Goal: Complete application form

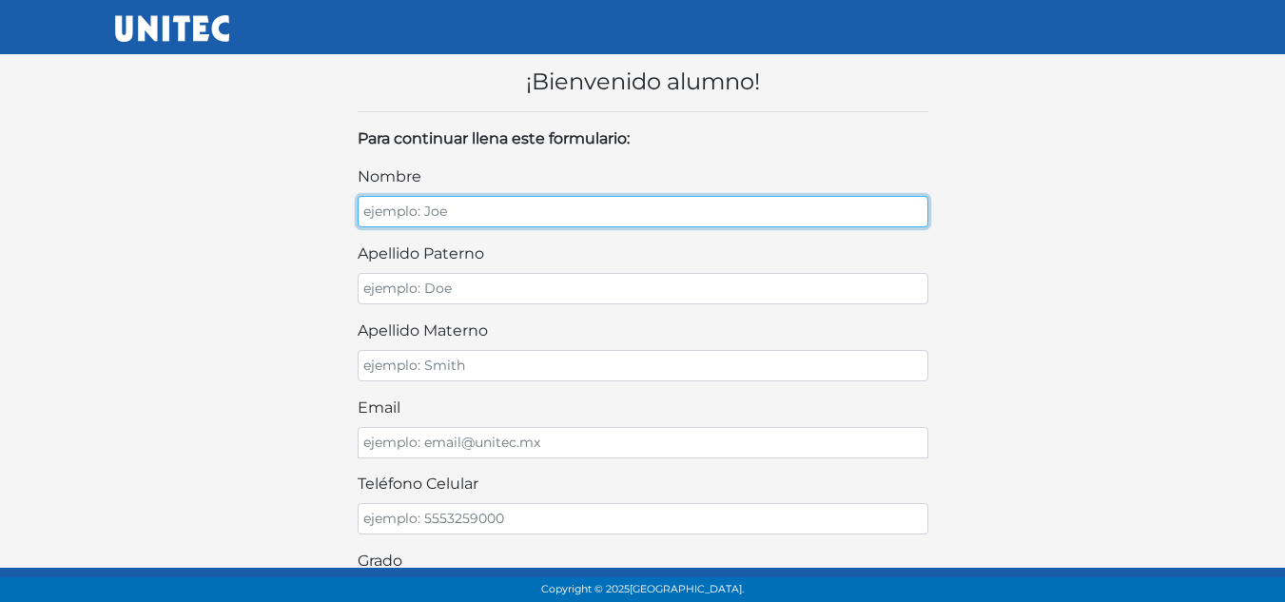
click at [604, 202] on input "nombre" at bounding box center [643, 211] width 571 height 31
type input "DIEGO ABRAHAM"
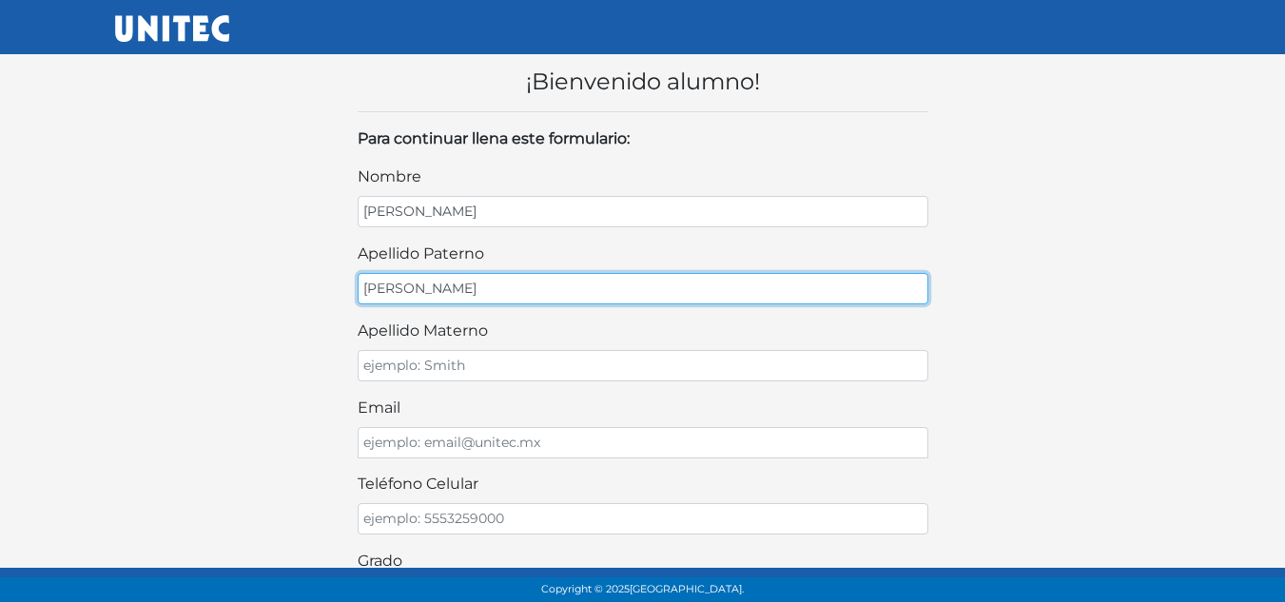
type input "POPOCA"
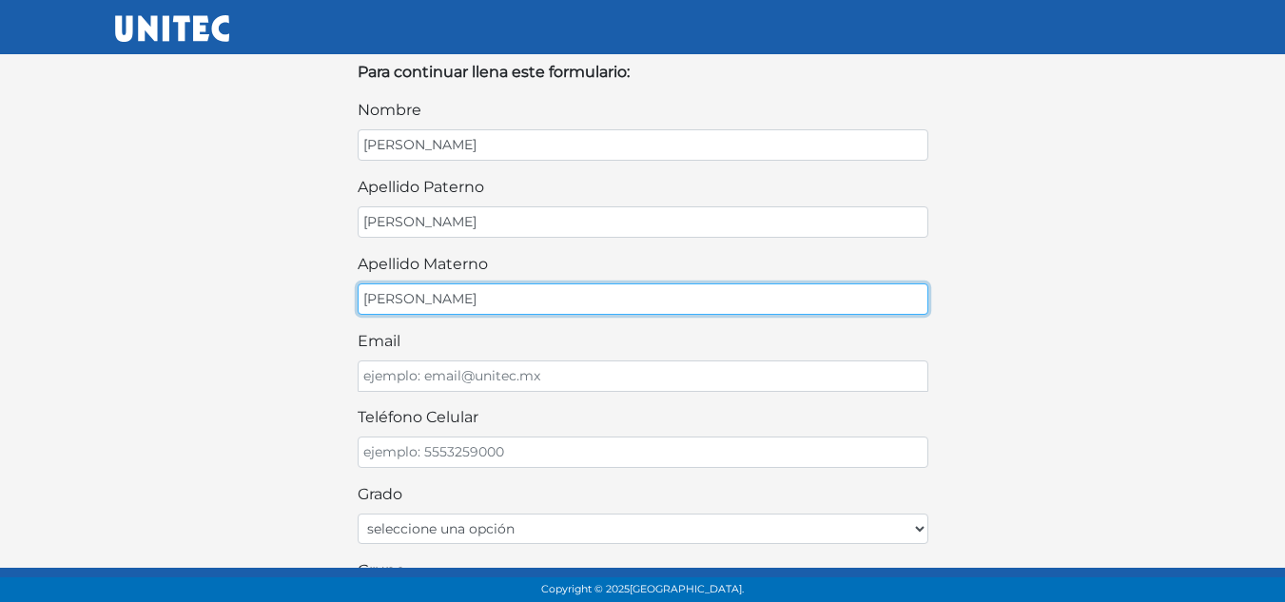
scroll to position [95, 0]
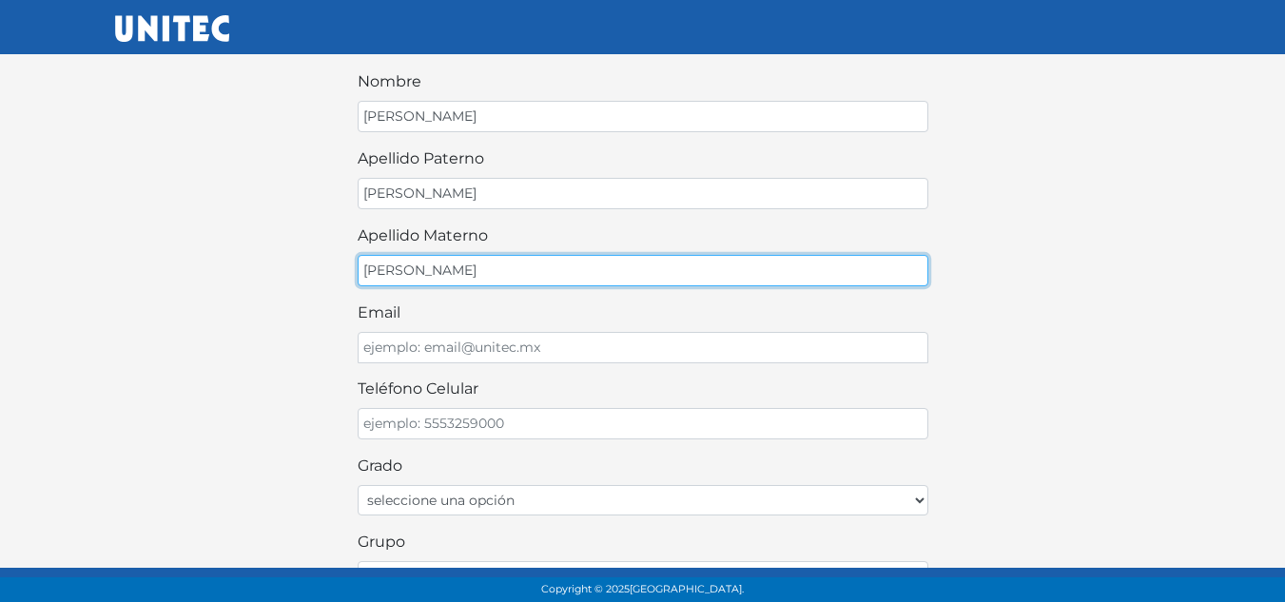
type input "ORTIZ"
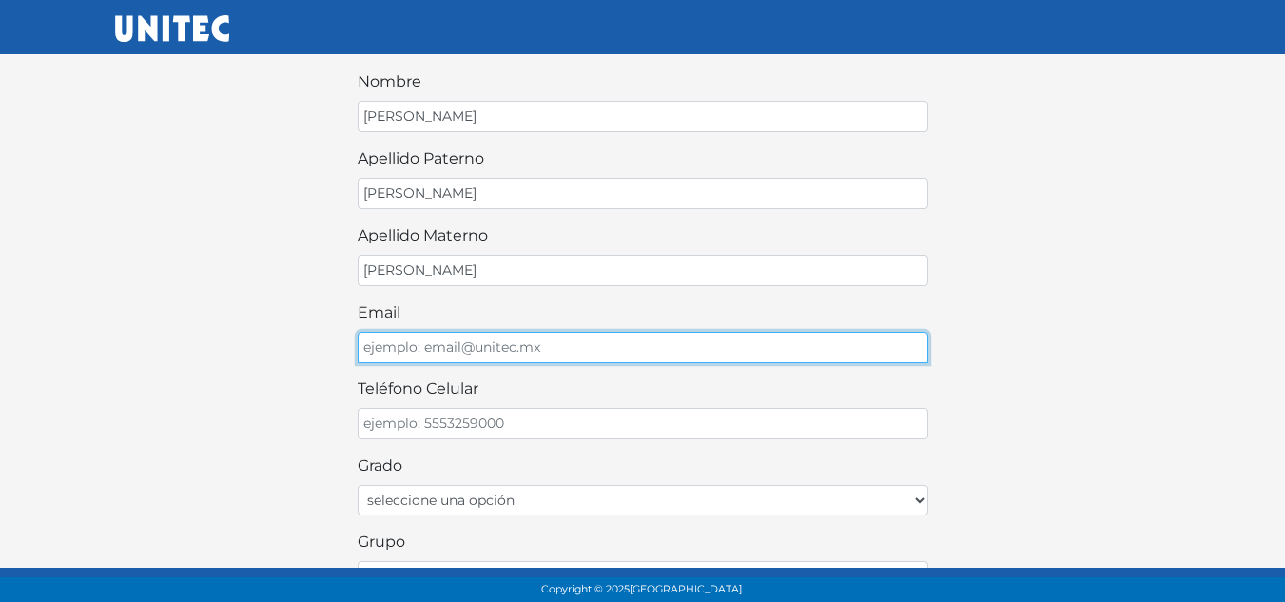
click at [463, 342] on input "email" at bounding box center [643, 347] width 571 height 31
type input "edelossa@unitec.mx"
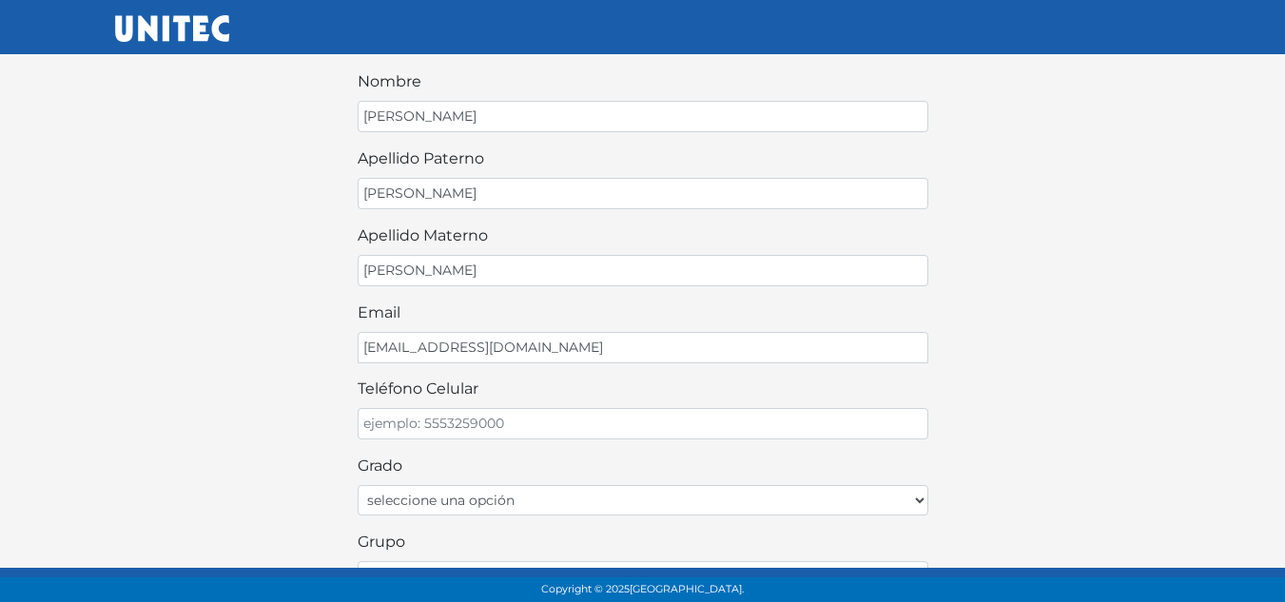
drag, startPoint x: 483, startPoint y: 440, endPoint x: 499, endPoint y: 418, distance: 28.0
click at [493, 429] on div "nombre DIEGO ABRAHAM apellido paterno POPOCA apellido materno ORTIZ email edelo…" at bounding box center [643, 556] width 571 height 972
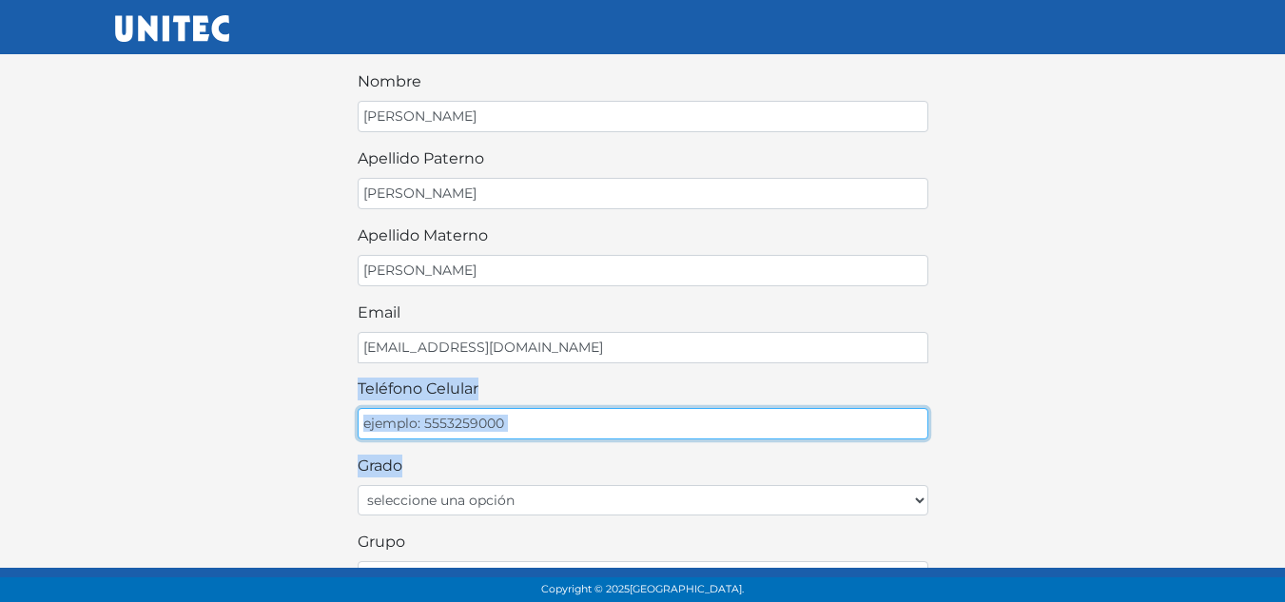
click at [505, 415] on input "teléfono celular" at bounding box center [643, 423] width 571 height 31
click at [532, 423] on input "teléfono celular" at bounding box center [643, 423] width 571 height 31
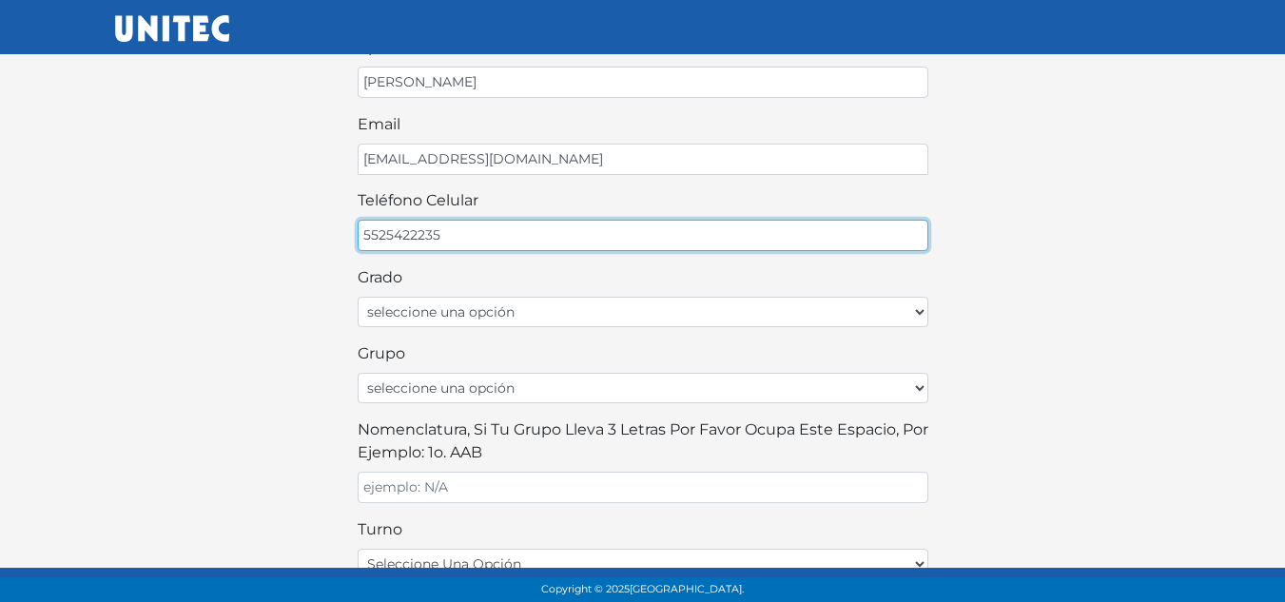
scroll to position [285, 0]
type input "5525422235"
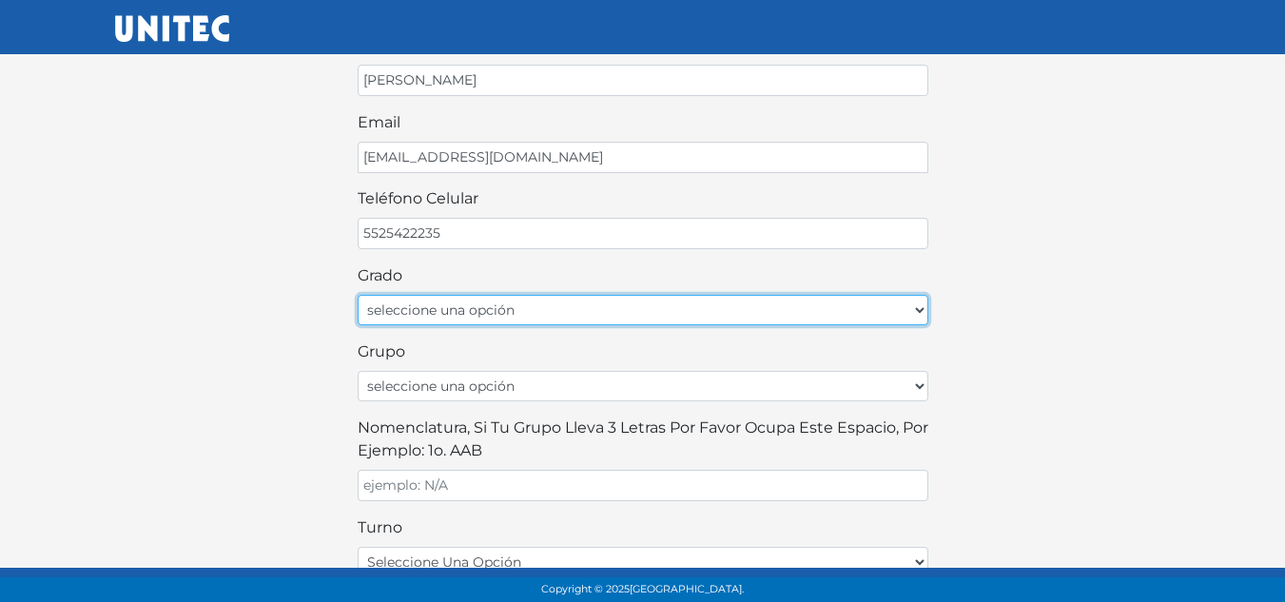
click at [512, 305] on select "seleccione una opción Primer grado Segundo grado Tercer grado Cuarto grado Quin…" at bounding box center [643, 310] width 571 height 30
select select "6to"
click at [358, 295] on select "seleccione una opción Primer grado Segundo grado Tercer grado Cuarto grado Quin…" at bounding box center [643, 310] width 571 height 30
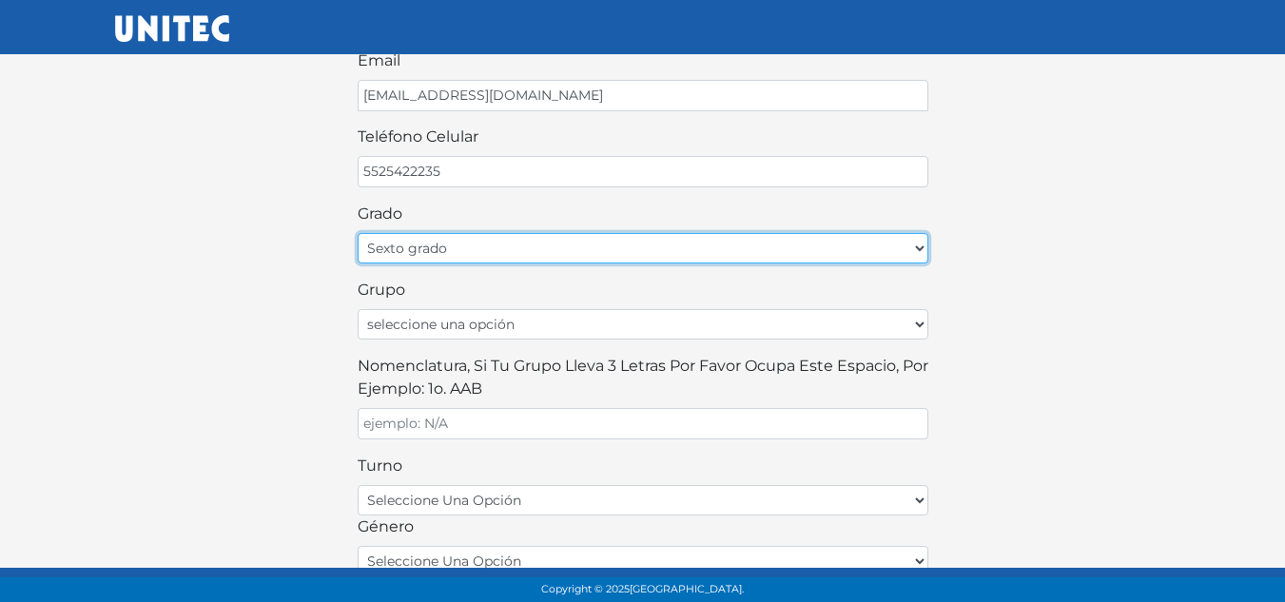
scroll to position [380, 0]
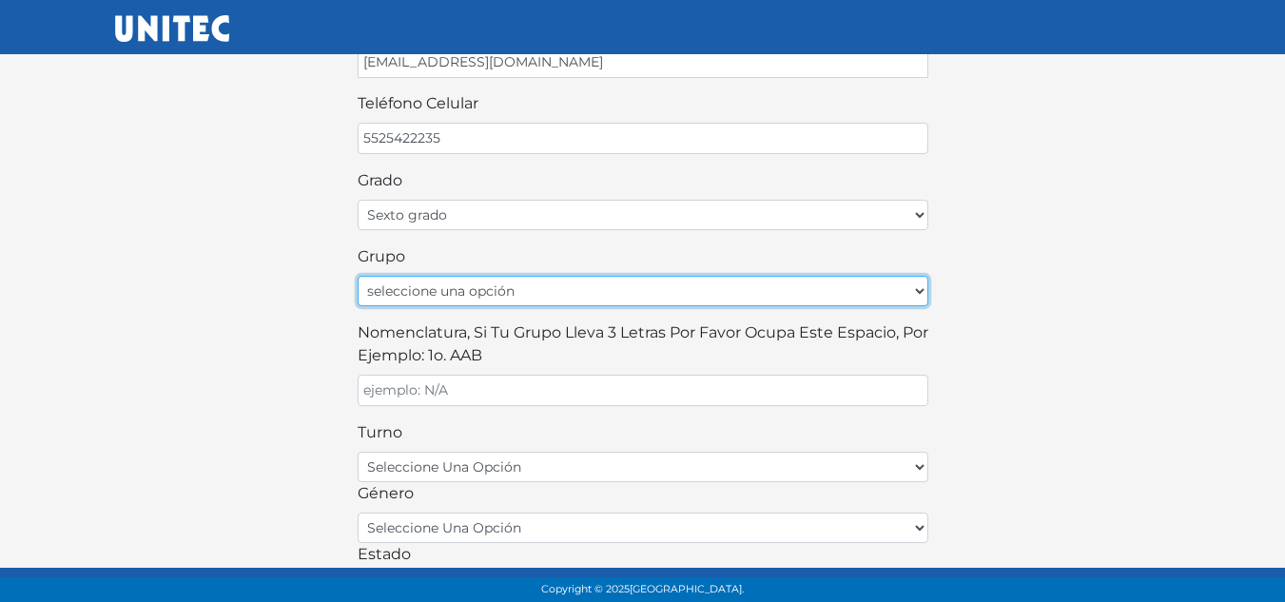
click at [500, 300] on select "seleccione una opción A B C D E F G H I J K L M N O P Q R S T U V W X Y Z" at bounding box center [643, 291] width 571 height 30
select select "A"
click at [358, 276] on select "seleccione una opción A B C D E F G H I J K L M N O P Q R S T U V W X Y Z" at bounding box center [643, 291] width 571 height 30
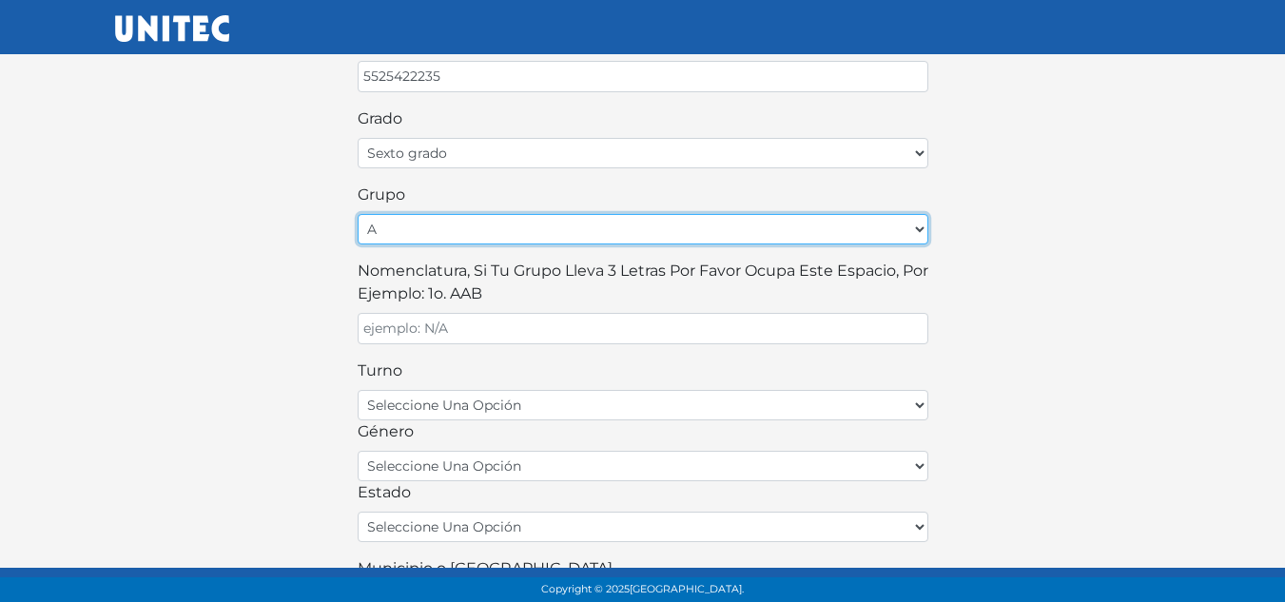
scroll to position [476, 0]
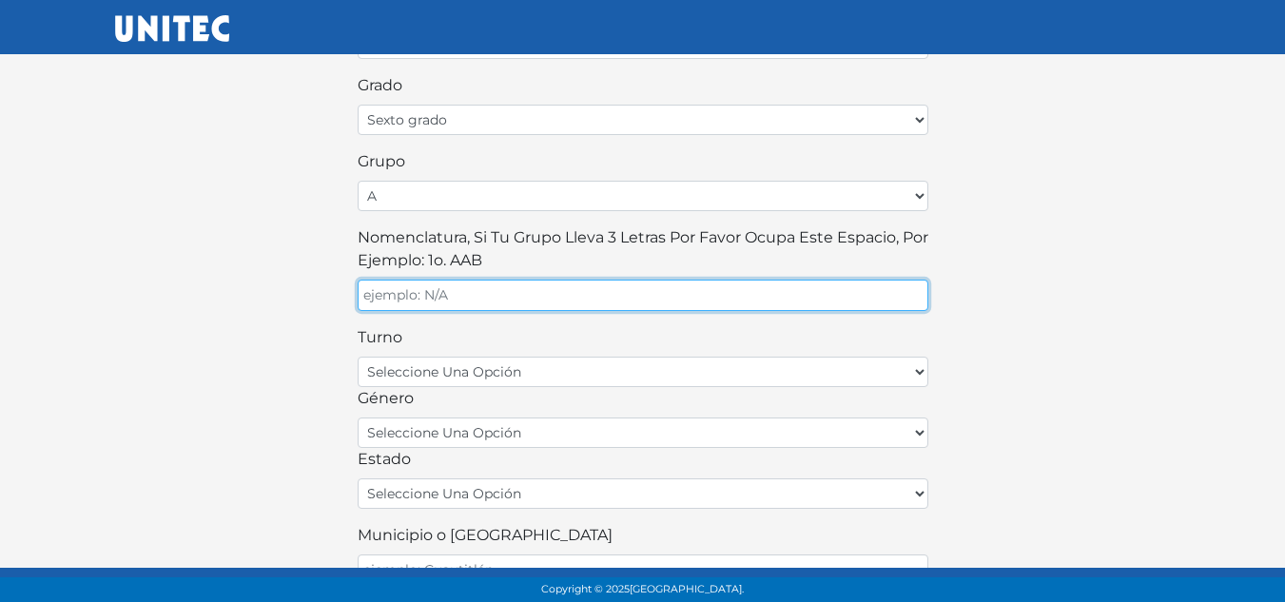
click at [501, 308] on input "Nomenclatura, si tu grupo lleva 3 letras por favor ocupa este espacio, por ejem…" at bounding box center [643, 295] width 571 height 31
type input "N/A"
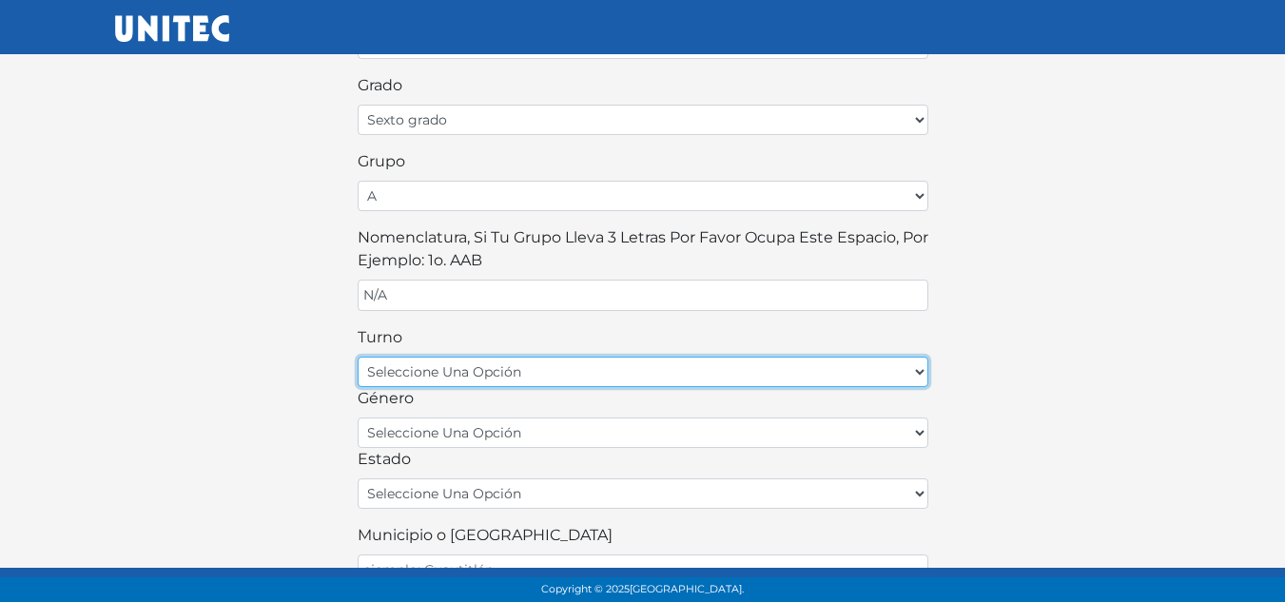
click at [526, 376] on select "seleccione una opción matutino vespertino" at bounding box center [643, 372] width 571 height 30
click at [358, 357] on select "seleccione una opción matutino vespertino" at bounding box center [643, 372] width 571 height 30
drag, startPoint x: 450, startPoint y: 378, endPoint x: 439, endPoint y: 383, distance: 11.9
click at [450, 378] on select "seleccione una opción matutino vespertino" at bounding box center [643, 372] width 571 height 30
select select "matutino"
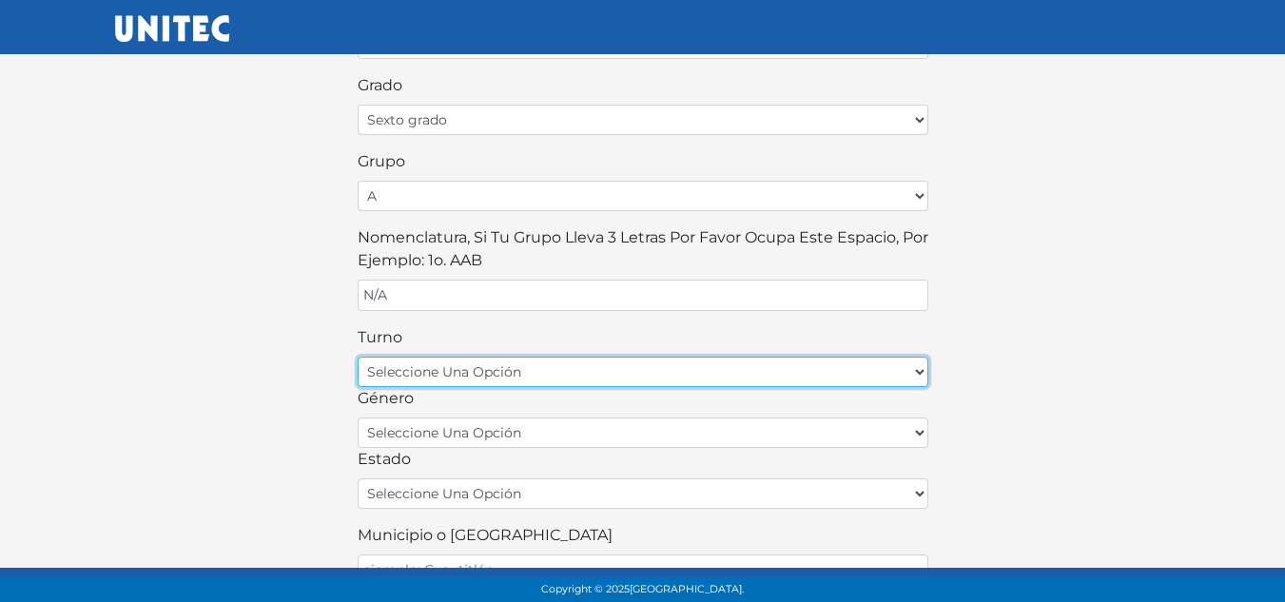
click at [358, 357] on select "seleccione una opción matutino vespertino" at bounding box center [643, 372] width 571 height 30
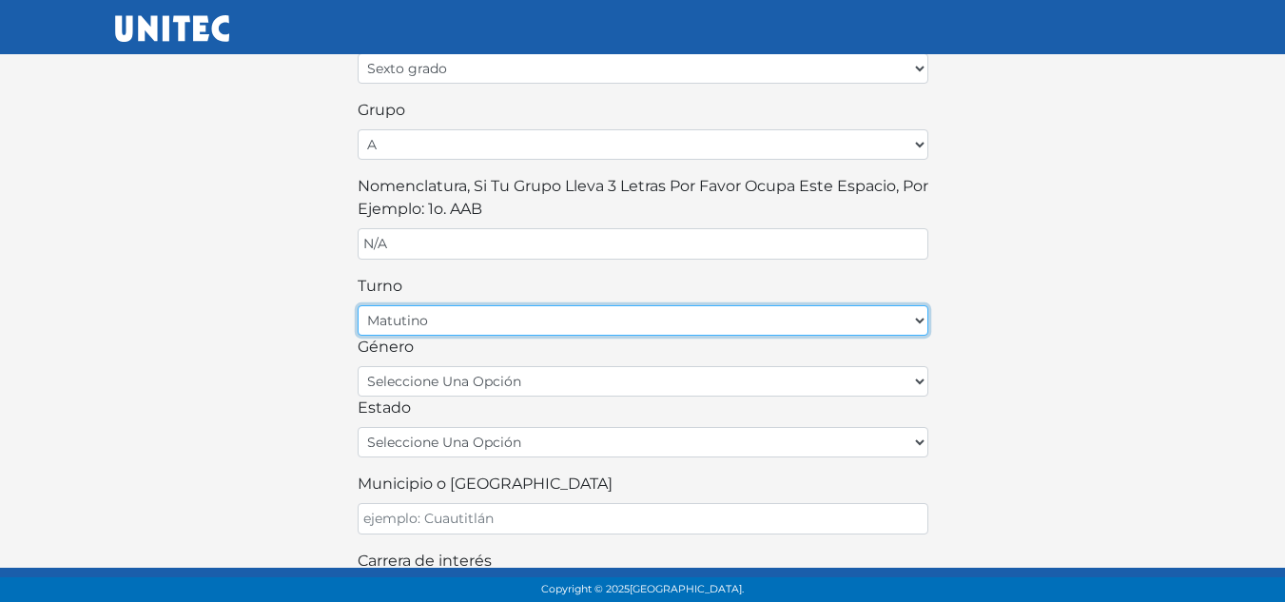
scroll to position [571, 0]
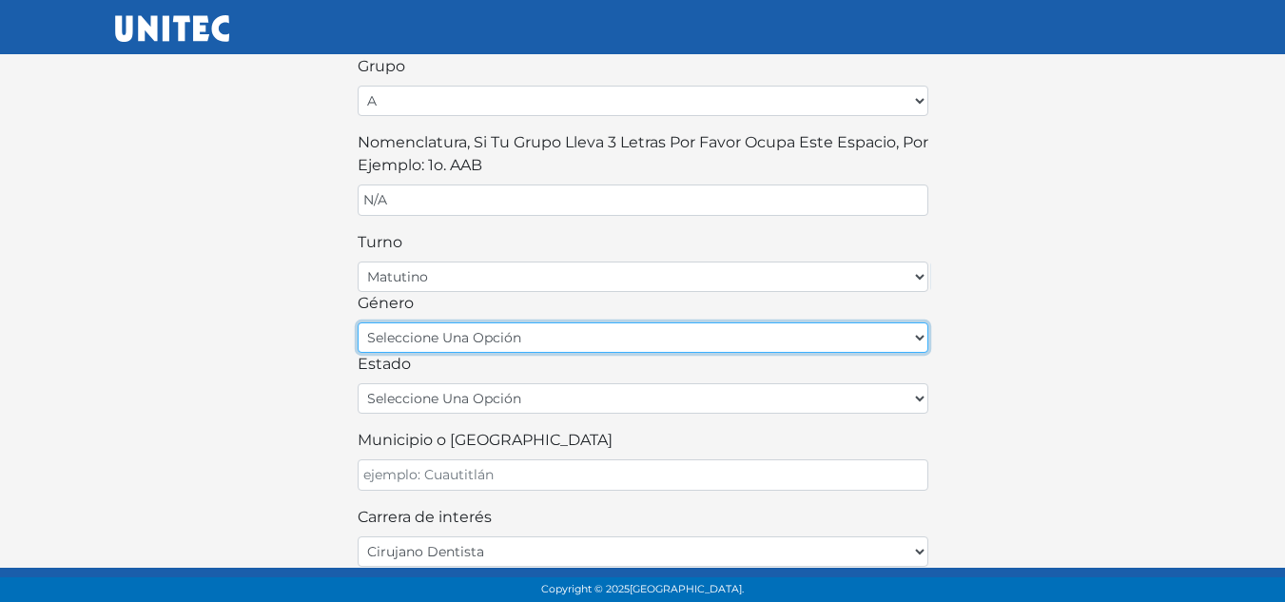
click at [450, 335] on select "seleccione una opción femenino masculino" at bounding box center [643, 337] width 571 height 30
click at [358, 322] on select "seleccione una opción femenino masculino" at bounding box center [643, 337] width 571 height 30
click at [445, 345] on select "seleccione una opción femenino masculino" at bounding box center [643, 337] width 571 height 30
select select "M"
click at [358, 322] on select "seleccione una opción femenino masculino" at bounding box center [643, 337] width 571 height 30
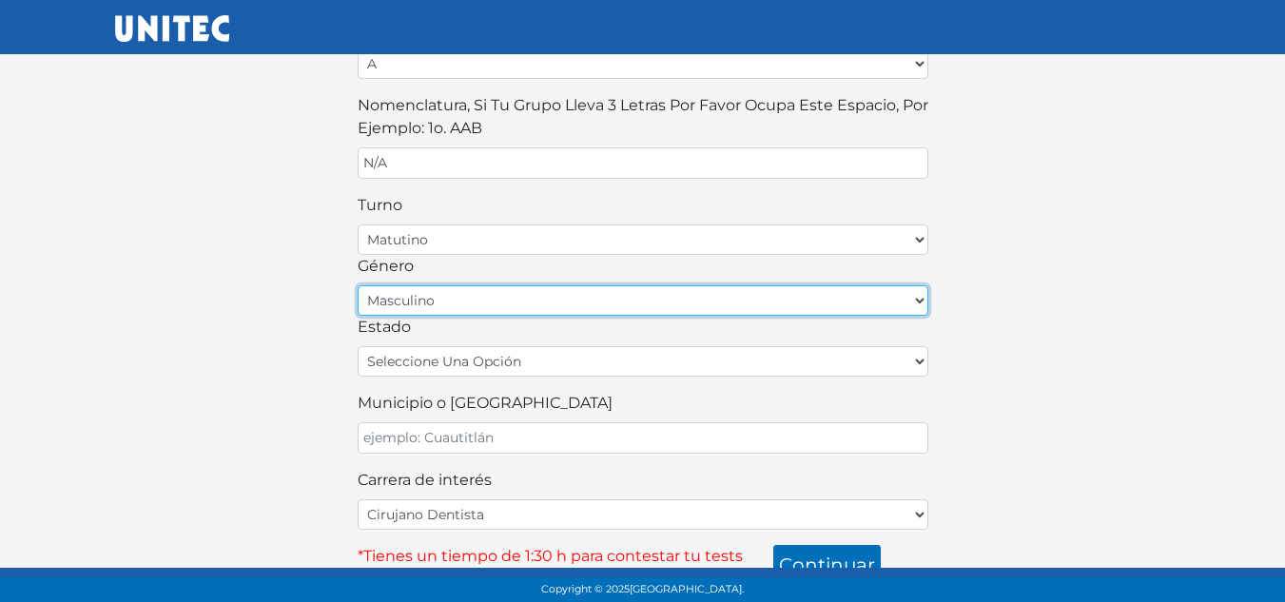
scroll to position [629, 0]
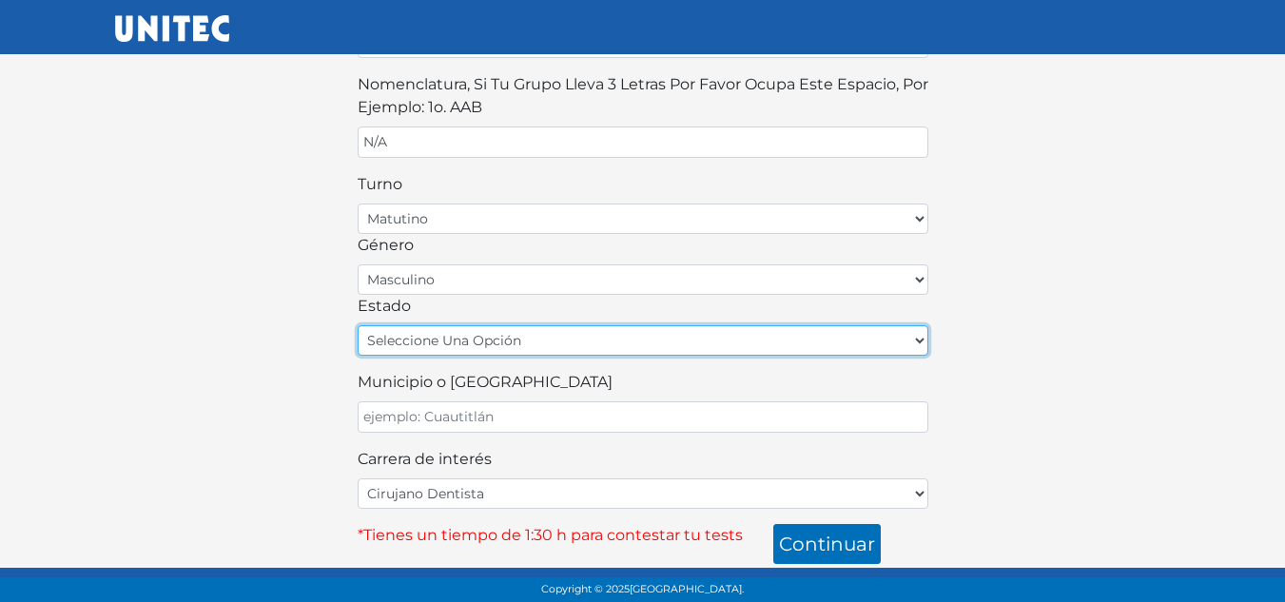
click at [458, 344] on select "seleccione una opción Aguascalientes Baja California Baja California Sur Campec…" at bounding box center [643, 340] width 571 height 30
select select "GUA"
click at [358, 325] on select "seleccione una opción Aguascalientes Baja California Baja California Sur Campec…" at bounding box center [643, 340] width 571 height 30
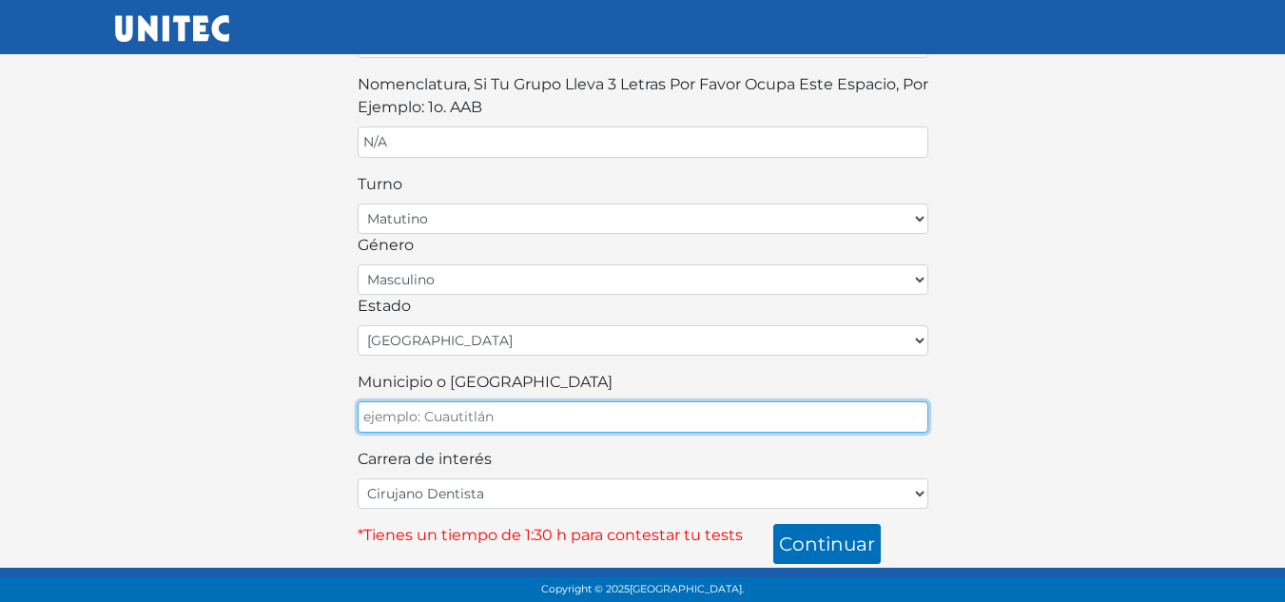
click at [441, 417] on input "Municipio o Alcaldía" at bounding box center [643, 416] width 571 height 31
type input "LEON"
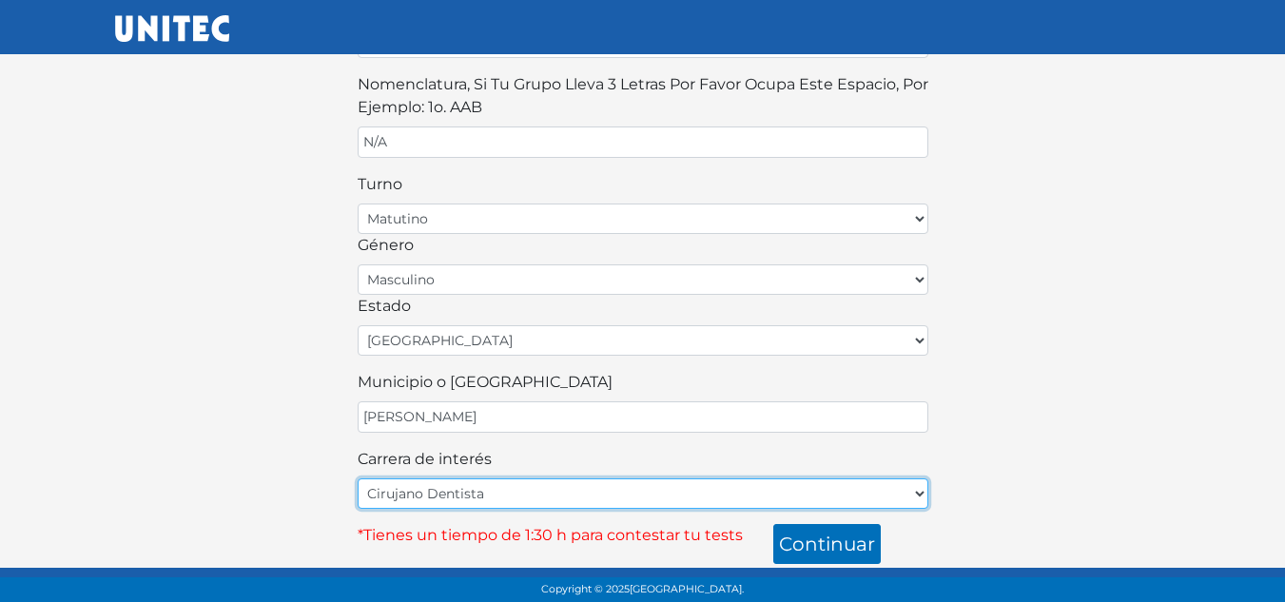
click at [418, 495] on select "Cirujano Dentista Cultura Física y Deportes Enfermería (5 materias) Enfermería …" at bounding box center [643, 493] width 571 height 30
select select "51"
click at [358, 478] on select "Cirujano Dentista Cultura Física y Deportes Enfermería (5 materias) Enfermería …" at bounding box center [643, 493] width 571 height 30
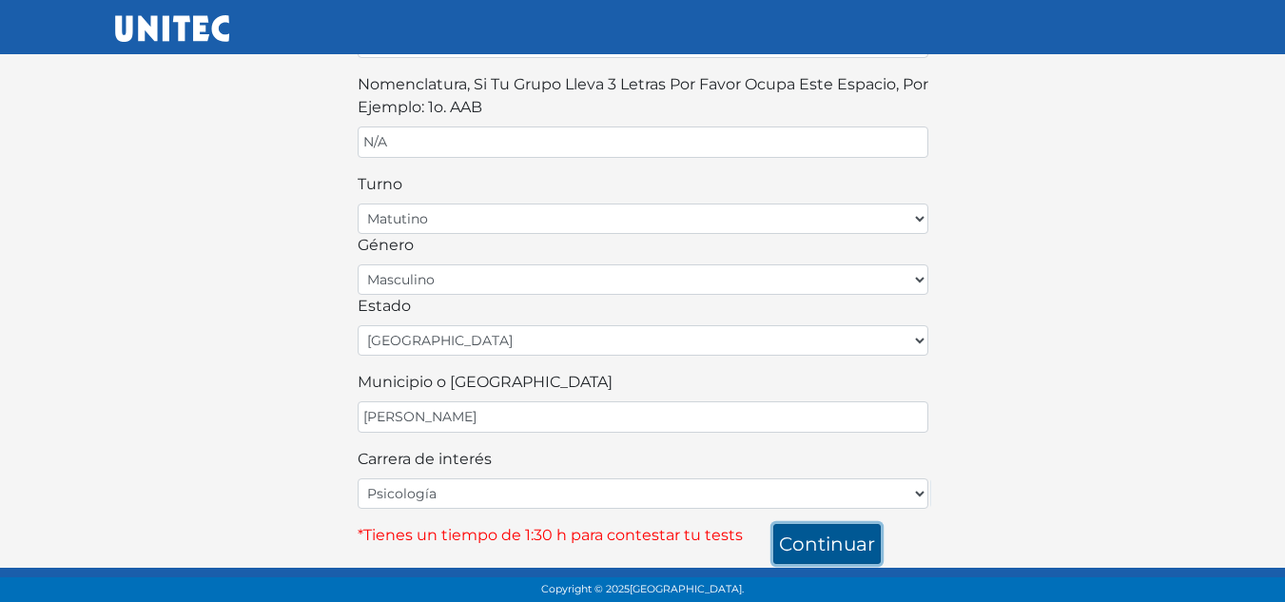
click at [843, 530] on button "continuar" at bounding box center [826, 544] width 107 height 40
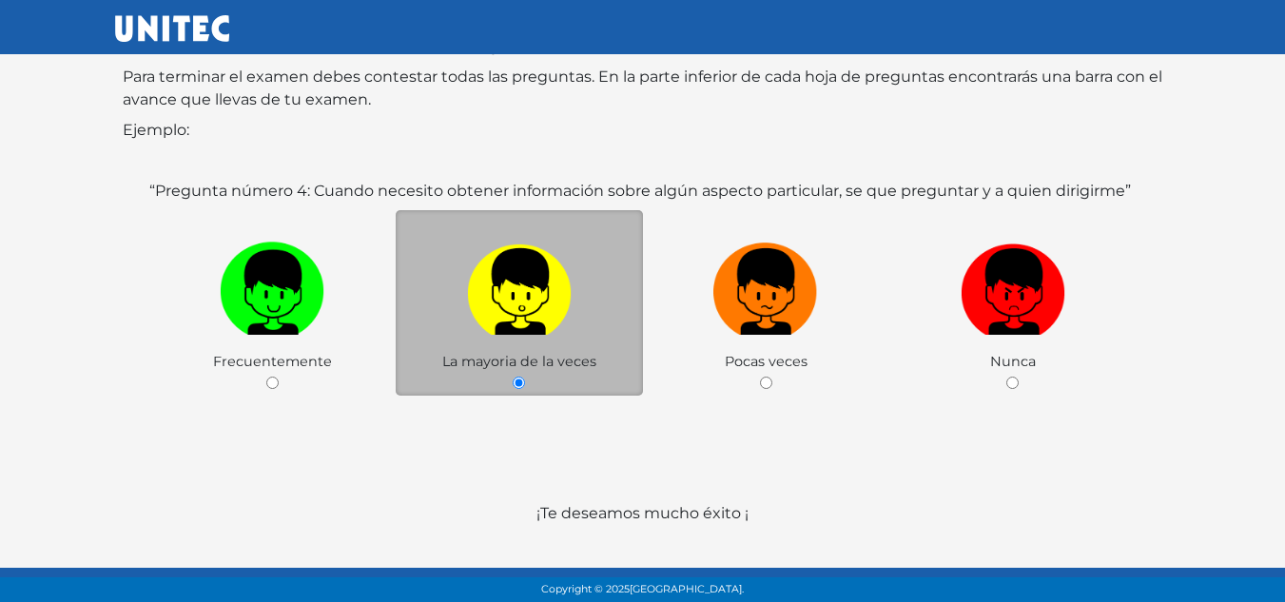
scroll to position [301, 0]
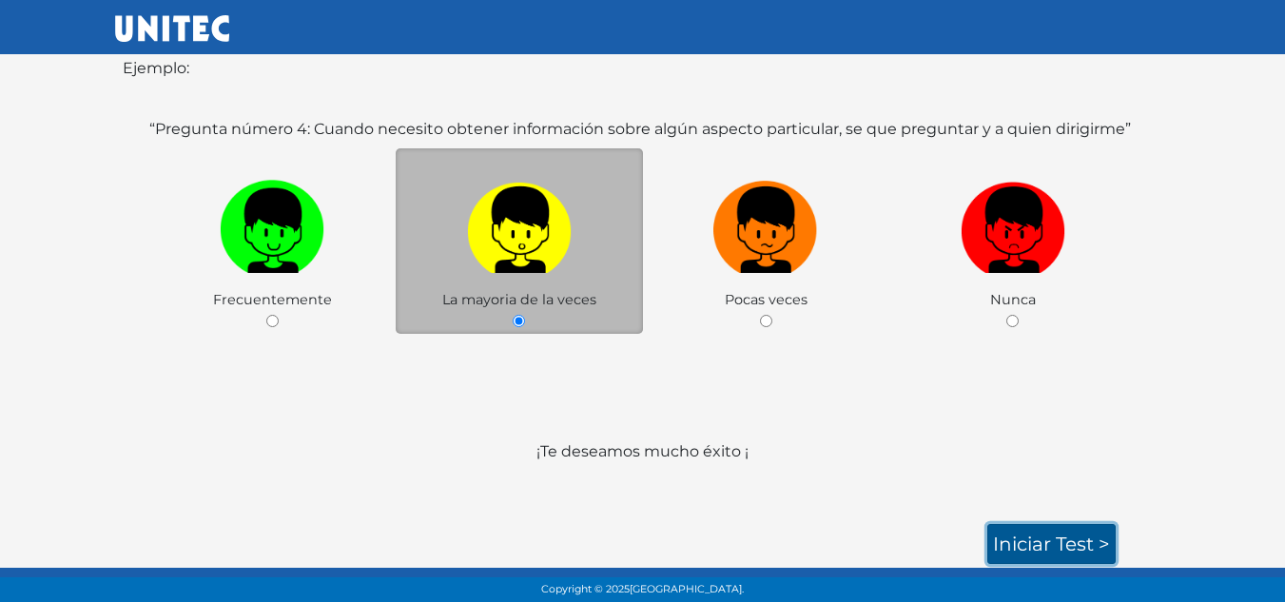
click at [1068, 538] on link "Iniciar test >" at bounding box center [1051, 544] width 128 height 40
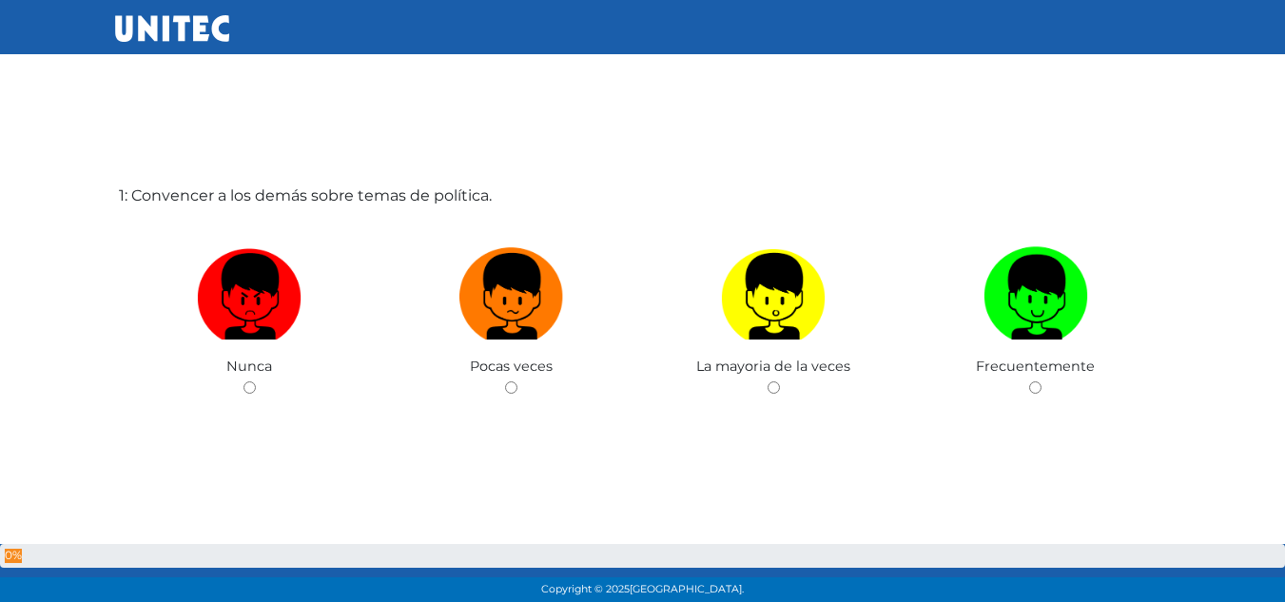
scroll to position [95, 0]
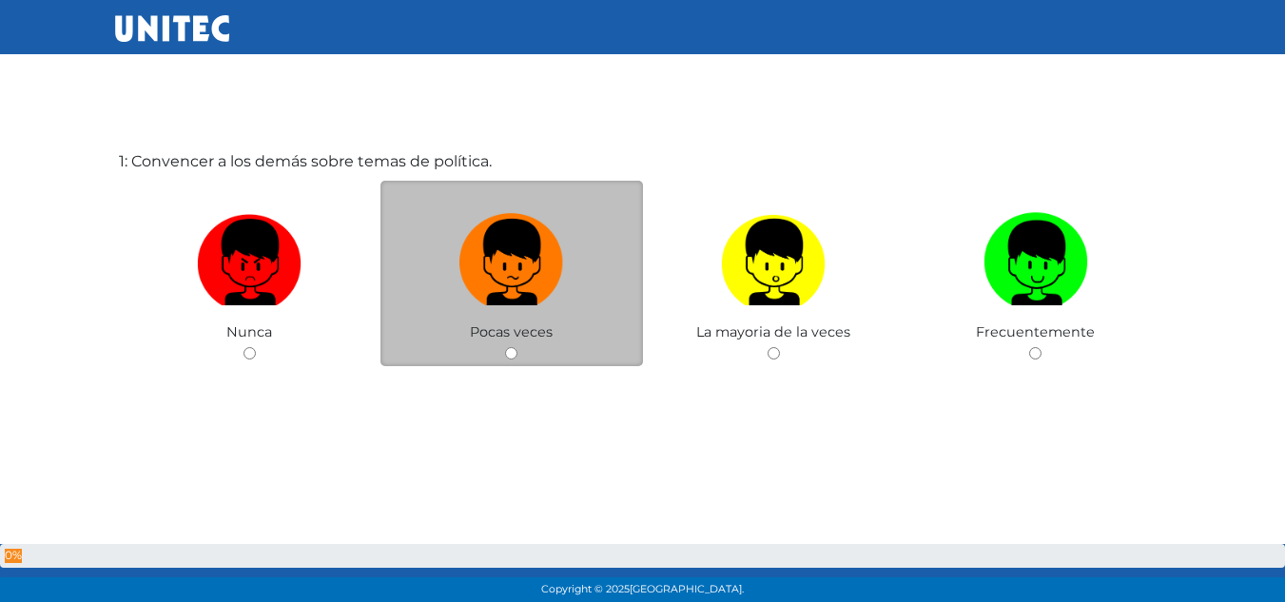
click at [564, 258] on label at bounding box center [511, 263] width 263 height 116
click at [517, 347] on input "radio" at bounding box center [511, 353] width 12 height 12
radio input "true"
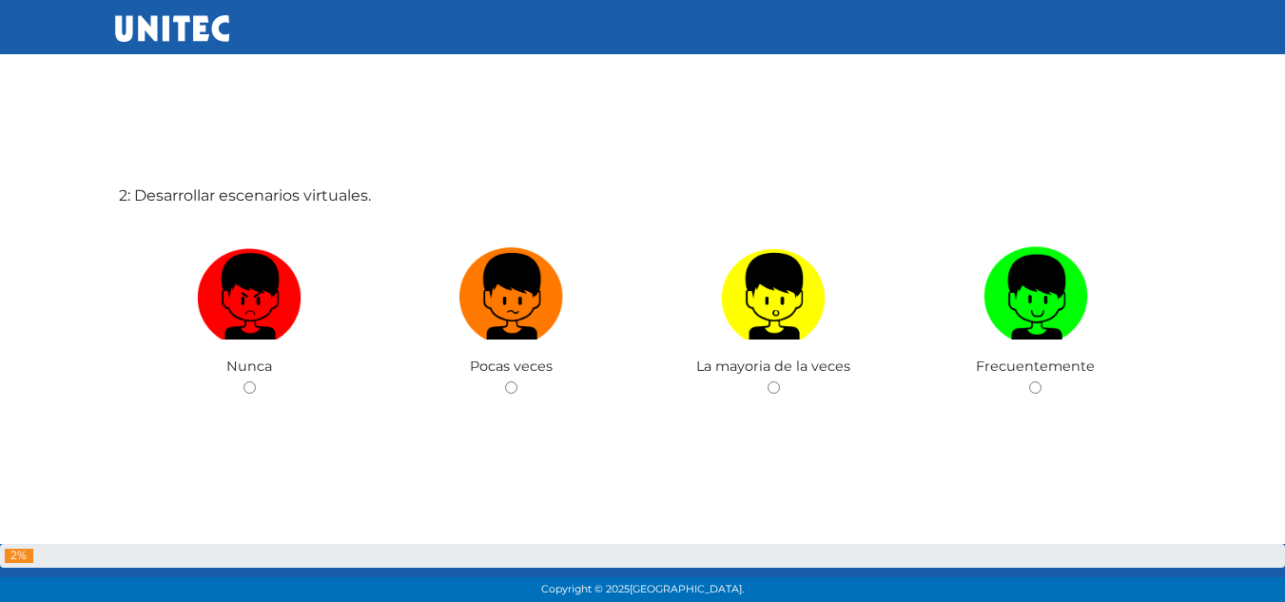
scroll to position [697, 0]
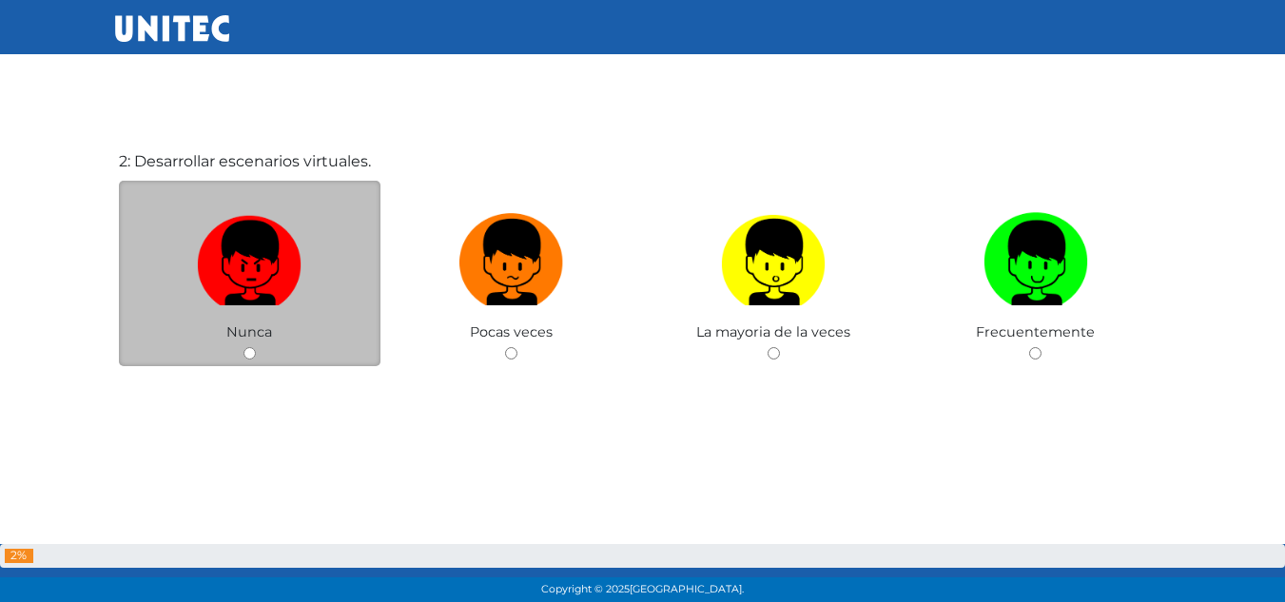
click at [276, 265] on img at bounding box center [249, 255] width 105 height 100
click at [256, 347] on input "radio" at bounding box center [250, 353] width 12 height 12
radio input "true"
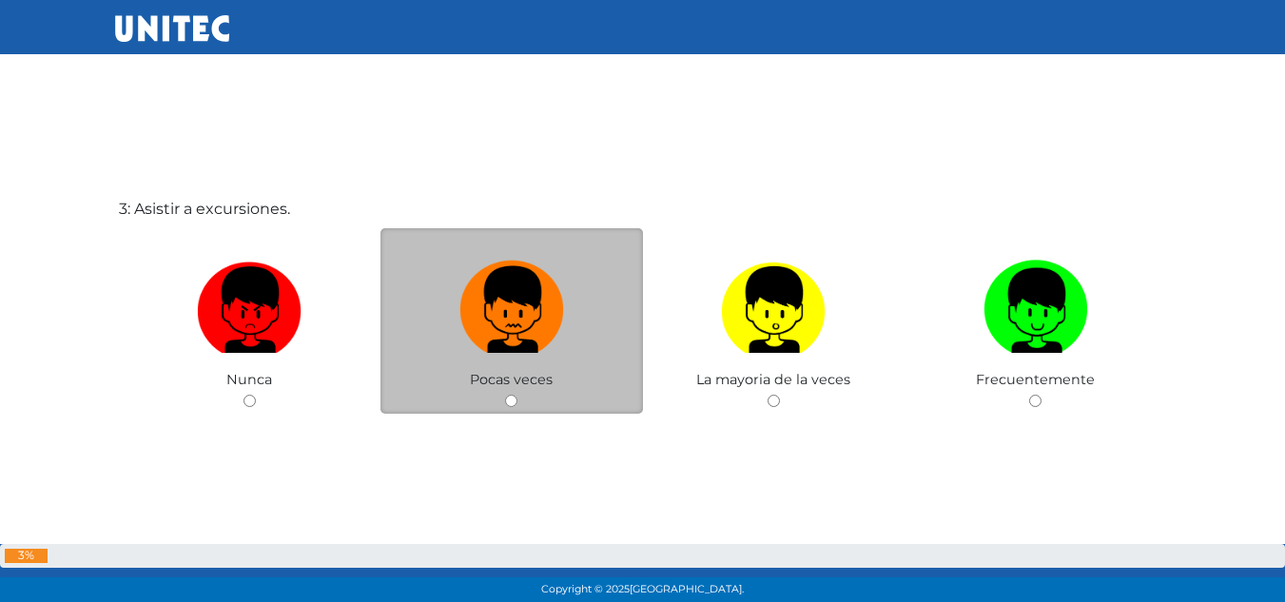
scroll to position [1237, 0]
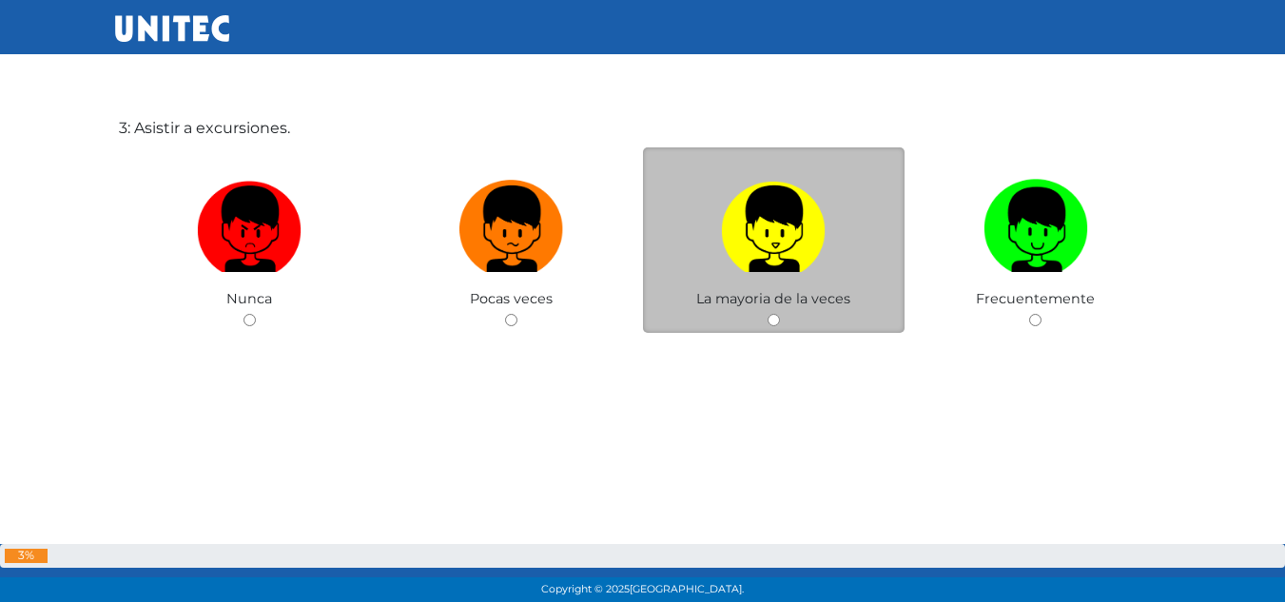
drag, startPoint x: 737, startPoint y: 244, endPoint x: 828, endPoint y: 276, distance: 96.6
click at [737, 245] on img at bounding box center [773, 222] width 105 height 100
click at [768, 314] on input "radio" at bounding box center [774, 320] width 12 height 12
radio input "true"
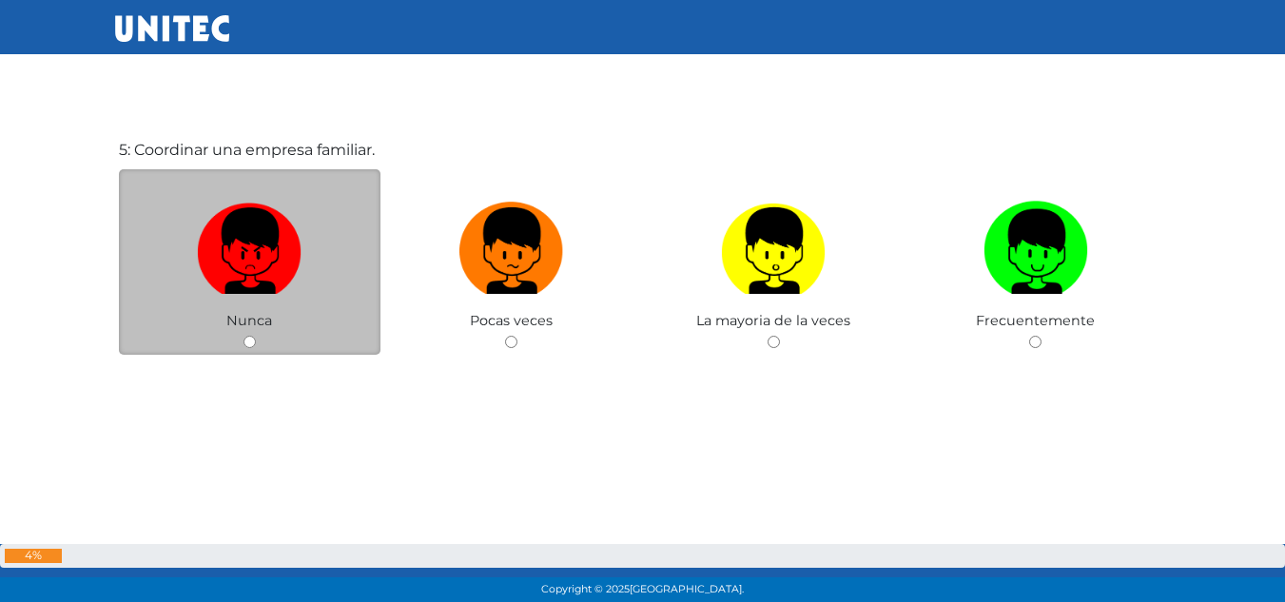
scroll to position [2514, 0]
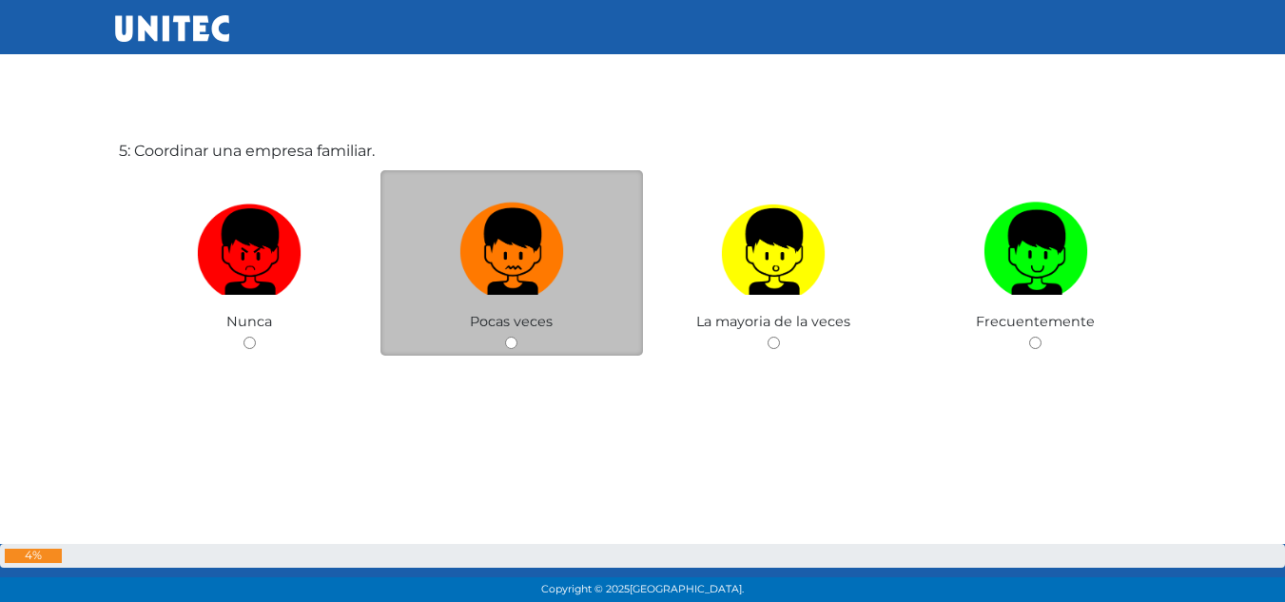
click at [492, 246] on img at bounding box center [511, 245] width 105 height 100
click at [505, 337] on input "radio" at bounding box center [511, 343] width 12 height 12
radio input "true"
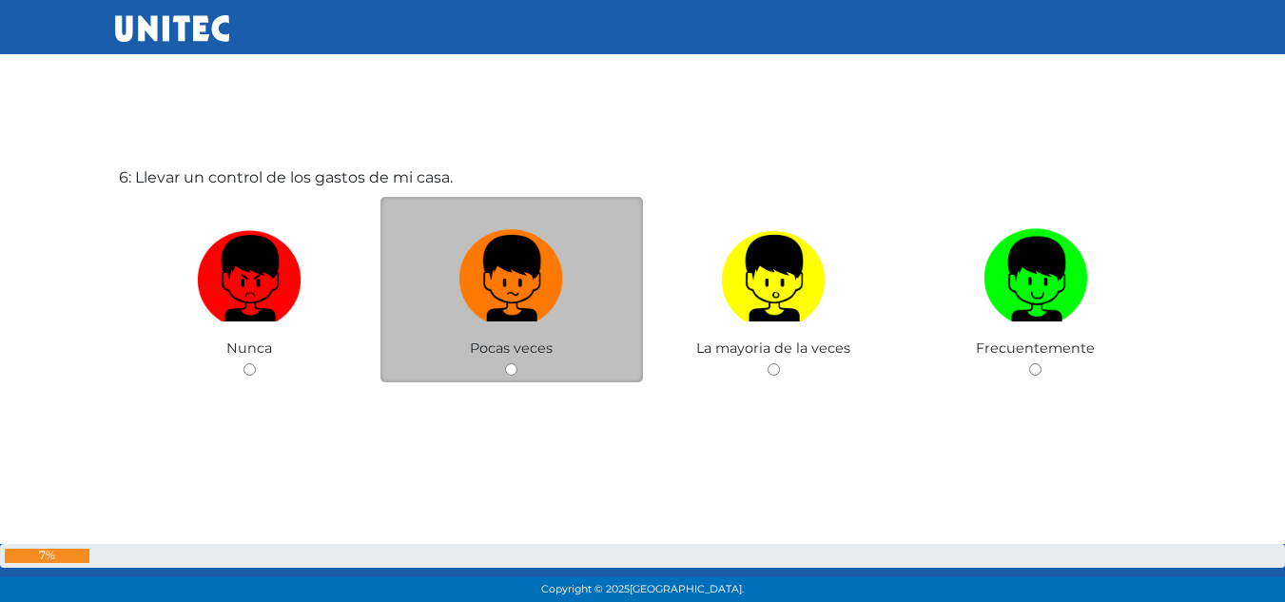
scroll to position [3121, 0]
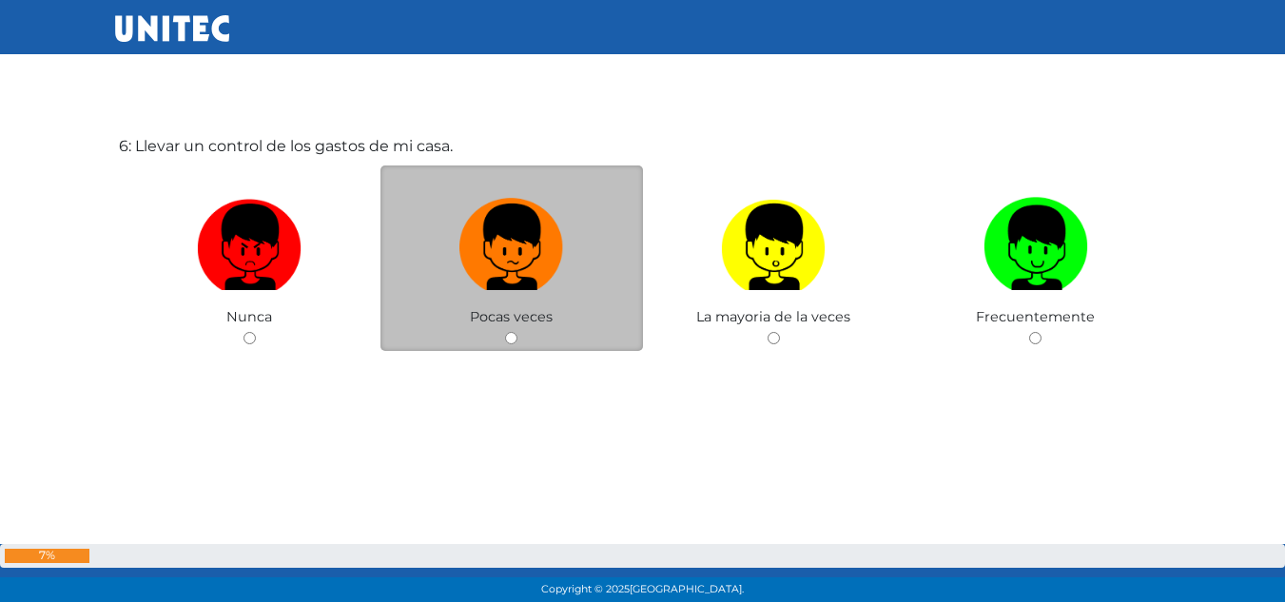
click at [404, 244] on label at bounding box center [511, 247] width 263 height 116
click at [505, 332] on input "radio" at bounding box center [511, 338] width 12 height 12
radio input "true"
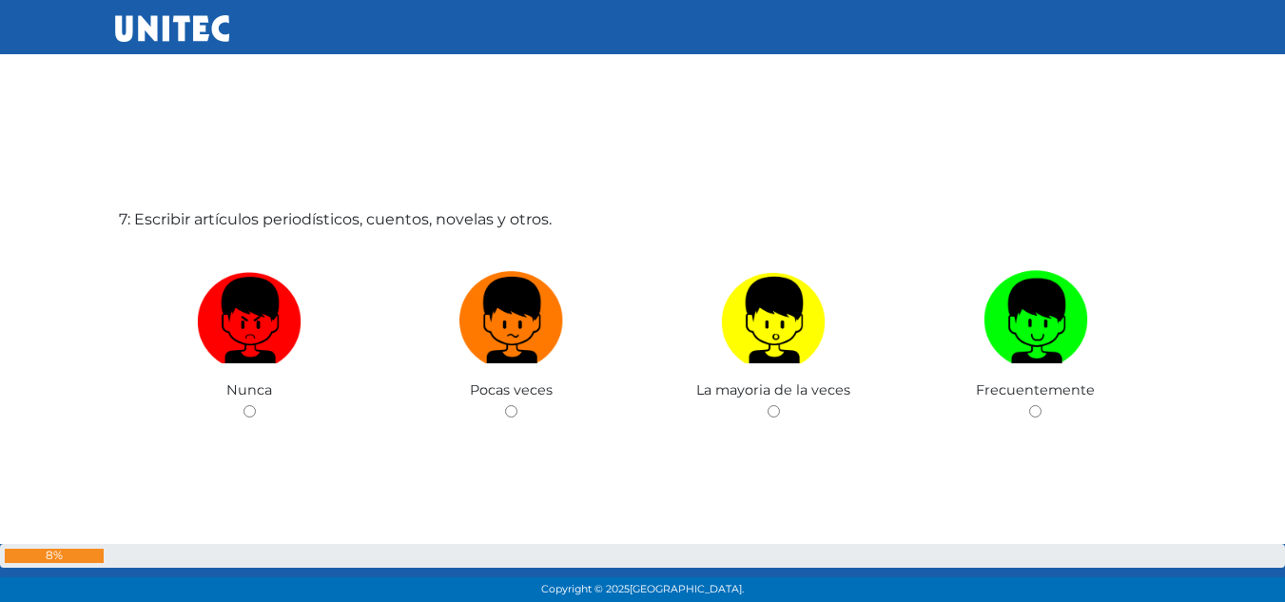
scroll to position [3708, 0]
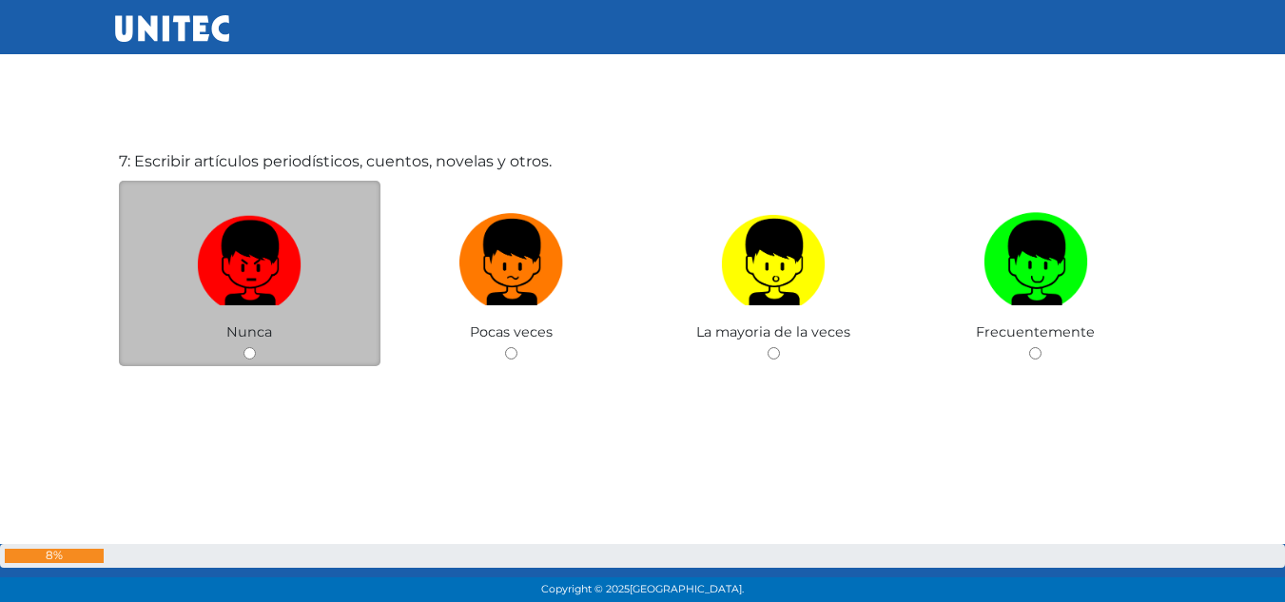
click at [209, 229] on img at bounding box center [249, 255] width 105 height 100
click at [244, 347] on input "radio" at bounding box center [250, 353] width 12 height 12
radio input "true"
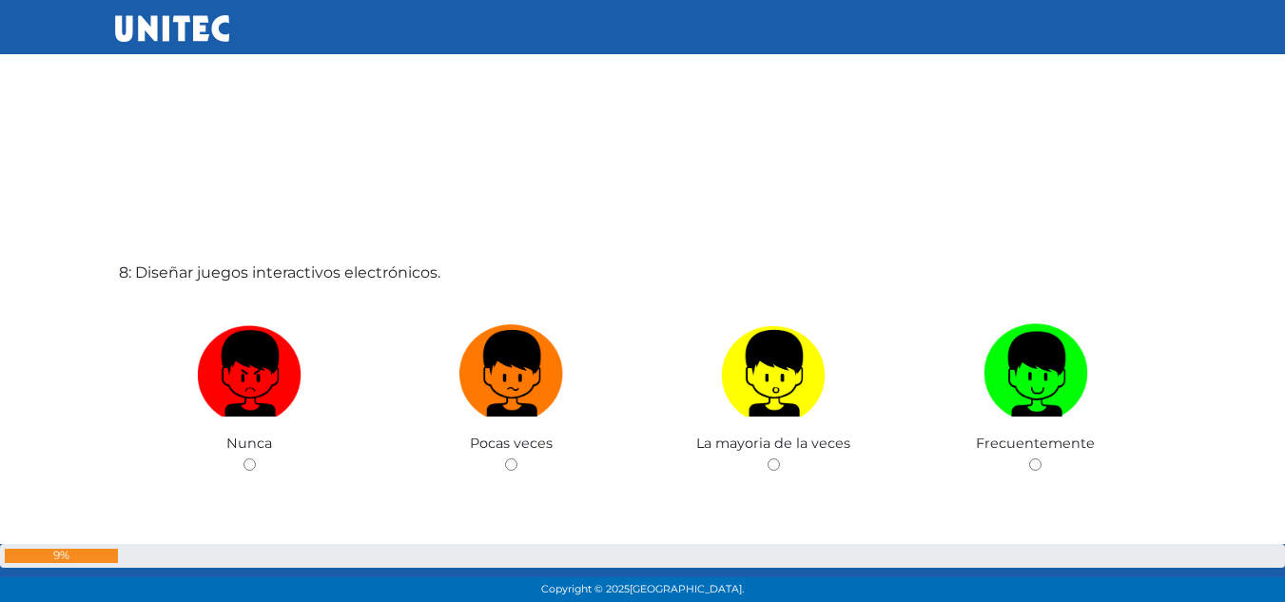
scroll to position [4307, 0]
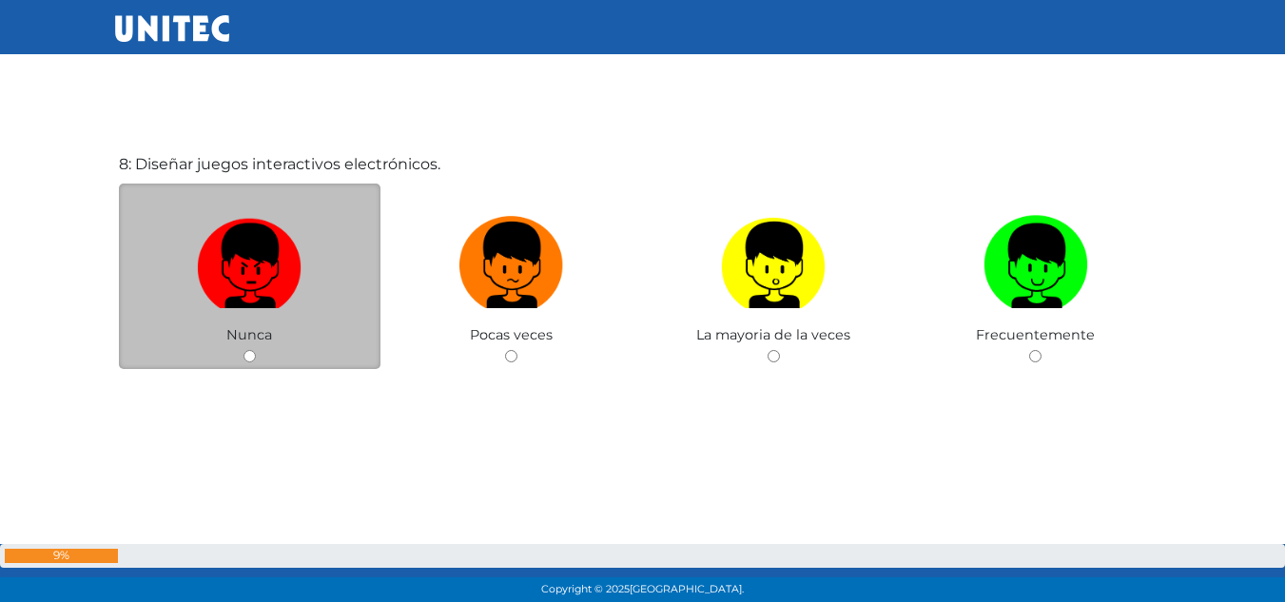
click at [229, 269] on img at bounding box center [249, 258] width 105 height 100
click at [244, 350] on input "radio" at bounding box center [250, 356] width 12 height 12
radio input "true"
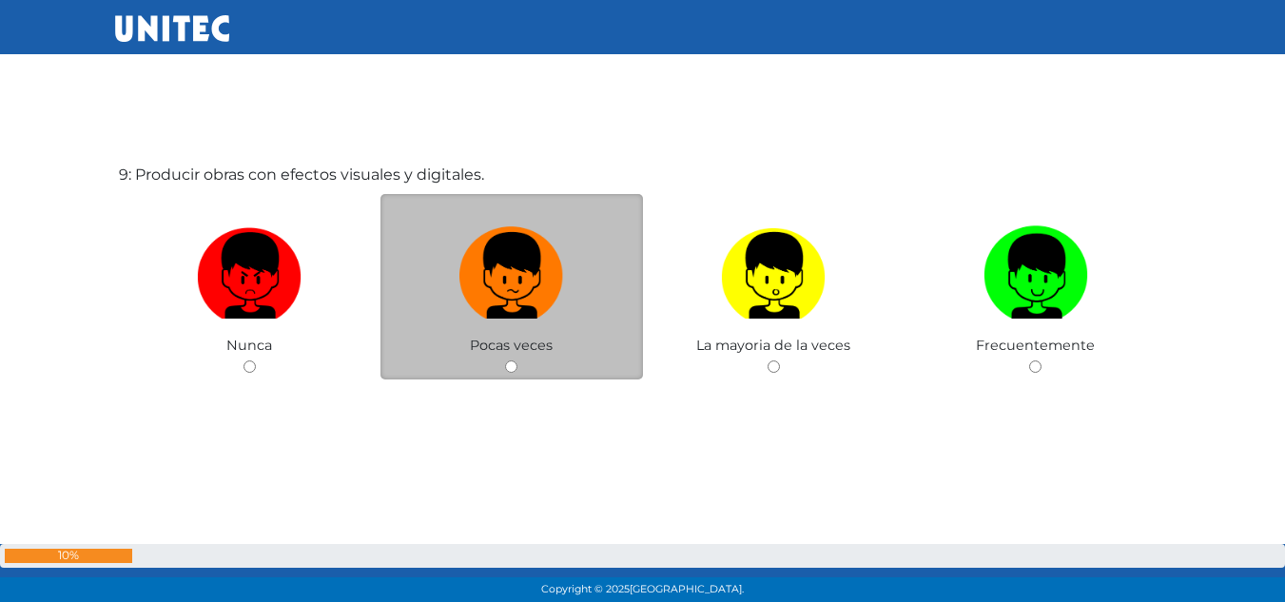
scroll to position [4912, 0]
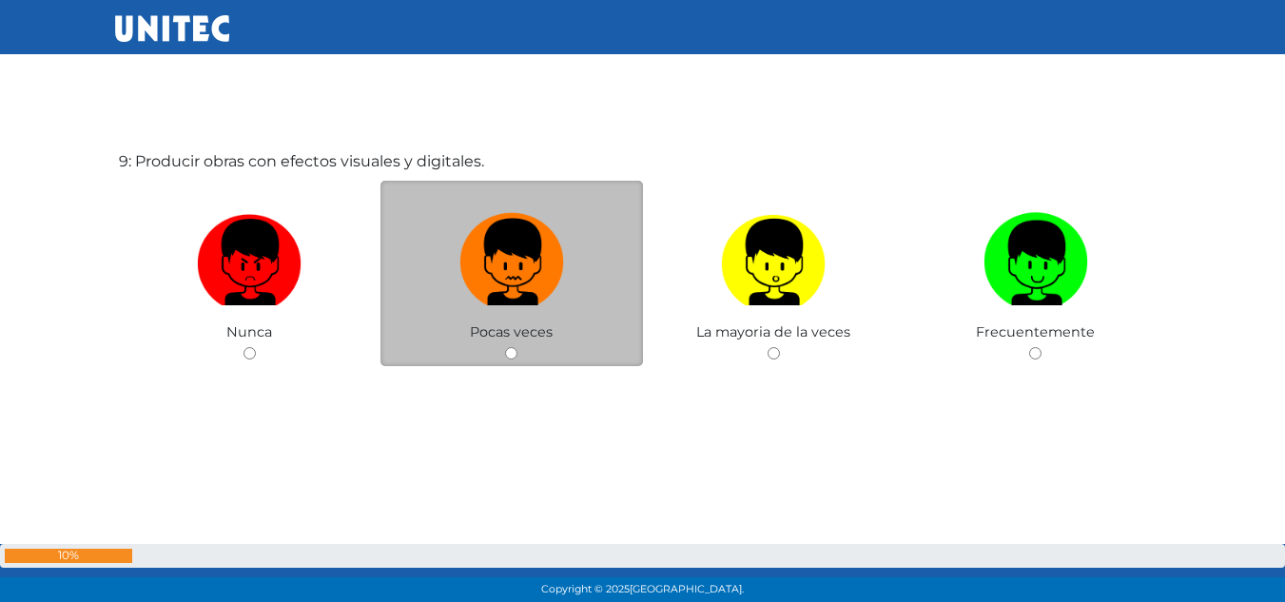
click at [557, 287] on img at bounding box center [511, 255] width 105 height 100
click at [517, 347] on input "radio" at bounding box center [511, 353] width 12 height 12
radio input "true"
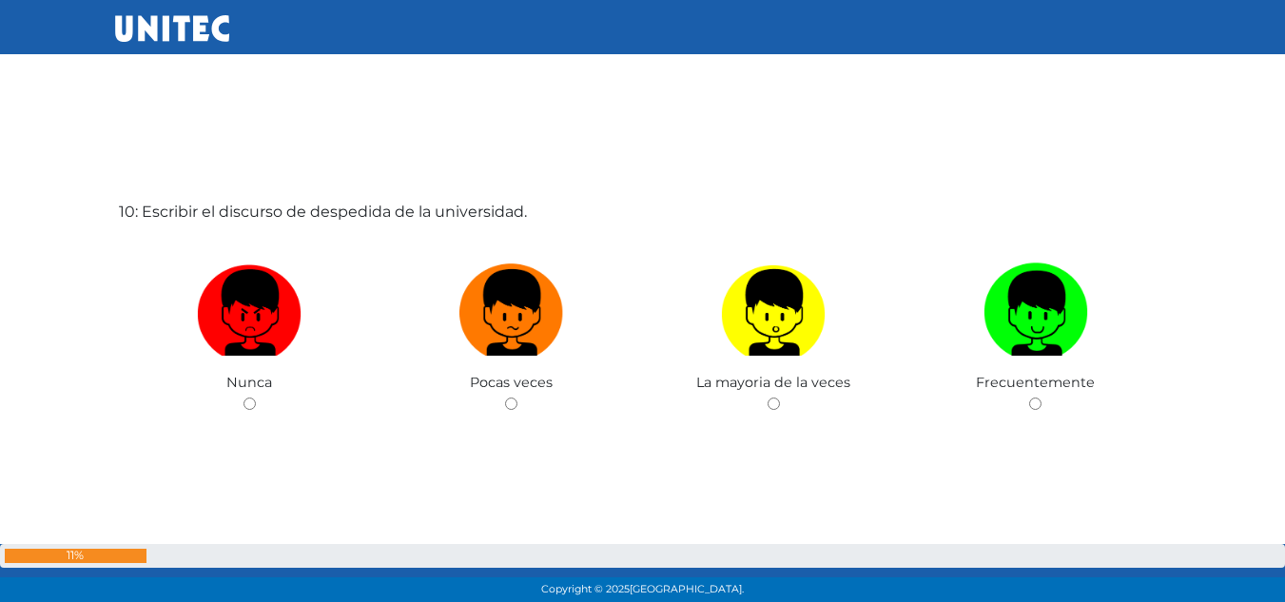
scroll to position [5509, 0]
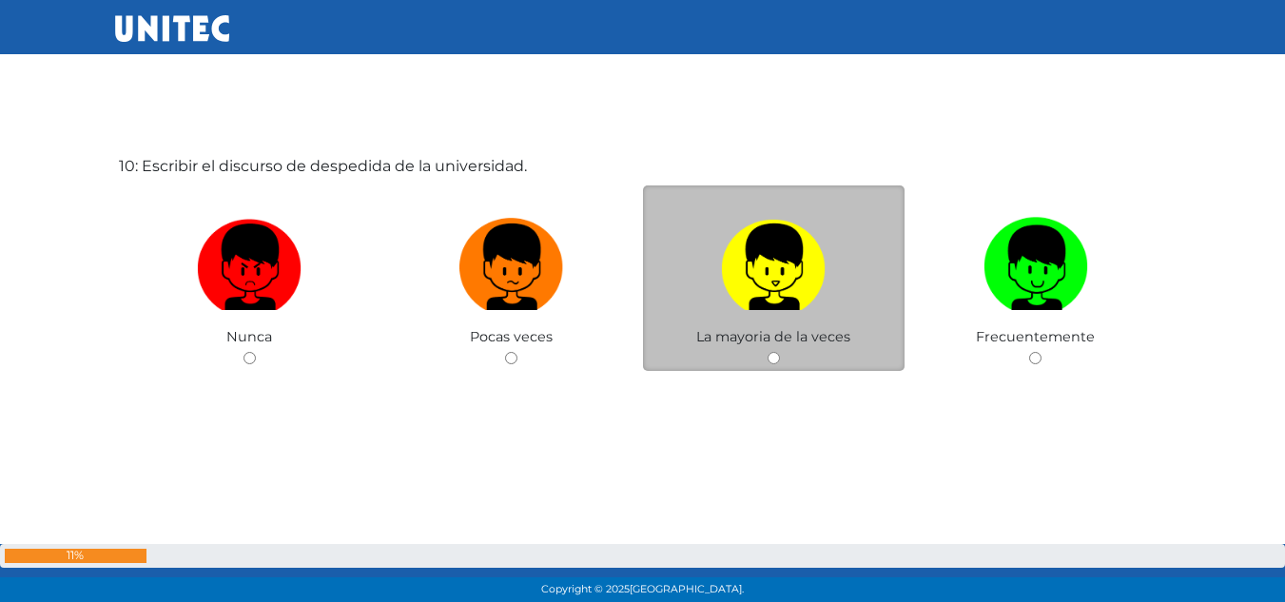
click at [748, 278] on img at bounding box center [773, 260] width 105 height 100
click at [768, 352] on input "radio" at bounding box center [774, 358] width 12 height 12
radio input "true"
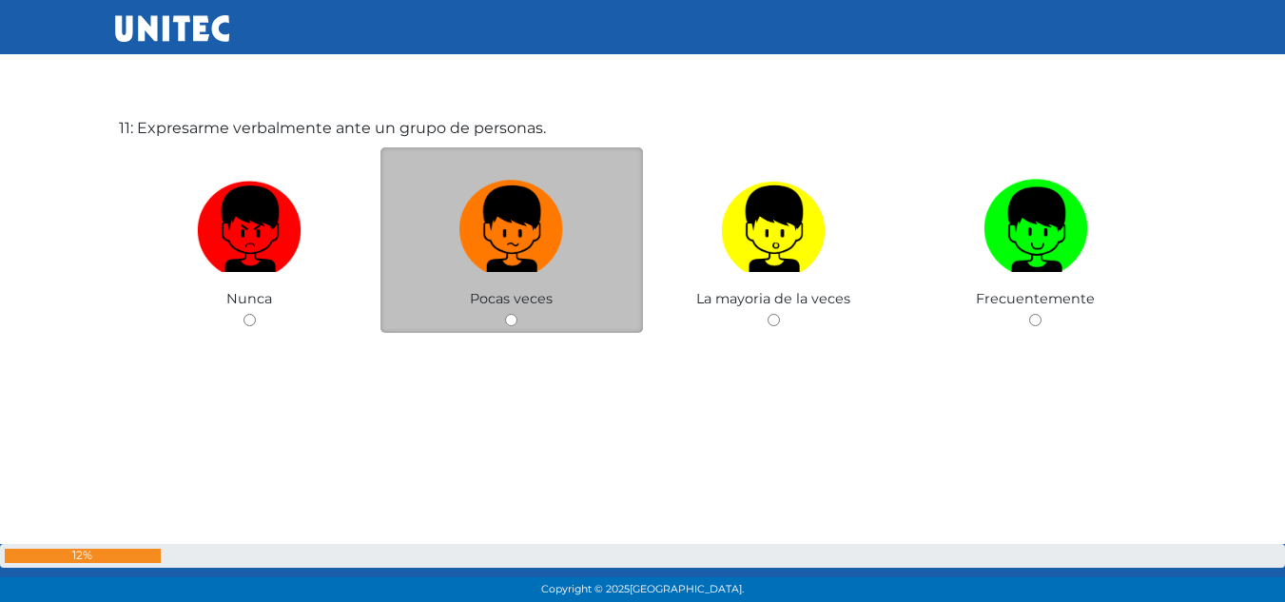
scroll to position [6116, 0]
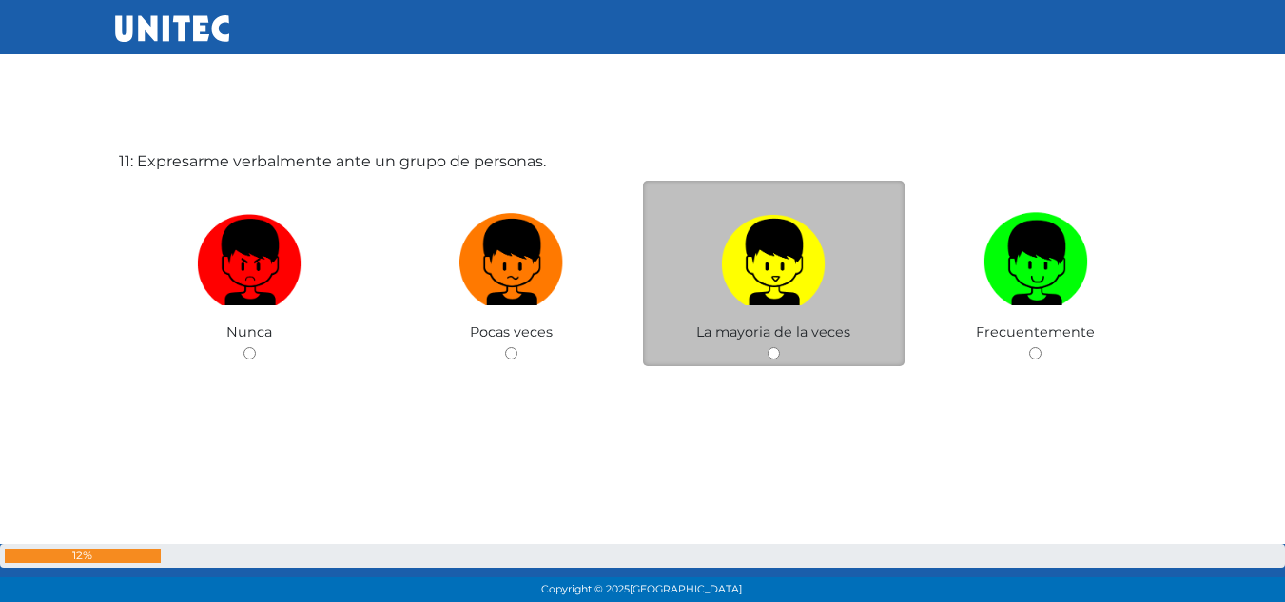
click at [795, 297] on img at bounding box center [773, 255] width 105 height 100
click at [780, 347] on input "radio" at bounding box center [774, 353] width 12 height 12
radio input "true"
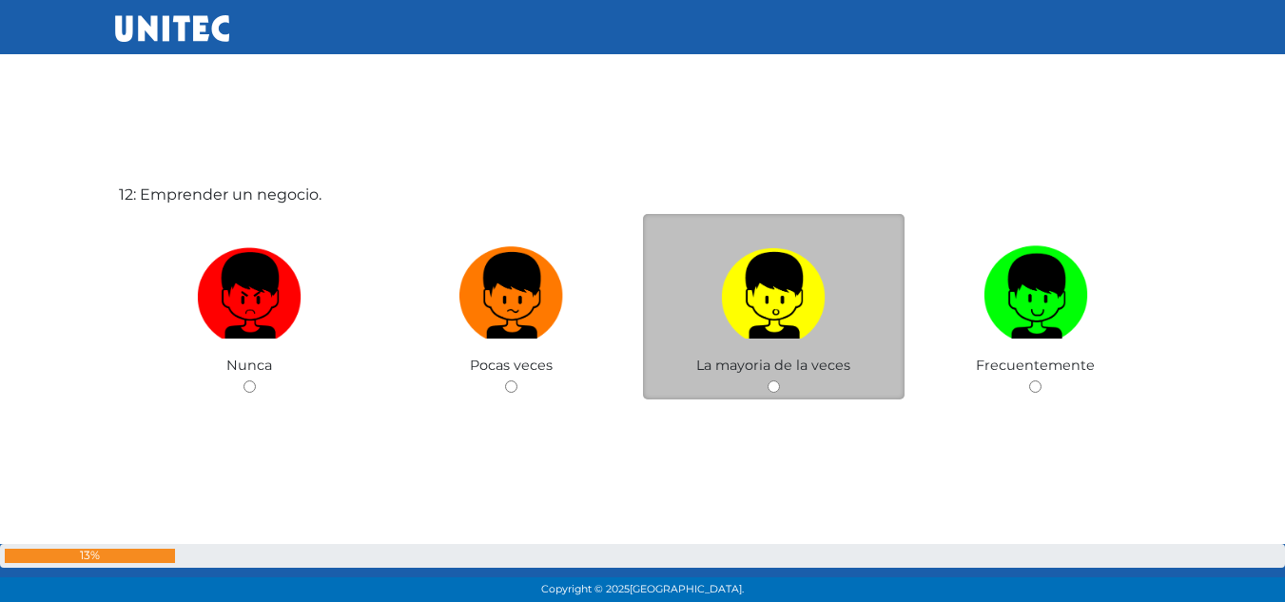
scroll to position [6731, 0]
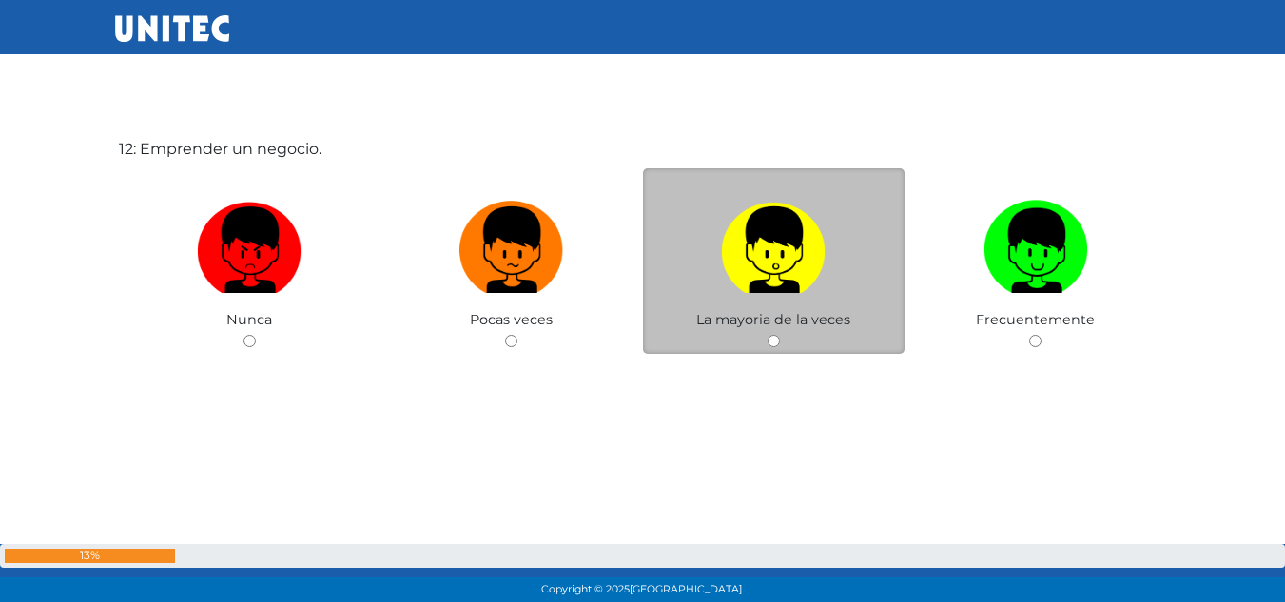
click at [847, 255] on label at bounding box center [774, 250] width 263 height 116
click at [780, 335] on input "radio" at bounding box center [774, 341] width 12 height 12
radio input "true"
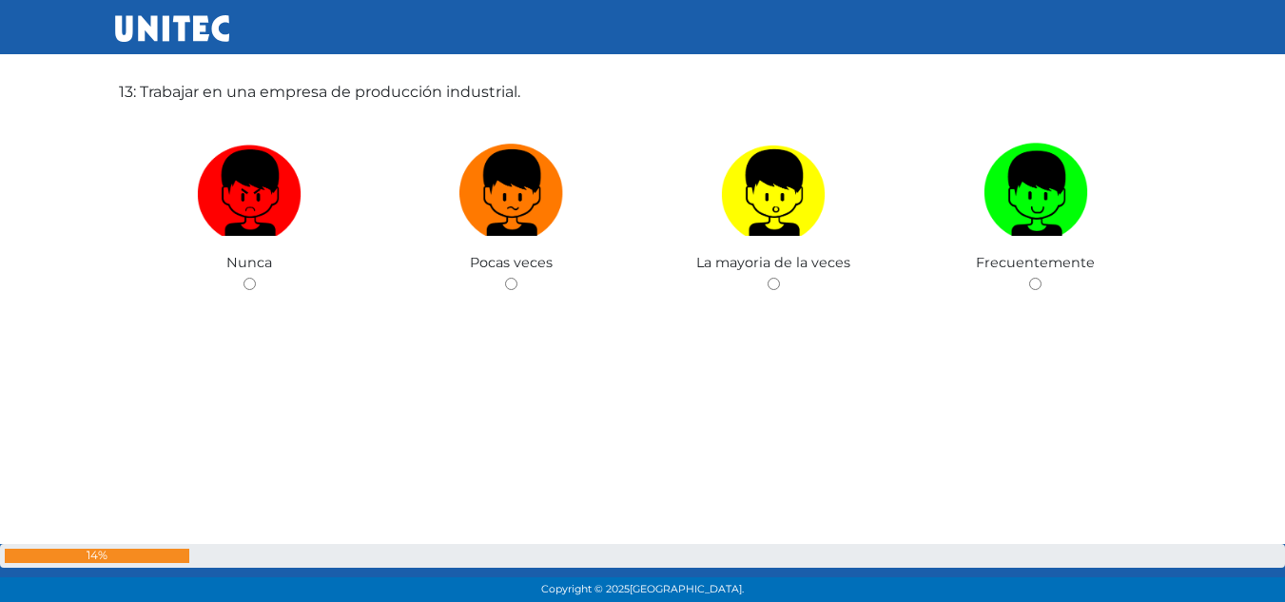
scroll to position [7353, 0]
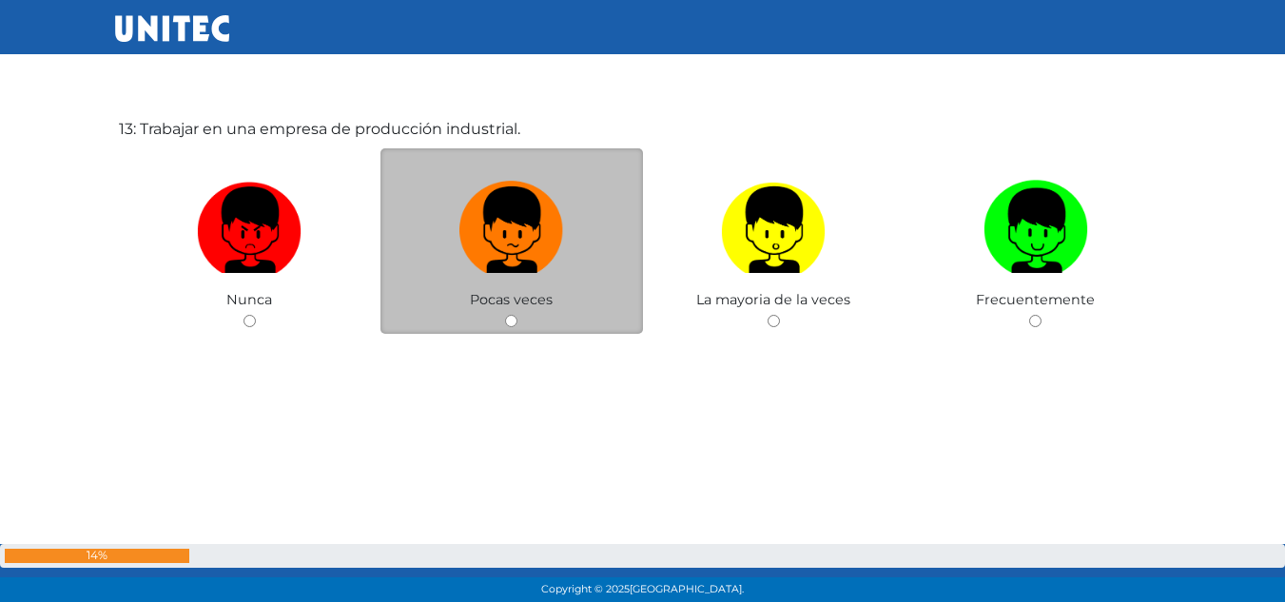
click at [579, 242] on label at bounding box center [511, 230] width 263 height 116
click at [517, 315] on input "radio" at bounding box center [511, 321] width 12 height 12
radio input "true"
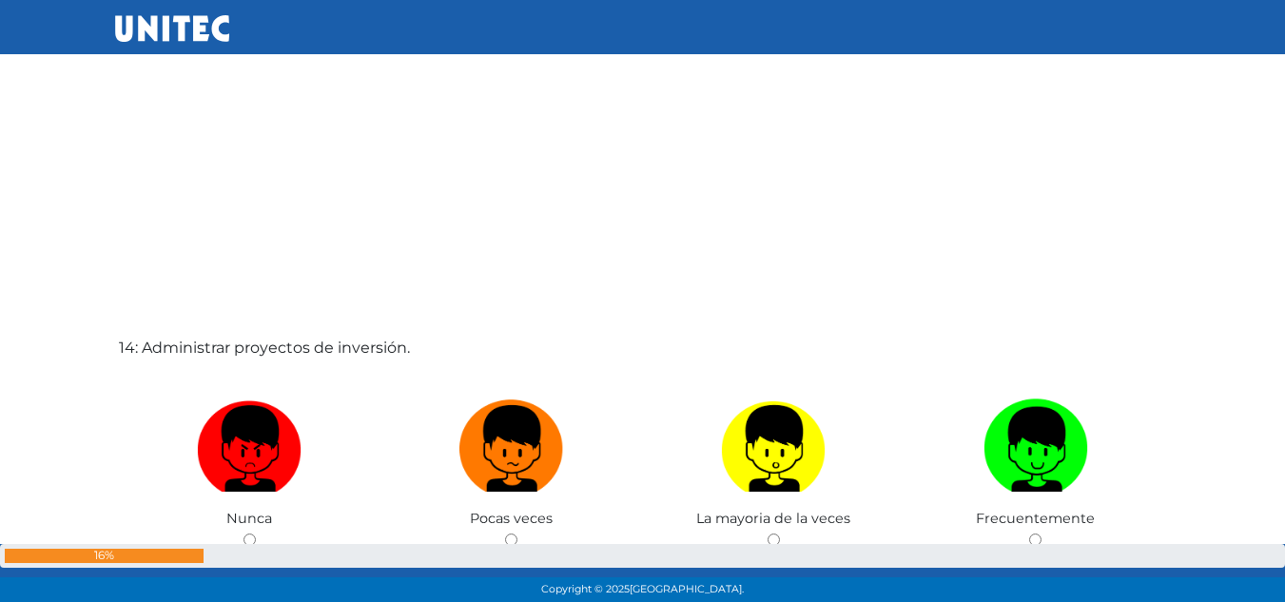
scroll to position [7922, 0]
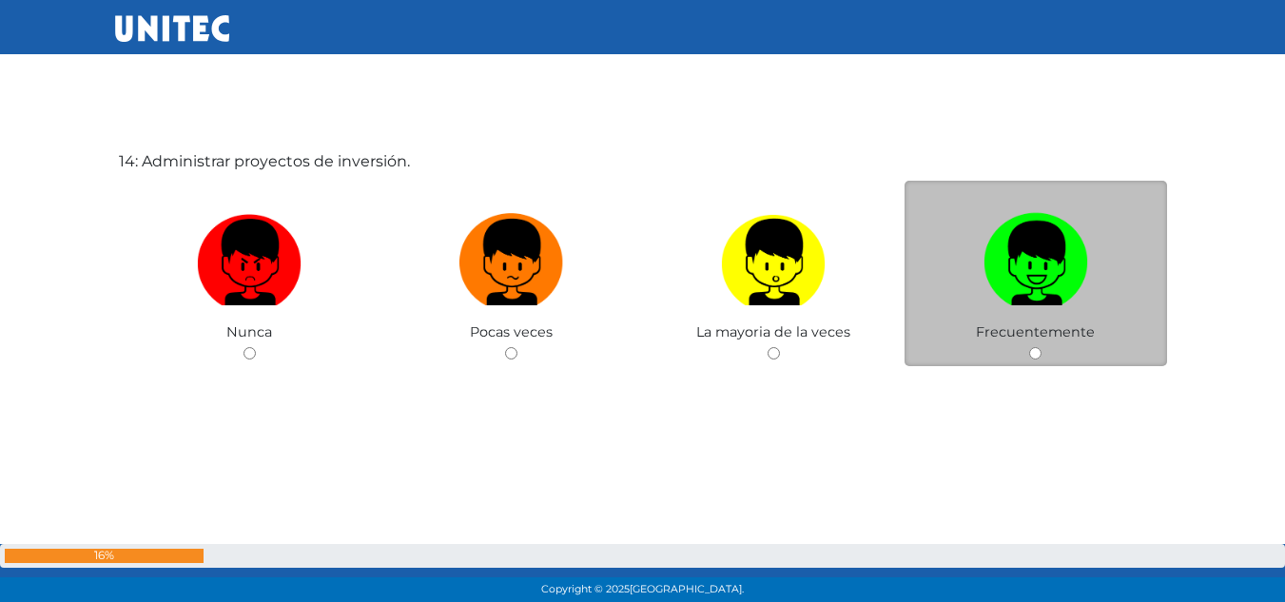
click at [1026, 288] on img at bounding box center [1036, 255] width 105 height 100
click at [1029, 347] on input "radio" at bounding box center [1035, 353] width 12 height 12
radio input "true"
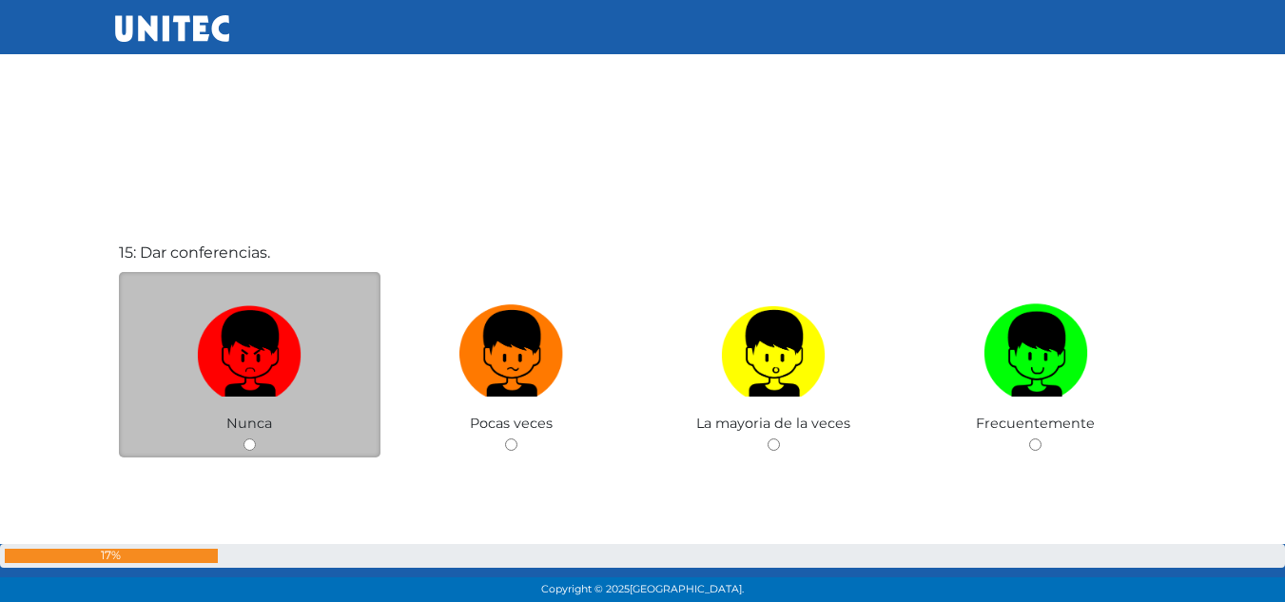
scroll to position [8528, 0]
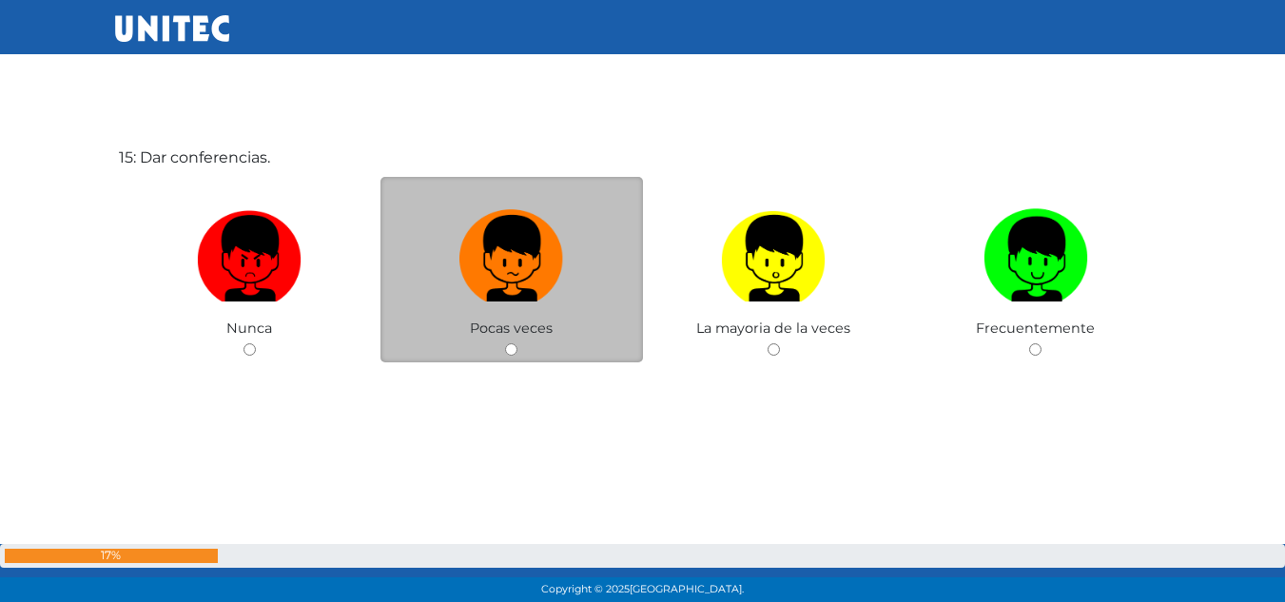
click at [433, 267] on label at bounding box center [511, 259] width 263 height 116
click at [505, 343] on input "radio" at bounding box center [511, 349] width 12 height 12
radio input "true"
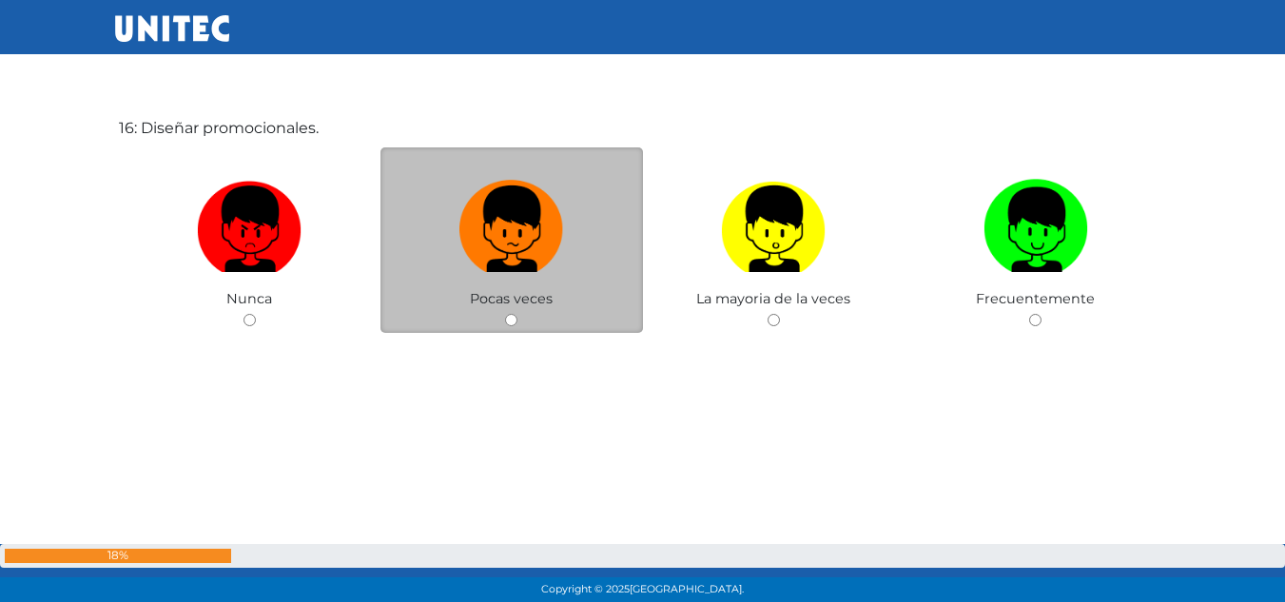
scroll to position [9127, 0]
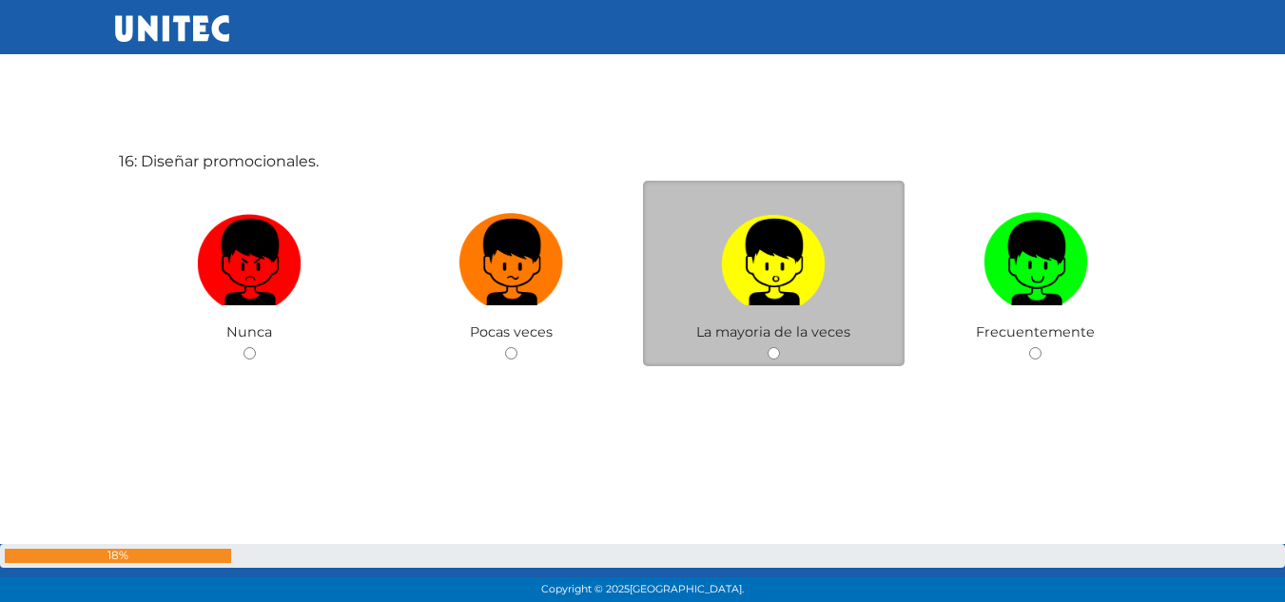
click at [712, 292] on label at bounding box center [774, 263] width 263 height 116
click at [768, 347] on input "radio" at bounding box center [774, 353] width 12 height 12
radio input "true"
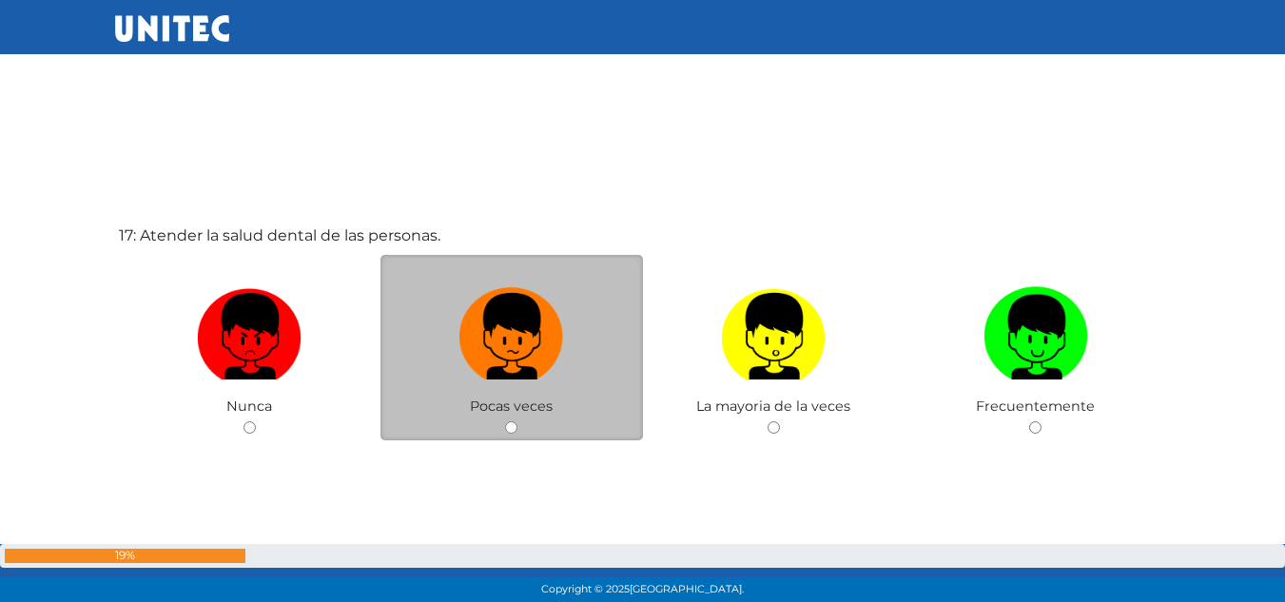
scroll to position [9729, 0]
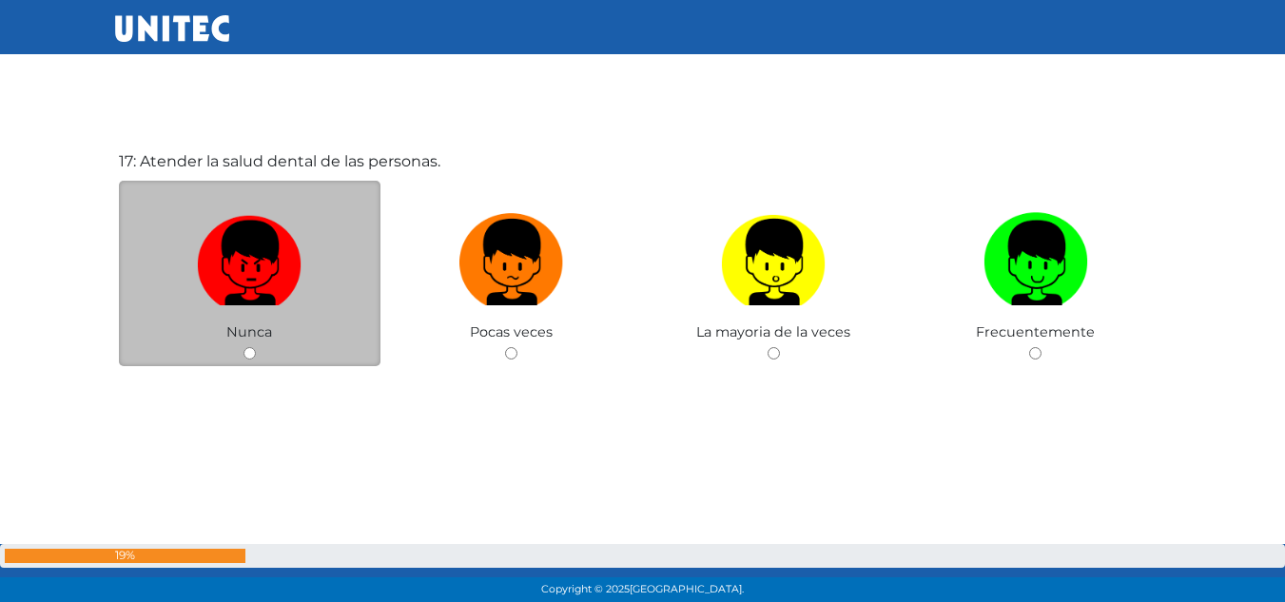
click at [244, 263] on img at bounding box center [249, 255] width 105 height 100
click at [244, 347] on input "radio" at bounding box center [250, 353] width 12 height 12
radio input "true"
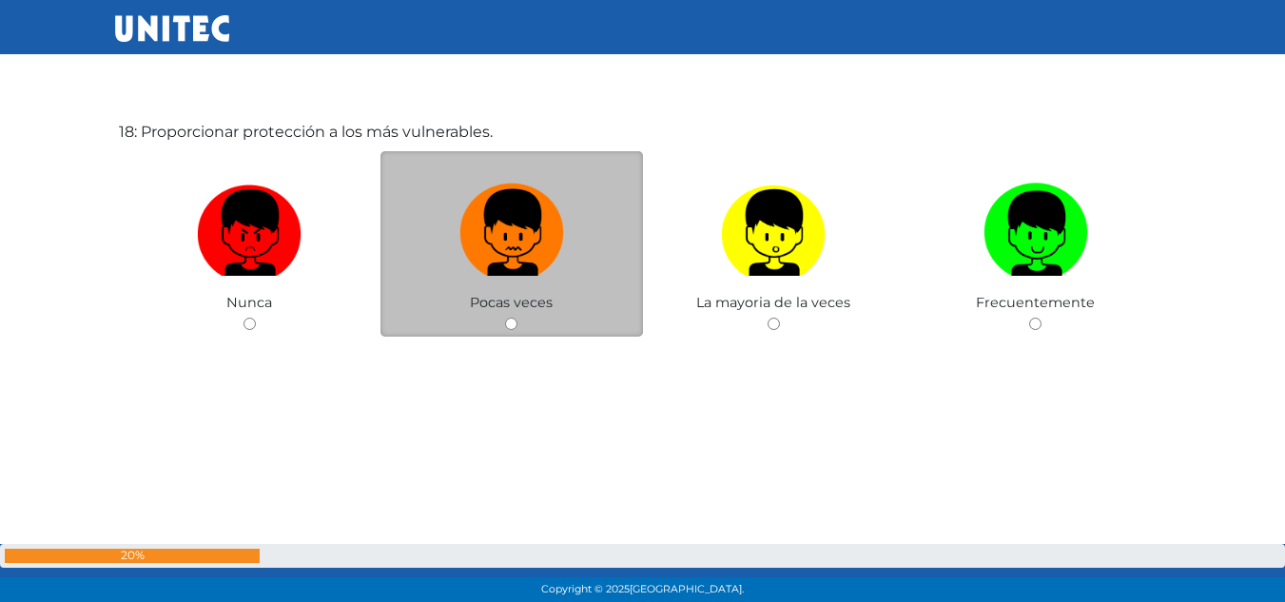
scroll to position [10331, 0]
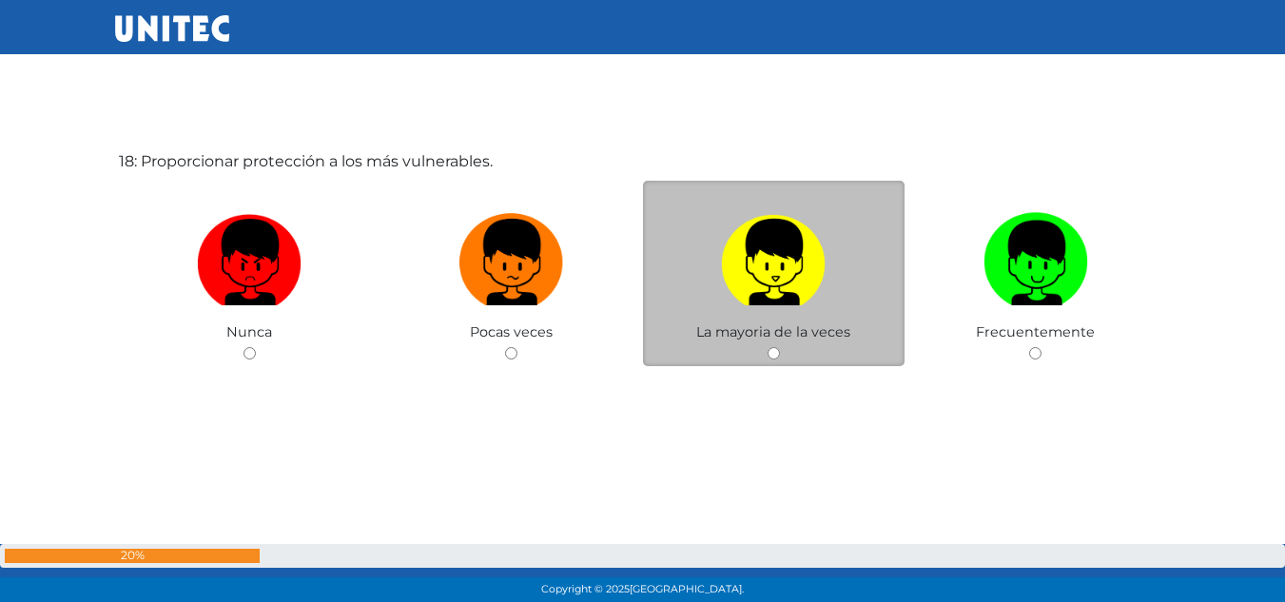
click at [748, 279] on img at bounding box center [773, 255] width 105 height 100
click at [768, 347] on input "radio" at bounding box center [774, 353] width 12 height 12
radio input "true"
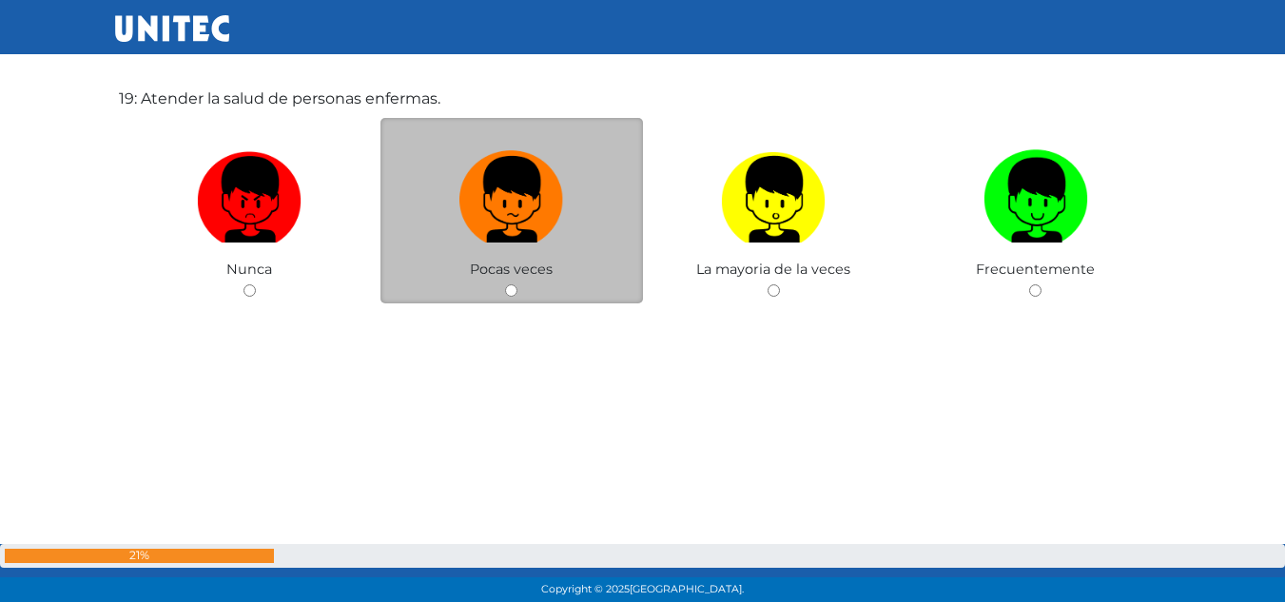
scroll to position [10997, 0]
drag, startPoint x: 565, startPoint y: 230, endPoint x: 598, endPoint y: 225, distance: 33.6
click at [598, 225] on label at bounding box center [511, 199] width 263 height 116
click at [517, 283] on input "radio" at bounding box center [511, 289] width 12 height 12
radio input "true"
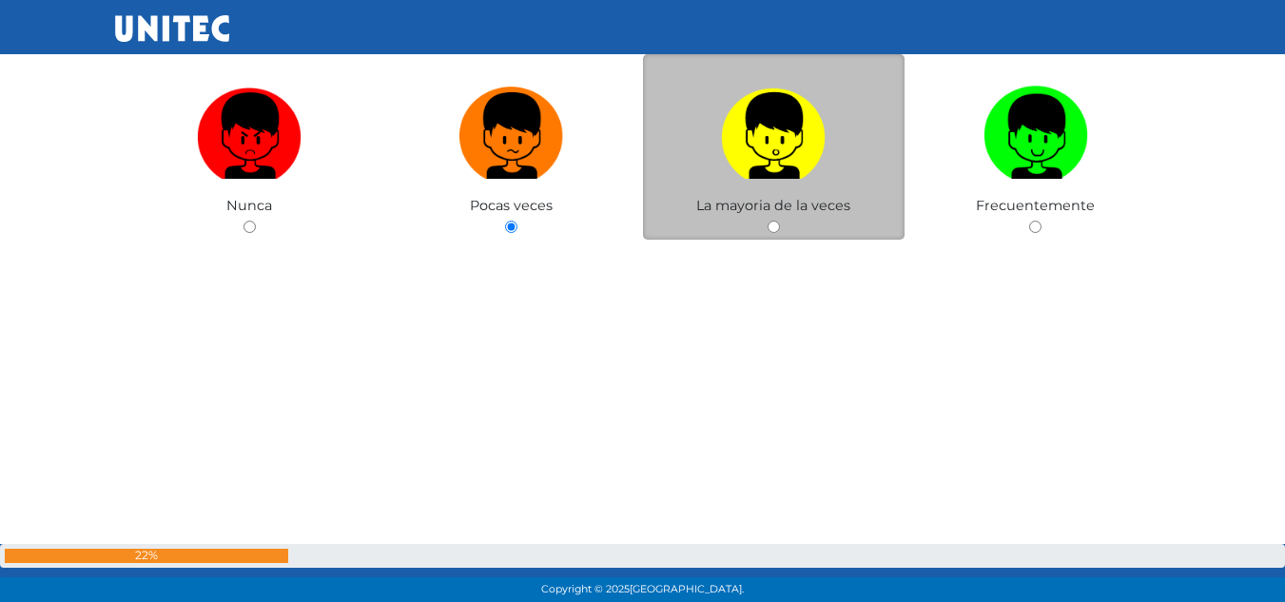
click at [789, 179] on label at bounding box center [774, 136] width 263 height 116
click at [780, 221] on input "radio" at bounding box center [774, 227] width 12 height 12
radio input "true"
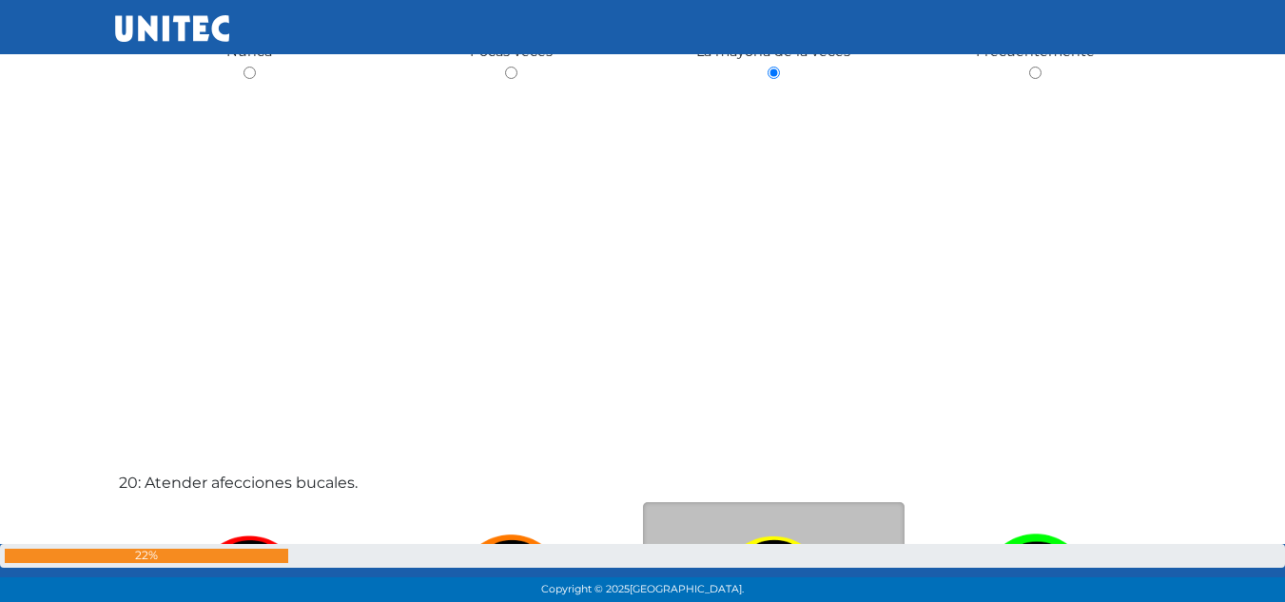
scroll to position [11535, 0]
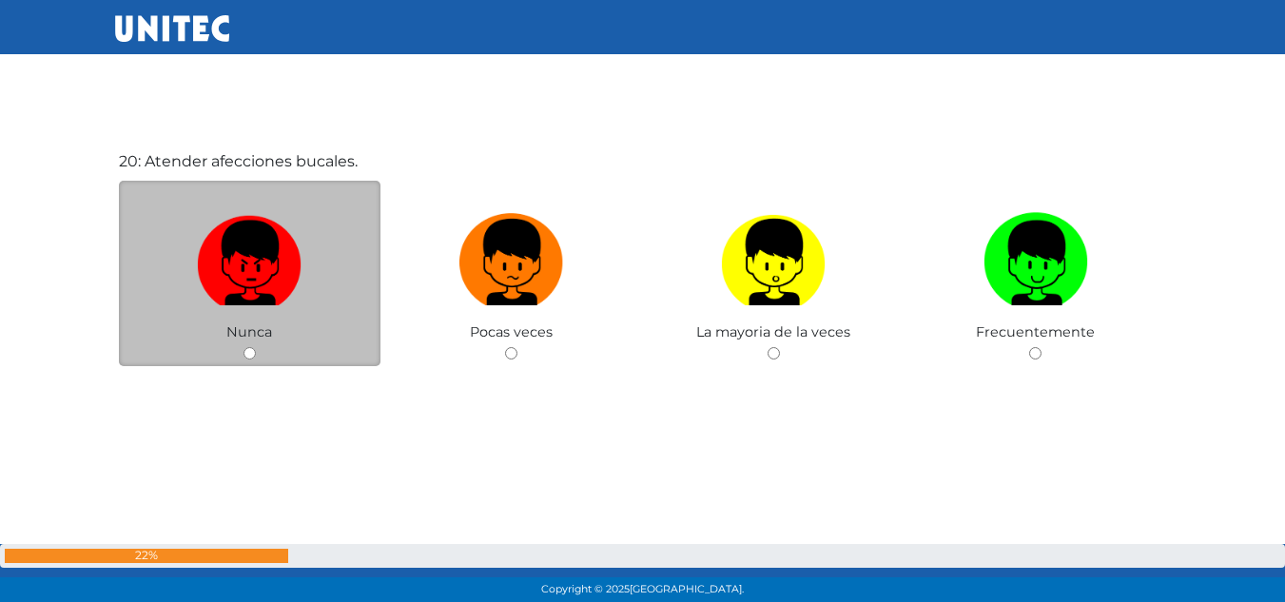
click at [297, 235] on img at bounding box center [249, 255] width 105 height 100
click at [256, 347] on input "radio" at bounding box center [250, 353] width 12 height 12
radio input "true"
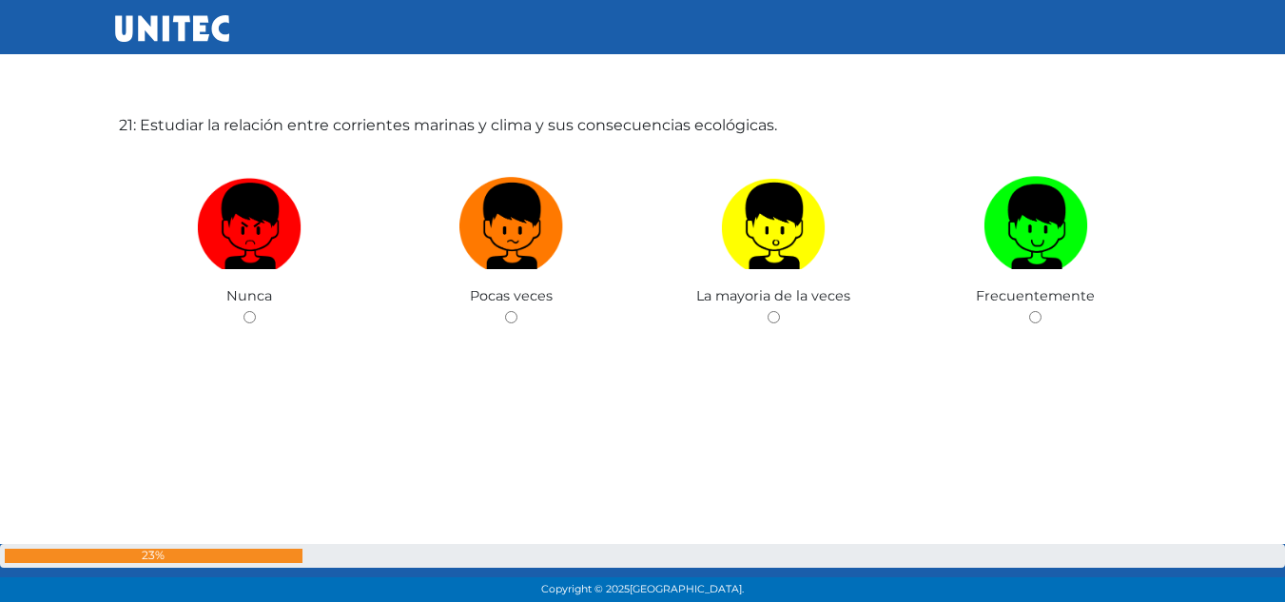
scroll to position [12140, 0]
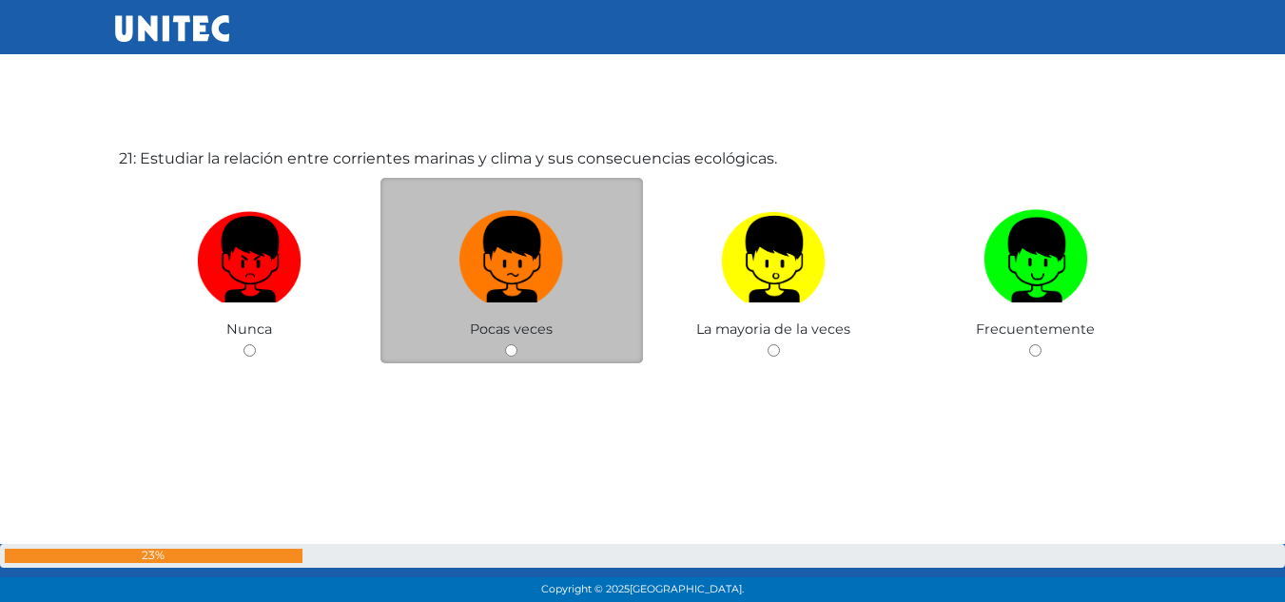
click at [558, 303] on label at bounding box center [511, 260] width 263 height 116
click at [517, 344] on input "radio" at bounding box center [511, 350] width 12 height 12
radio input "true"
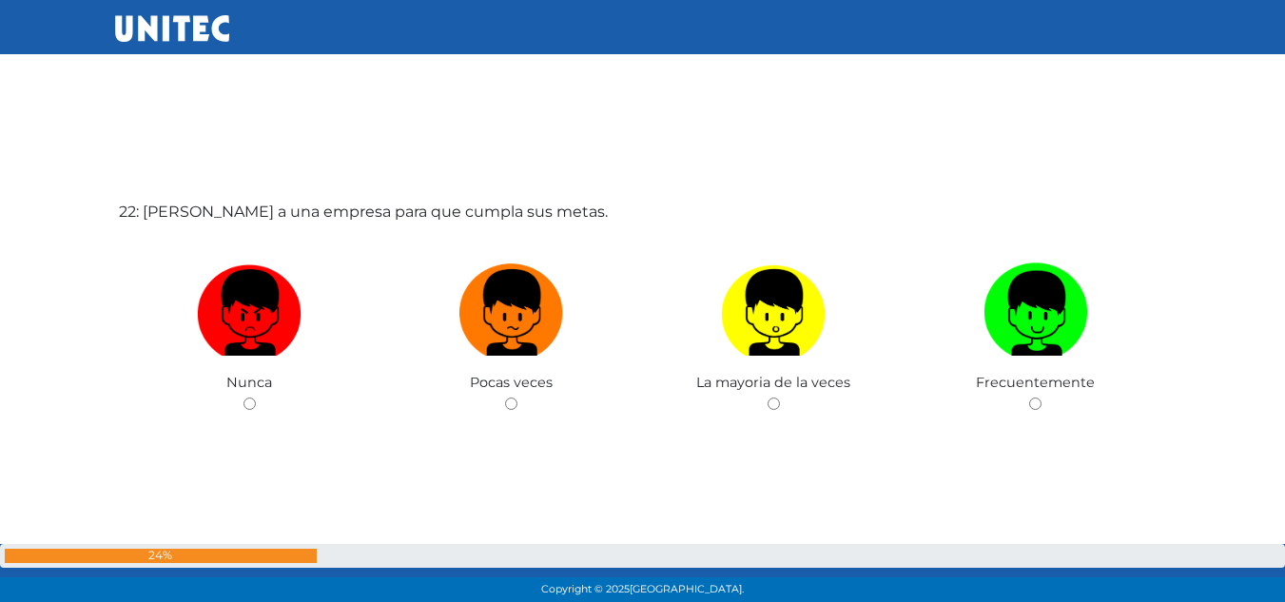
scroll to position [12739, 0]
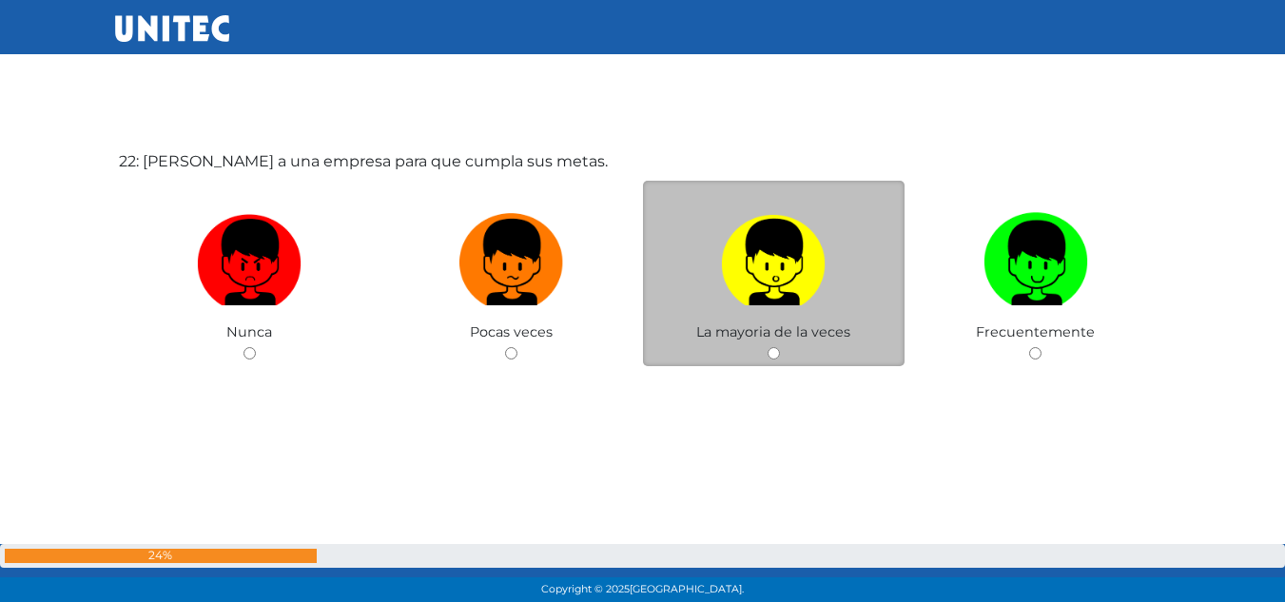
click at [891, 284] on label at bounding box center [774, 263] width 263 height 116
click at [780, 347] on input "radio" at bounding box center [774, 353] width 12 height 12
radio input "true"
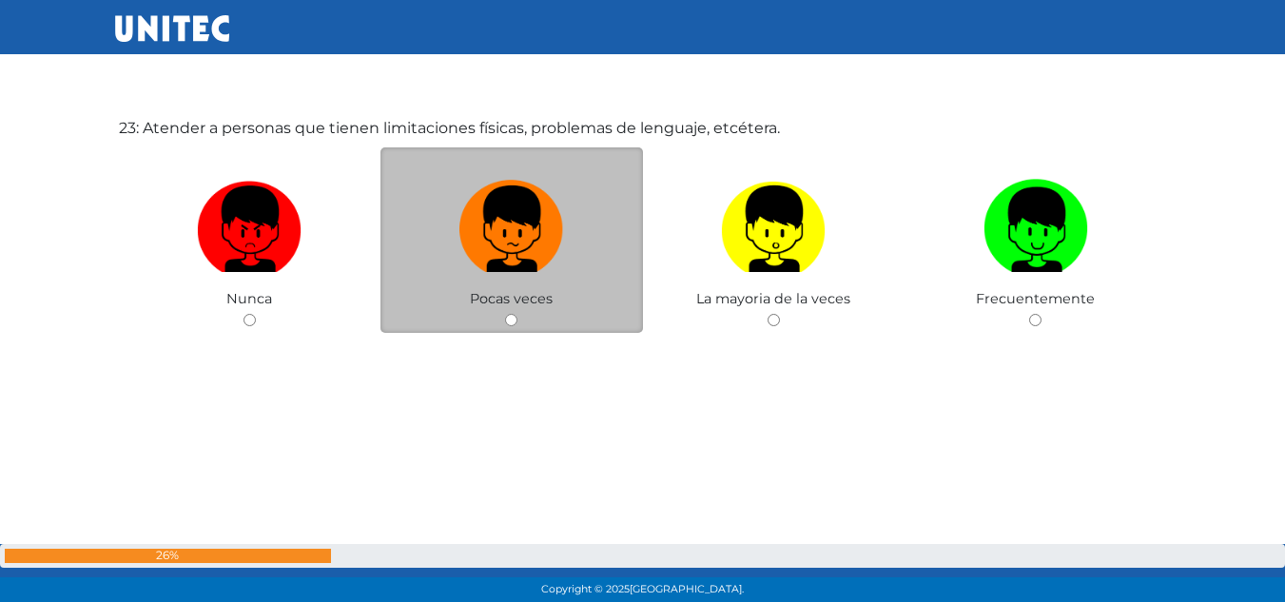
scroll to position [13377, 0]
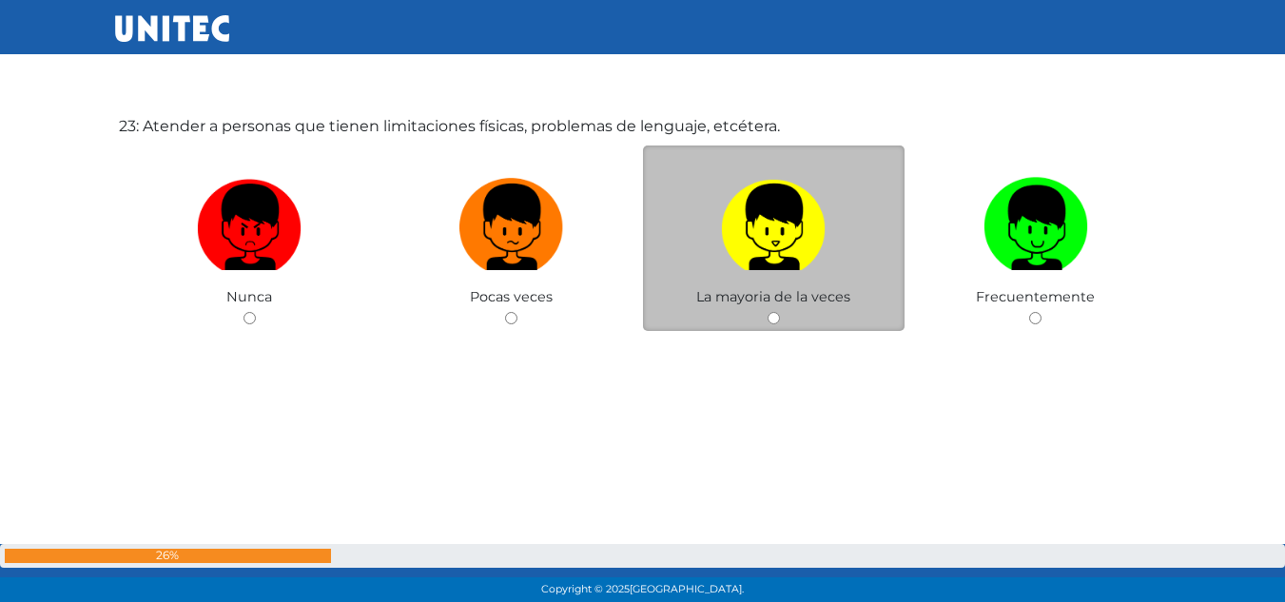
click at [757, 248] on img at bounding box center [773, 220] width 105 height 100
click at [768, 312] on input "radio" at bounding box center [774, 318] width 12 height 12
radio input "true"
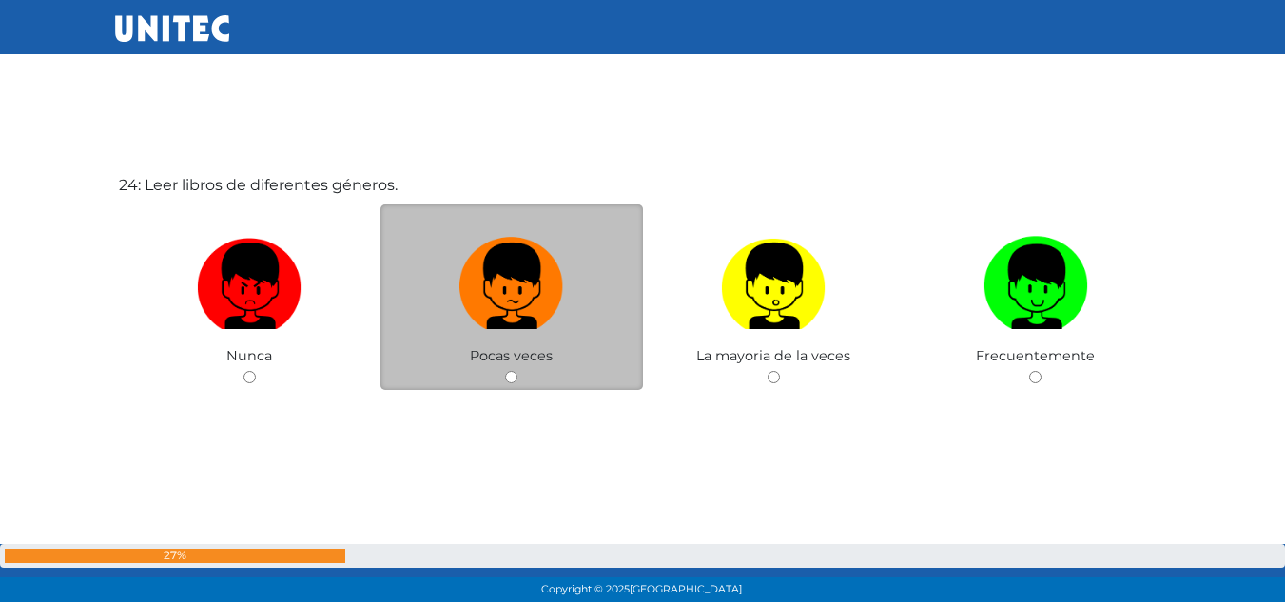
scroll to position [13943, 0]
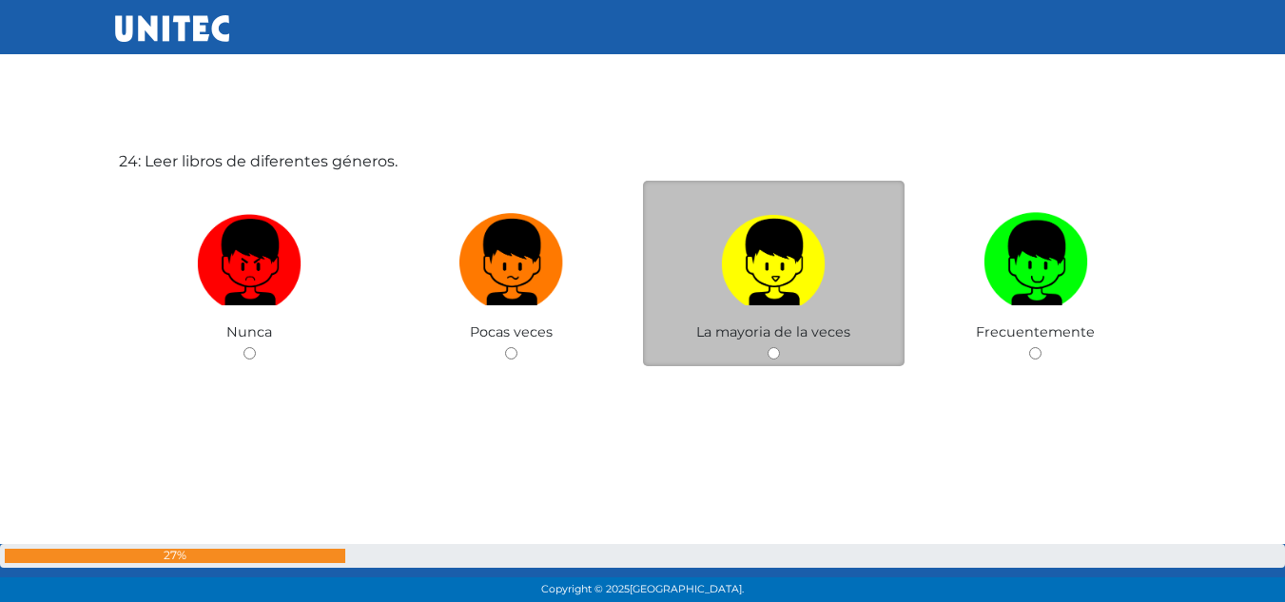
click at [775, 268] on img at bounding box center [773, 255] width 105 height 100
click at [775, 347] on input "radio" at bounding box center [774, 353] width 12 height 12
radio input "true"
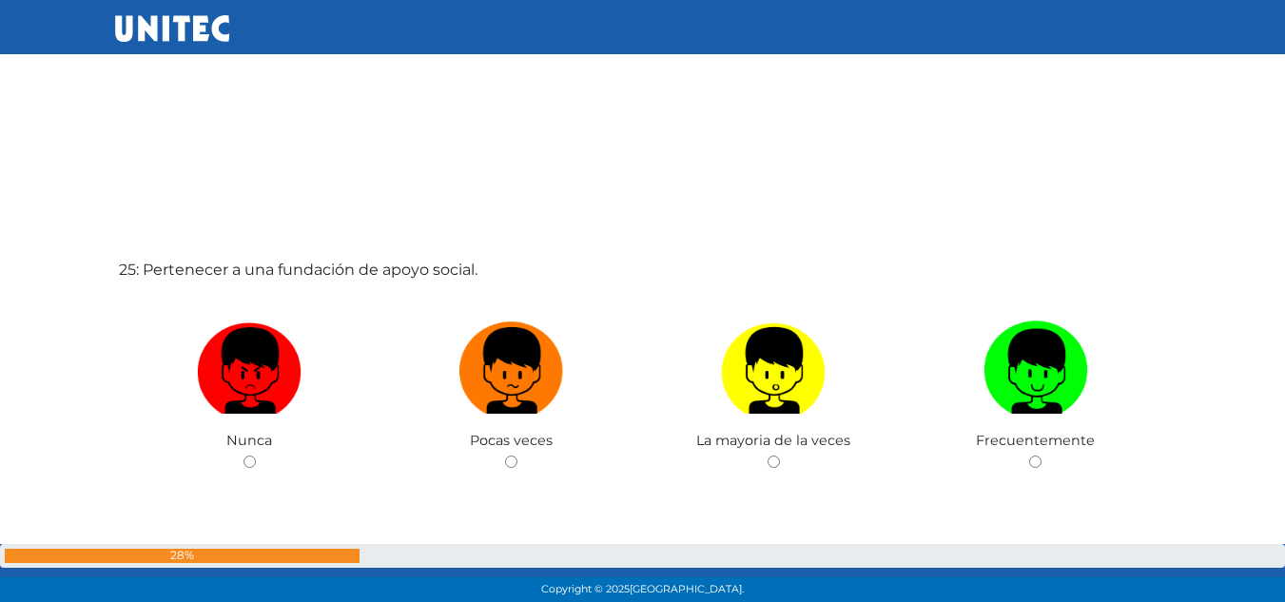
scroll to position [14470, 0]
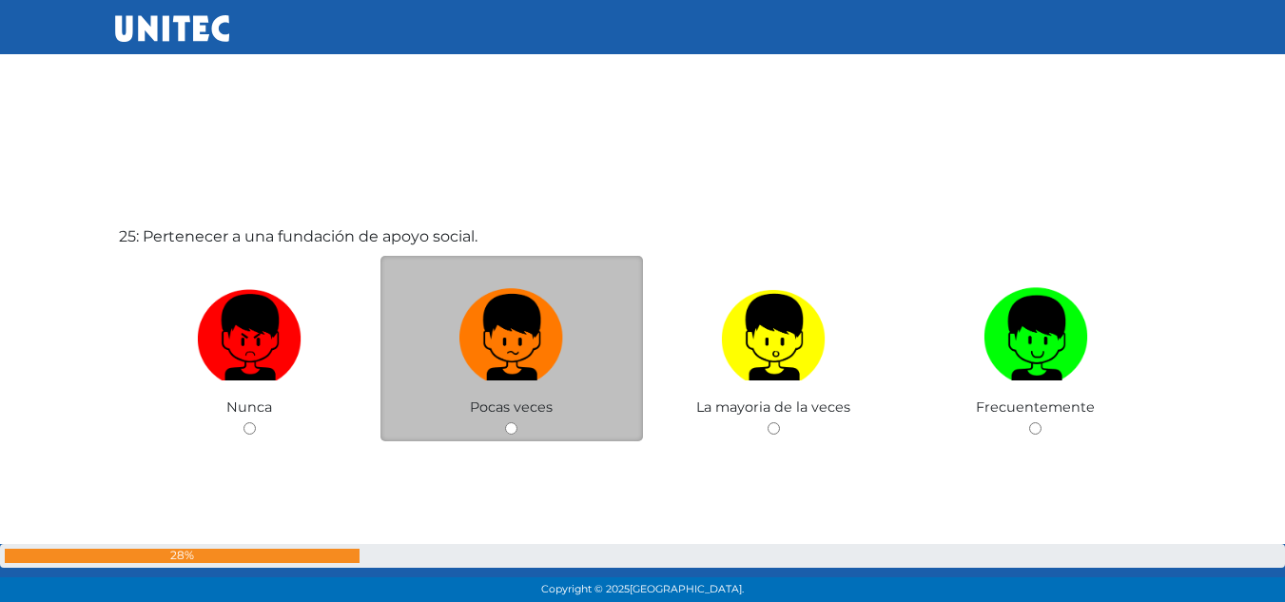
click at [585, 337] on label at bounding box center [511, 338] width 263 height 116
click at [517, 422] on input "radio" at bounding box center [511, 428] width 12 height 12
radio input "true"
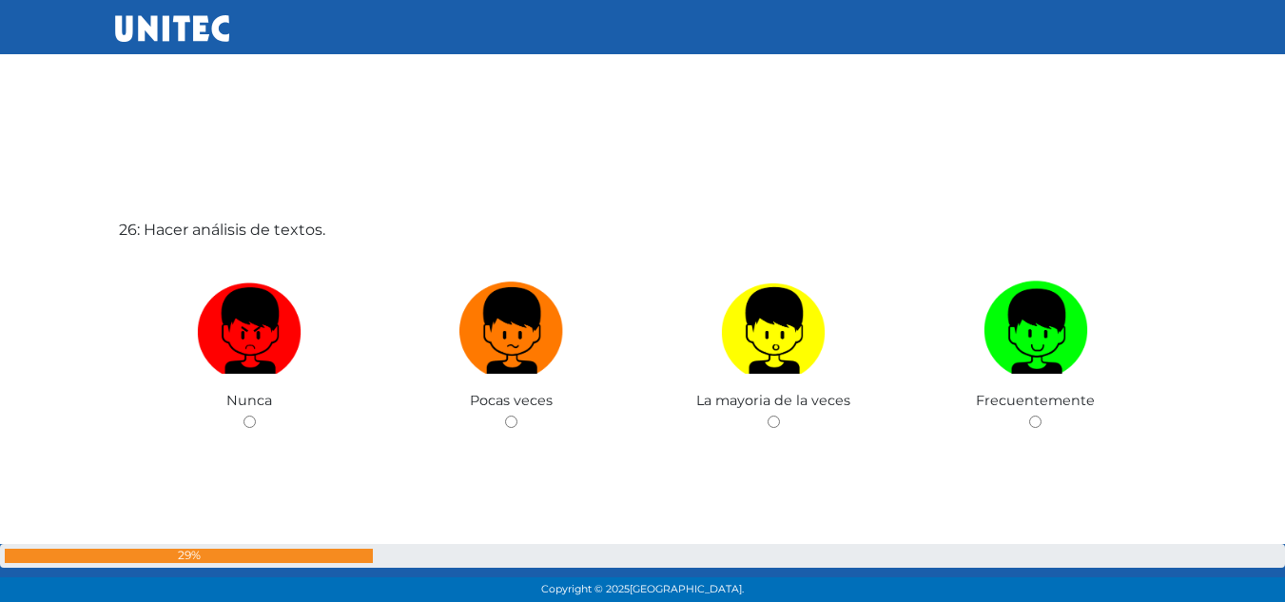
scroll to position [15174, 0]
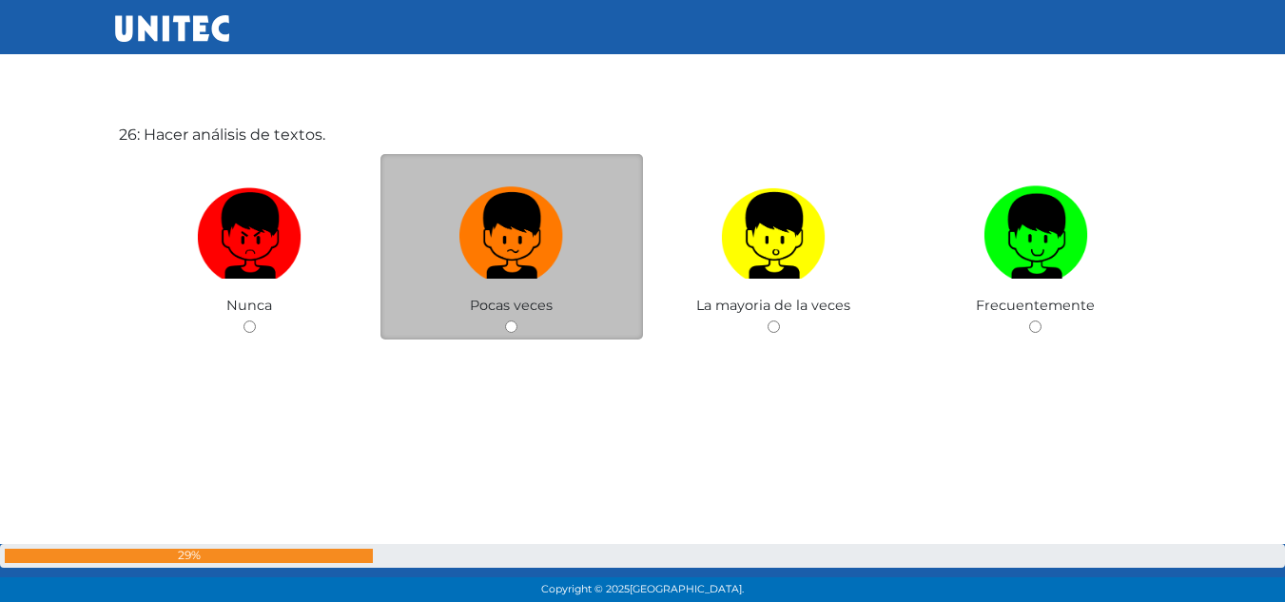
click at [582, 224] on label at bounding box center [511, 236] width 263 height 116
click at [517, 321] on input "radio" at bounding box center [511, 327] width 12 height 12
radio input "true"
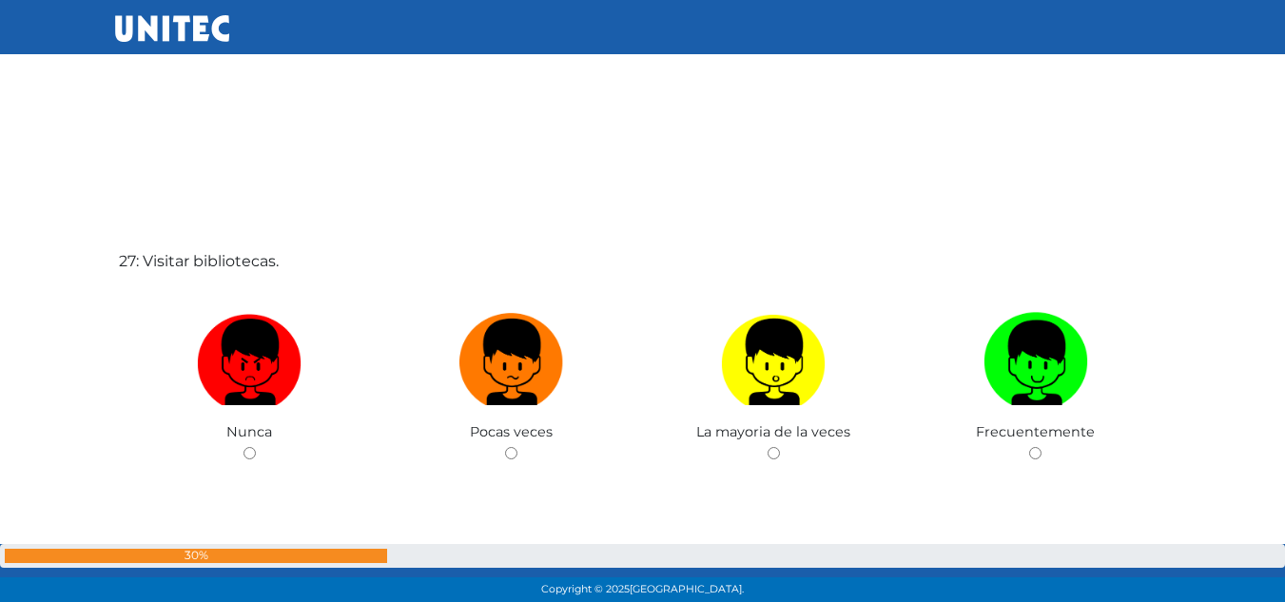
scroll to position [15683, 0]
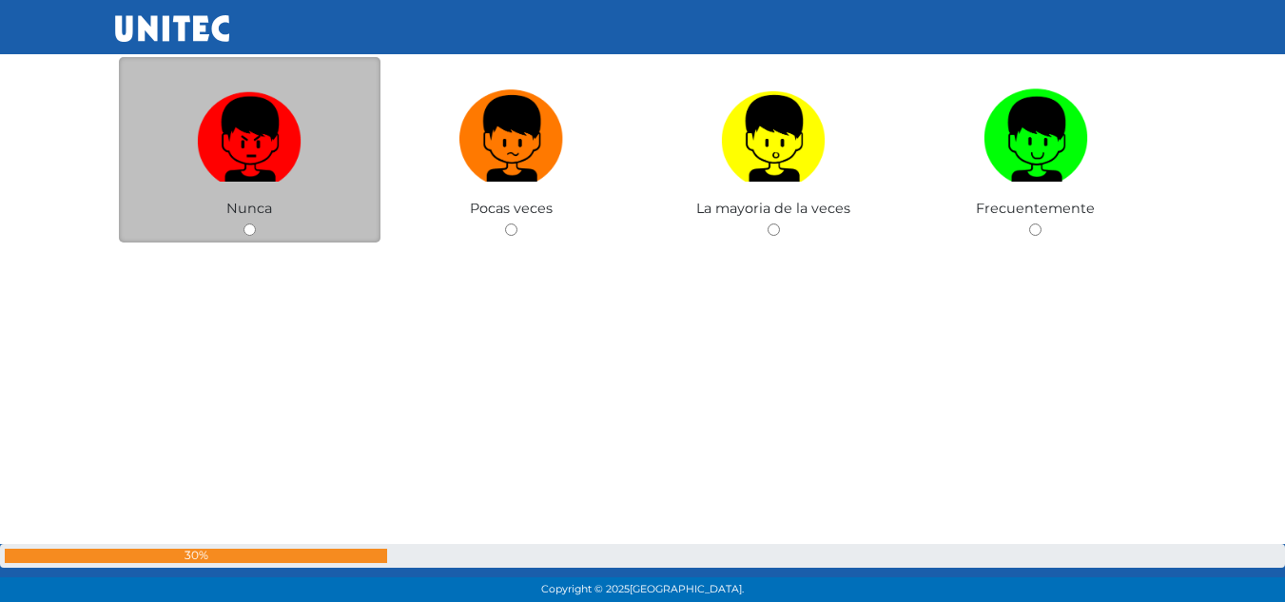
drag, startPoint x: 242, startPoint y: 159, endPoint x: 257, endPoint y: 163, distance: 15.7
click at [243, 160] on img at bounding box center [249, 132] width 105 height 100
click at [244, 224] on input "radio" at bounding box center [250, 230] width 12 height 12
radio input "true"
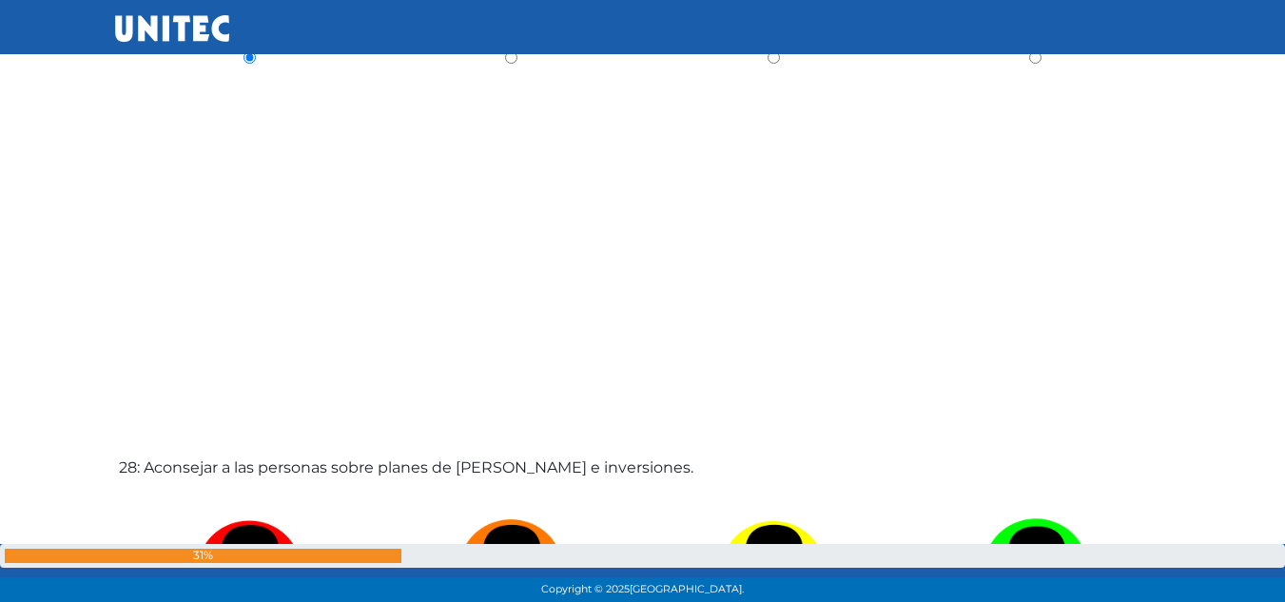
scroll to position [16319, 0]
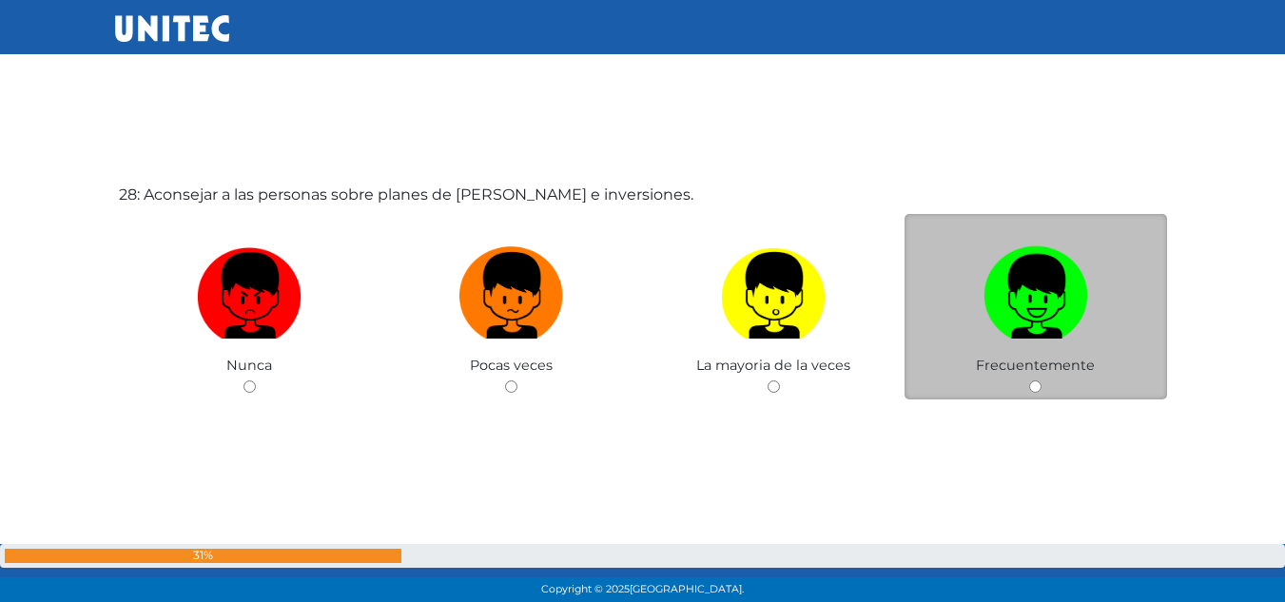
click at [986, 300] on img at bounding box center [1036, 289] width 105 height 100
click at [1029, 380] on input "radio" at bounding box center [1035, 386] width 12 height 12
radio input "true"
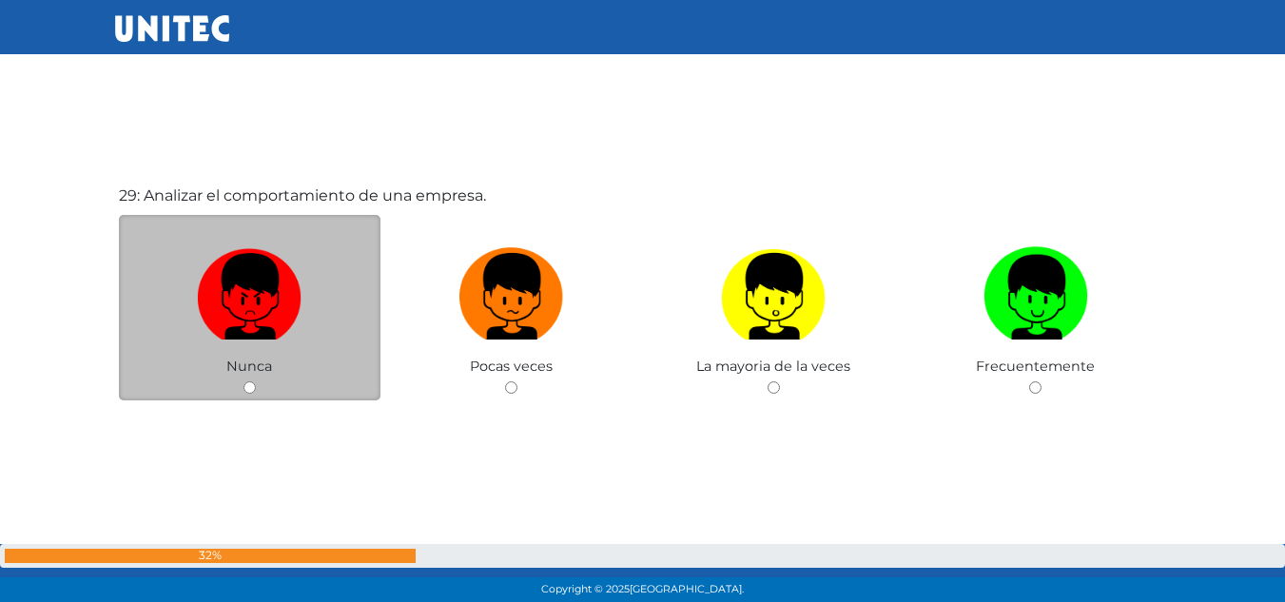
scroll to position [16953, 0]
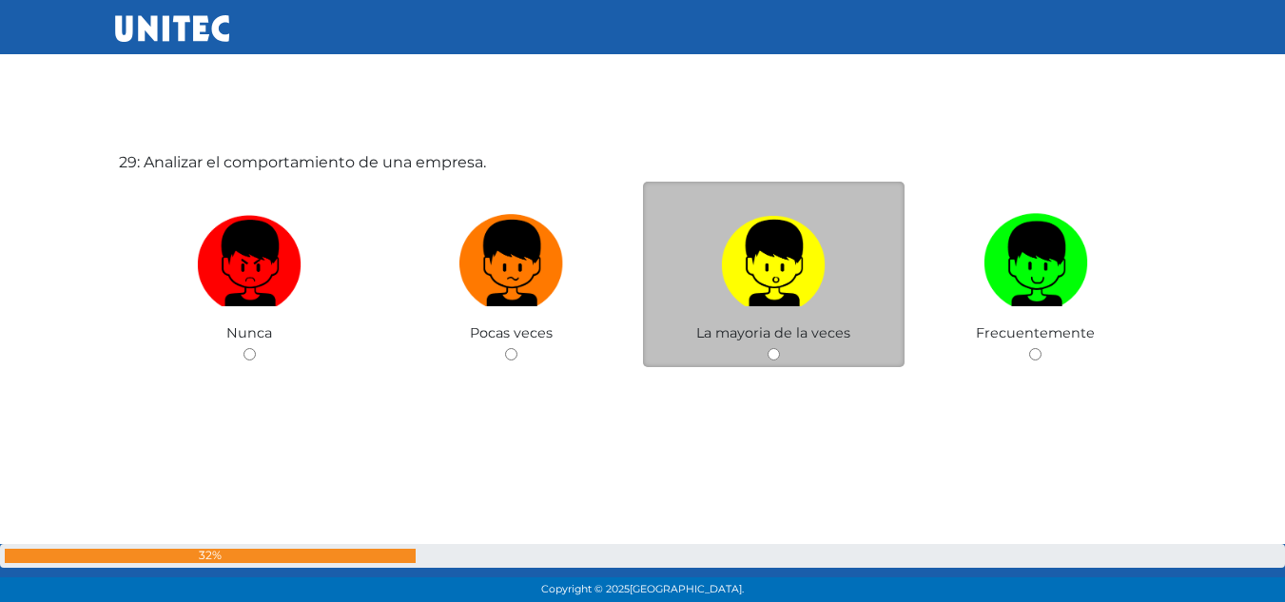
click at [716, 280] on label at bounding box center [774, 263] width 263 height 116
click at [768, 348] on input "radio" at bounding box center [774, 354] width 12 height 12
radio input "true"
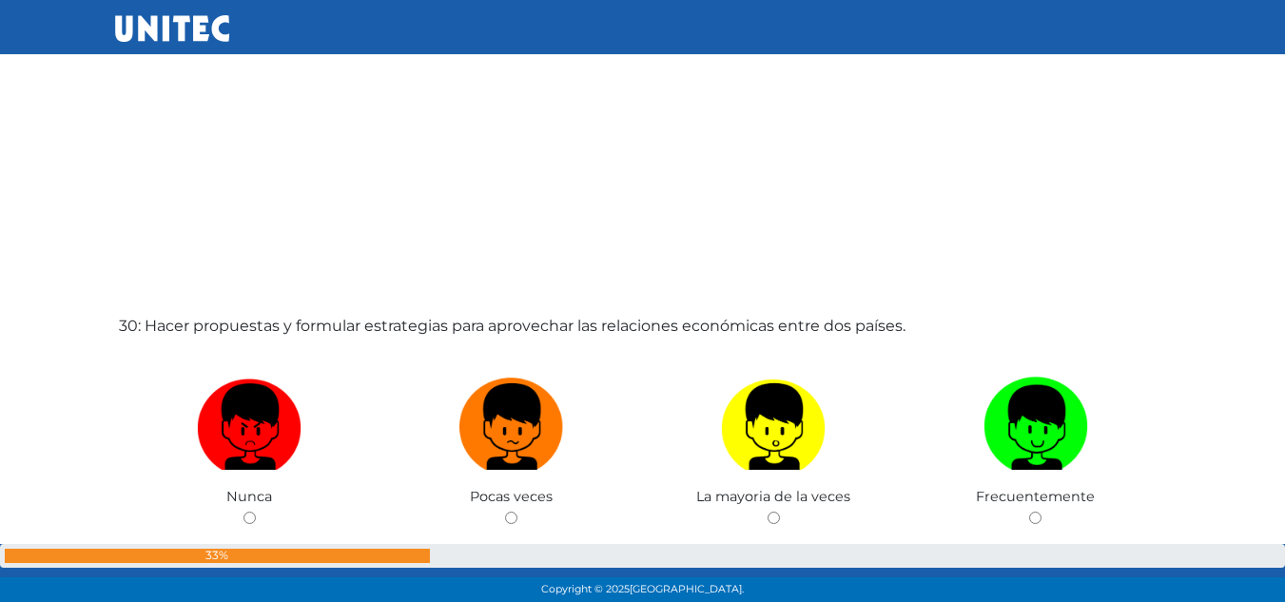
scroll to position [17469, 0]
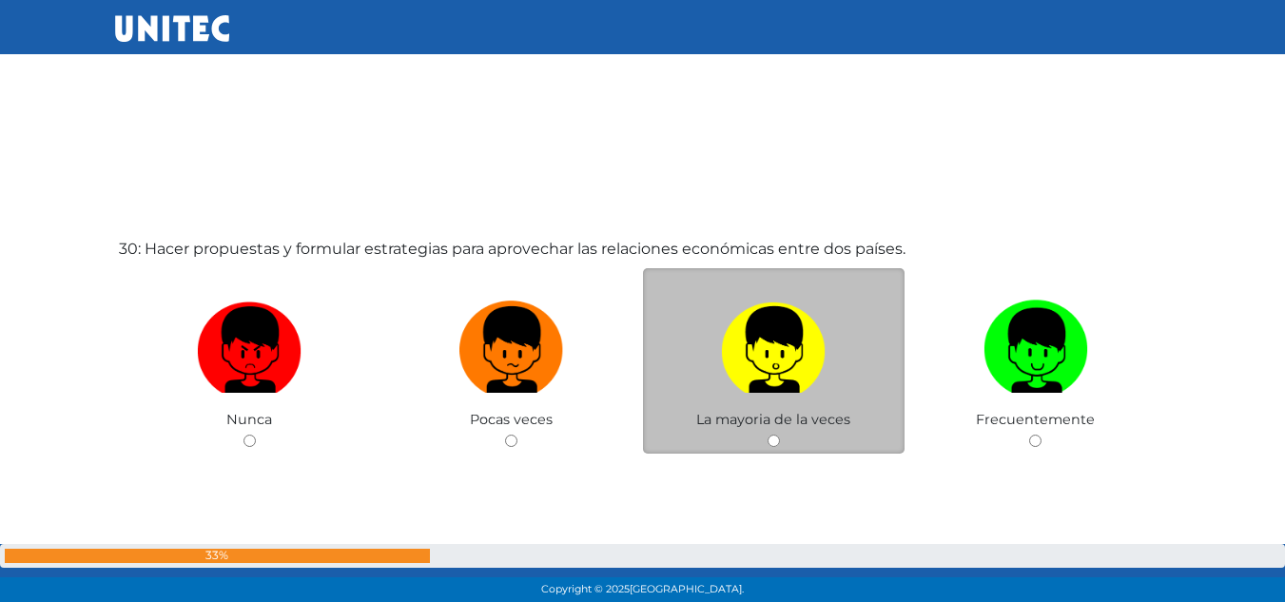
click at [828, 351] on label at bounding box center [774, 350] width 263 height 116
click at [780, 435] on input "radio" at bounding box center [774, 441] width 12 height 12
radio input "true"
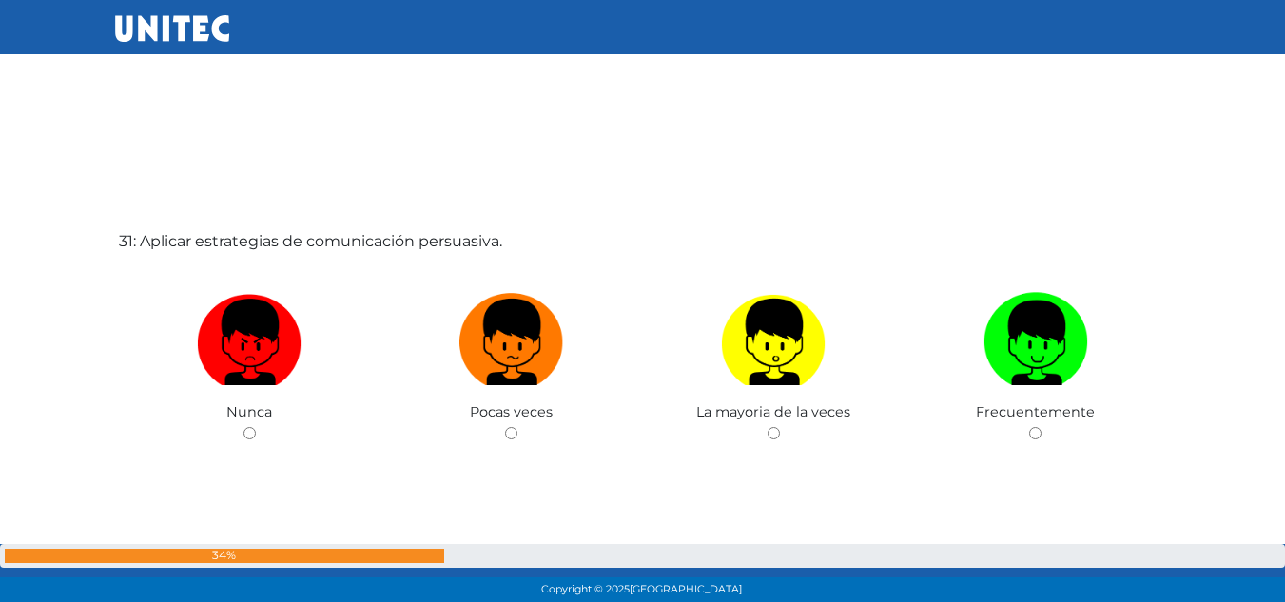
scroll to position [18089, 0]
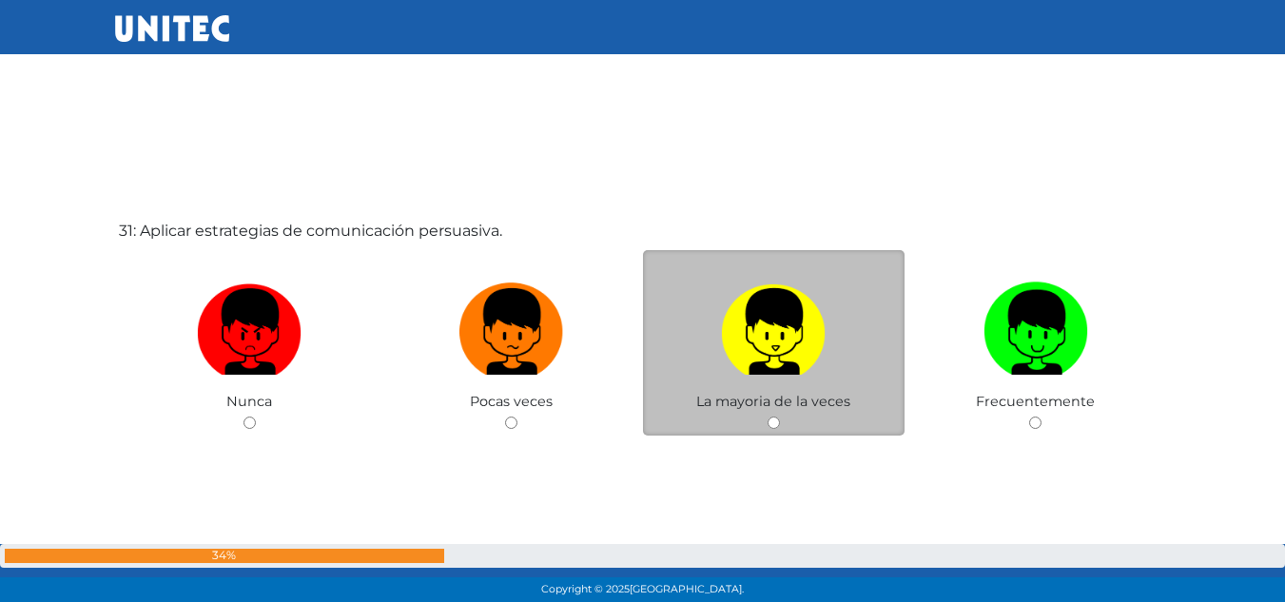
click at [736, 329] on img at bounding box center [773, 325] width 105 height 100
click at [768, 417] on input "radio" at bounding box center [774, 423] width 12 height 12
radio input "true"
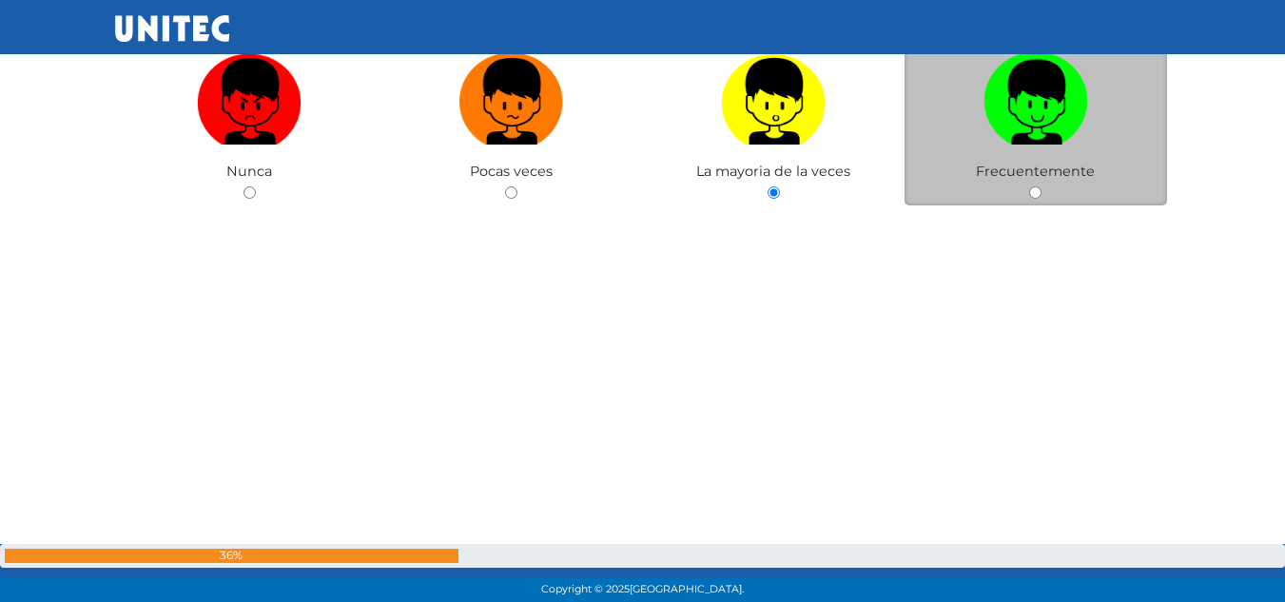
click at [1005, 160] on div "Frecuentemente" at bounding box center [1036, 112] width 263 height 185
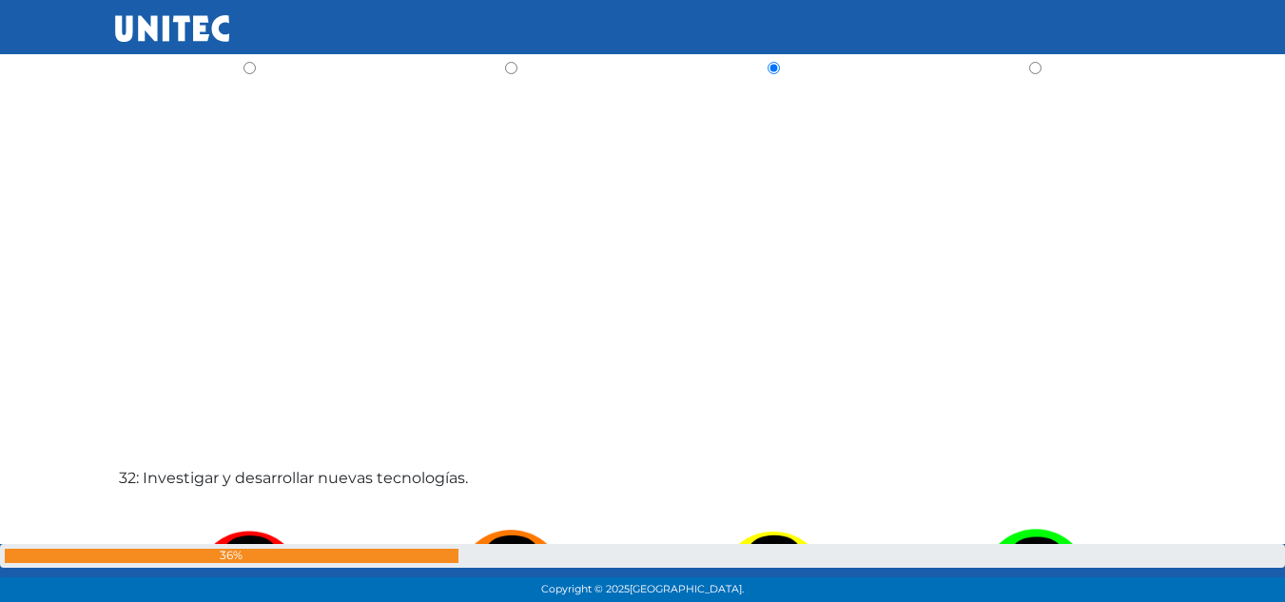
scroll to position [18319, 0]
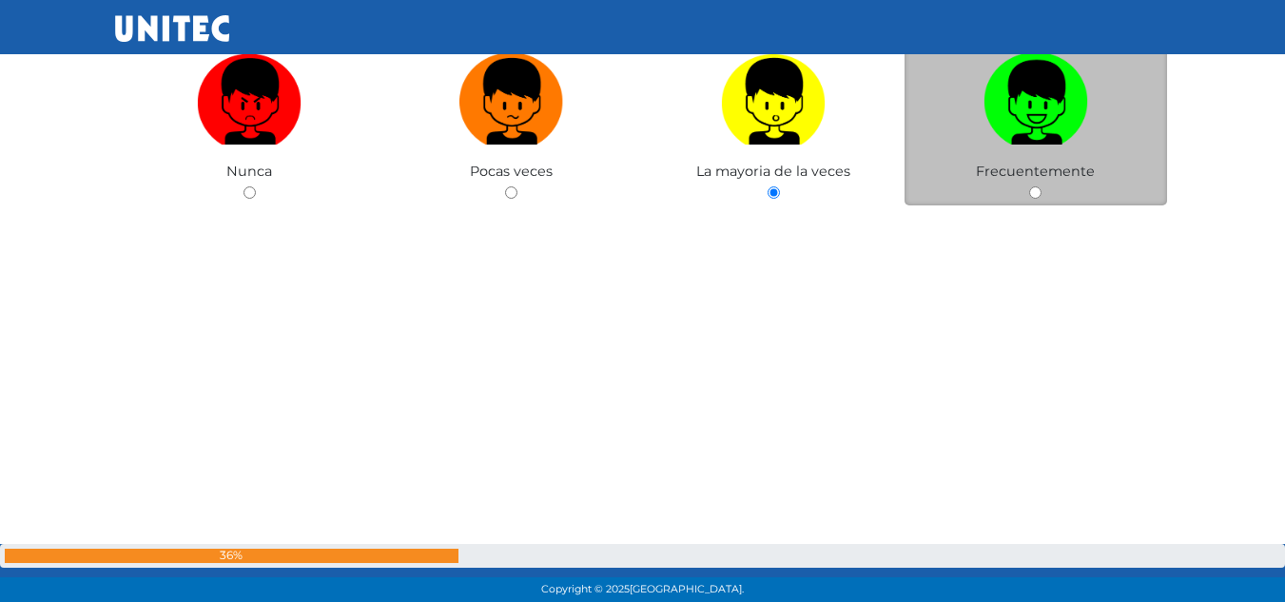
click at [1016, 127] on img at bounding box center [1036, 95] width 105 height 100
click at [1029, 186] on input "radio" at bounding box center [1035, 192] width 12 height 12
radio input "true"
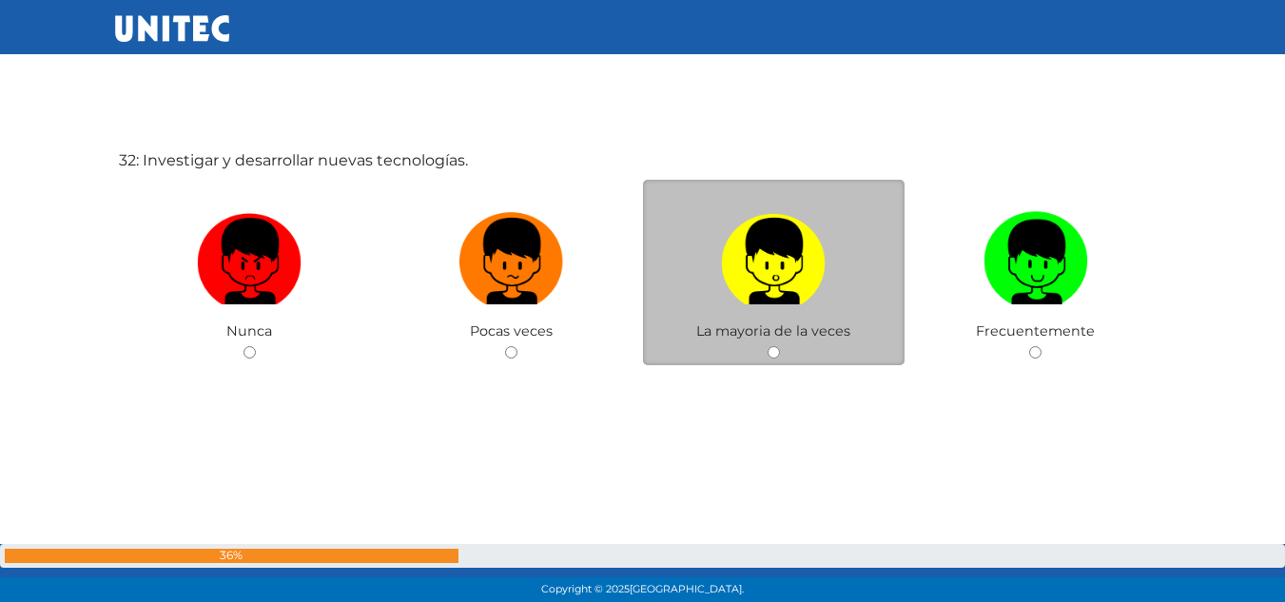
scroll to position [18794, 0]
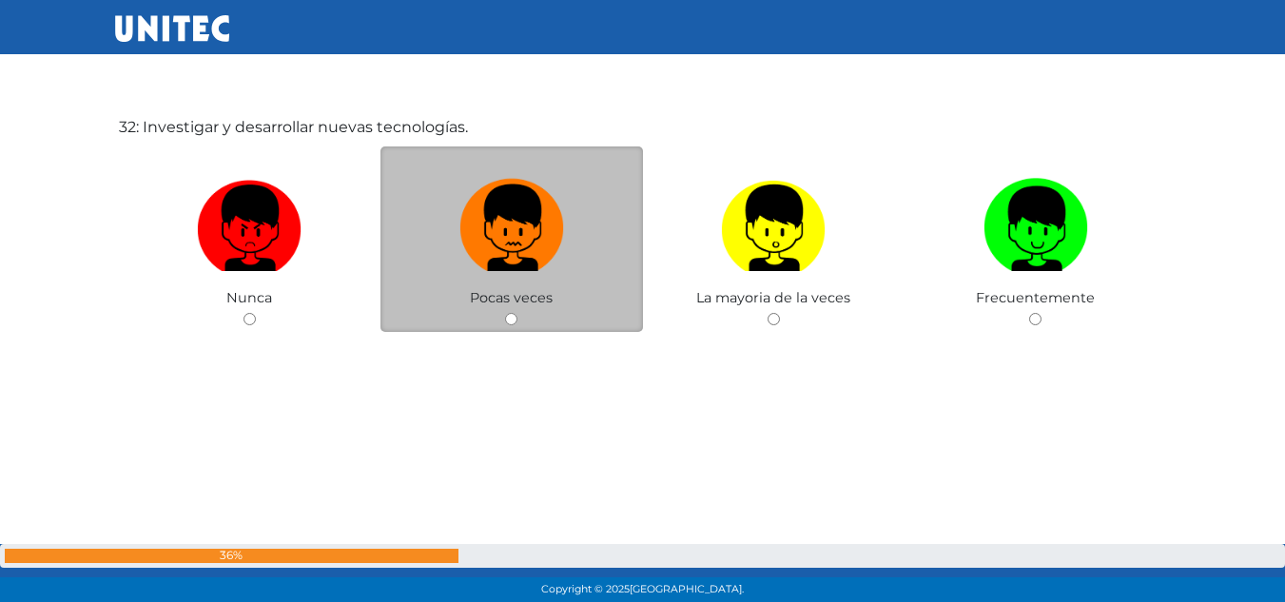
click at [503, 219] on img at bounding box center [511, 221] width 105 height 100
click at [505, 313] on input "radio" at bounding box center [511, 319] width 12 height 12
radio input "true"
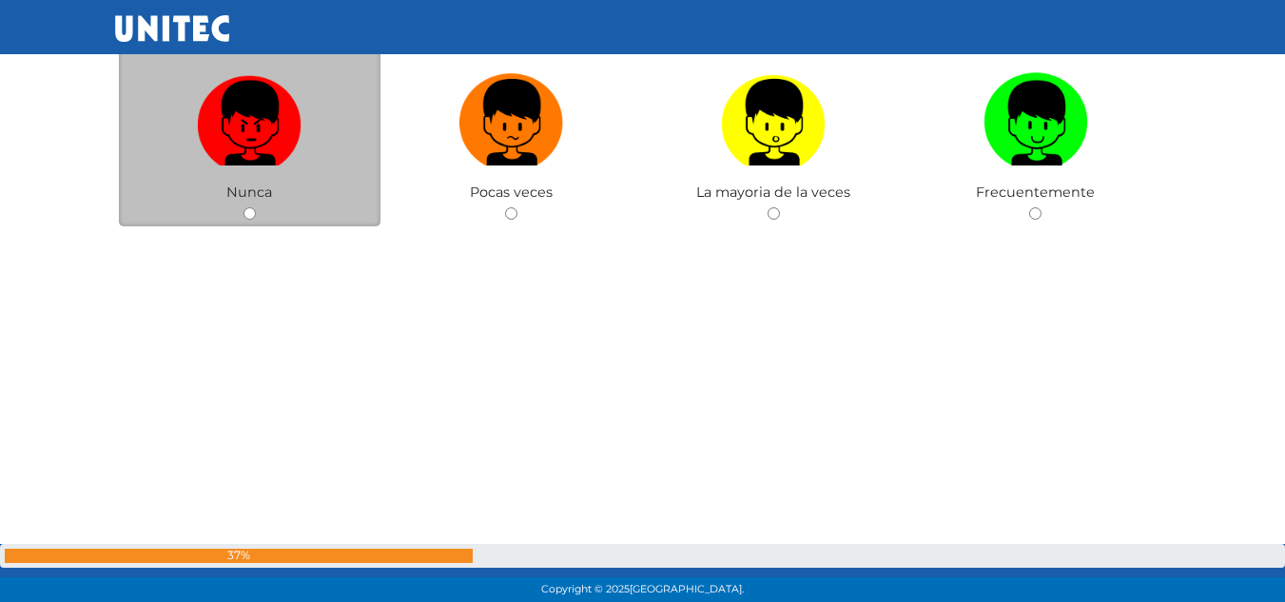
scroll to position [19498, 0]
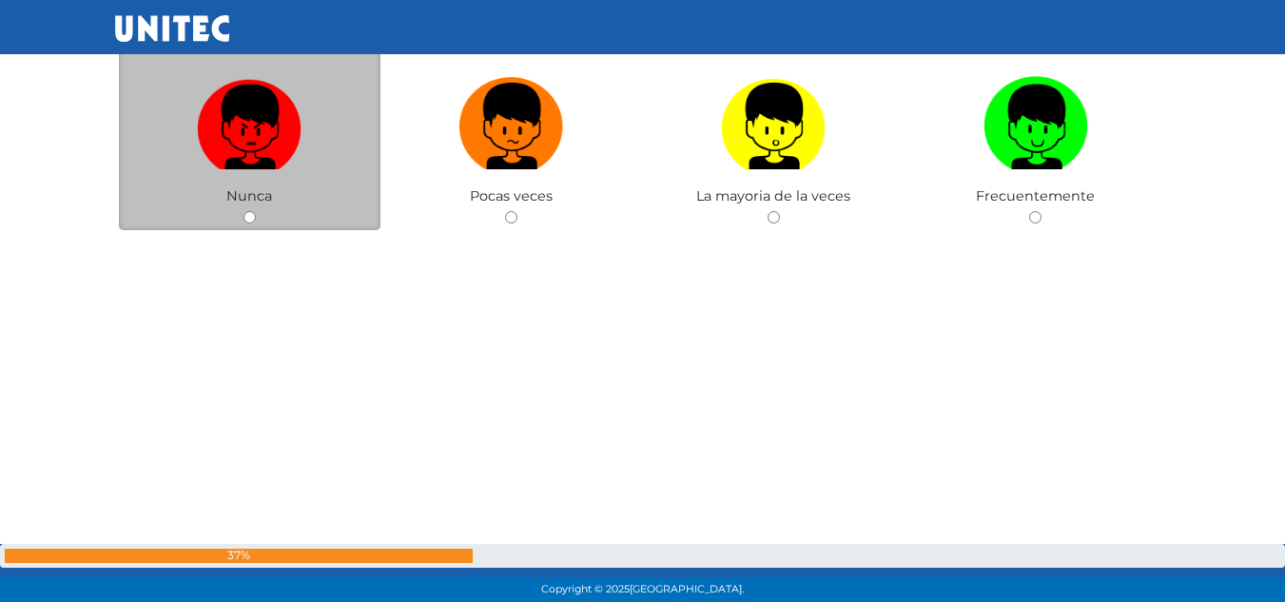
drag, startPoint x: 202, startPoint y: 105, endPoint x: 265, endPoint y: 127, distance: 67.7
click at [205, 107] on img at bounding box center [249, 119] width 105 height 100
click at [244, 211] on input "radio" at bounding box center [250, 217] width 12 height 12
radio input "true"
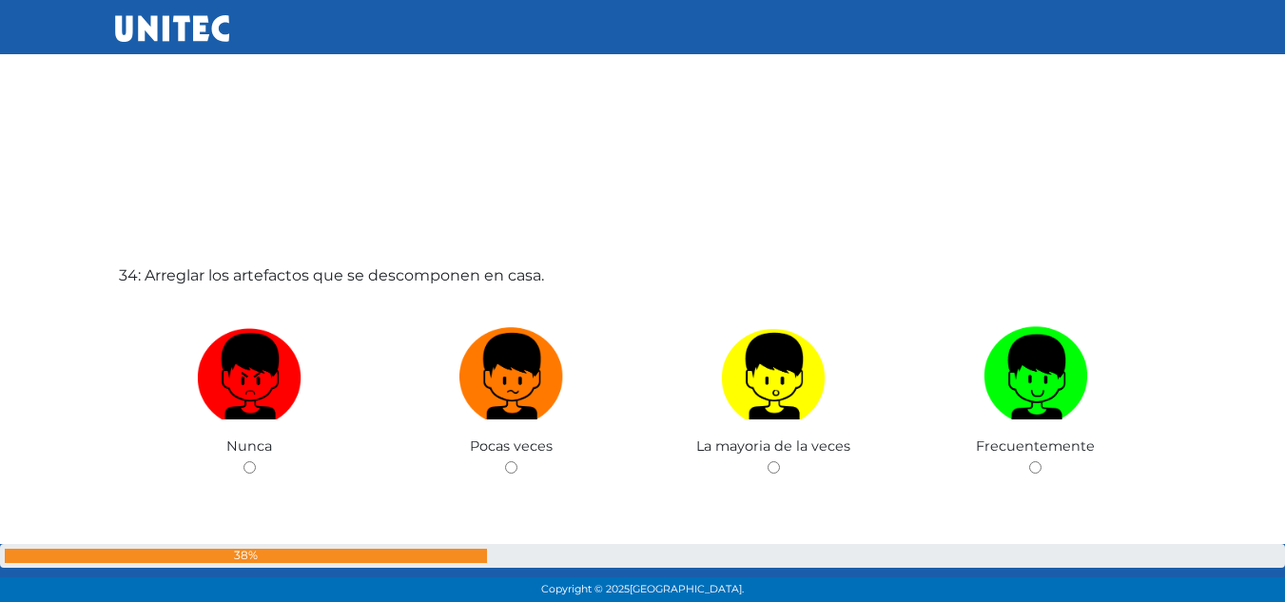
scroll to position [19974, 0]
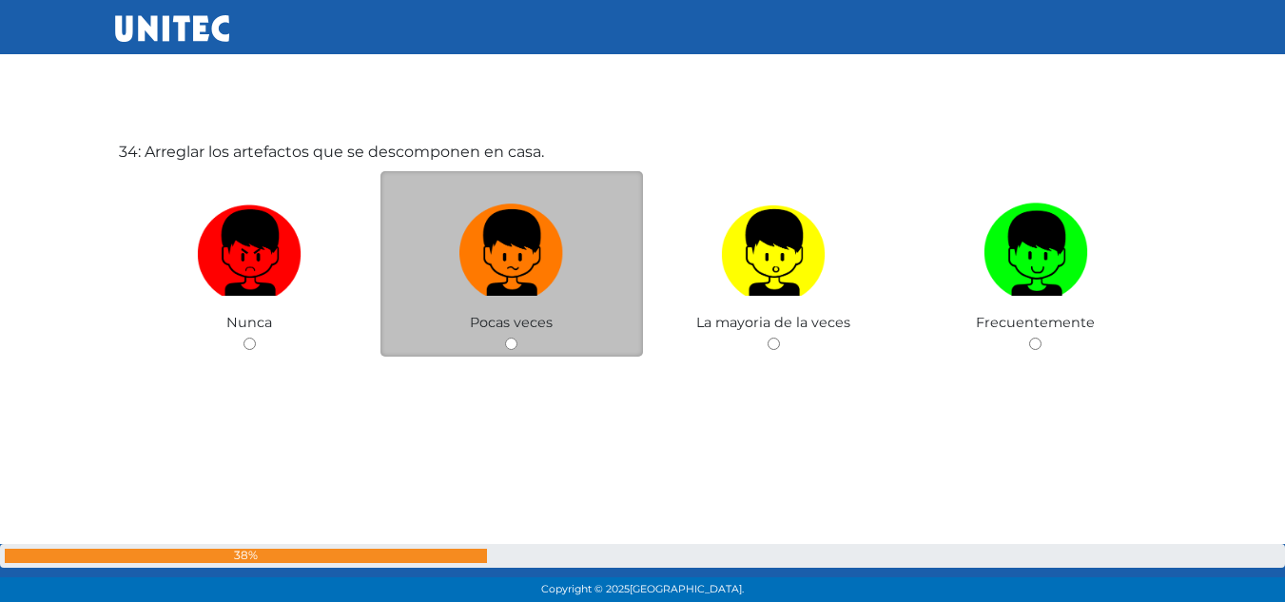
click at [591, 277] on label at bounding box center [511, 253] width 263 height 116
click at [517, 338] on input "radio" at bounding box center [511, 344] width 12 height 12
radio input "true"
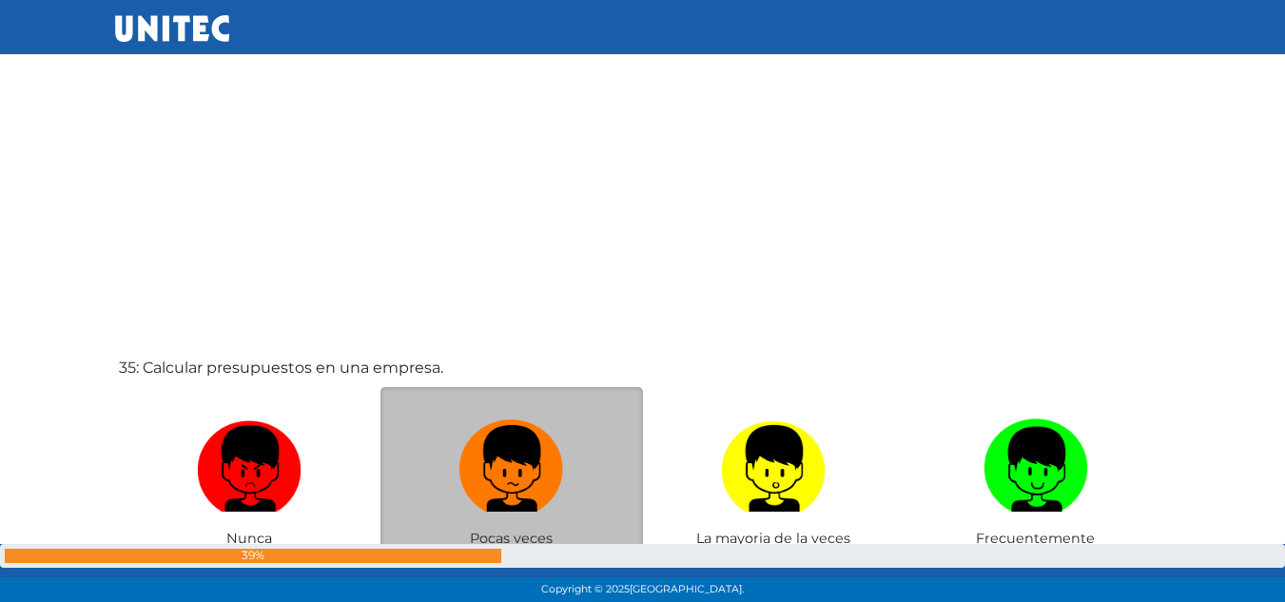
scroll to position [20567, 0]
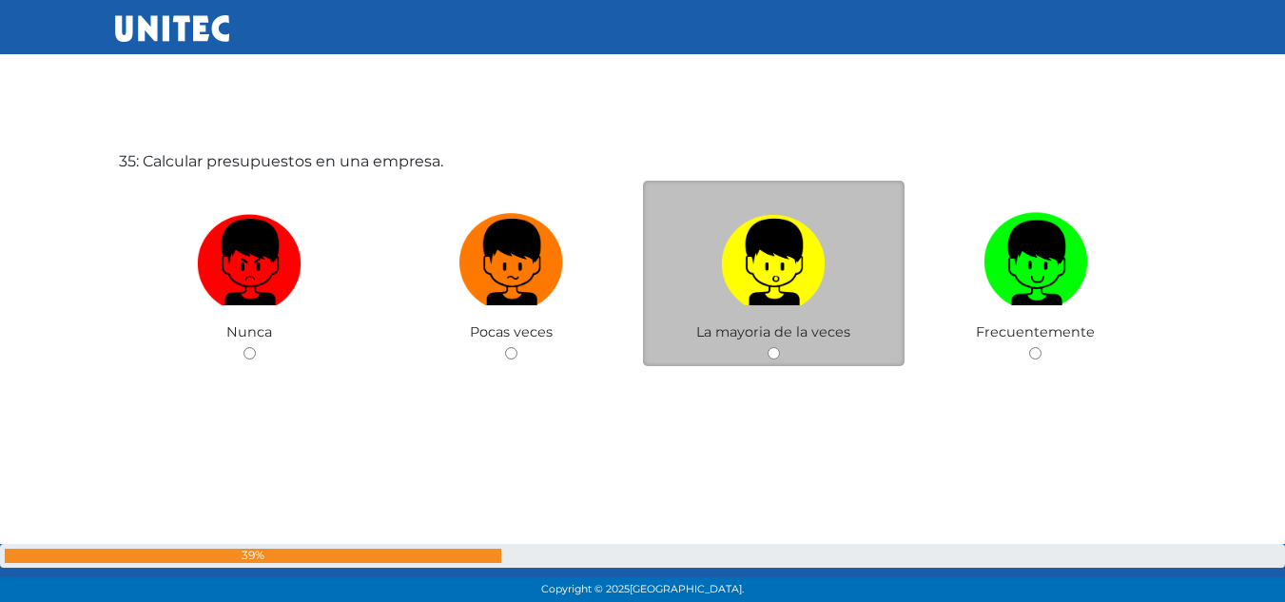
click at [837, 275] on label at bounding box center [774, 263] width 263 height 116
click at [780, 347] on input "radio" at bounding box center [774, 353] width 12 height 12
radio input "true"
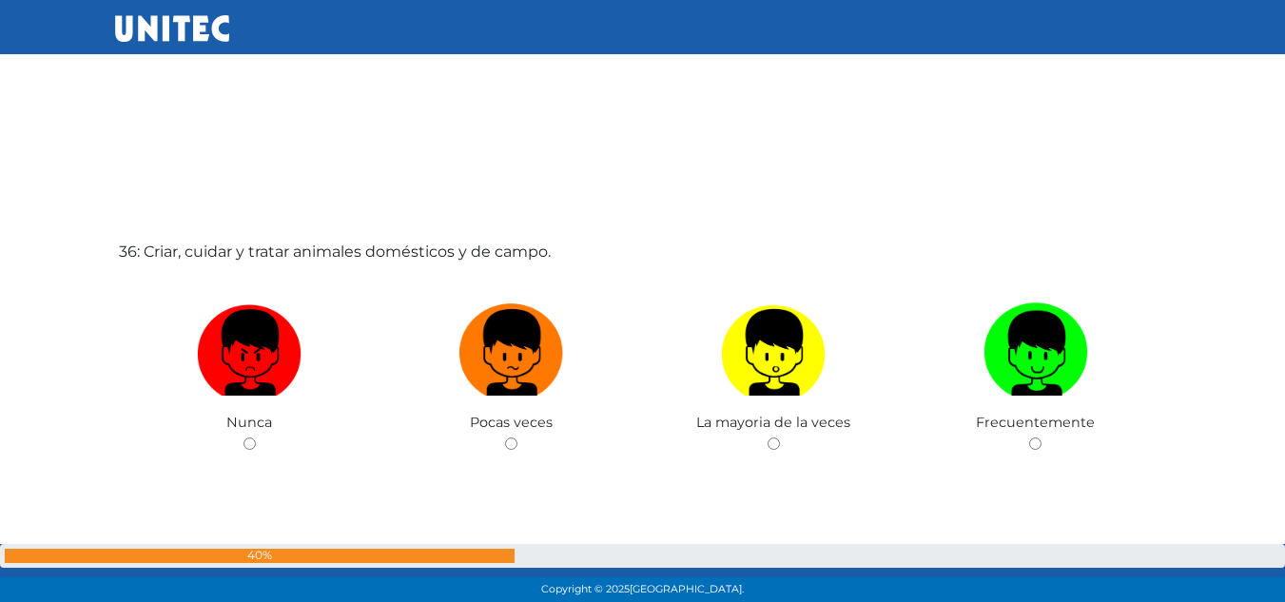
scroll to position [21173, 0]
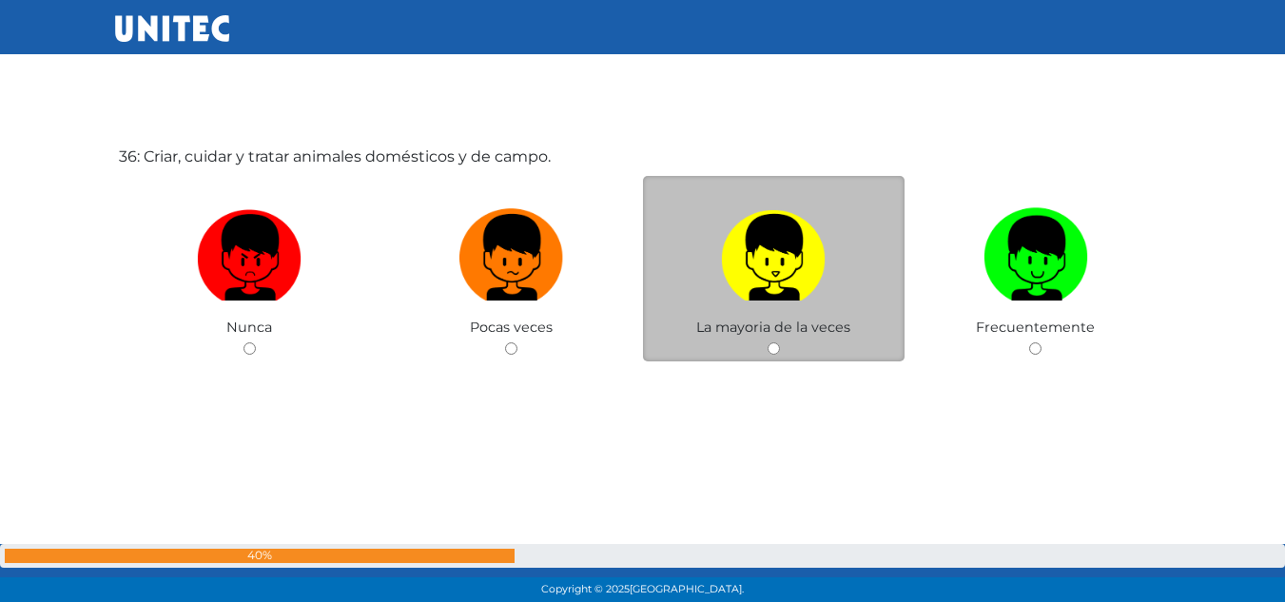
click at [766, 257] on img at bounding box center [773, 251] width 105 height 100
click at [768, 342] on input "radio" at bounding box center [774, 348] width 12 height 12
radio input "true"
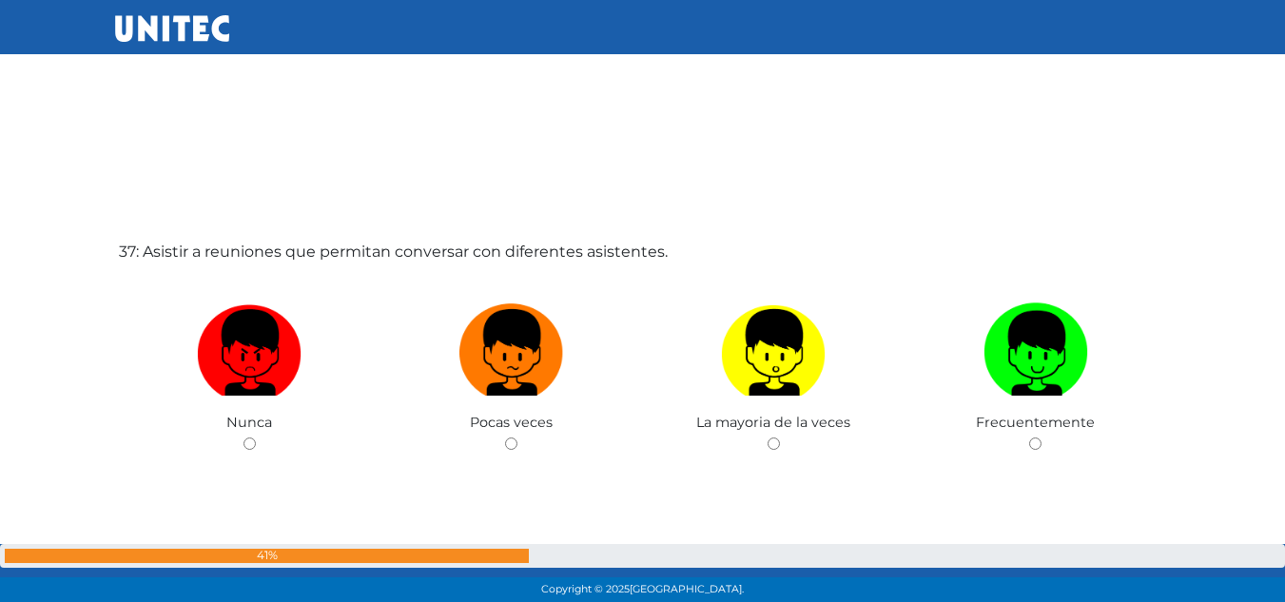
scroll to position [21714, 0]
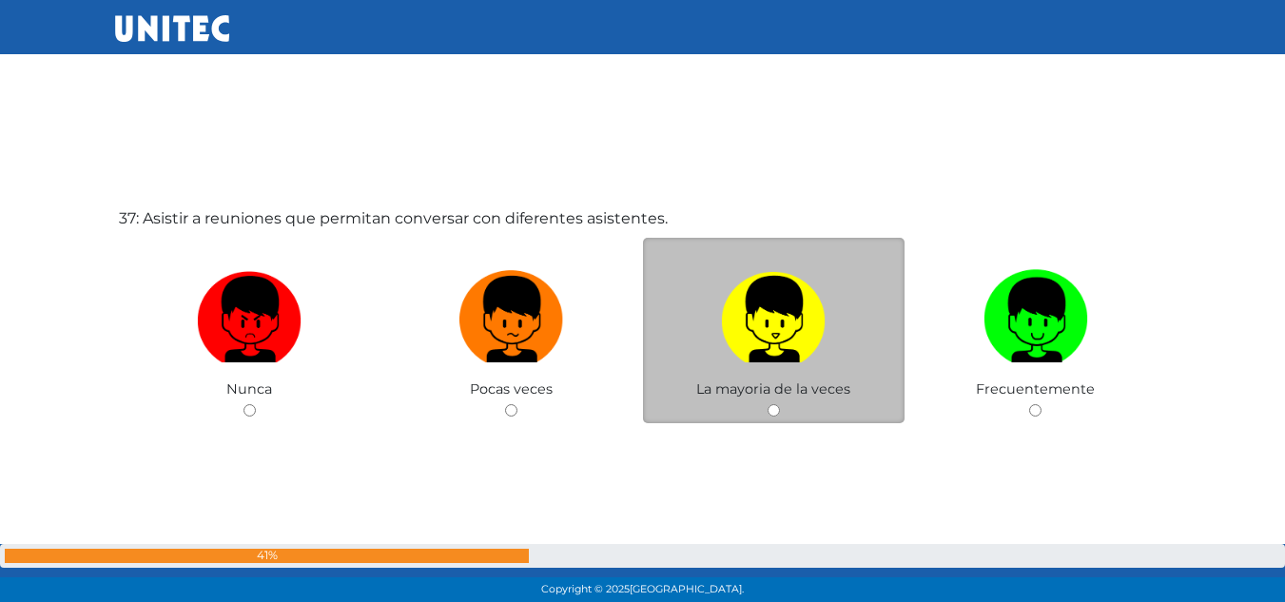
click at [745, 312] on img at bounding box center [773, 313] width 105 height 100
click at [768, 404] on input "radio" at bounding box center [774, 410] width 12 height 12
radio input "true"
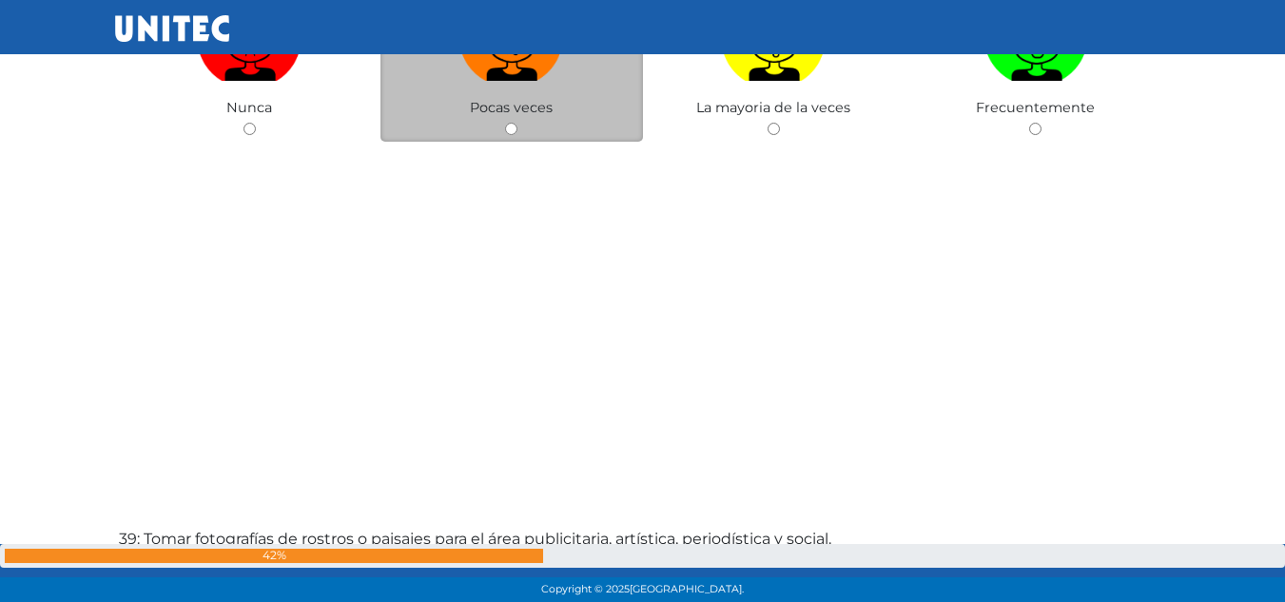
scroll to position [22568, 0]
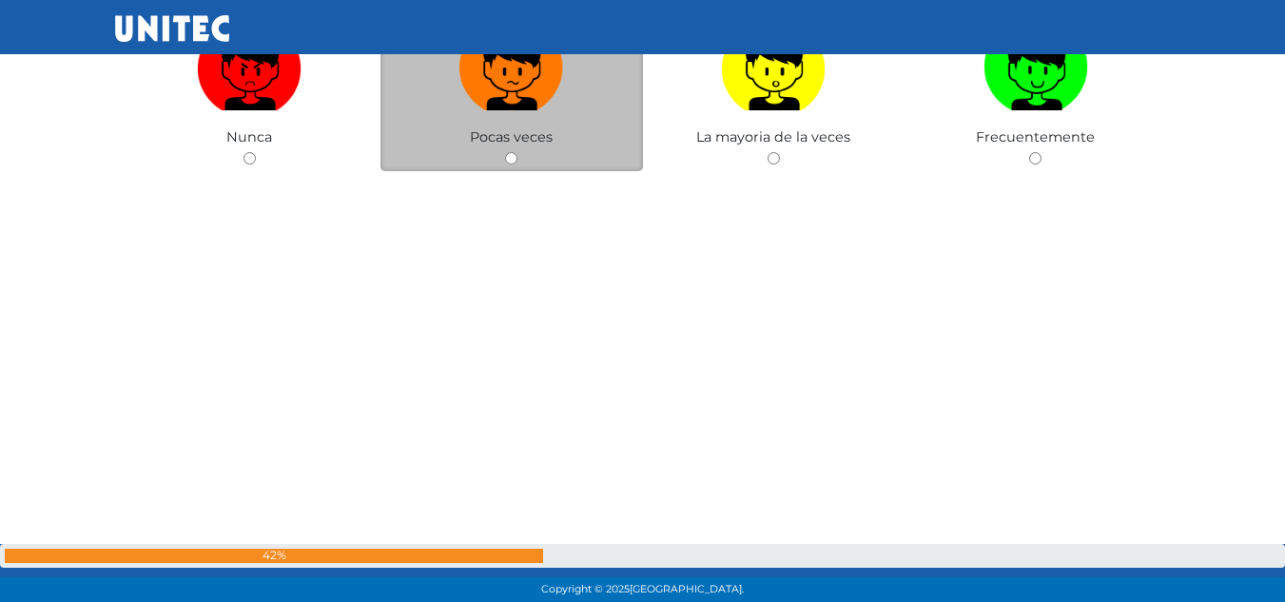
click at [541, 149] on div "Pocas veces" at bounding box center [511, 78] width 263 height 185
click at [549, 110] on label at bounding box center [511, 68] width 263 height 116
click at [517, 152] on input "radio" at bounding box center [511, 158] width 12 height 12
radio input "true"
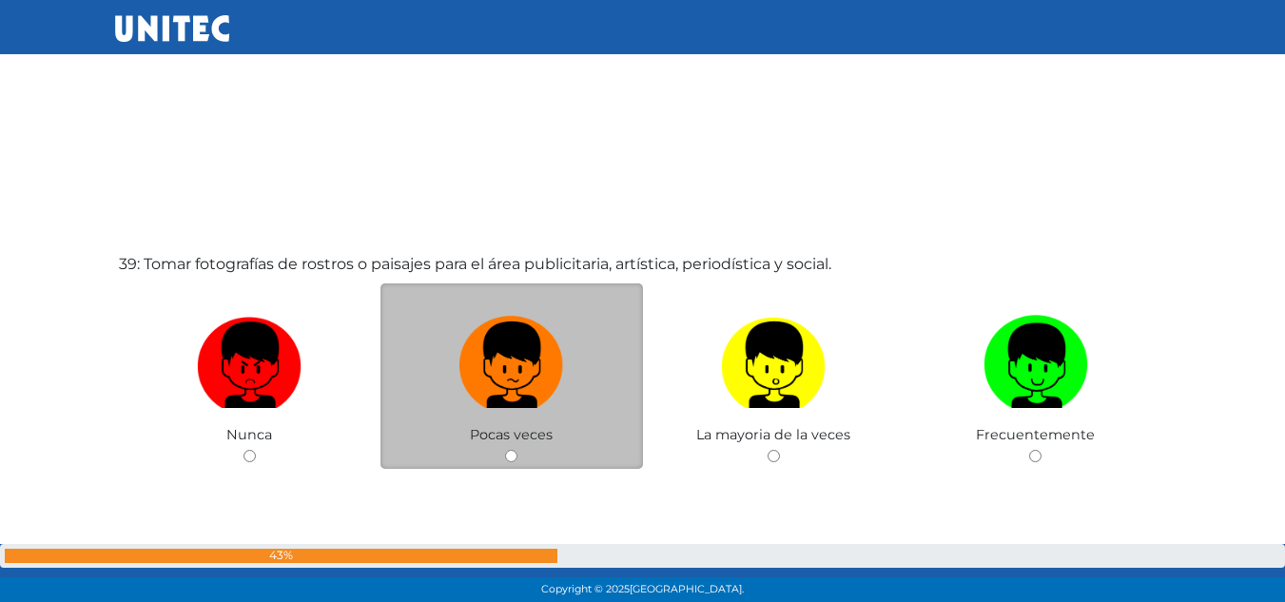
scroll to position [22975, 0]
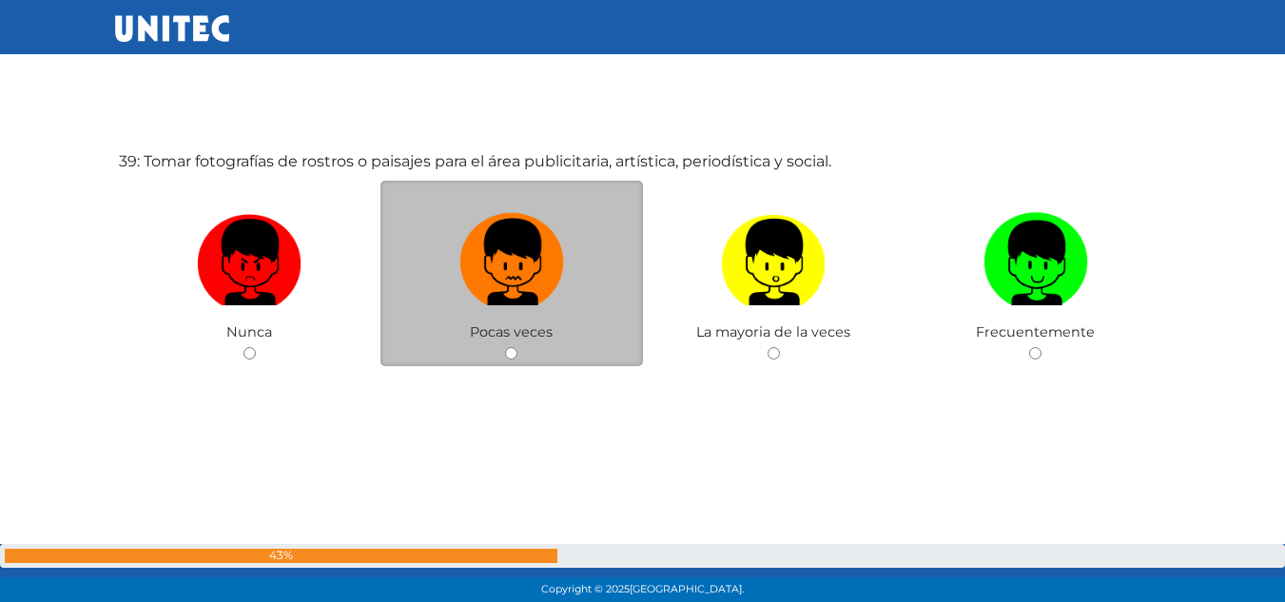
click at [547, 238] on img at bounding box center [511, 255] width 105 height 100
click at [517, 347] on input "radio" at bounding box center [511, 353] width 12 height 12
radio input "true"
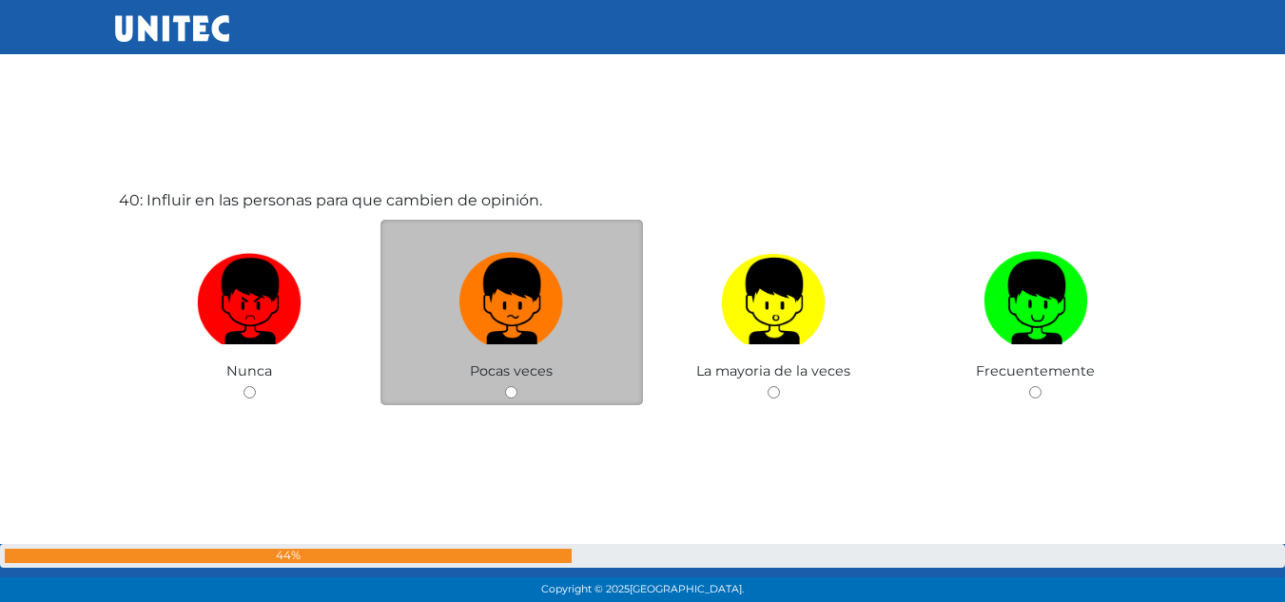
scroll to position [23527, 0]
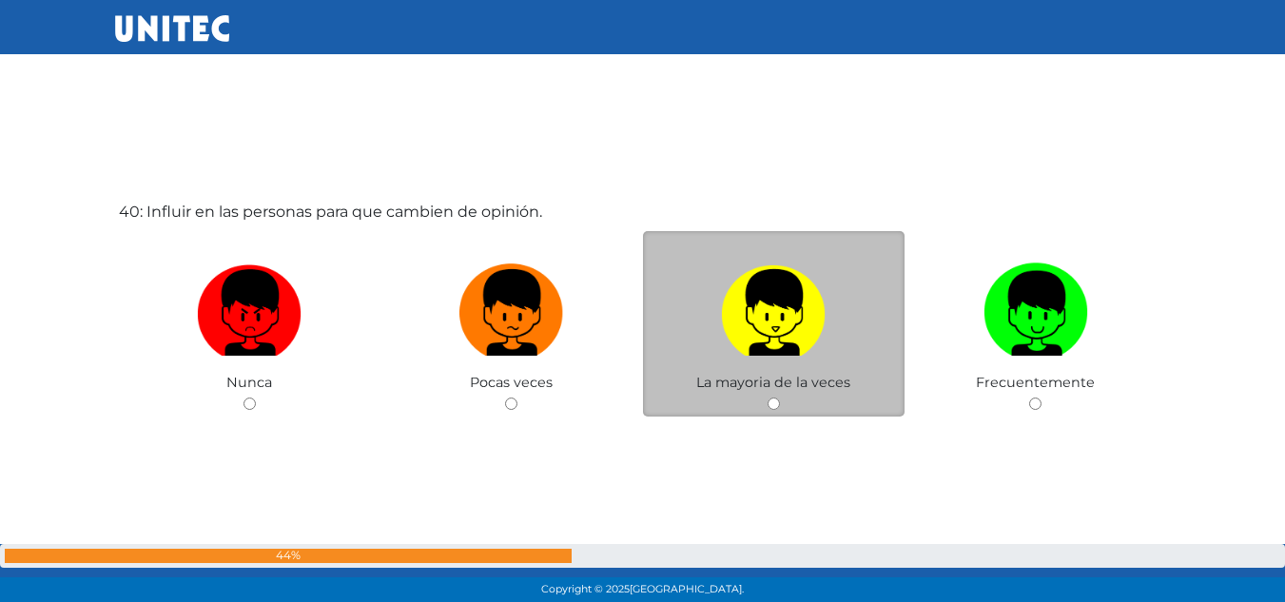
click at [756, 316] on img at bounding box center [773, 306] width 105 height 100
click at [768, 398] on input "radio" at bounding box center [774, 404] width 12 height 12
radio input "true"
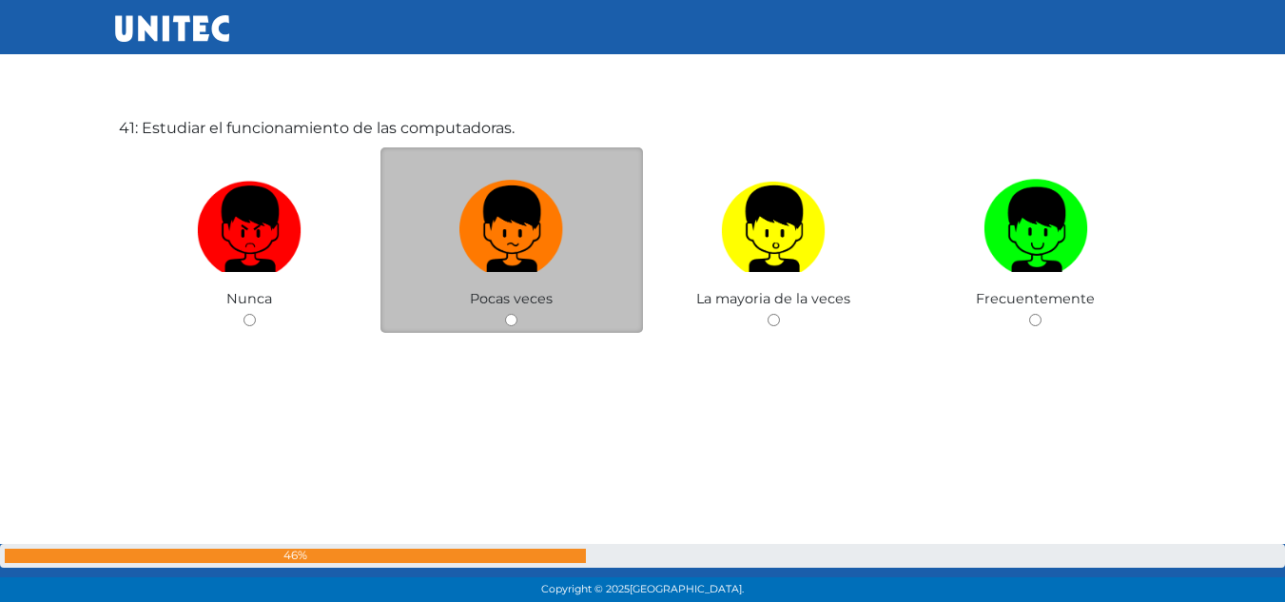
scroll to position [24179, 0]
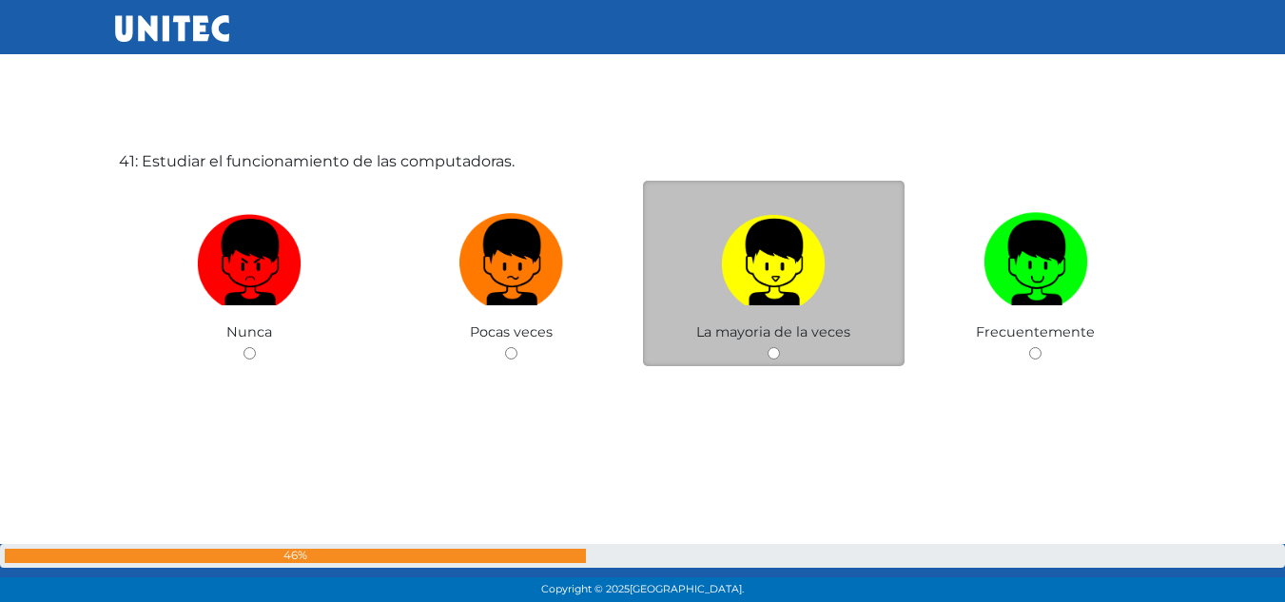
click at [728, 302] on img at bounding box center [773, 255] width 105 height 100
click at [768, 347] on input "radio" at bounding box center [774, 353] width 12 height 12
radio input "true"
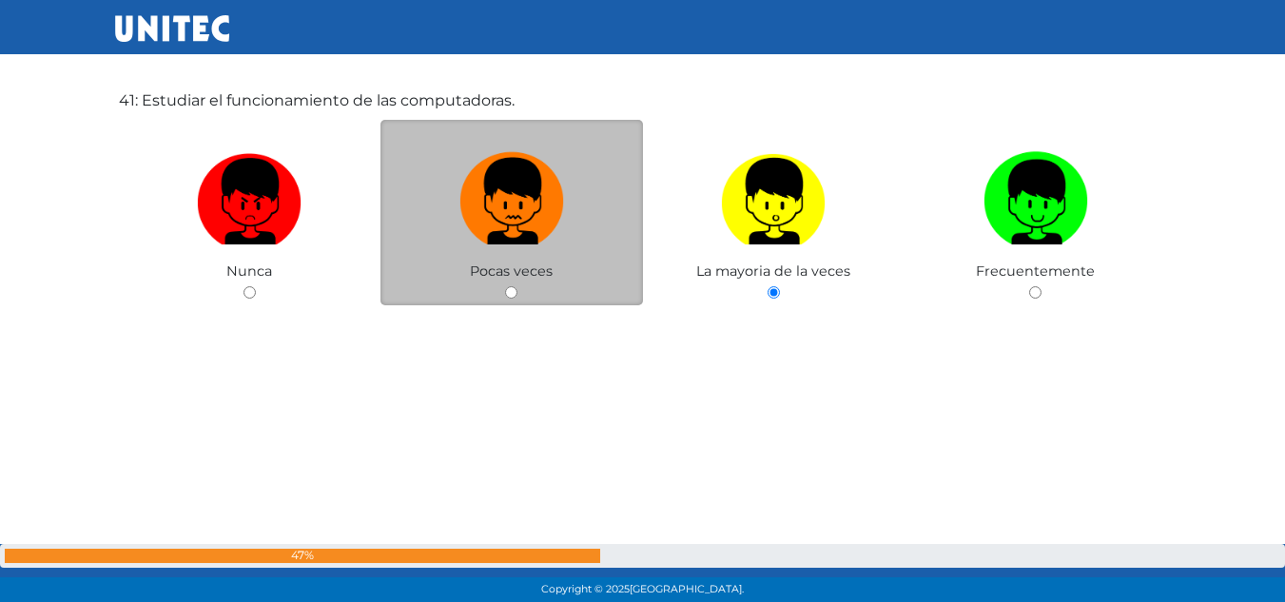
click at [507, 243] on label at bounding box center [511, 202] width 263 height 116
click at [507, 286] on input "radio" at bounding box center [511, 292] width 12 height 12
radio input "true"
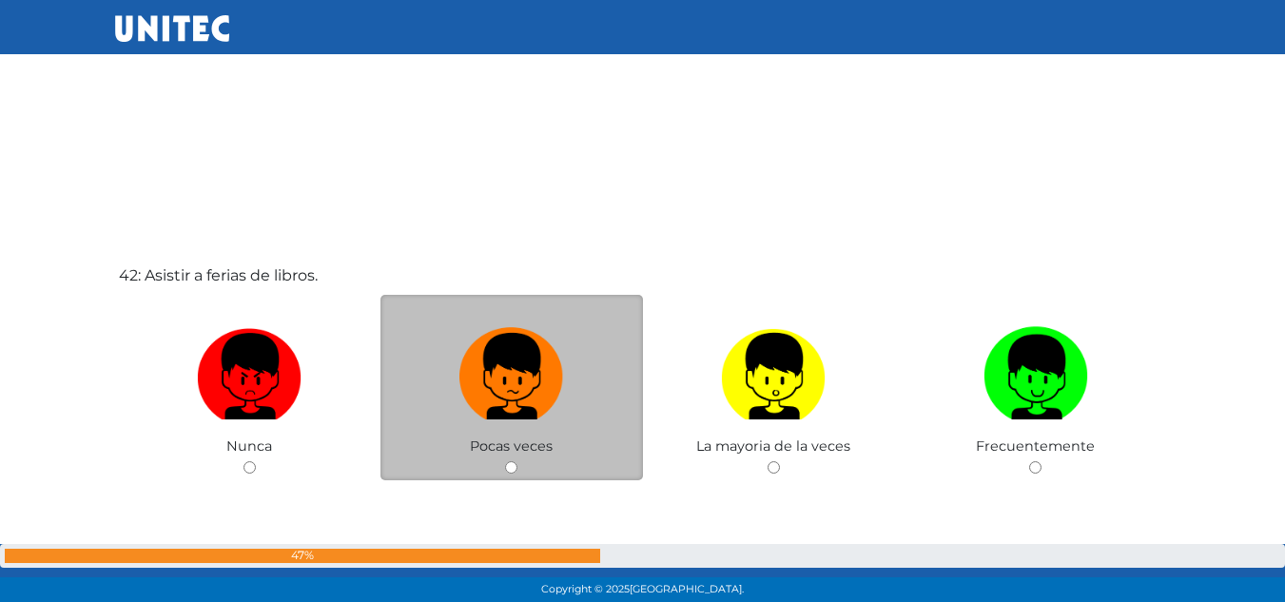
scroll to position [24762, 0]
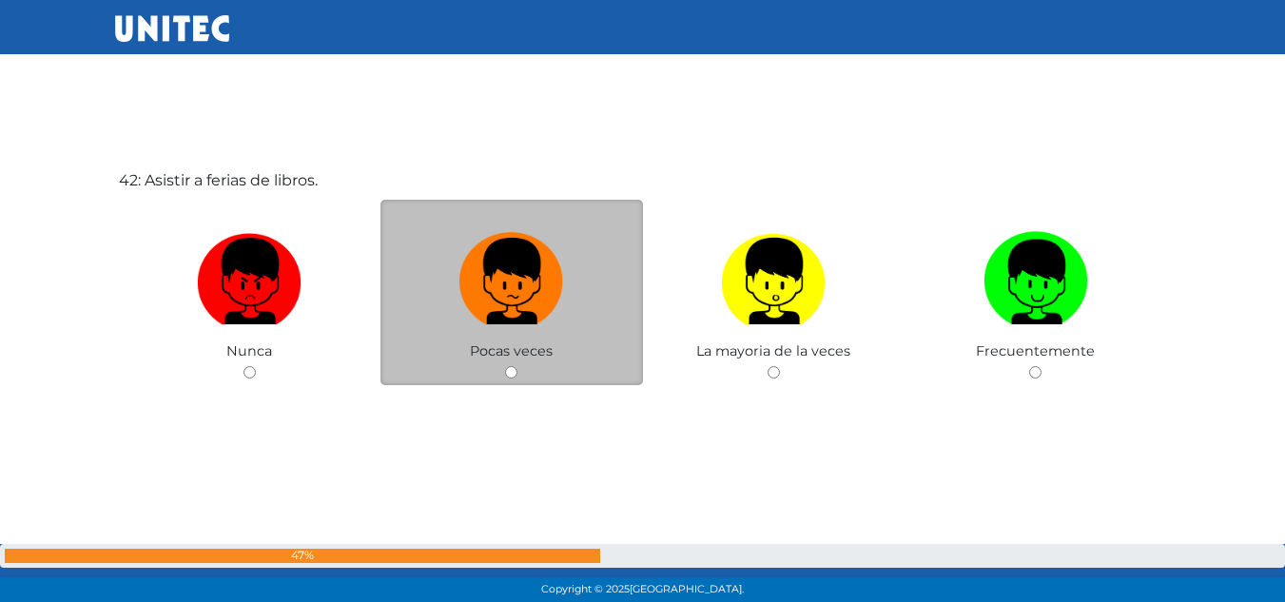
click at [580, 291] on label at bounding box center [511, 282] width 263 height 116
click at [517, 366] on input "radio" at bounding box center [511, 372] width 12 height 12
radio input "true"
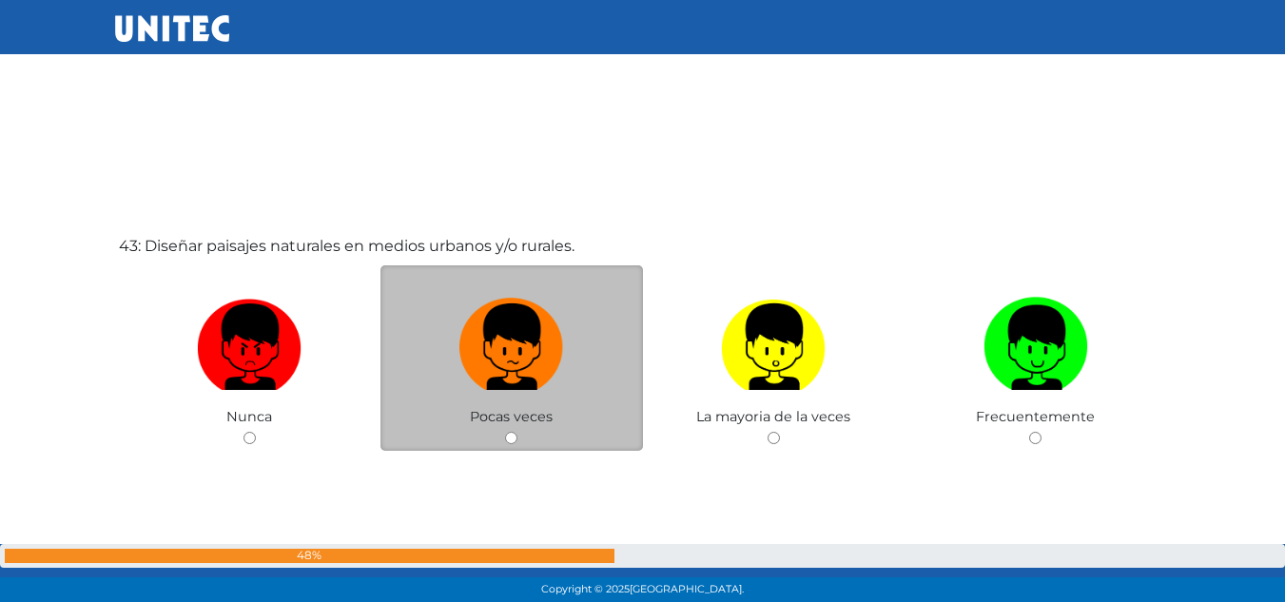
scroll to position [25383, 0]
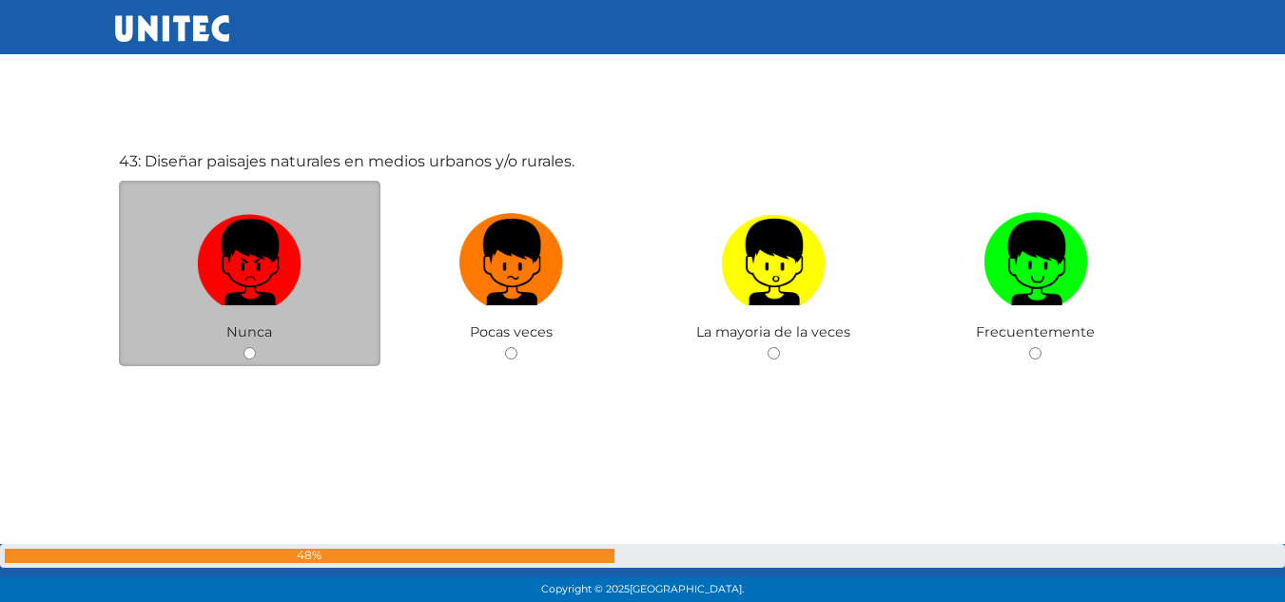
click at [302, 260] on label at bounding box center [250, 263] width 263 height 116
click at [256, 347] on input "radio" at bounding box center [250, 353] width 12 height 12
radio input "true"
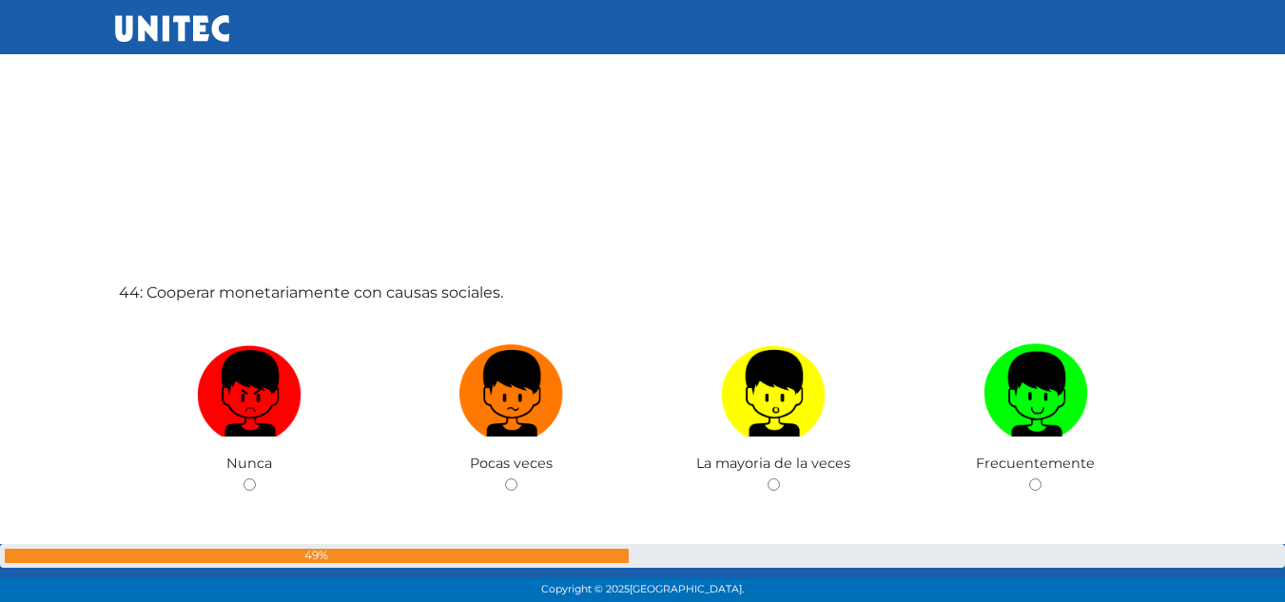
scroll to position [25887, 0]
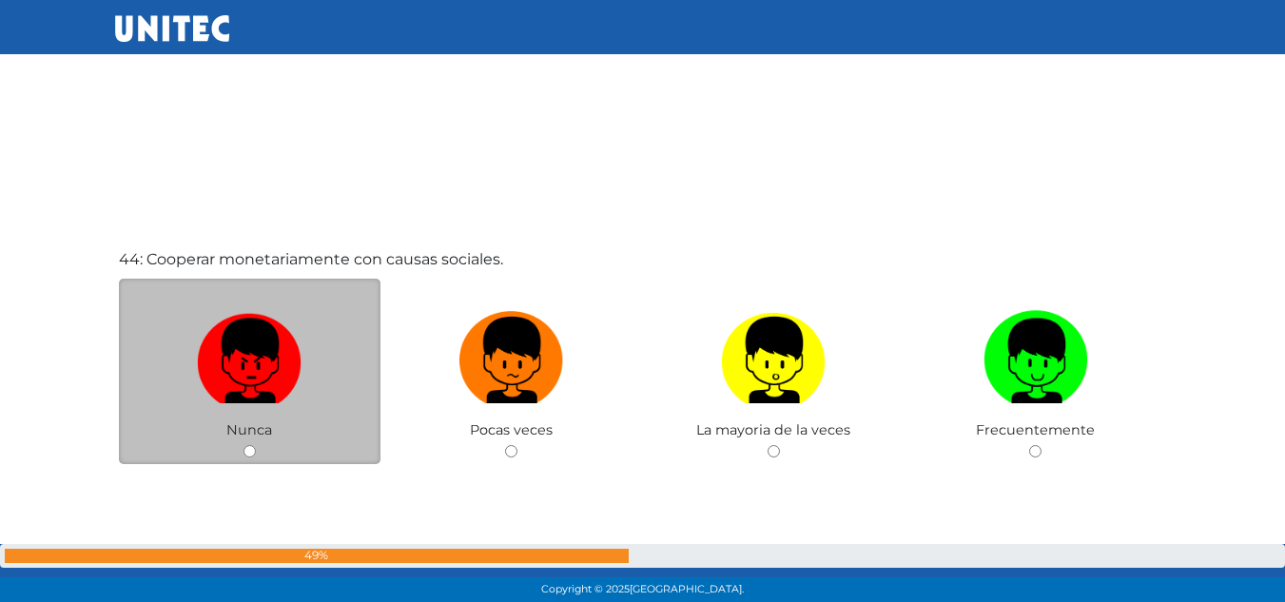
click at [242, 383] on img at bounding box center [249, 353] width 105 height 100
click at [244, 445] on input "radio" at bounding box center [250, 451] width 12 height 12
radio input "true"
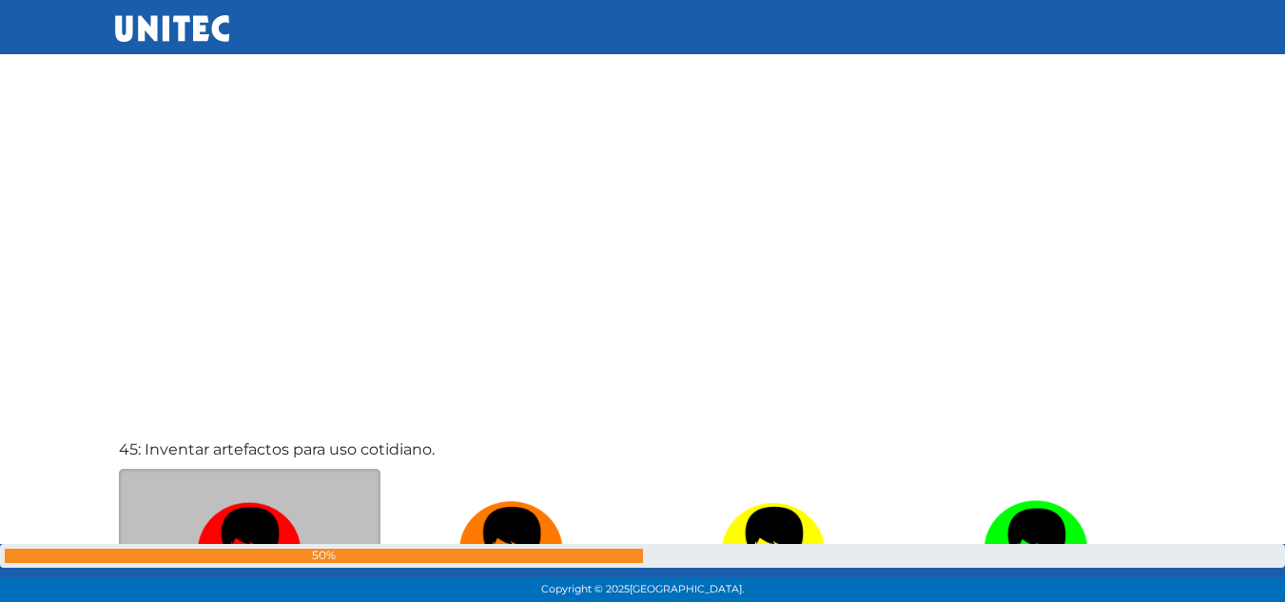
scroll to position [26588, 0]
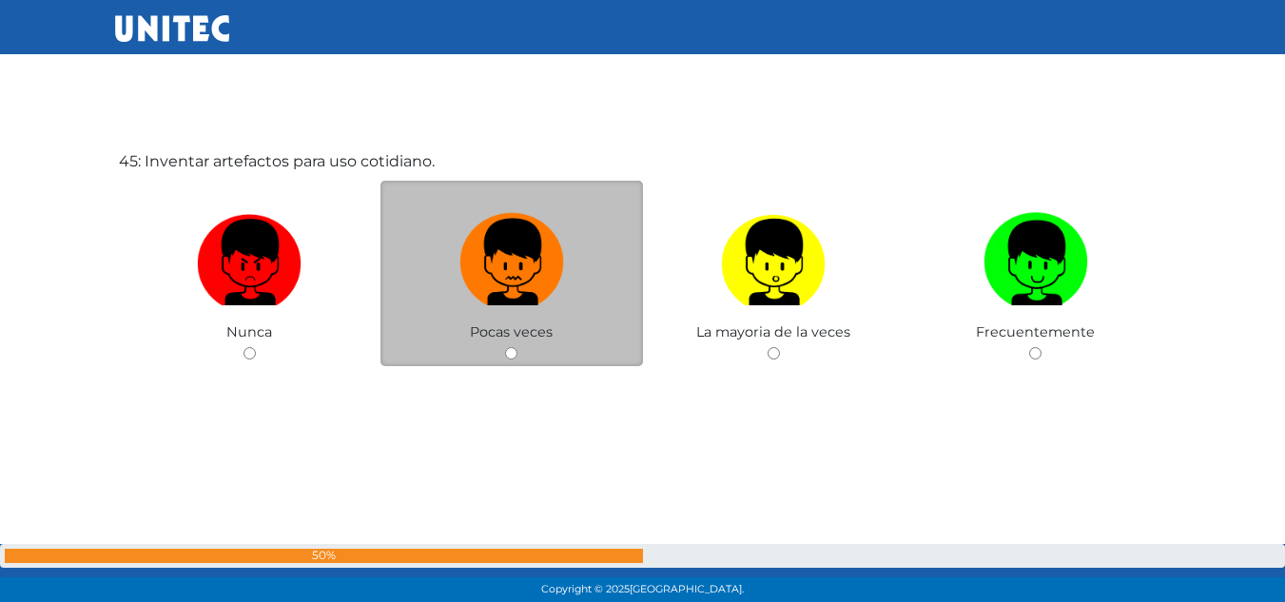
click at [493, 299] on img at bounding box center [511, 255] width 105 height 100
click at [505, 347] on input "radio" at bounding box center [511, 353] width 12 height 12
radio input "true"
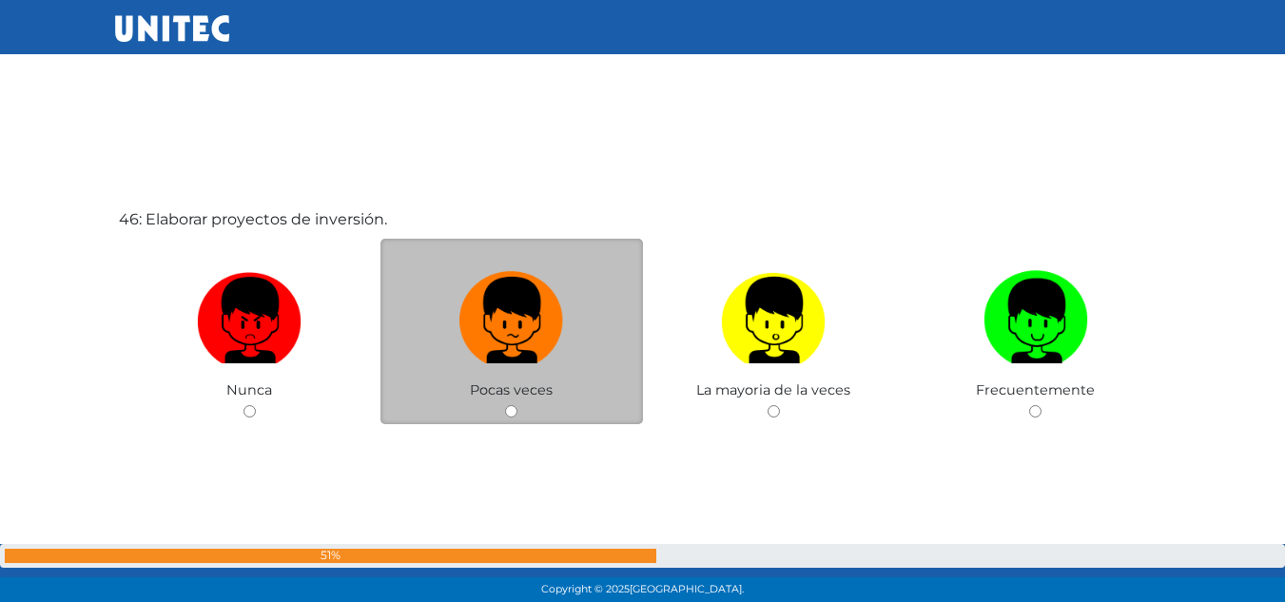
scroll to position [27190, 0]
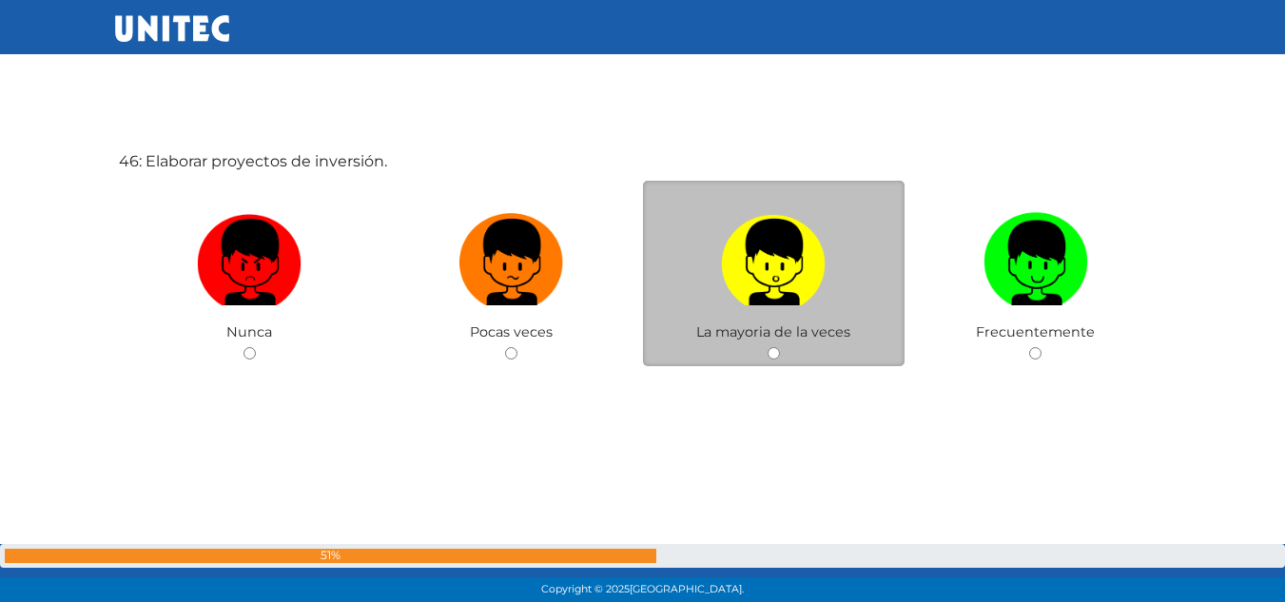
click at [821, 312] on label at bounding box center [774, 263] width 263 height 116
click at [780, 347] on input "radio" at bounding box center [774, 353] width 12 height 12
radio input "true"
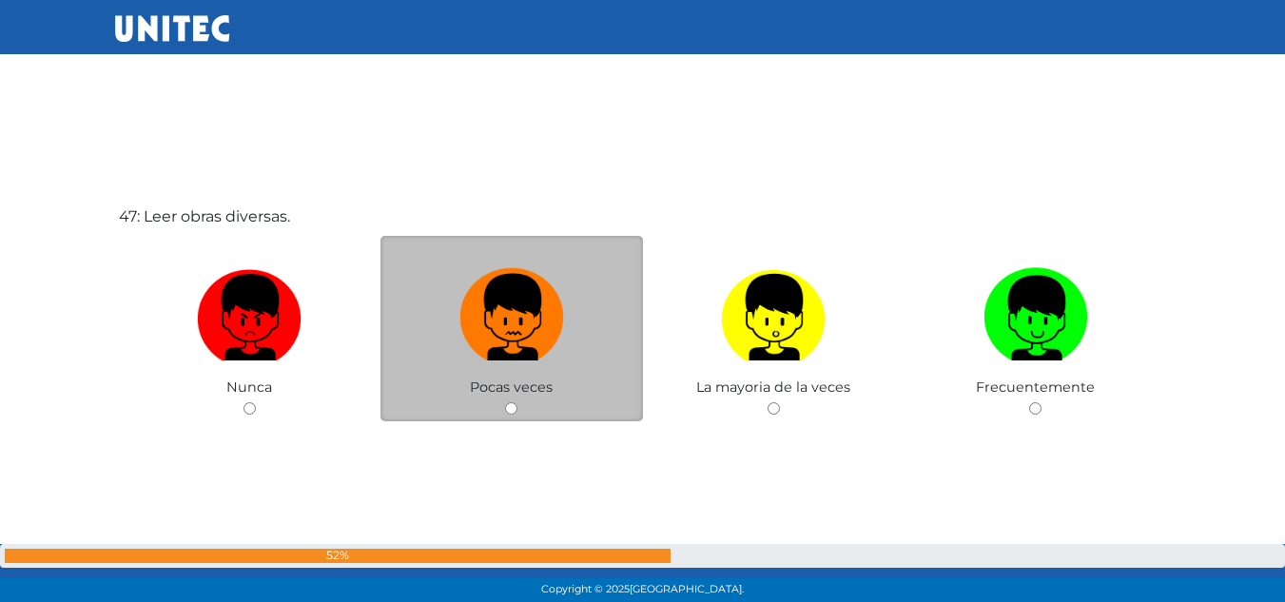
scroll to position [27792, 0]
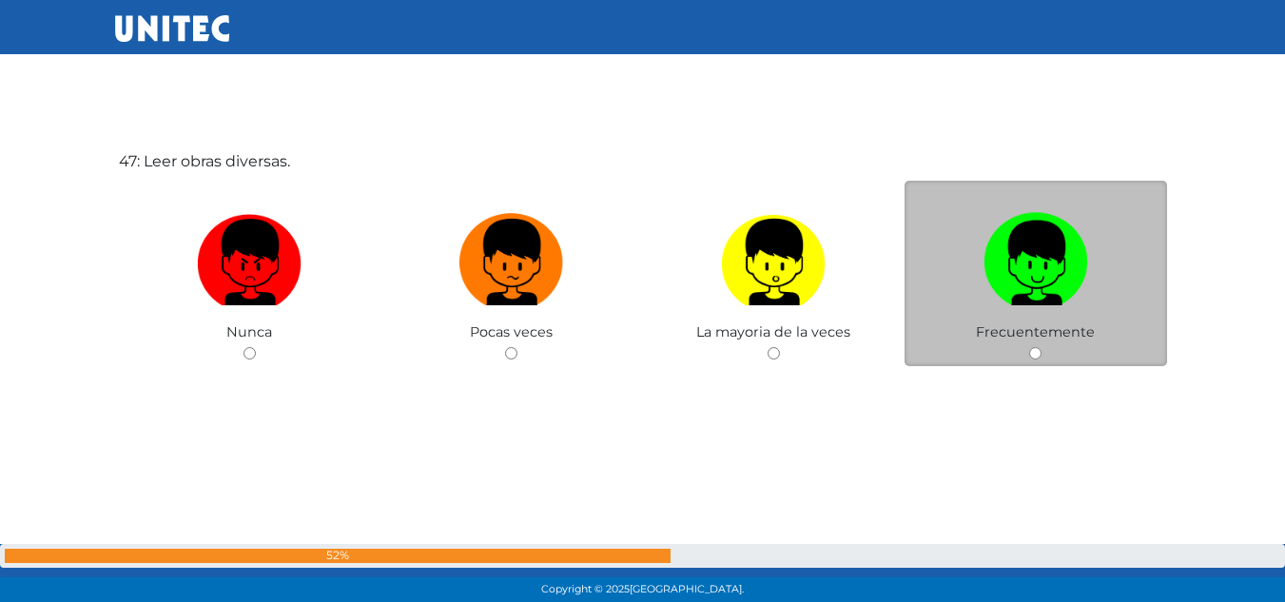
click at [1097, 279] on label at bounding box center [1036, 263] width 263 height 116
click at [1042, 347] on input "radio" at bounding box center [1035, 353] width 12 height 12
radio input "true"
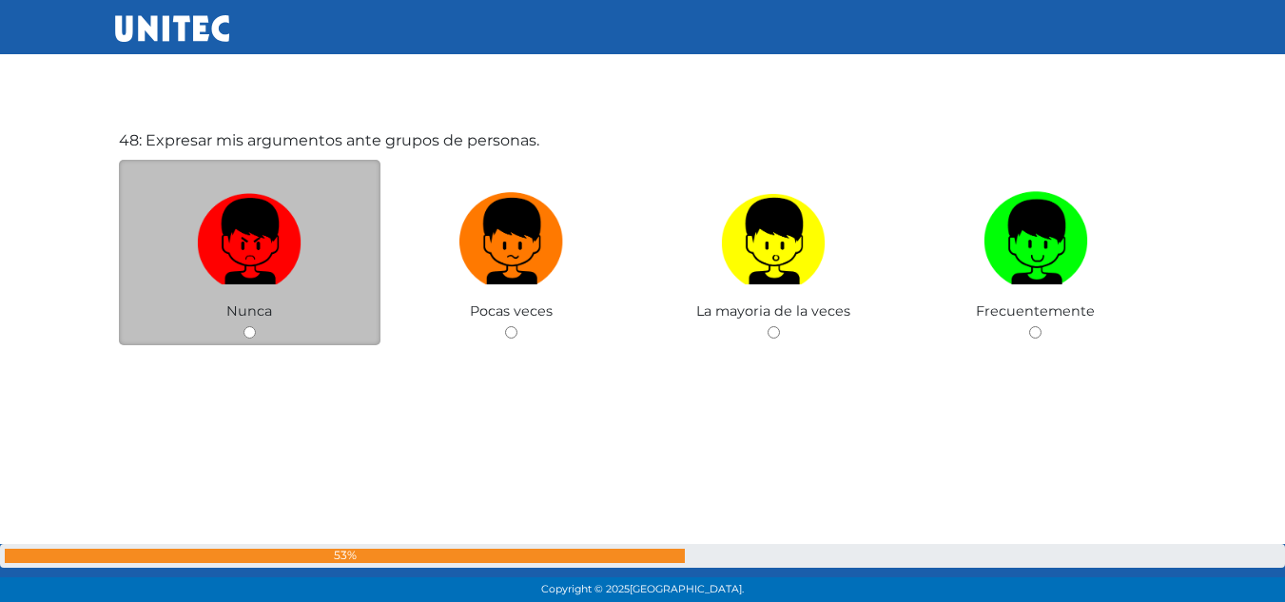
scroll to position [28394, 0]
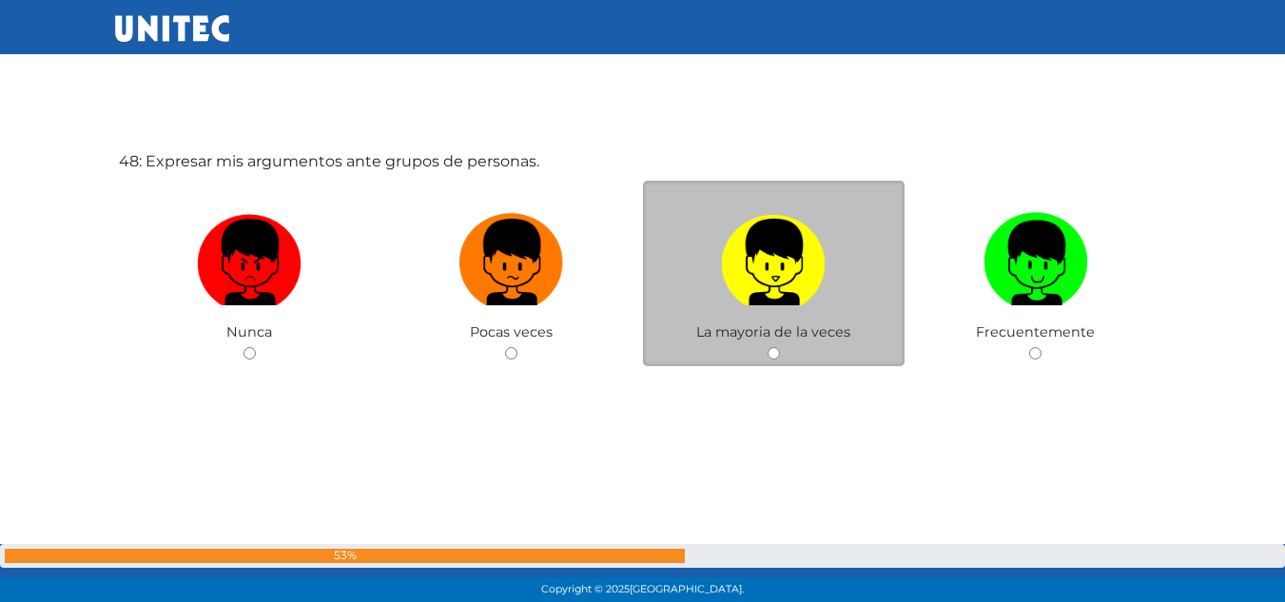
click at [746, 304] on img at bounding box center [773, 255] width 105 height 100
click at [768, 347] on input "radio" at bounding box center [774, 353] width 12 height 12
radio input "true"
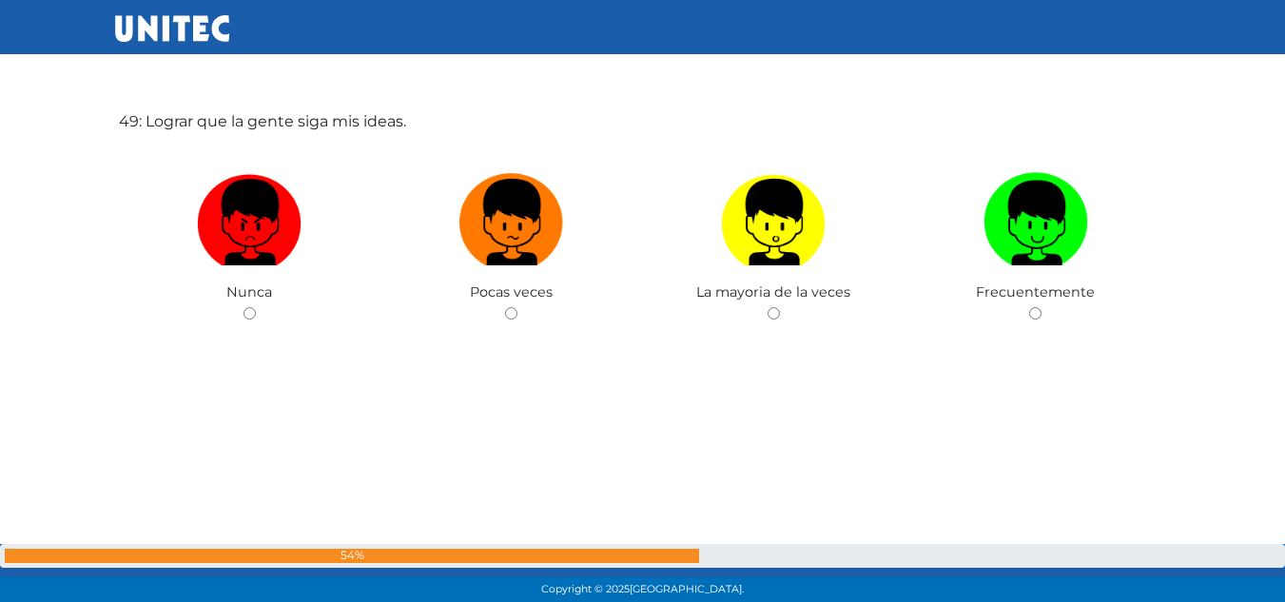
scroll to position [28990, 0]
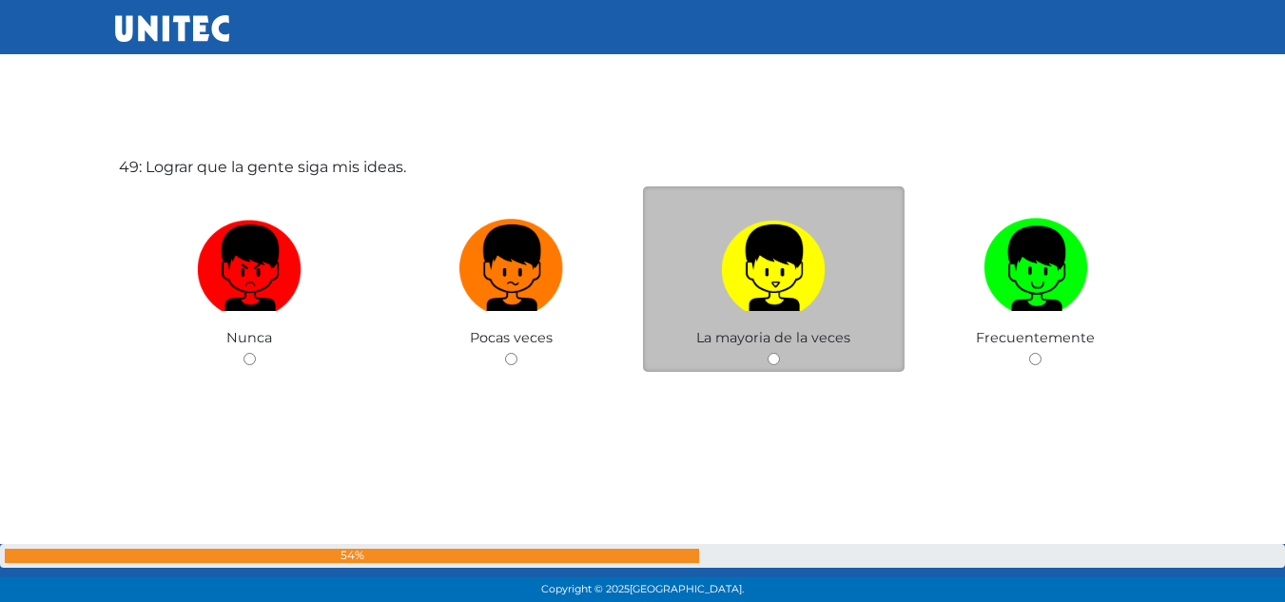
click at [797, 284] on img at bounding box center [773, 261] width 105 height 100
click at [780, 353] on input "radio" at bounding box center [774, 359] width 12 height 12
radio input "true"
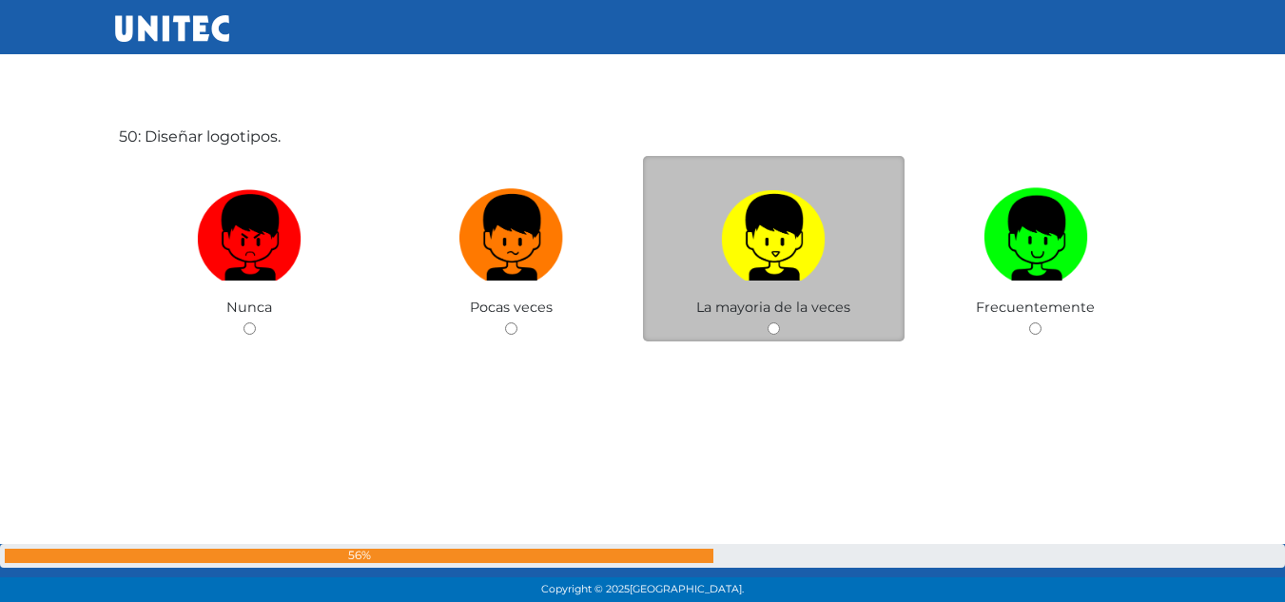
scroll to position [29670, 0]
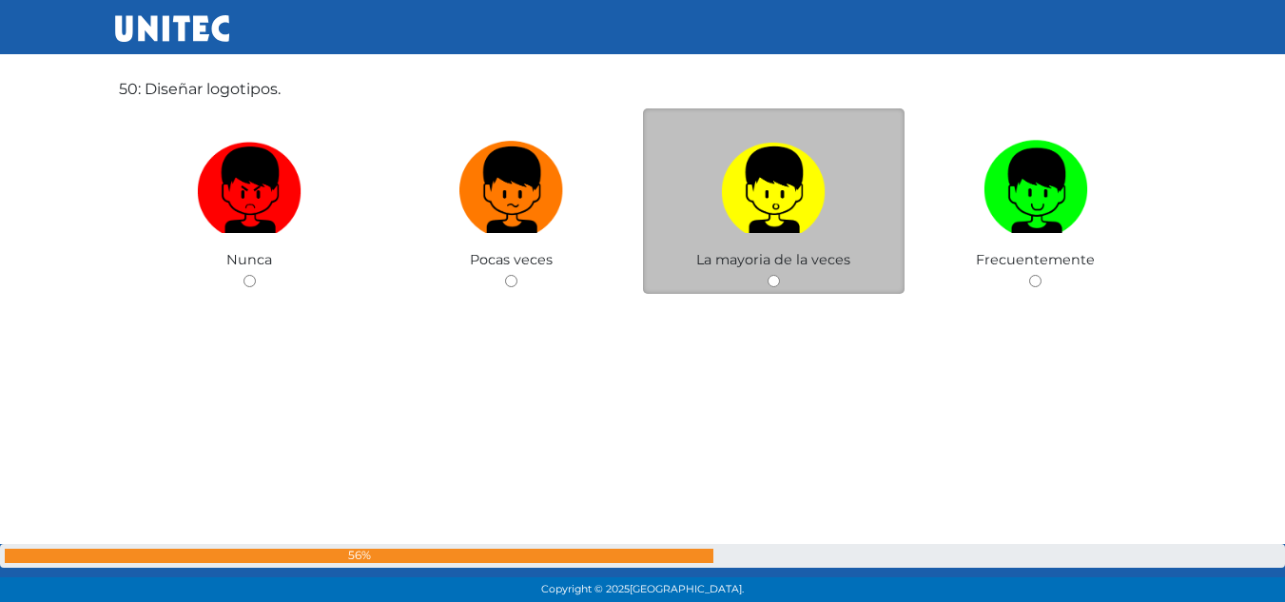
click at [687, 215] on label at bounding box center [774, 190] width 263 height 116
click at [768, 275] on input "radio" at bounding box center [774, 281] width 12 height 12
radio input "true"
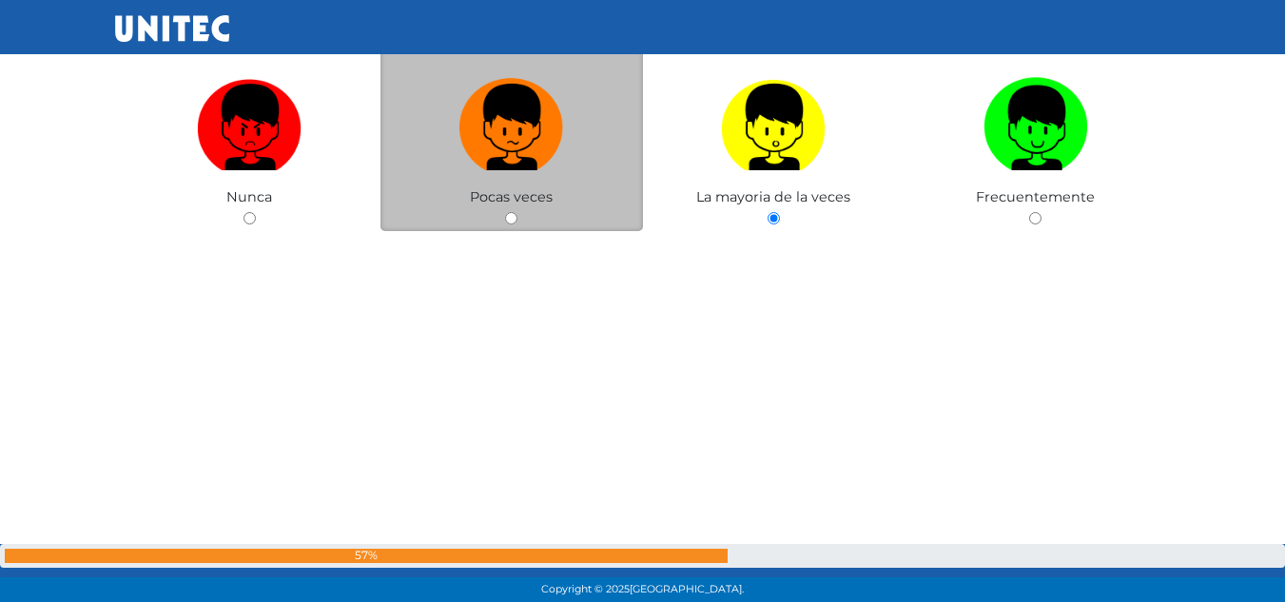
click at [547, 190] on div "Pocas veces" at bounding box center [511, 138] width 263 height 185
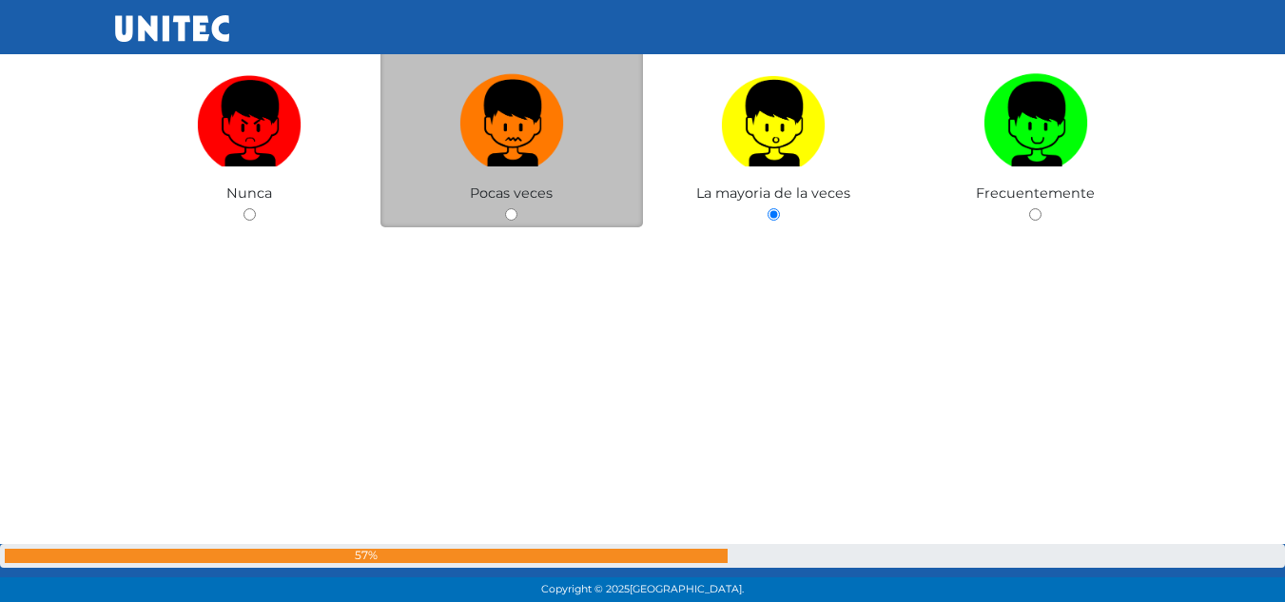
click at [542, 128] on img at bounding box center [511, 117] width 105 height 100
click at [517, 208] on input "radio" at bounding box center [511, 214] width 12 height 12
radio input "true"
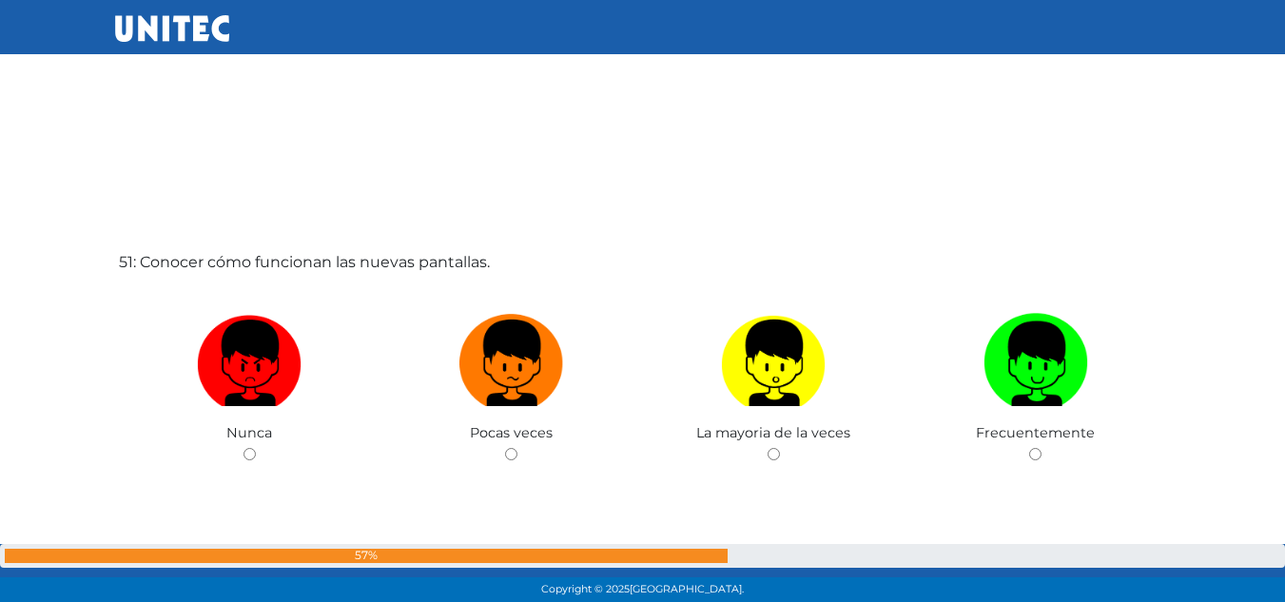
scroll to position [30142, 0]
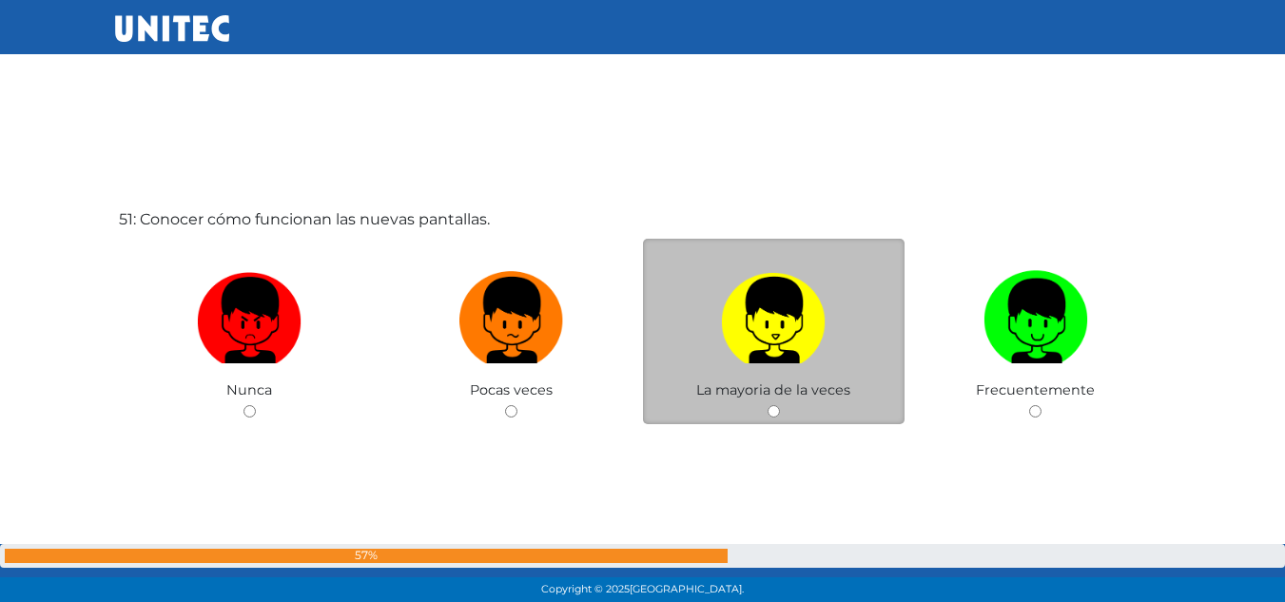
click at [782, 318] on img at bounding box center [773, 313] width 105 height 100
click at [780, 405] on input "radio" at bounding box center [774, 411] width 12 height 12
radio input "true"
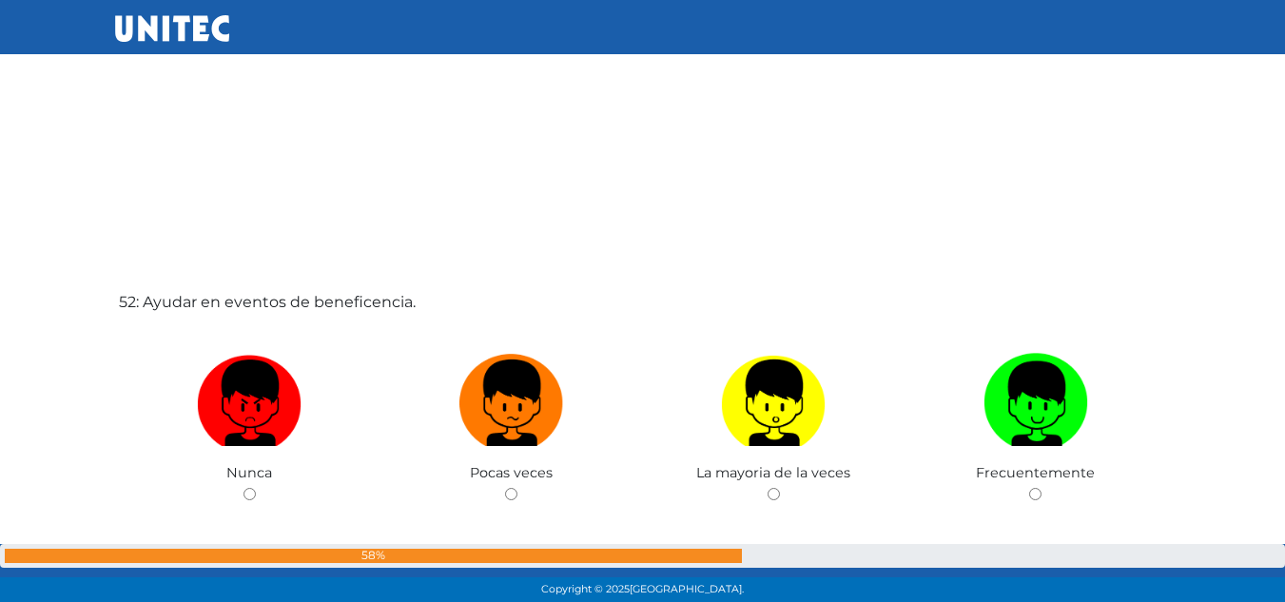
scroll to position [30757, 0]
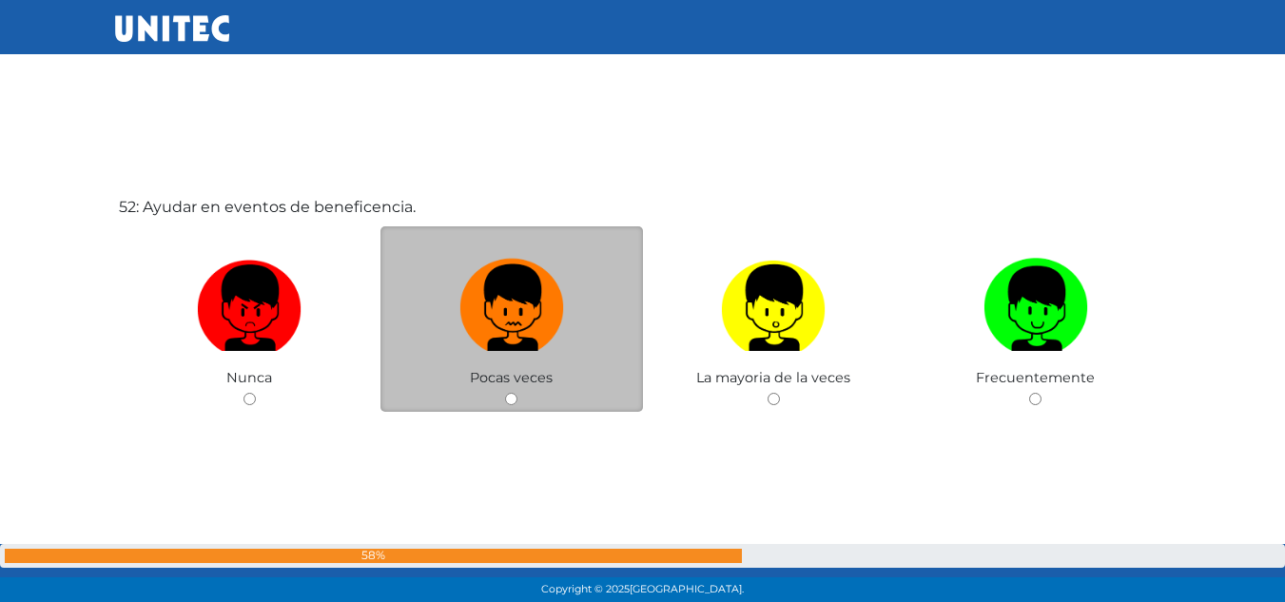
click at [536, 343] on img at bounding box center [511, 301] width 105 height 100
click at [517, 393] on input "radio" at bounding box center [511, 399] width 12 height 12
radio input "true"
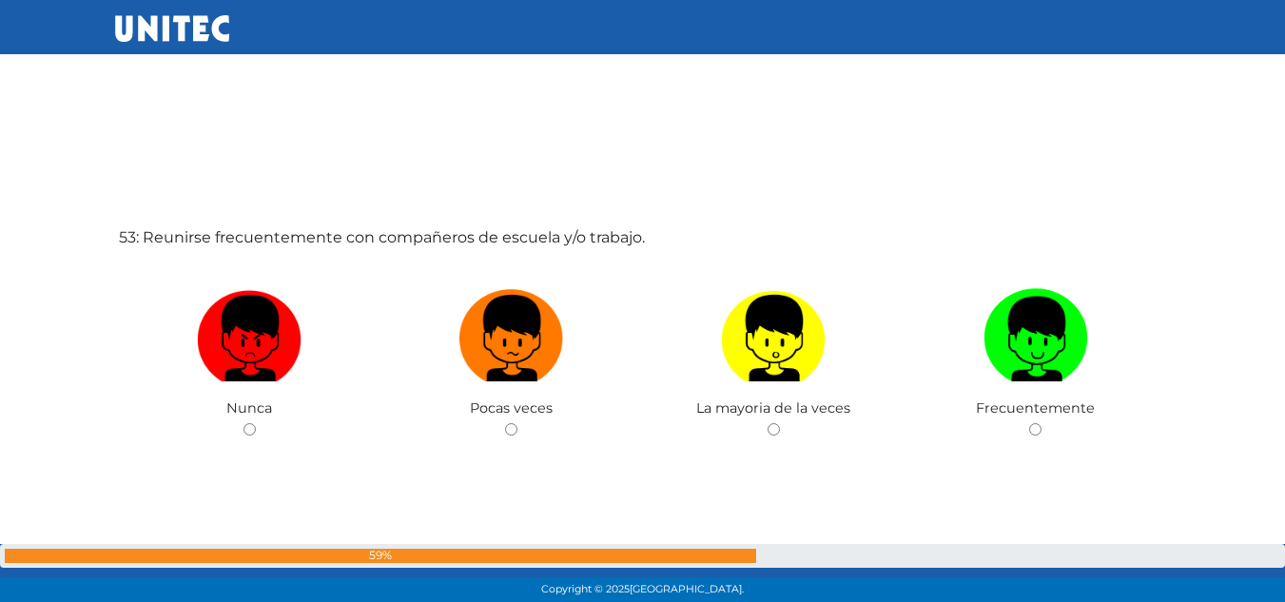
scroll to position [31358, 0]
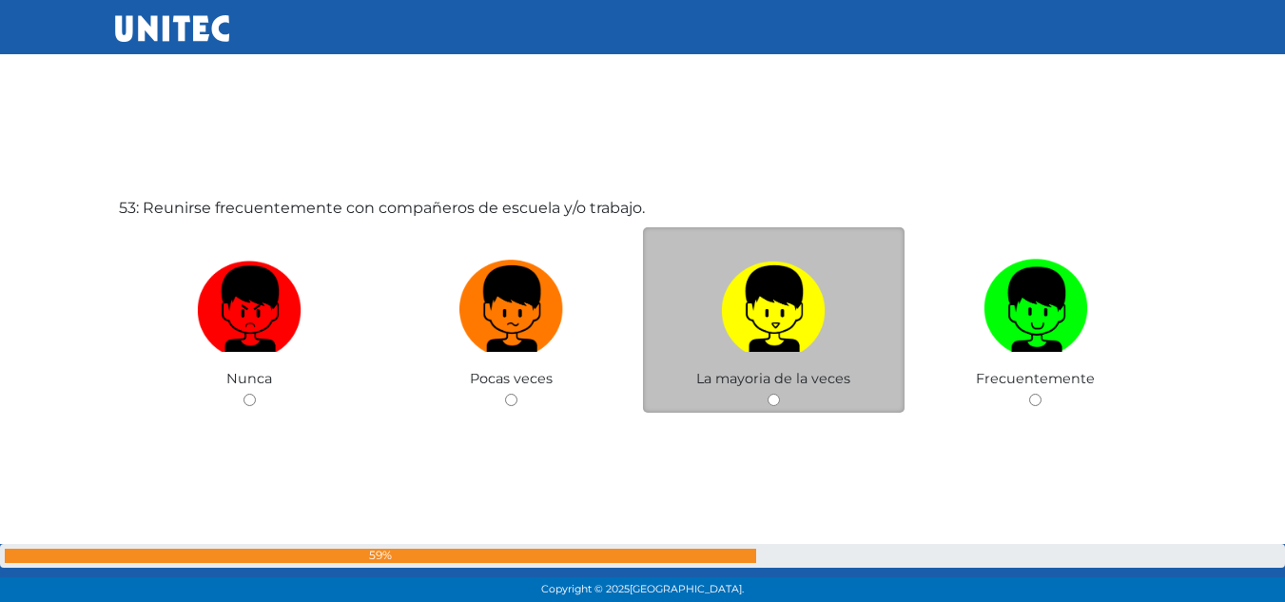
click at [762, 316] on img at bounding box center [773, 302] width 105 height 100
click at [768, 394] on input "radio" at bounding box center [774, 400] width 12 height 12
radio input "true"
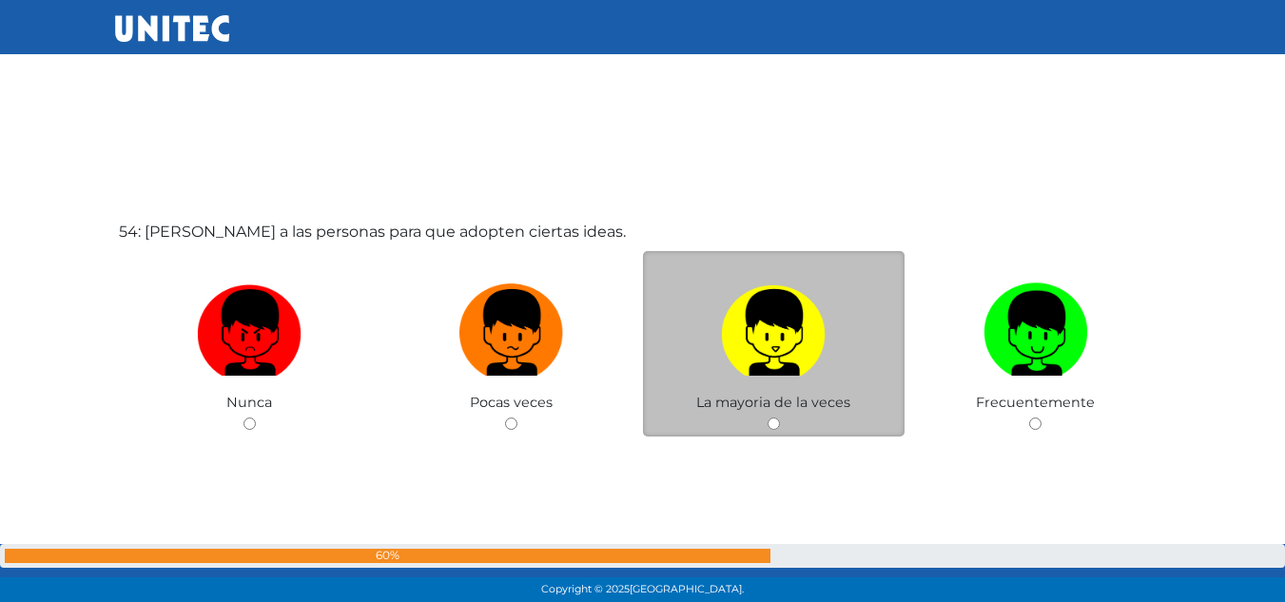
scroll to position [31978, 0]
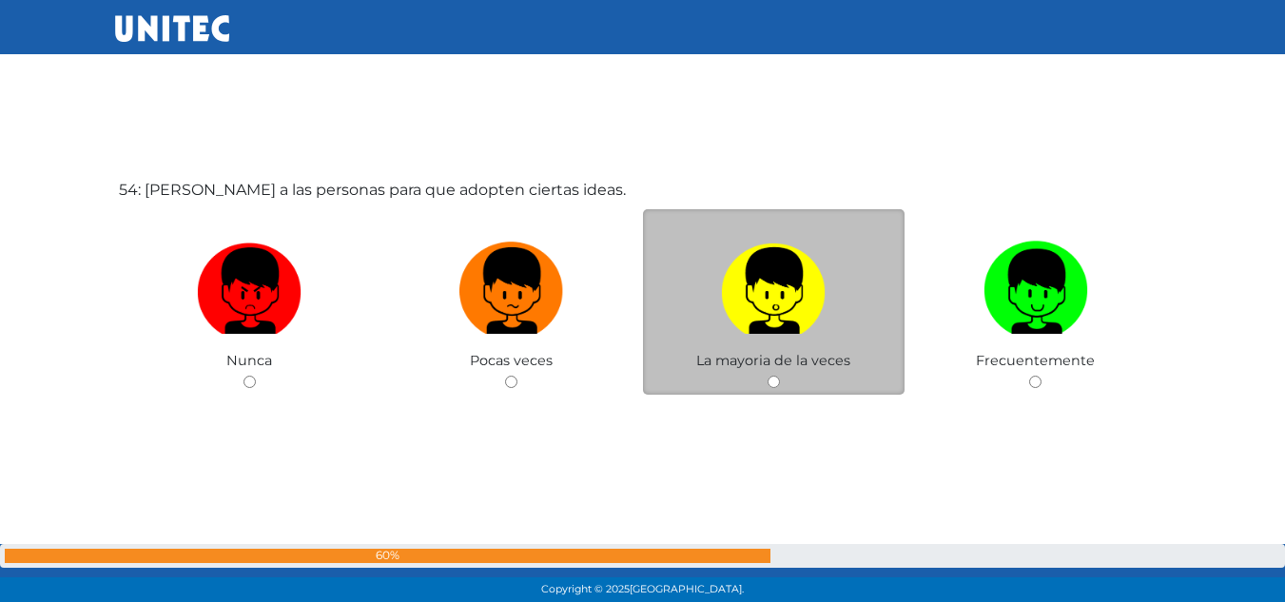
click at [841, 298] on label at bounding box center [774, 291] width 263 height 116
click at [780, 376] on input "radio" at bounding box center [774, 382] width 12 height 12
radio input "true"
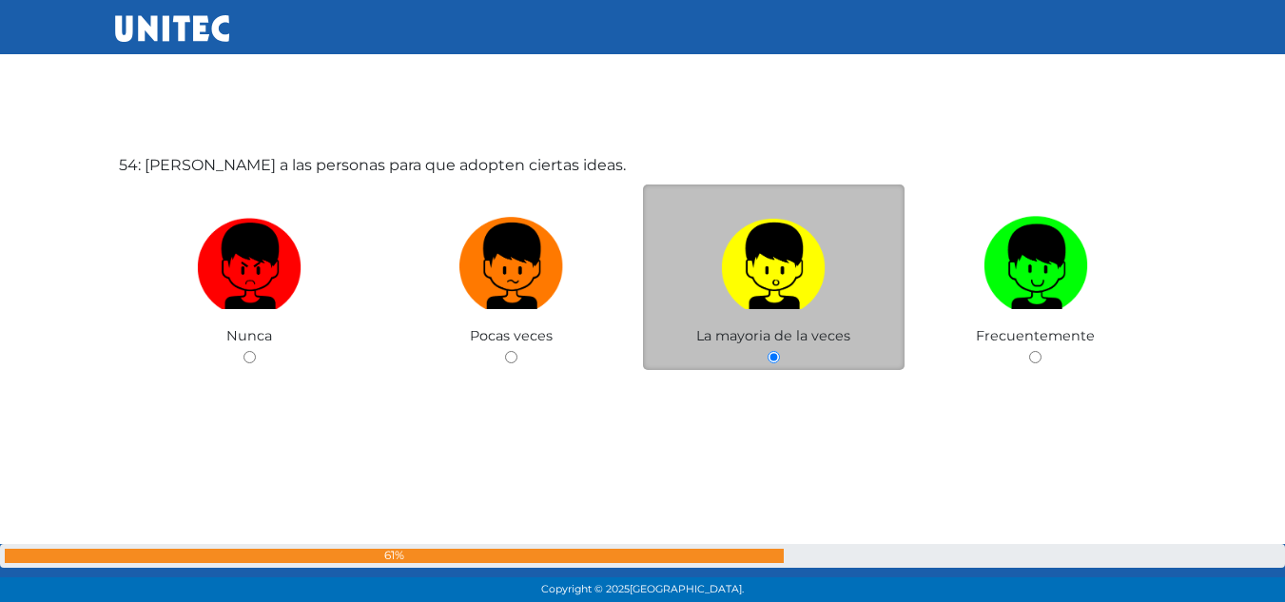
scroll to position [32478, 0]
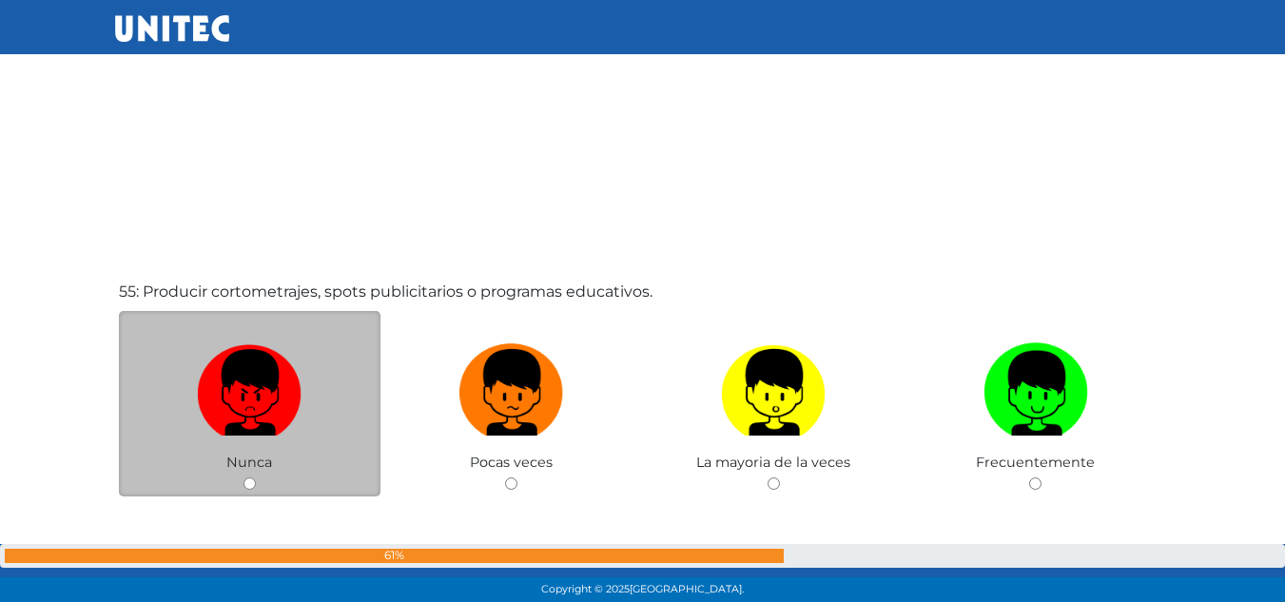
click at [319, 371] on label at bounding box center [250, 393] width 263 height 116
click at [256, 477] on input "radio" at bounding box center [250, 483] width 12 height 12
radio input "true"
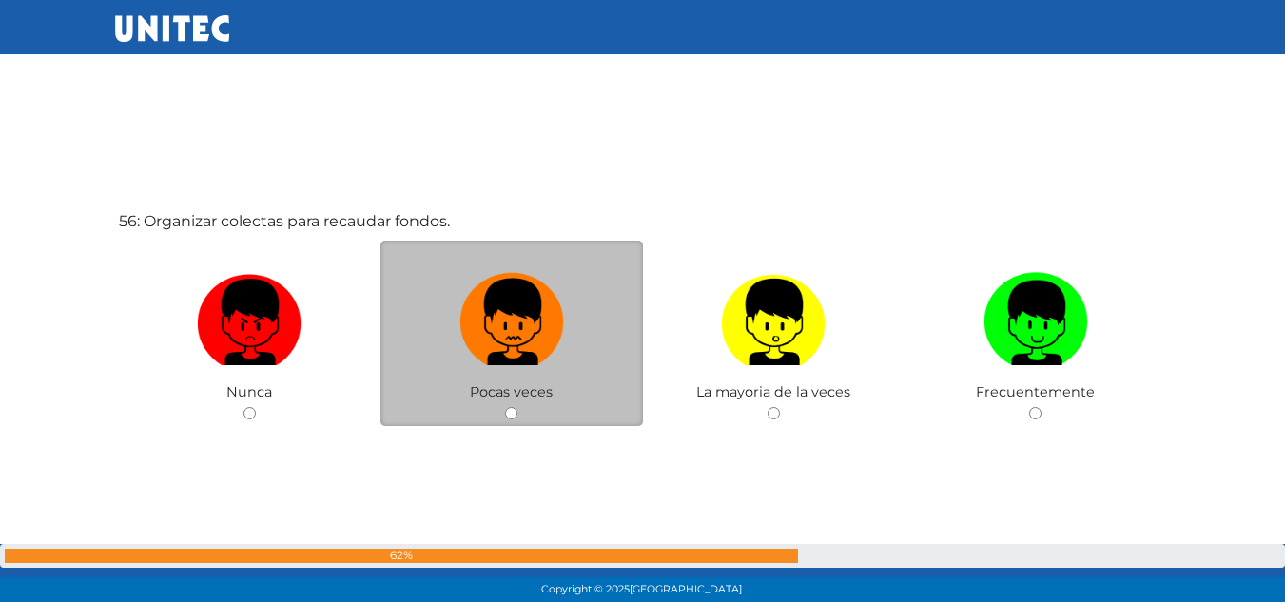
scroll to position [33211, 0]
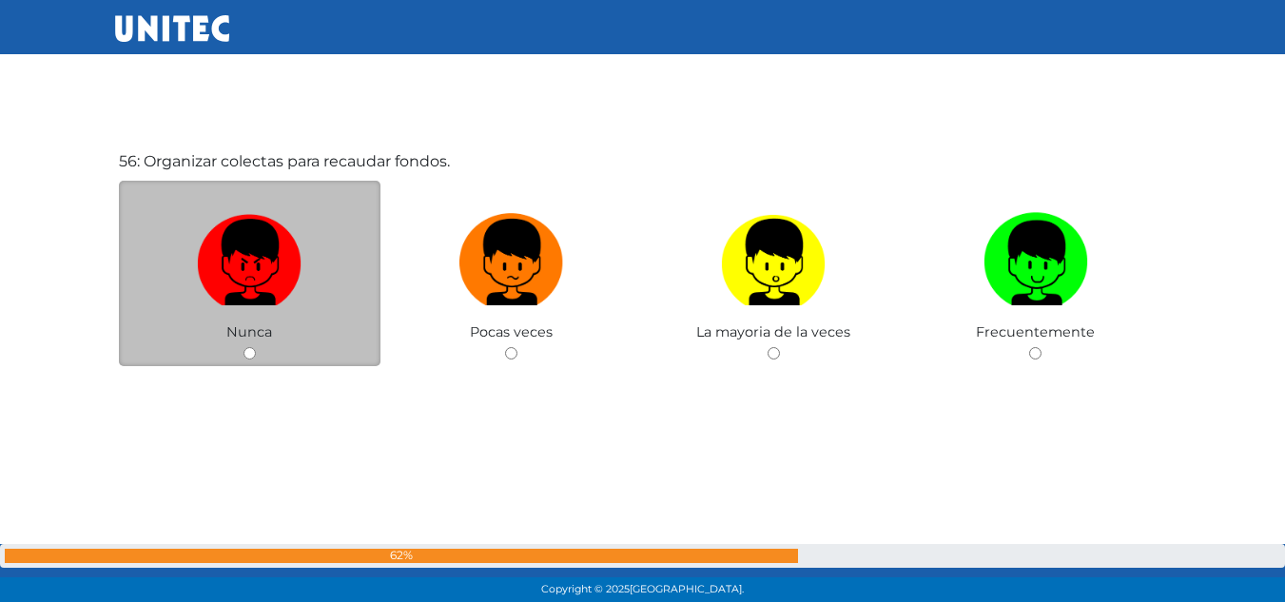
click at [333, 263] on label at bounding box center [250, 263] width 263 height 116
click at [256, 347] on input "radio" at bounding box center [250, 353] width 12 height 12
radio input "true"
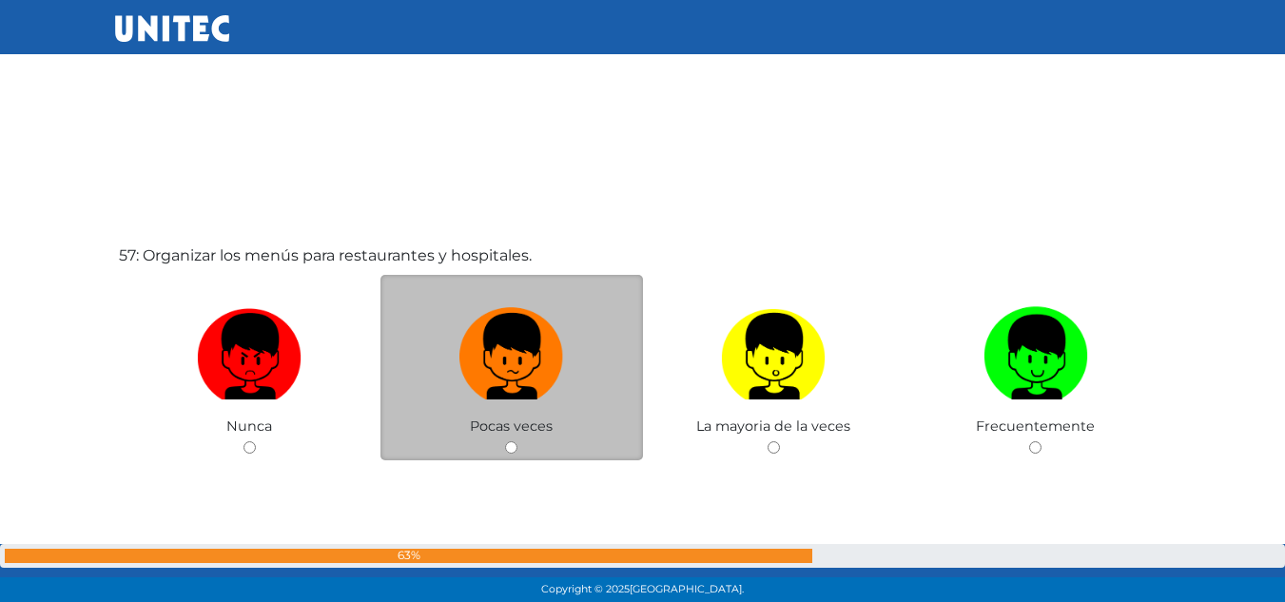
scroll to position [33753, 0]
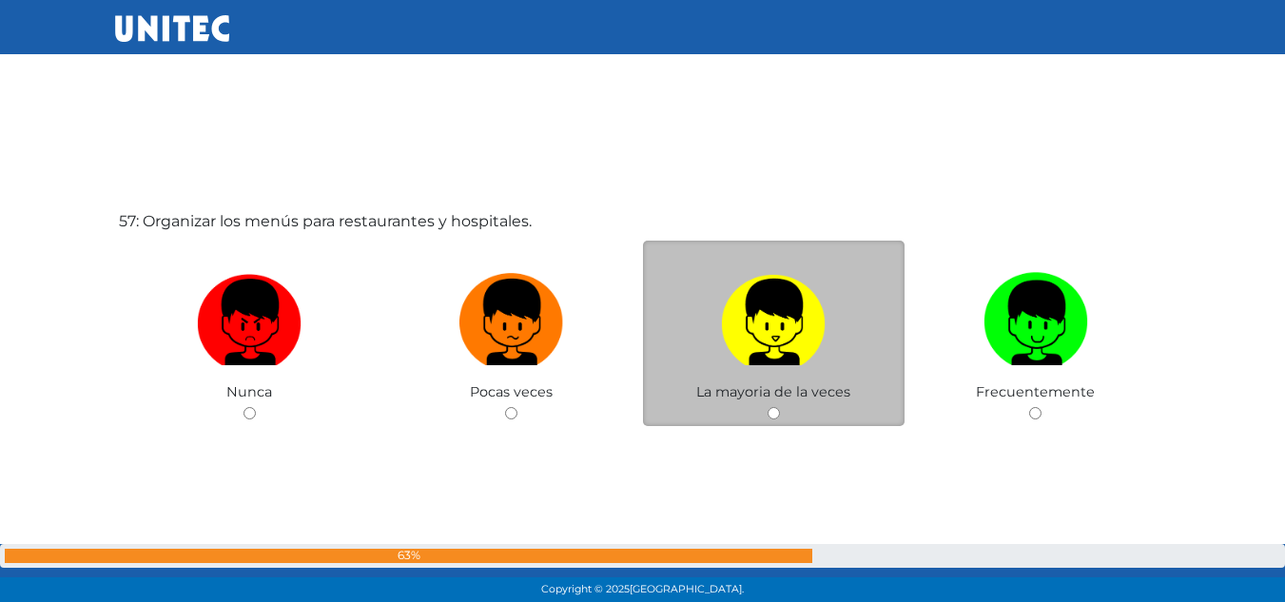
click at [770, 325] on img at bounding box center [773, 315] width 105 height 100
click at [770, 407] on input "radio" at bounding box center [774, 413] width 12 height 12
radio input "true"
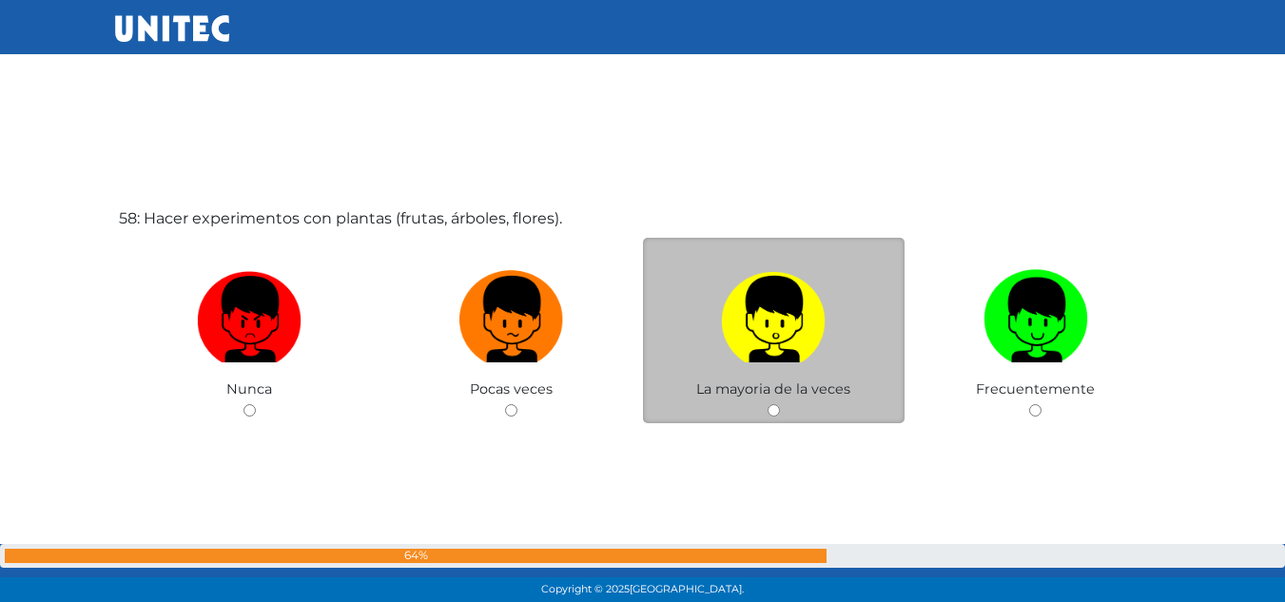
scroll to position [34415, 0]
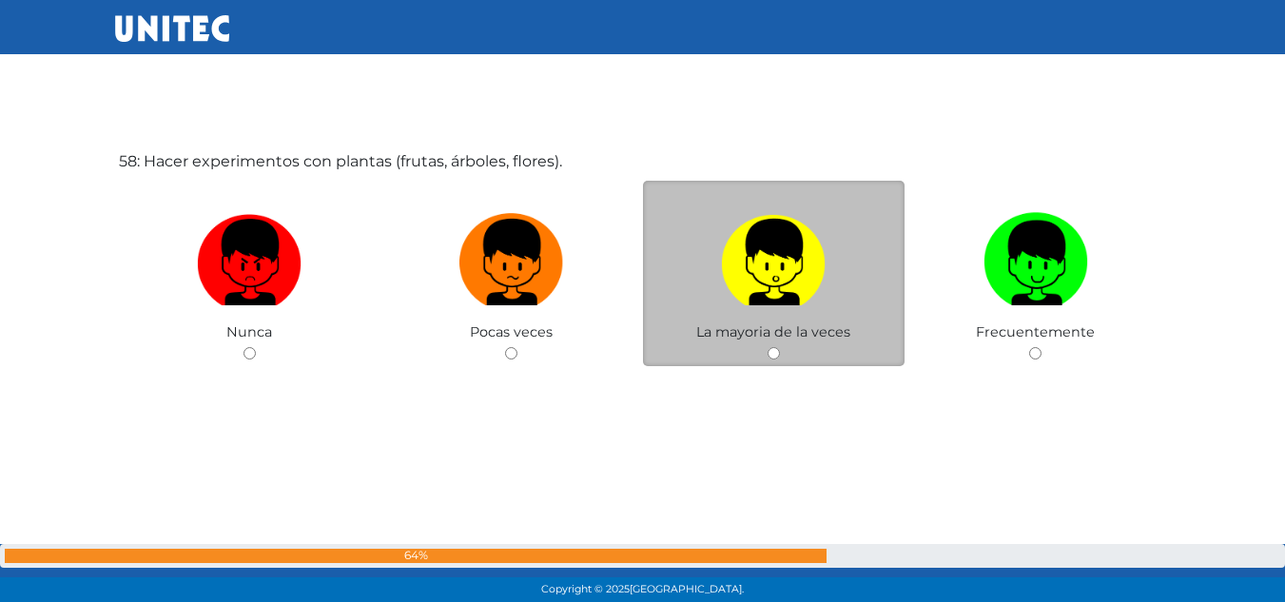
click at [670, 269] on label at bounding box center [774, 263] width 263 height 116
click at [768, 347] on input "radio" at bounding box center [774, 353] width 12 height 12
radio input "true"
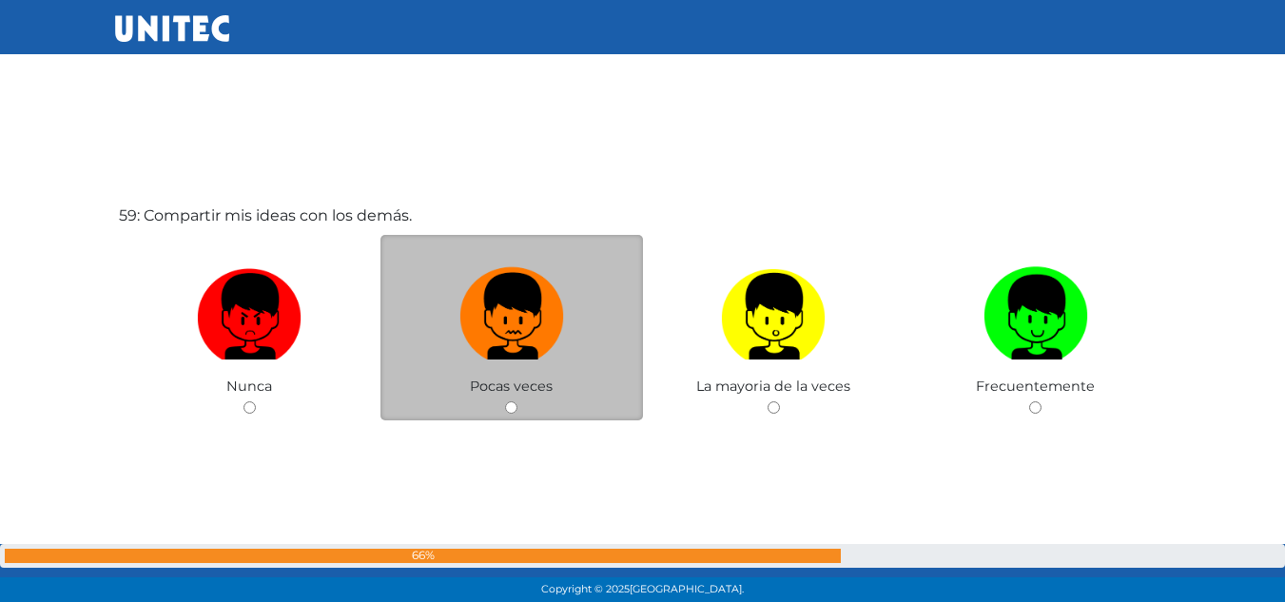
scroll to position [35017, 0]
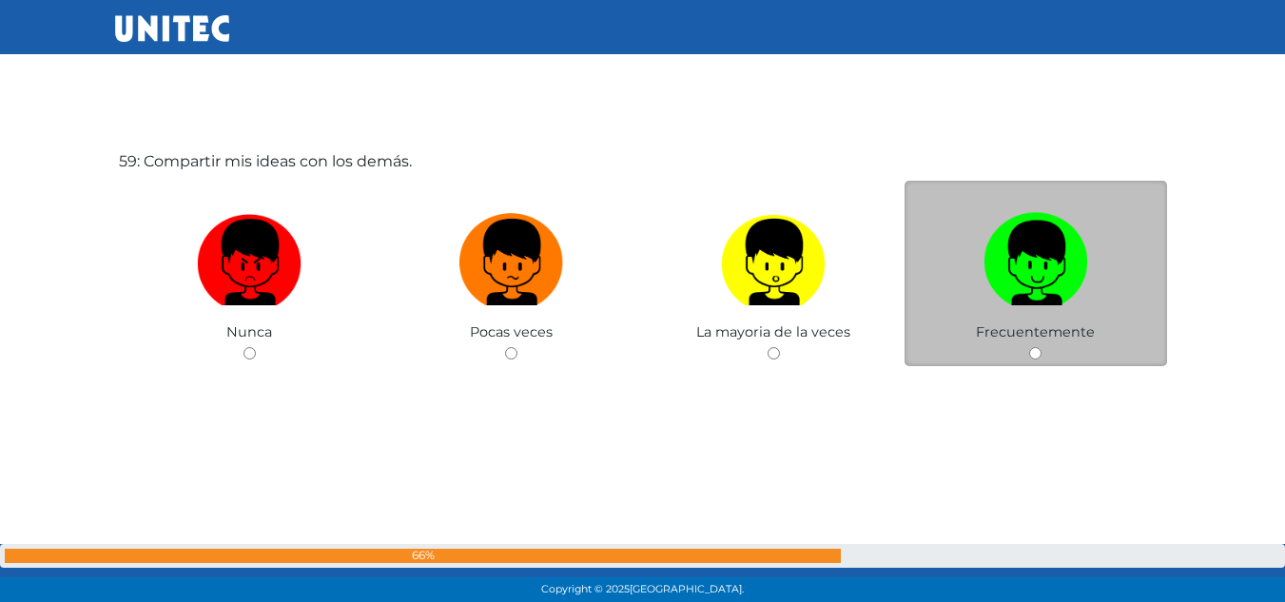
click at [1113, 272] on label at bounding box center [1036, 263] width 263 height 116
click at [1042, 347] on input "radio" at bounding box center [1035, 353] width 12 height 12
radio input "true"
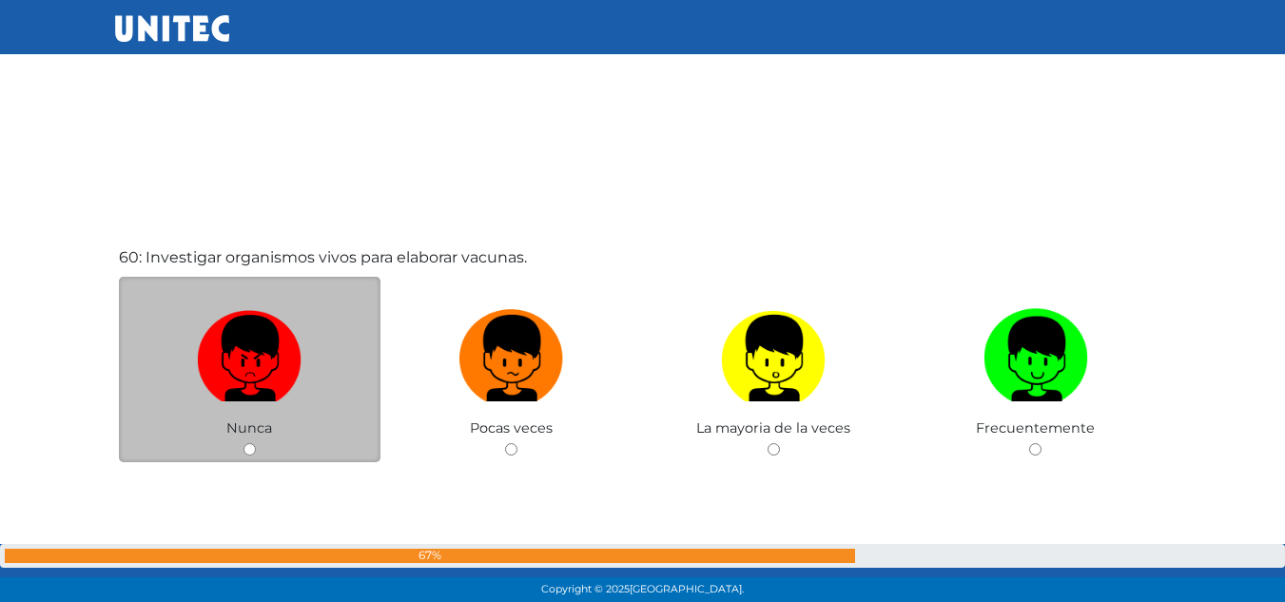
scroll to position [35557, 0]
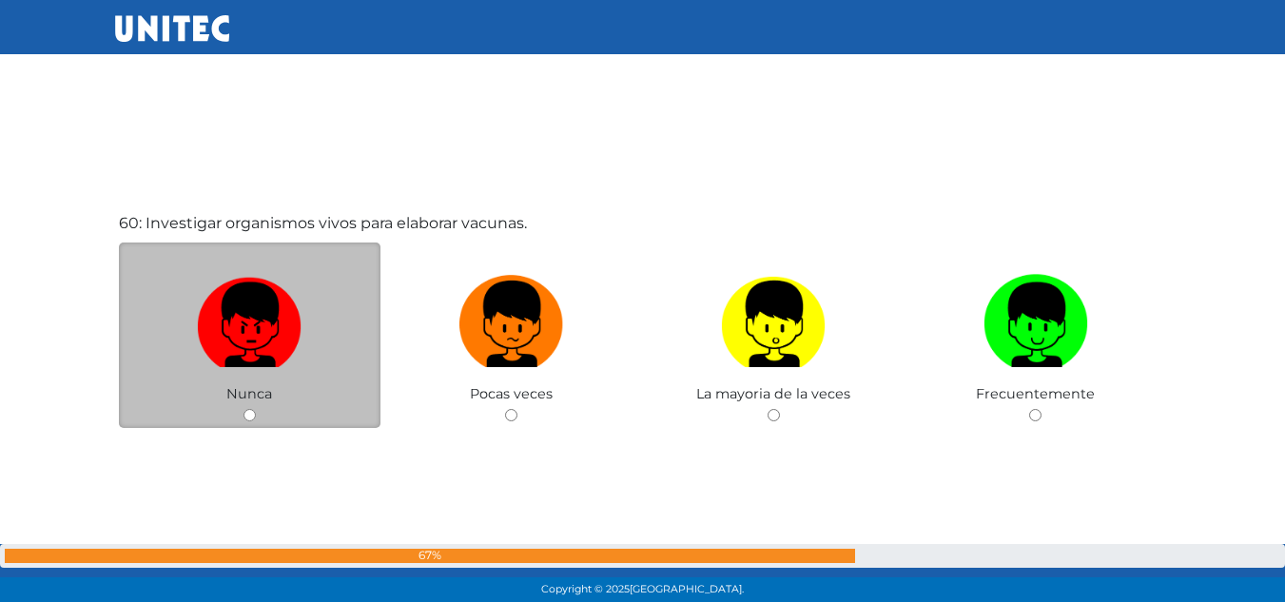
click at [288, 343] on img at bounding box center [249, 317] width 105 height 100
click at [256, 409] on input "radio" at bounding box center [250, 415] width 12 height 12
radio input "true"
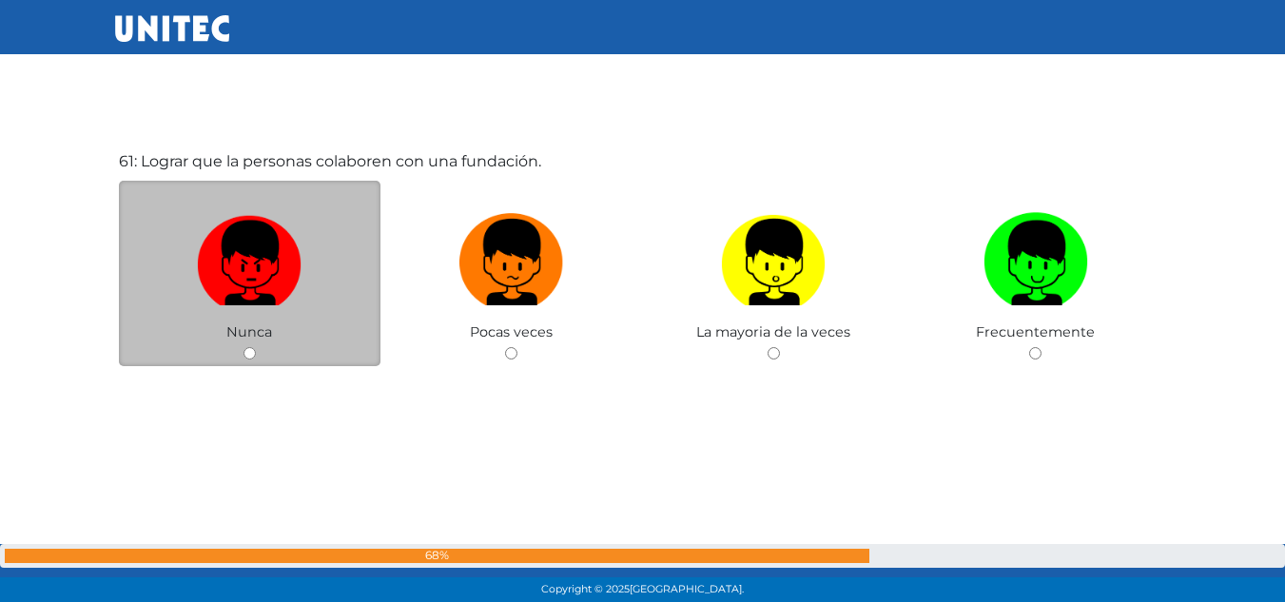
click at [237, 232] on img at bounding box center [249, 255] width 105 height 100
click at [244, 347] on input "radio" at bounding box center [250, 353] width 12 height 12
radio input "true"
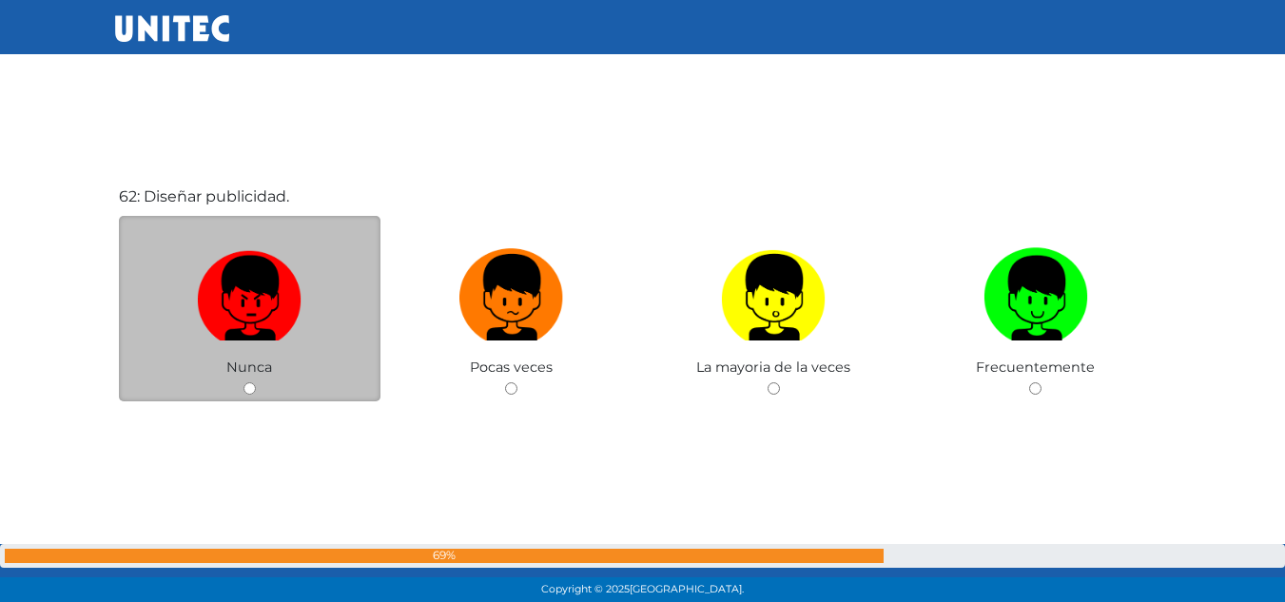
scroll to position [36823, 0]
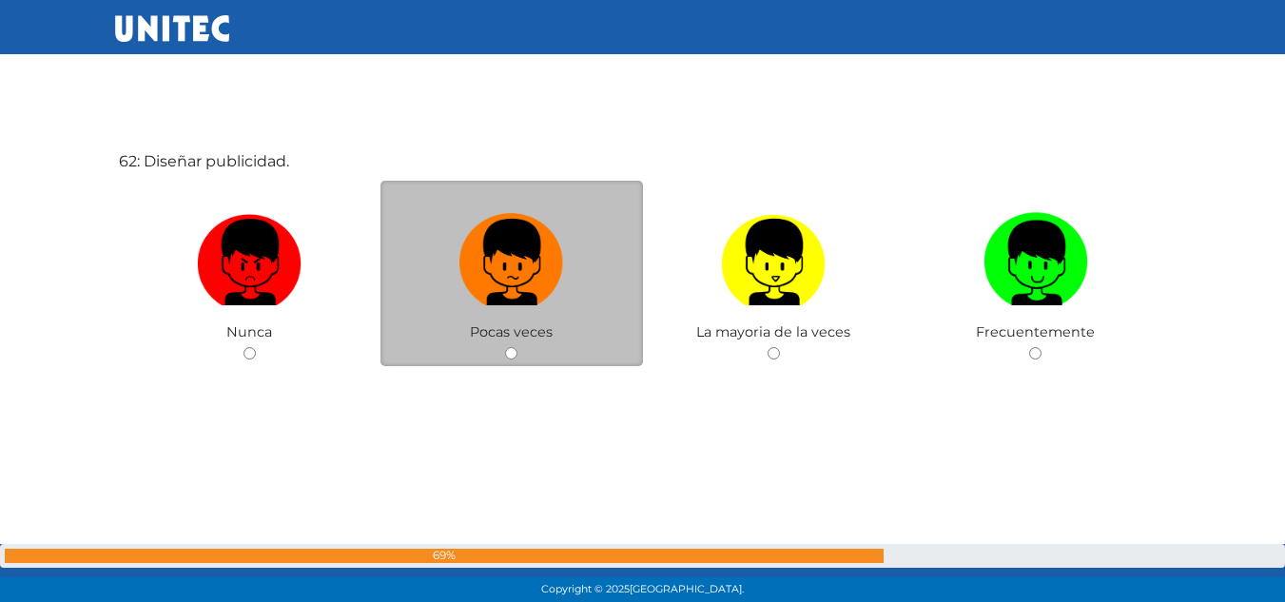
drag, startPoint x: 807, startPoint y: 289, endPoint x: 464, endPoint y: 222, distance: 349.0
click at [804, 289] on img at bounding box center [773, 255] width 105 height 100
click at [780, 347] on input "radio" at bounding box center [774, 353] width 12 height 12
radio input "true"
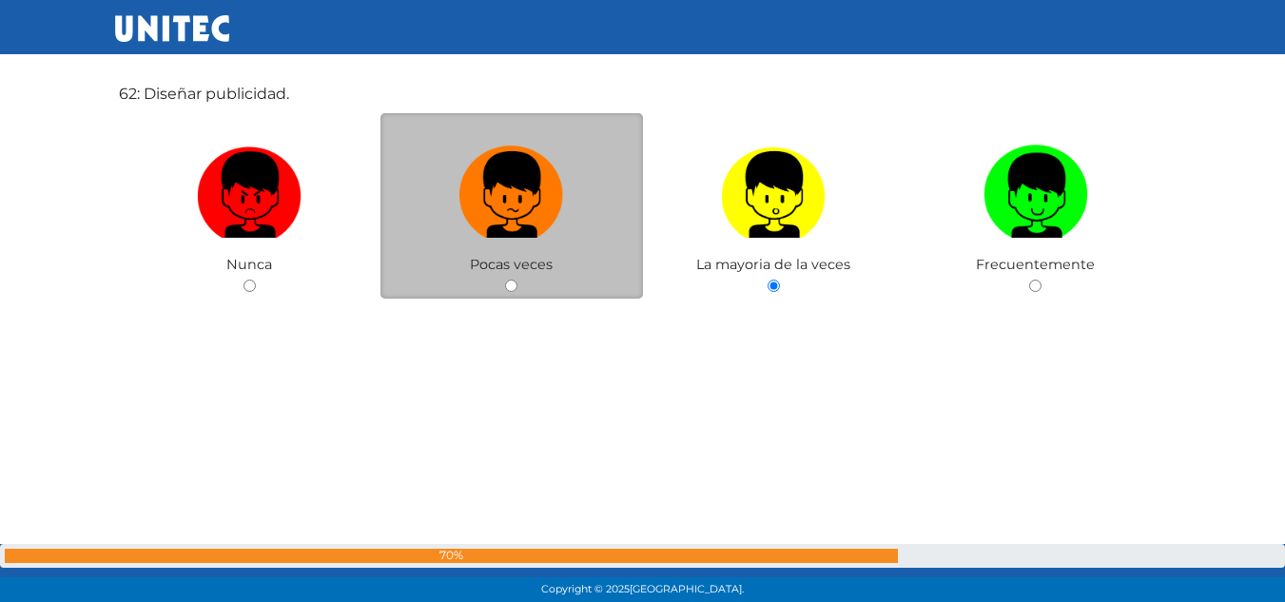
click at [583, 231] on label at bounding box center [511, 195] width 263 height 116
click at [517, 280] on input "radio" at bounding box center [511, 286] width 12 height 12
radio input "true"
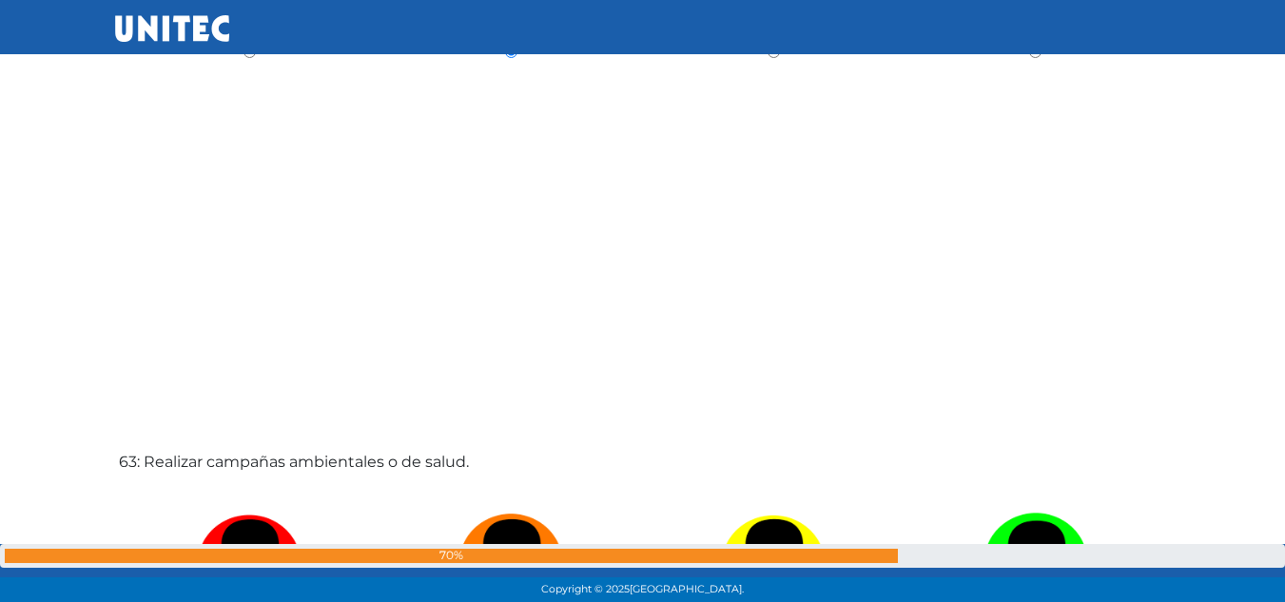
scroll to position [37030, 0]
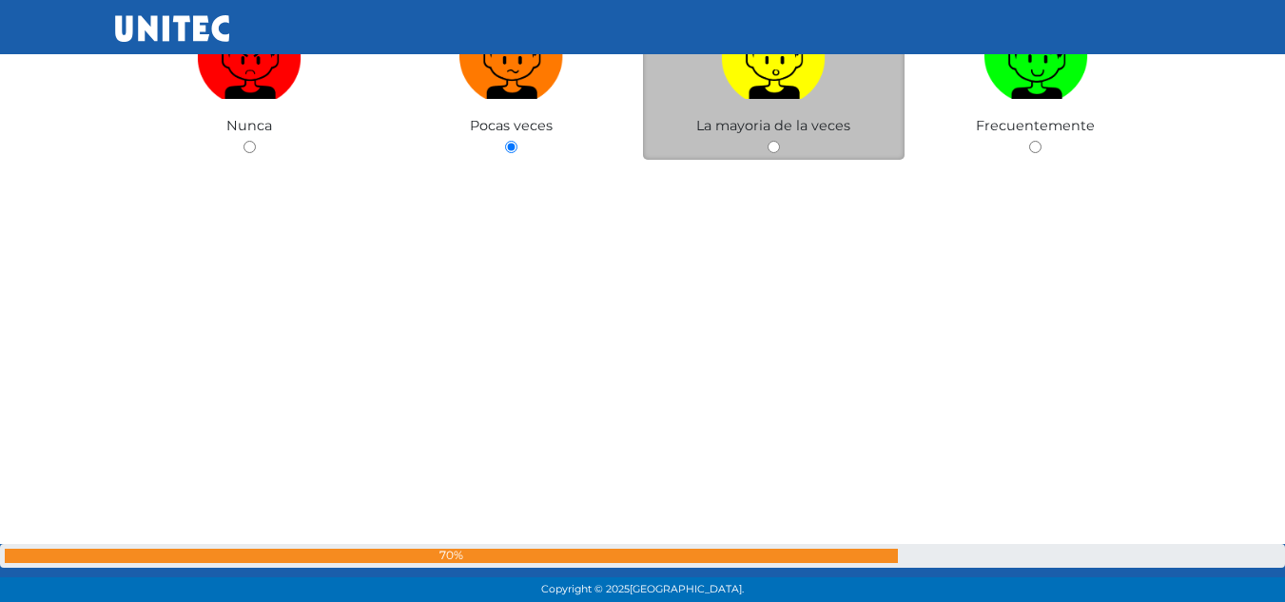
click at [756, 114] on div "La mayoria de la veces" at bounding box center [774, 66] width 263 height 185
click at [765, 78] on img at bounding box center [773, 49] width 105 height 100
click at [768, 141] on input "radio" at bounding box center [774, 147] width 12 height 12
radio input "true"
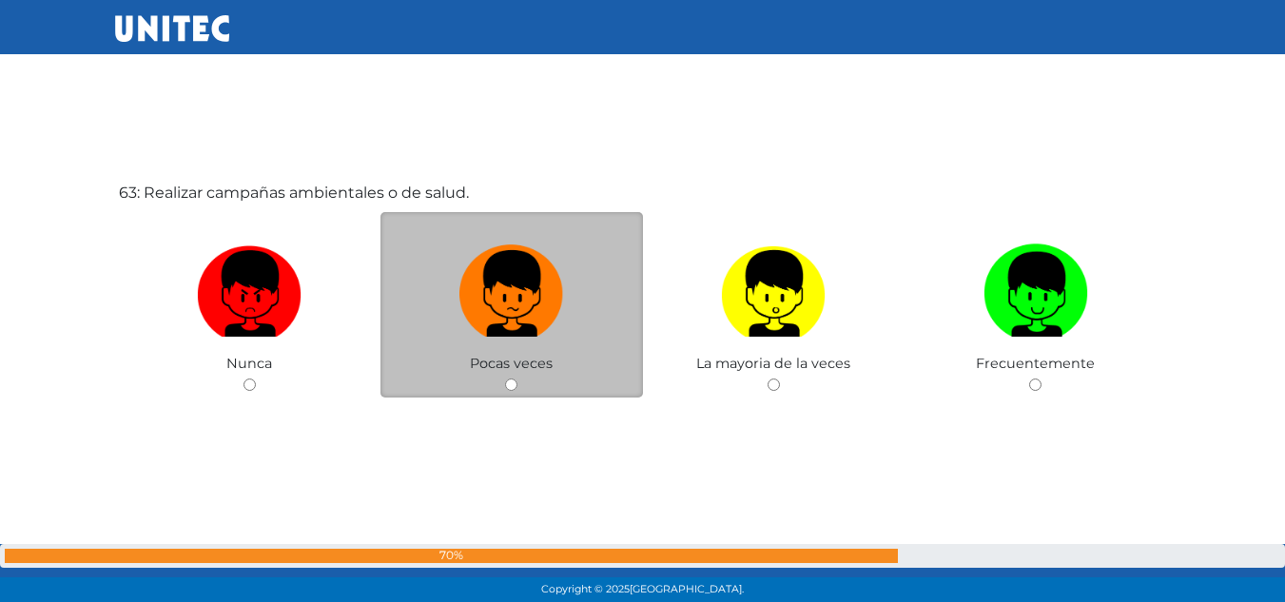
scroll to position [37505, 0]
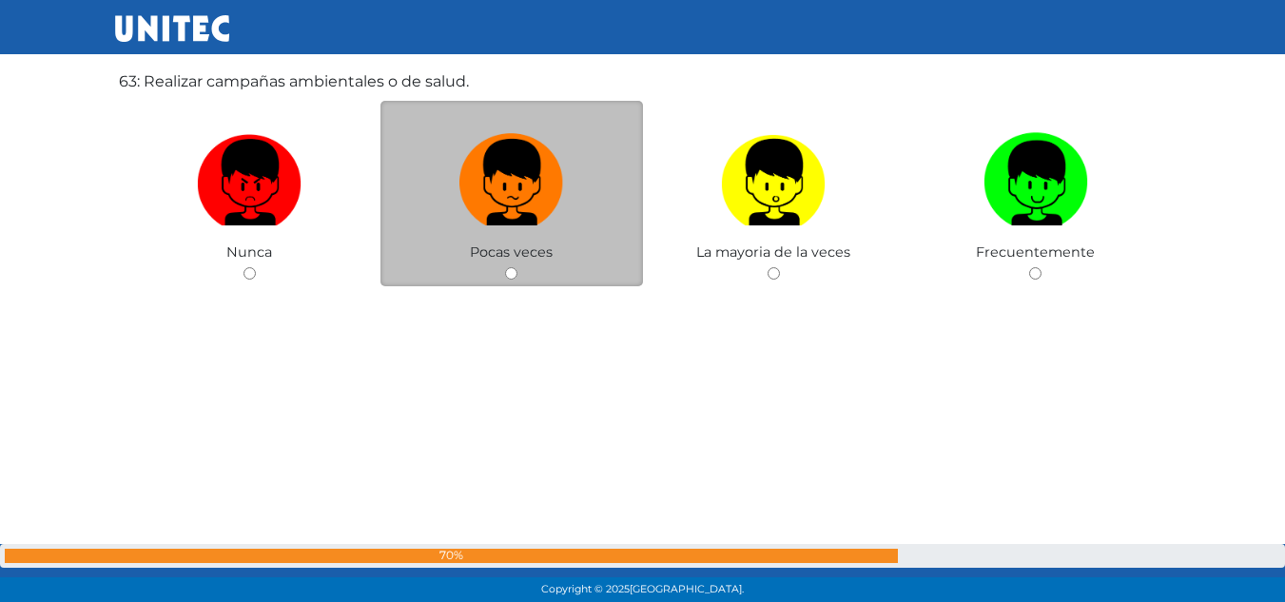
click at [405, 191] on label at bounding box center [511, 183] width 263 height 116
click at [505, 267] on input "radio" at bounding box center [511, 273] width 12 height 12
radio input "true"
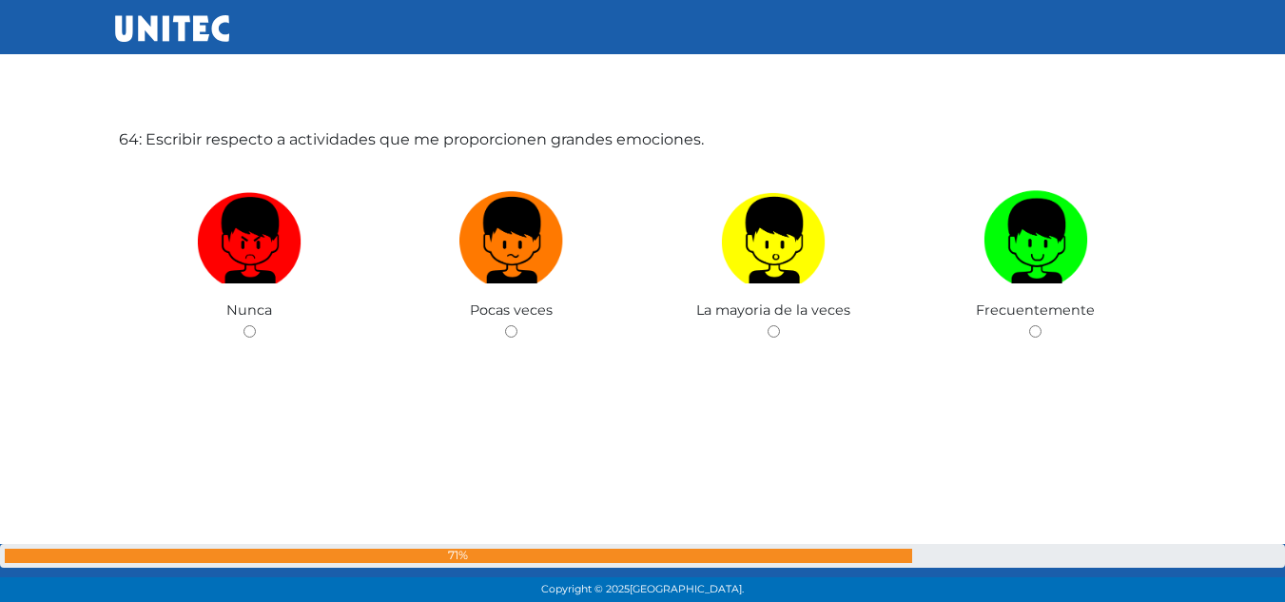
scroll to position [38123, 0]
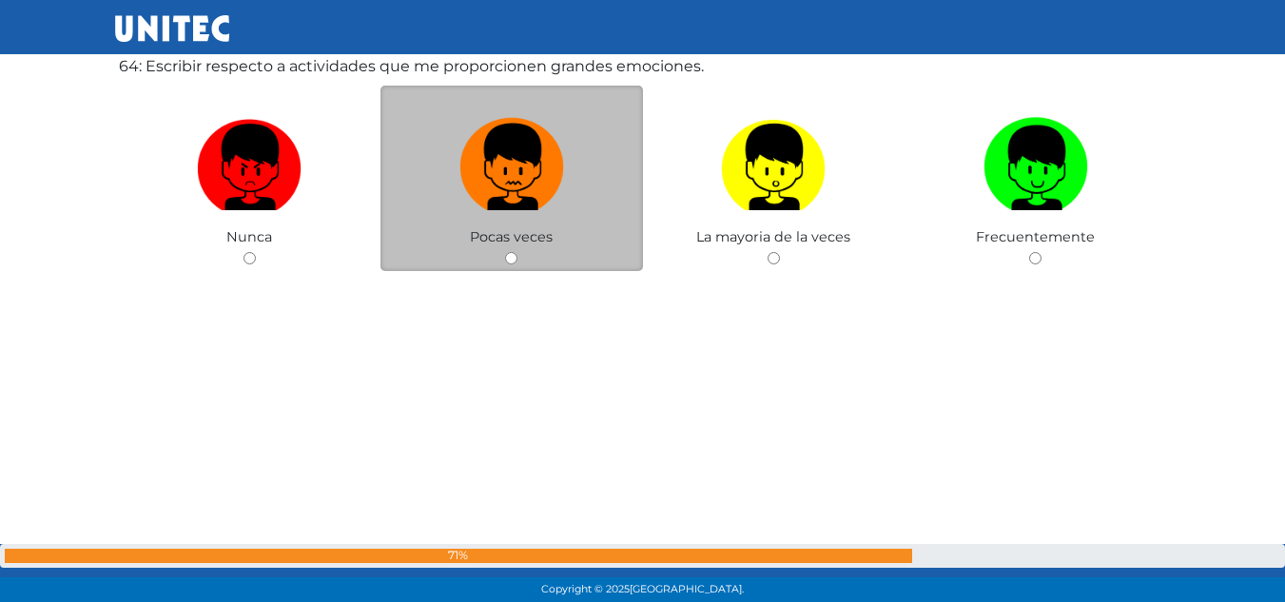
click at [480, 168] on img at bounding box center [511, 160] width 105 height 100
click at [505, 252] on input "radio" at bounding box center [511, 258] width 12 height 12
radio input "true"
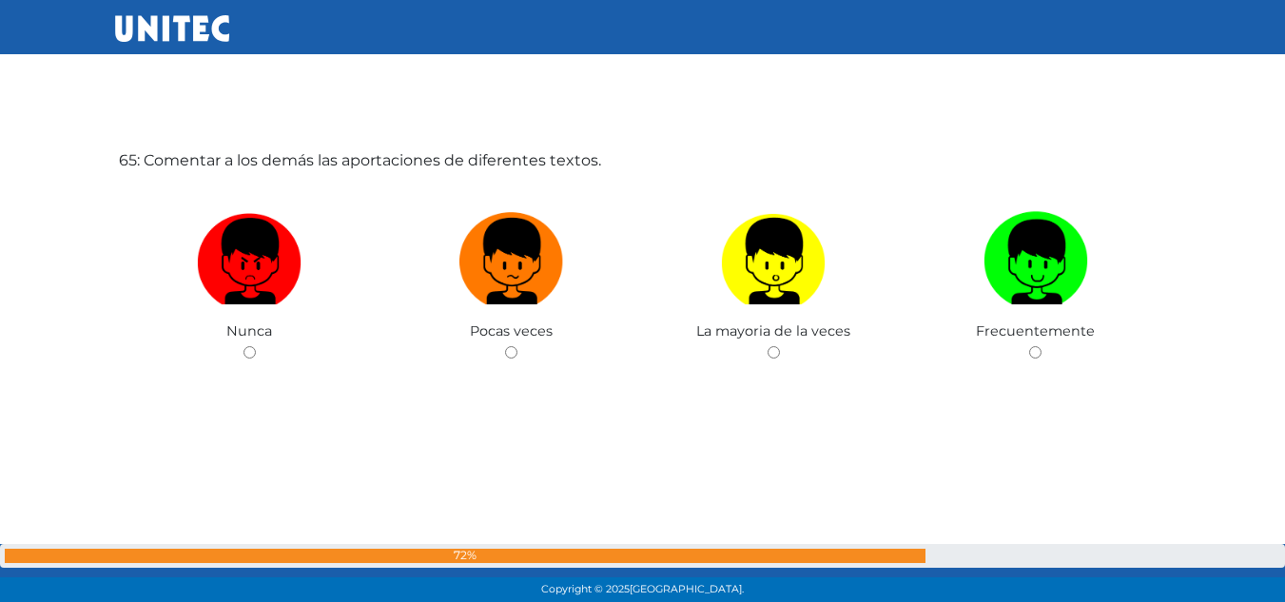
scroll to position [38630, 0]
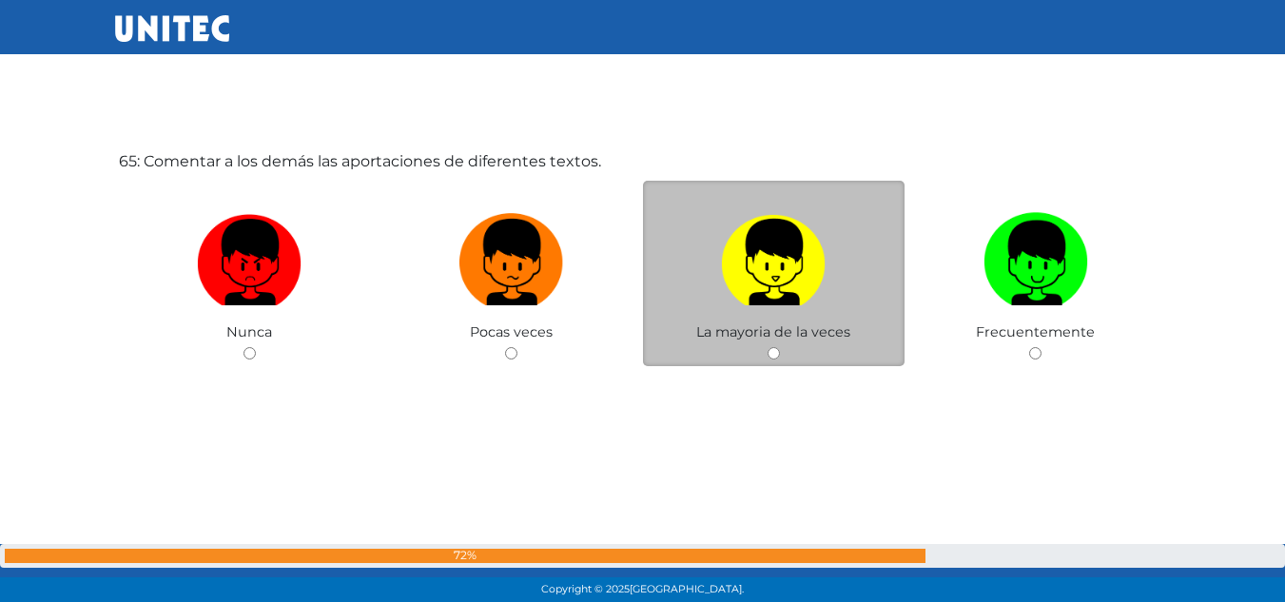
click at [745, 262] on img at bounding box center [773, 255] width 105 height 100
click at [768, 347] on input "radio" at bounding box center [774, 353] width 12 height 12
radio input "true"
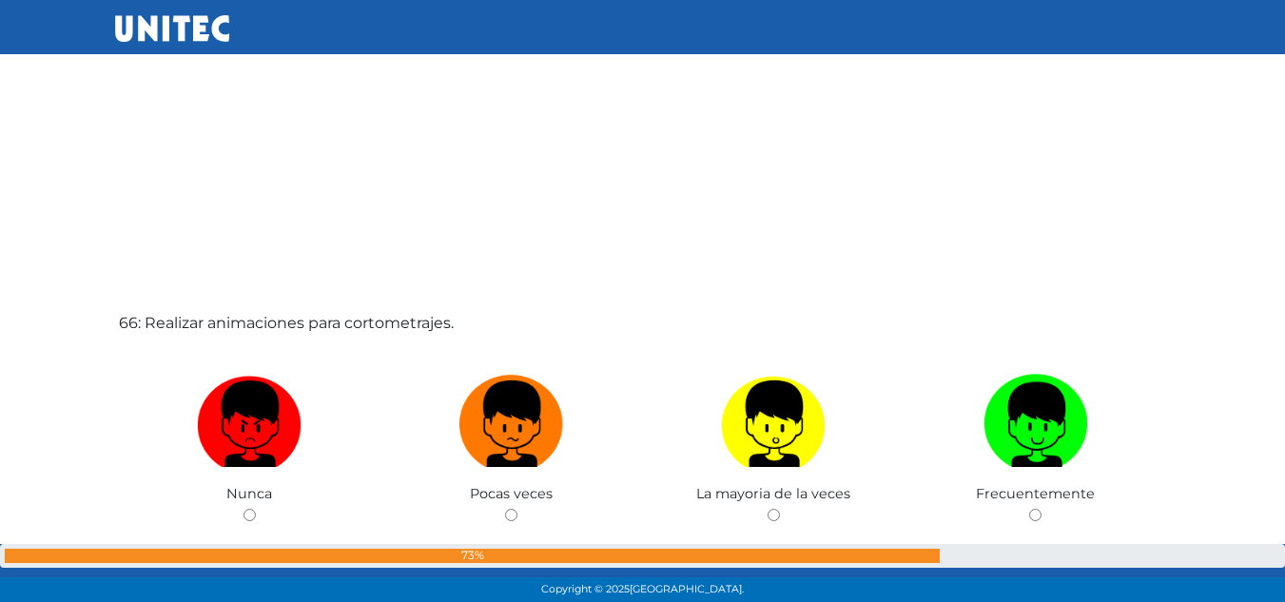
scroll to position [39103, 0]
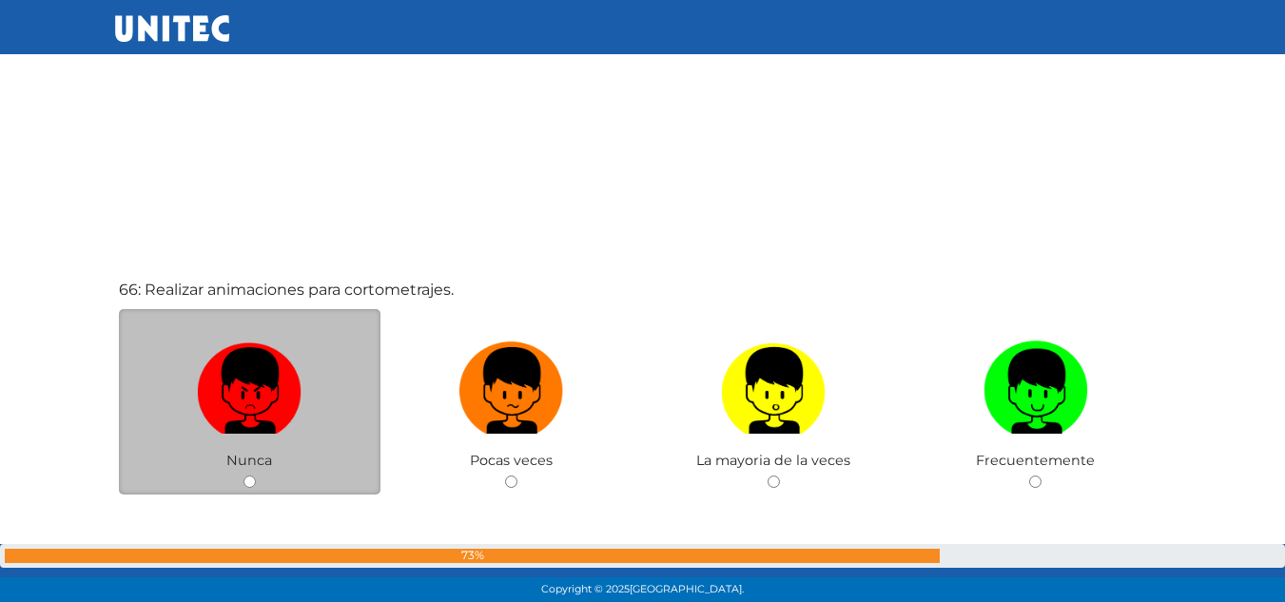
click at [177, 351] on label at bounding box center [250, 391] width 263 height 116
click at [244, 476] on input "radio" at bounding box center [250, 482] width 12 height 12
radio input "true"
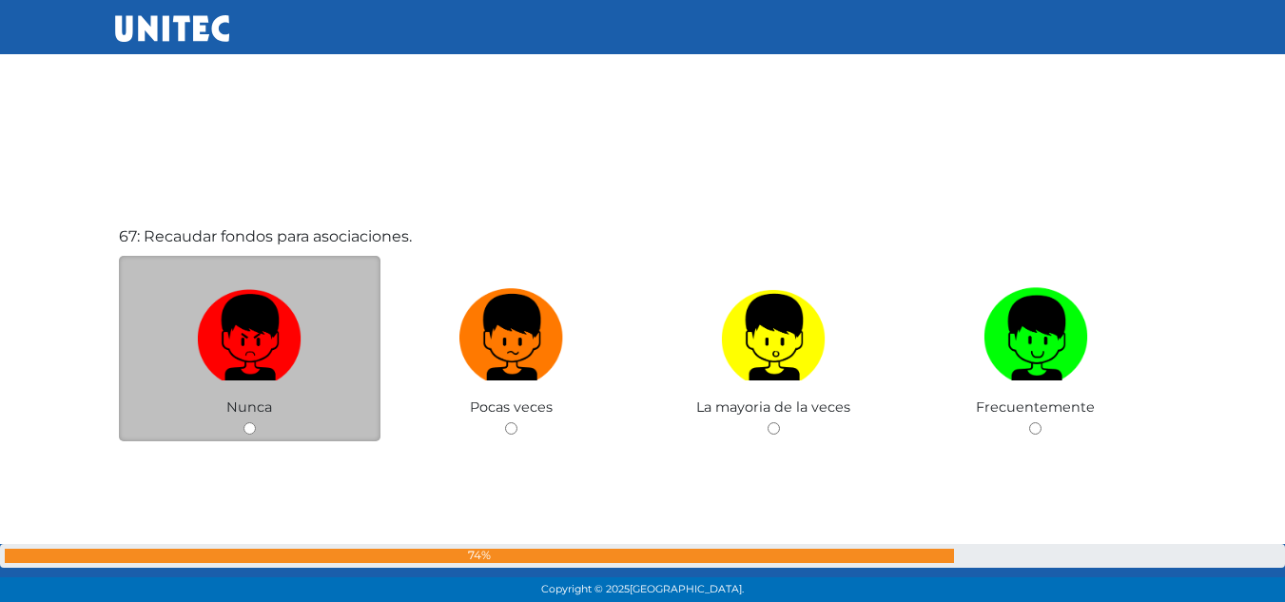
scroll to position [39834, 0]
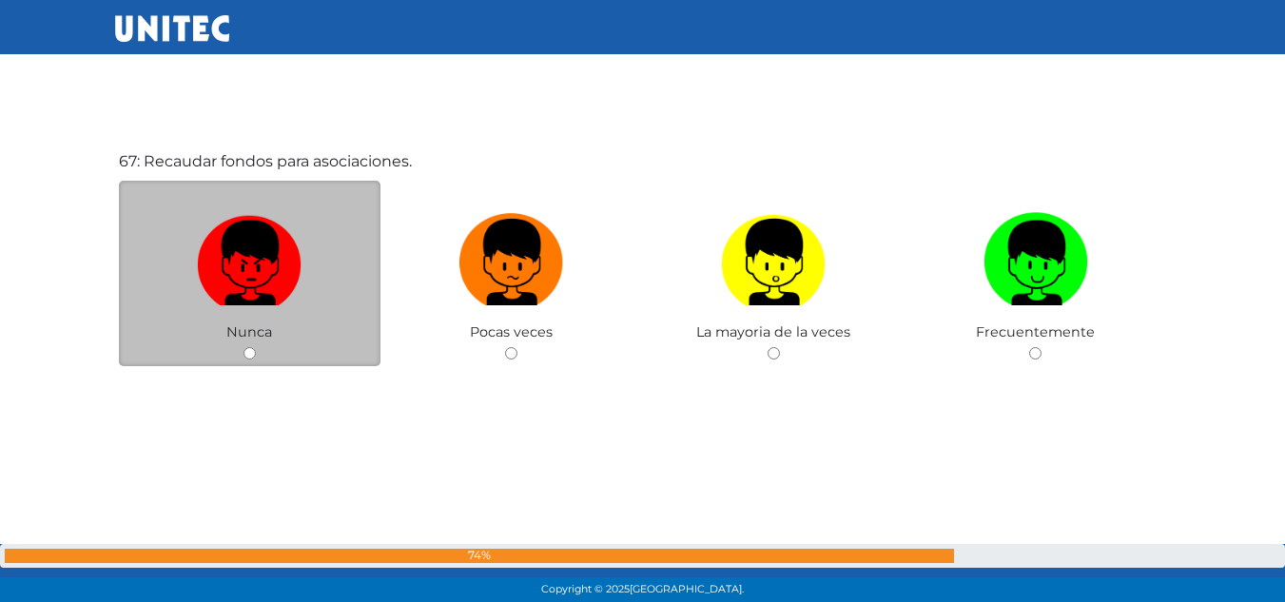
click at [225, 262] on img at bounding box center [249, 255] width 105 height 100
click at [244, 347] on input "radio" at bounding box center [250, 353] width 12 height 12
radio input "true"
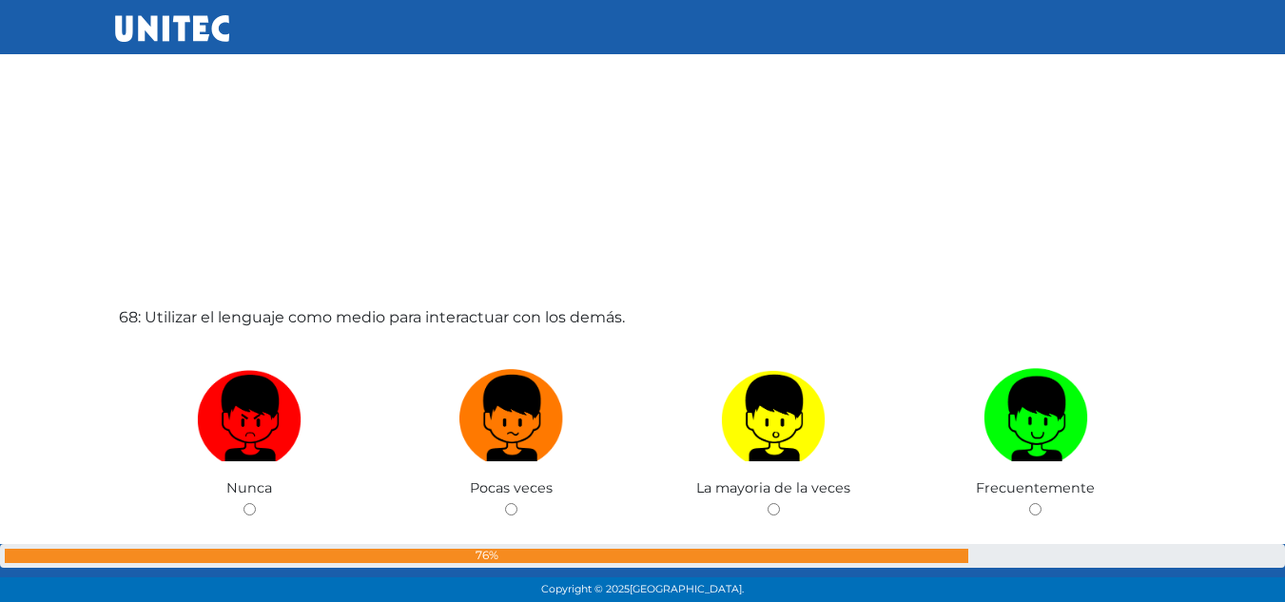
scroll to position [40282, 0]
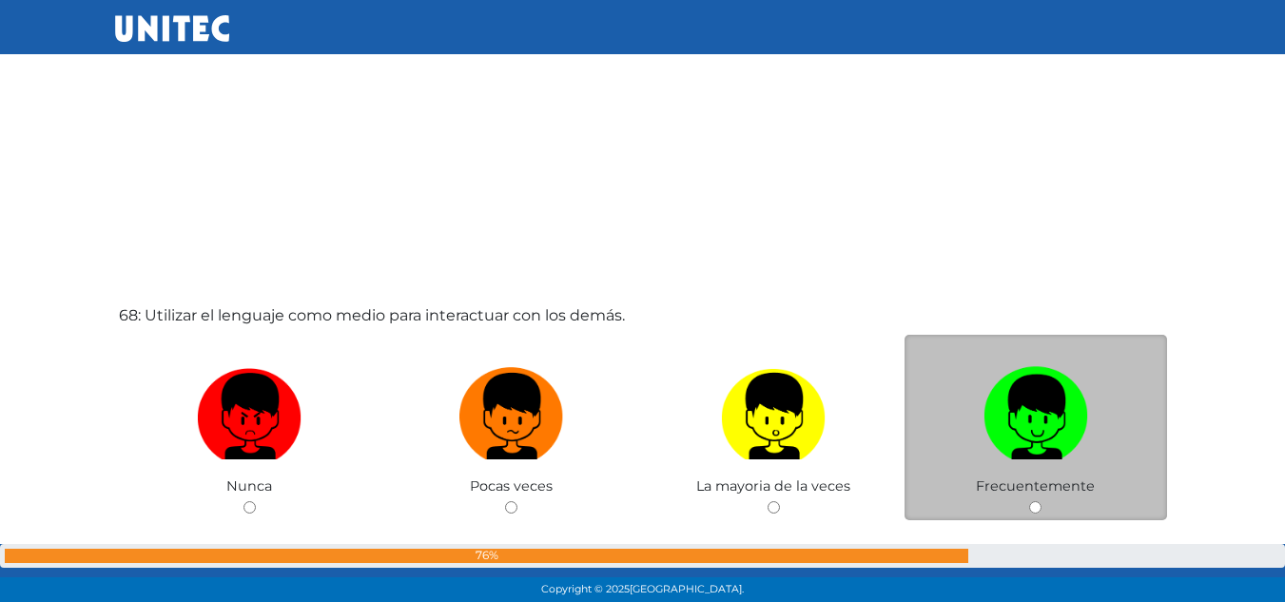
click at [963, 434] on label at bounding box center [1036, 417] width 263 height 116
click at [1029, 501] on input "radio" at bounding box center [1035, 507] width 12 height 12
radio input "true"
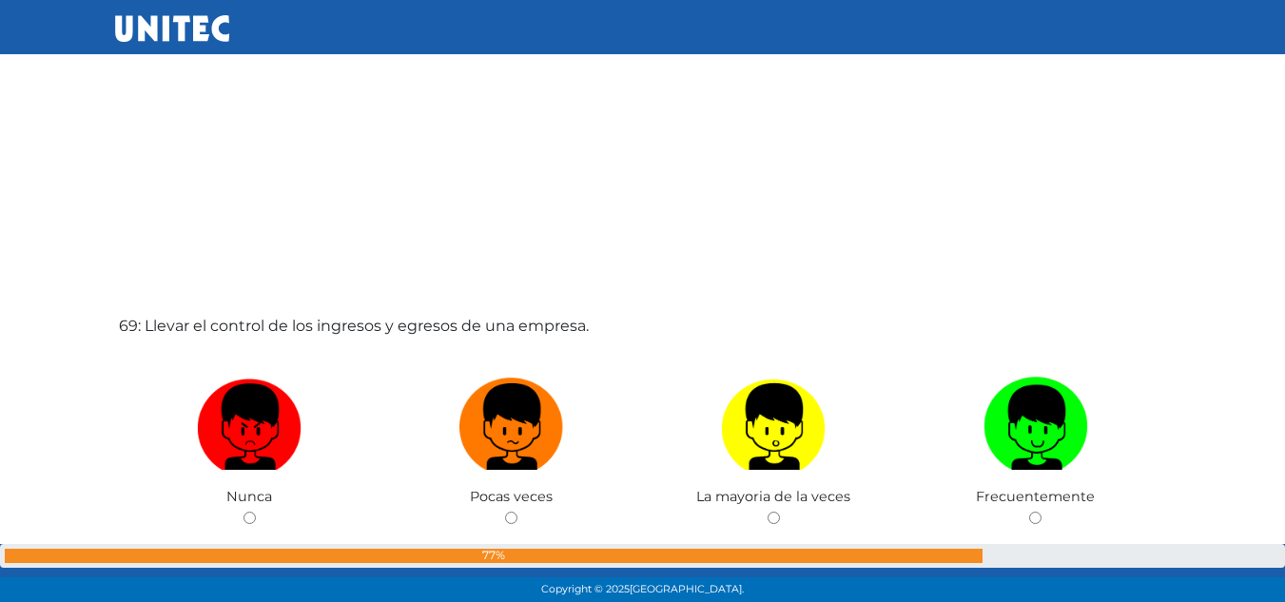
scroll to position [40885, 0]
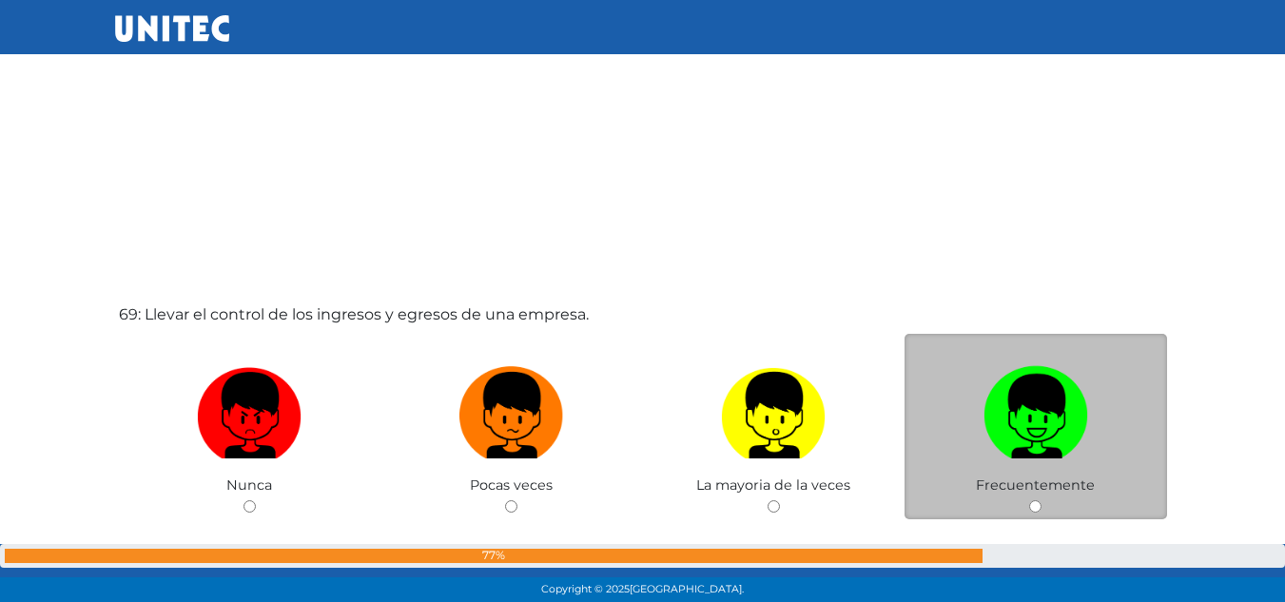
click at [1013, 409] on img at bounding box center [1036, 409] width 105 height 100
click at [1029, 500] on input "radio" at bounding box center [1035, 506] width 12 height 12
radio input "true"
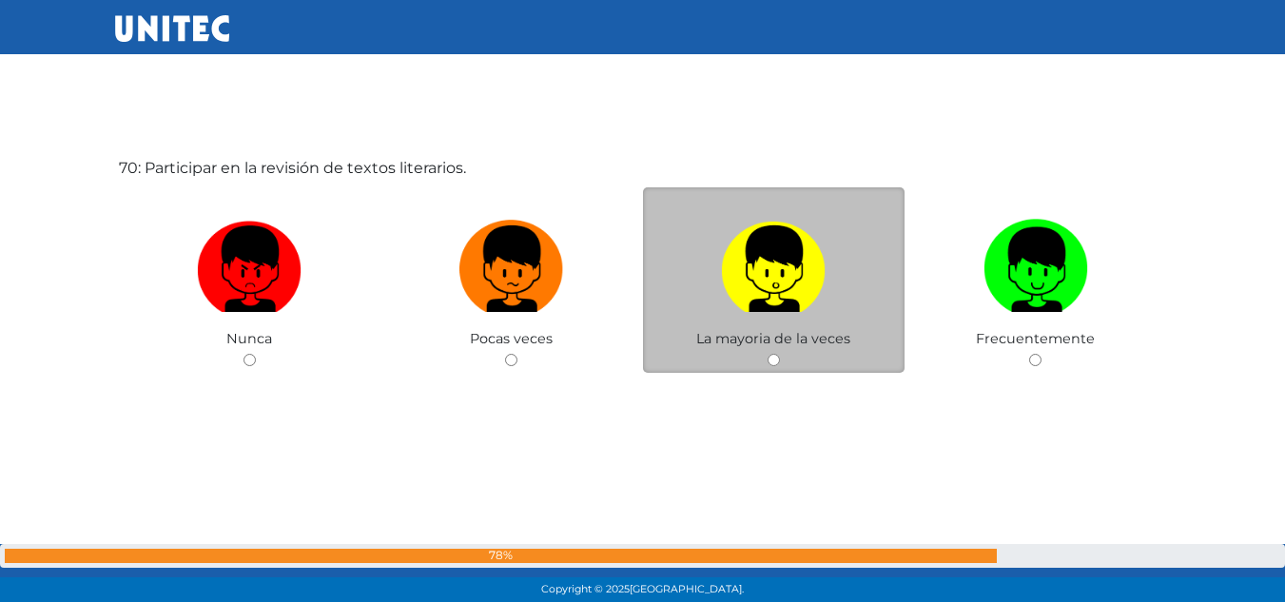
scroll to position [41640, 0]
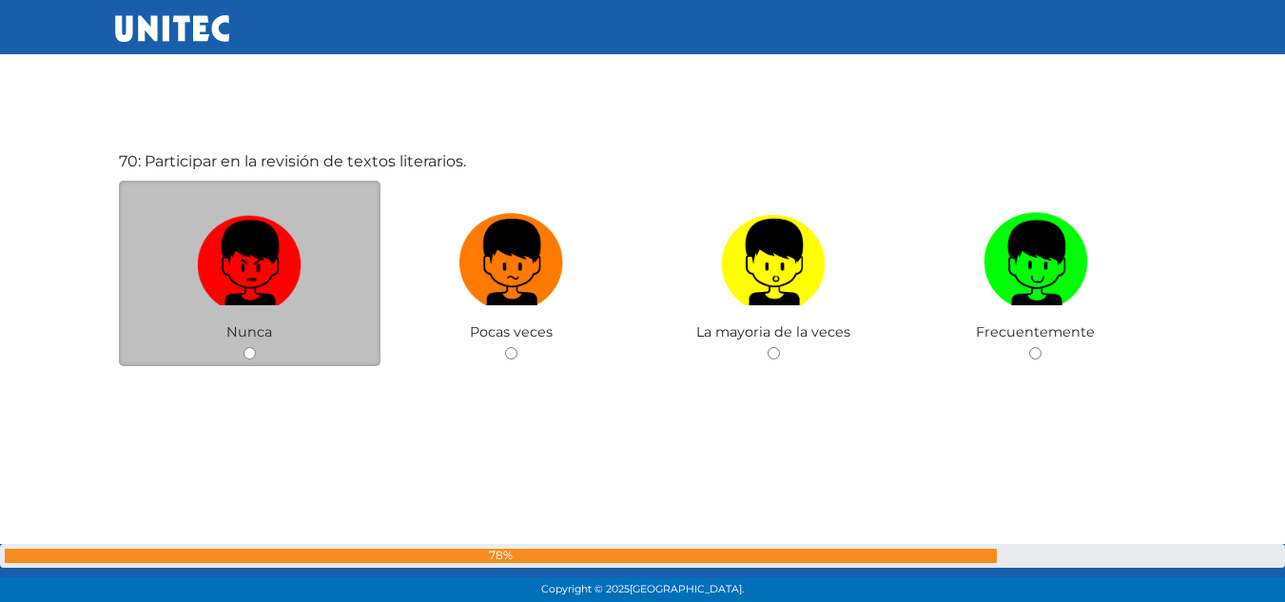
click at [296, 264] on img at bounding box center [249, 255] width 105 height 100
click at [256, 347] on input "radio" at bounding box center [250, 353] width 12 height 12
radio input "true"
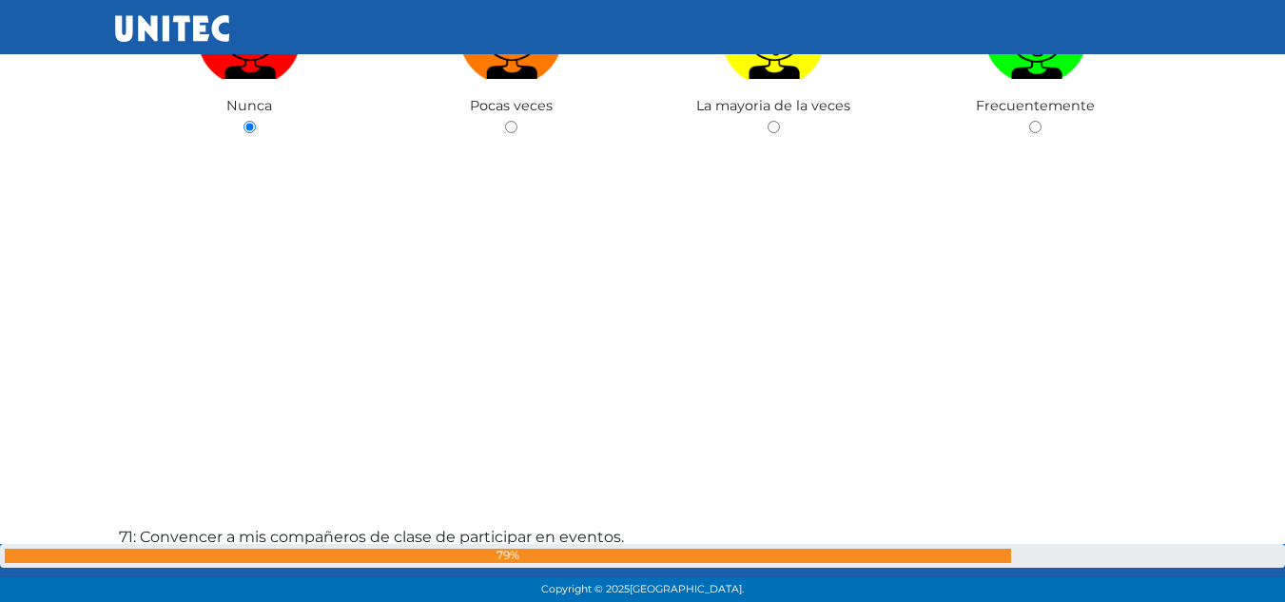
scroll to position [41855, 0]
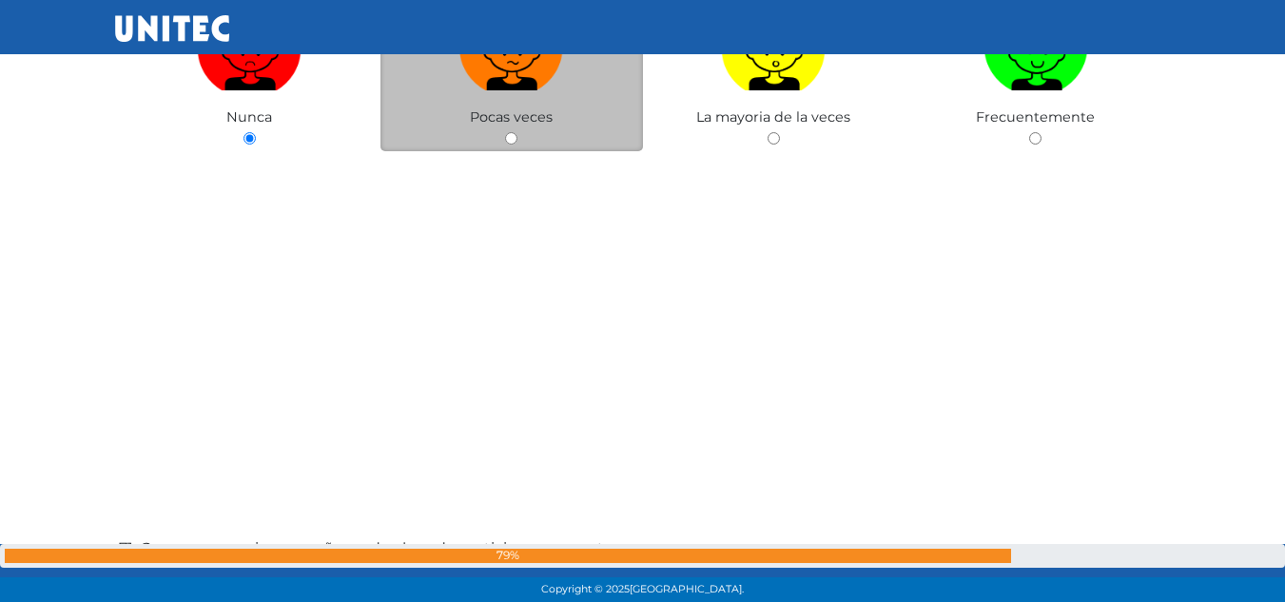
drag, startPoint x: 484, startPoint y: 100, endPoint x: 494, endPoint y: 93, distance: 11.6
click at [492, 95] on label at bounding box center [511, 48] width 263 height 116
click at [505, 132] on input "radio" at bounding box center [511, 138] width 12 height 12
radio input "true"
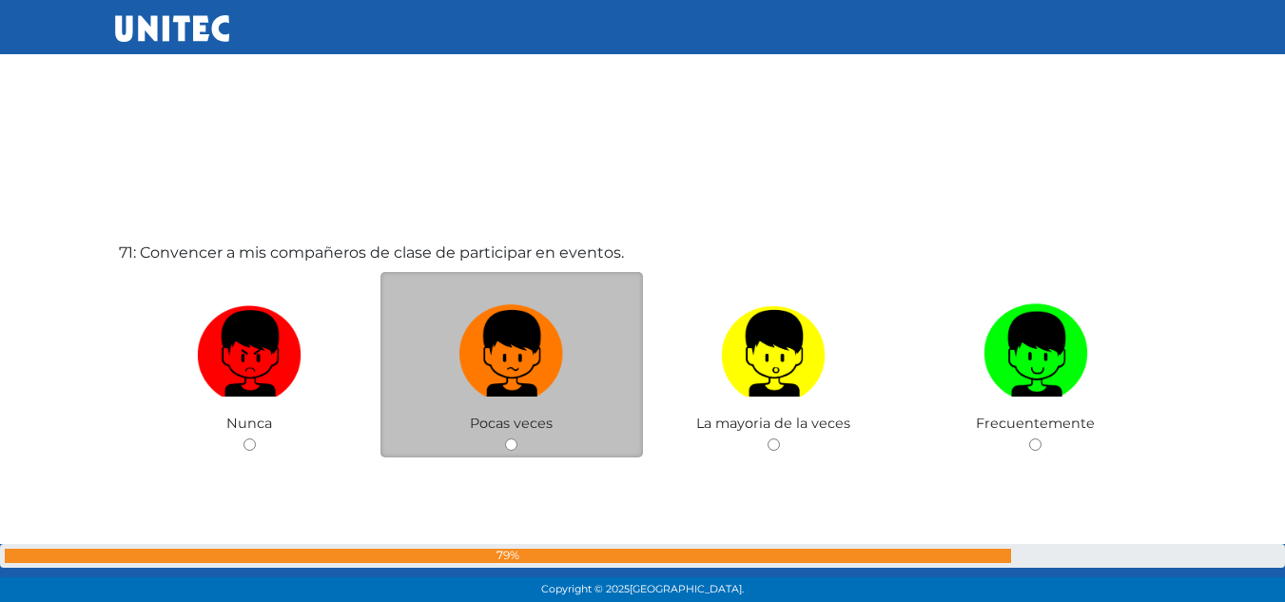
scroll to position [42197, 0]
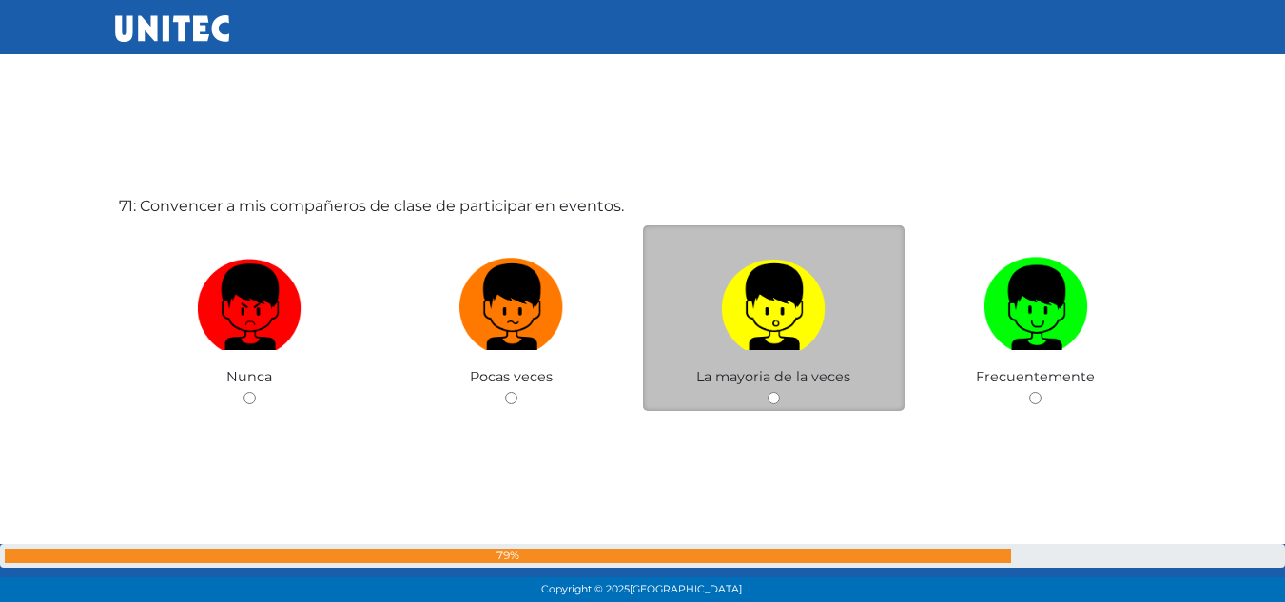
click at [703, 291] on label at bounding box center [774, 307] width 263 height 116
click at [768, 392] on input "radio" at bounding box center [774, 398] width 12 height 12
radio input "true"
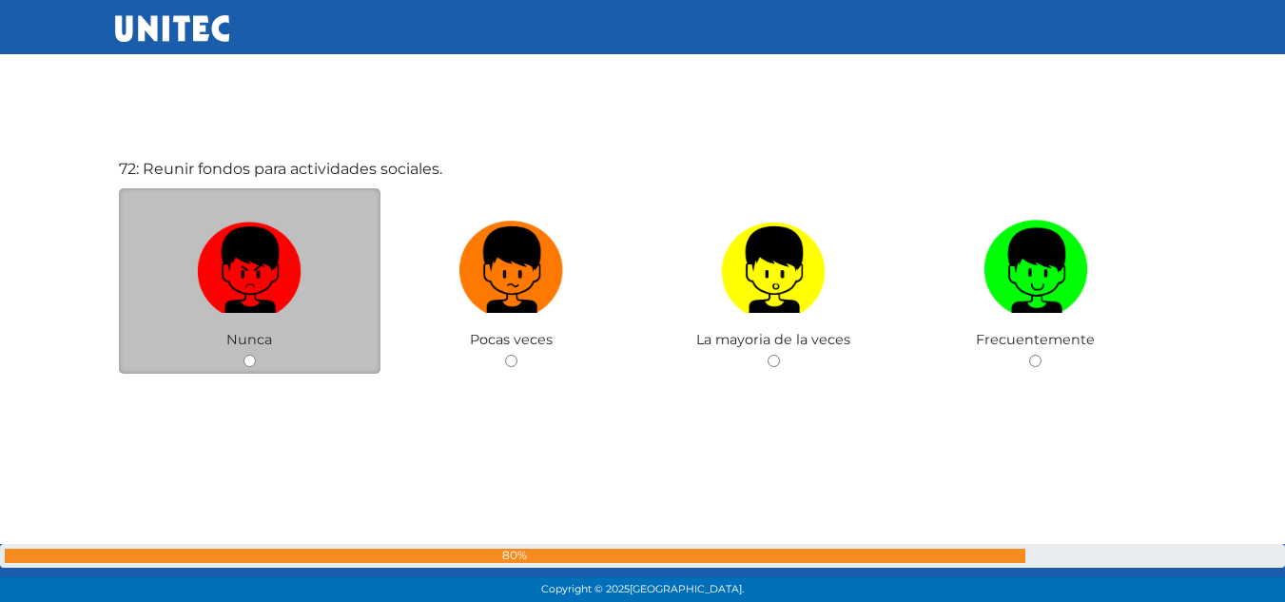
scroll to position [42870, 0]
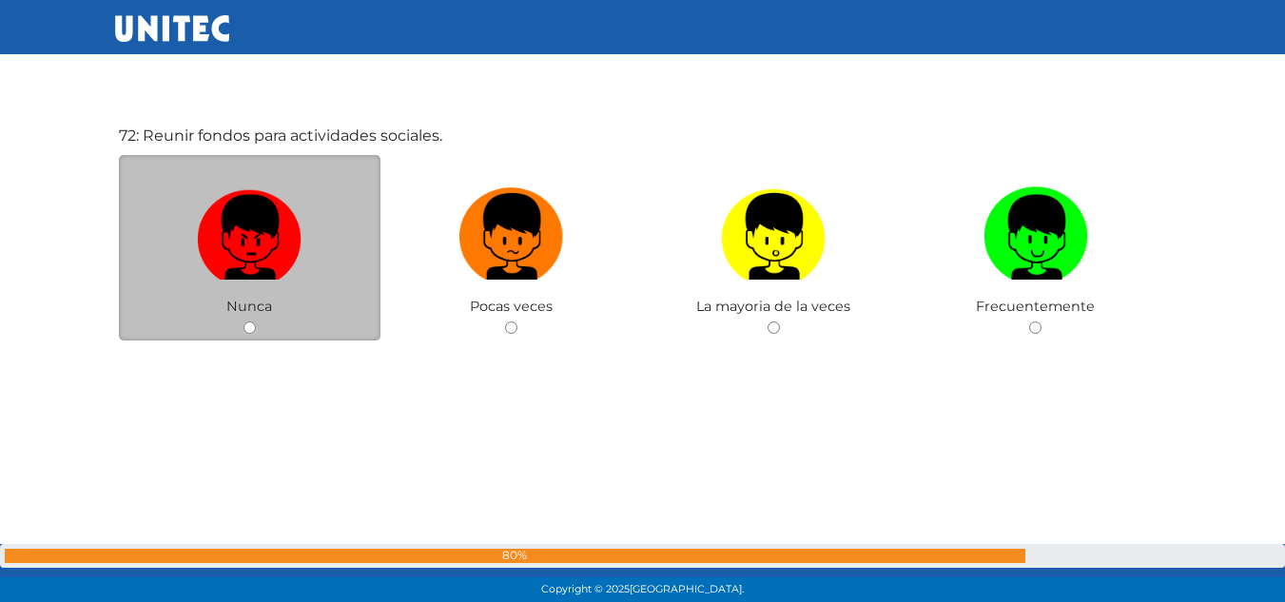
drag, startPoint x: 234, startPoint y: 234, endPoint x: 303, endPoint y: 229, distance: 69.6
click at [234, 235] on img at bounding box center [249, 230] width 105 height 100
click at [244, 322] on input "radio" at bounding box center [250, 328] width 12 height 12
radio input "true"
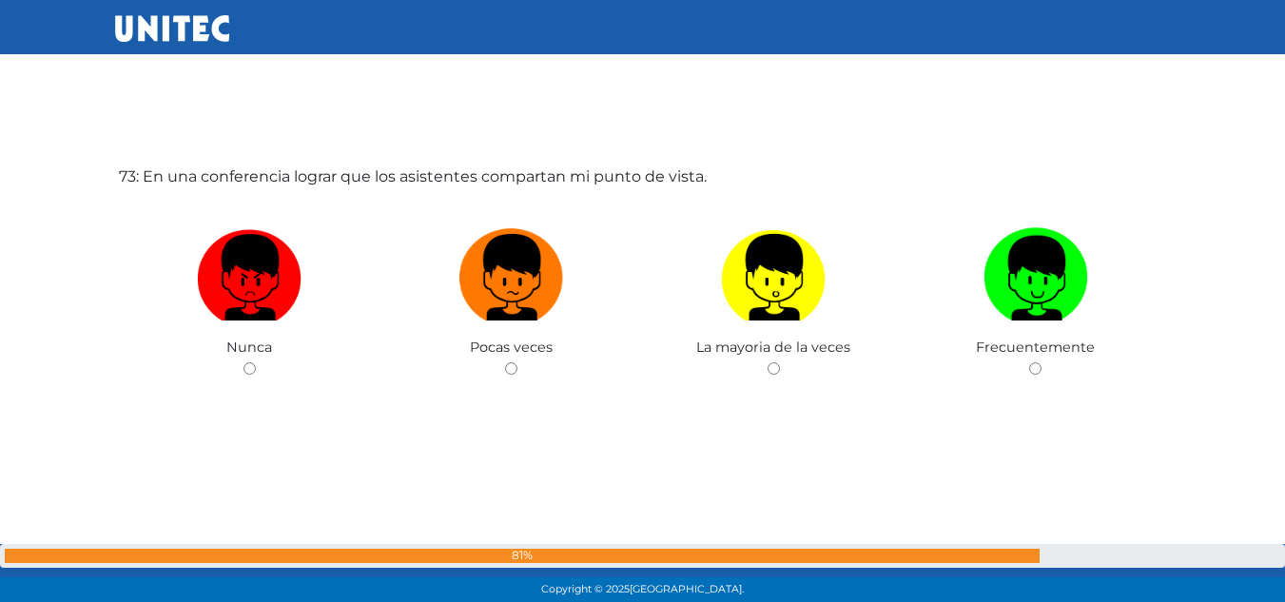
scroll to position [43478, 0]
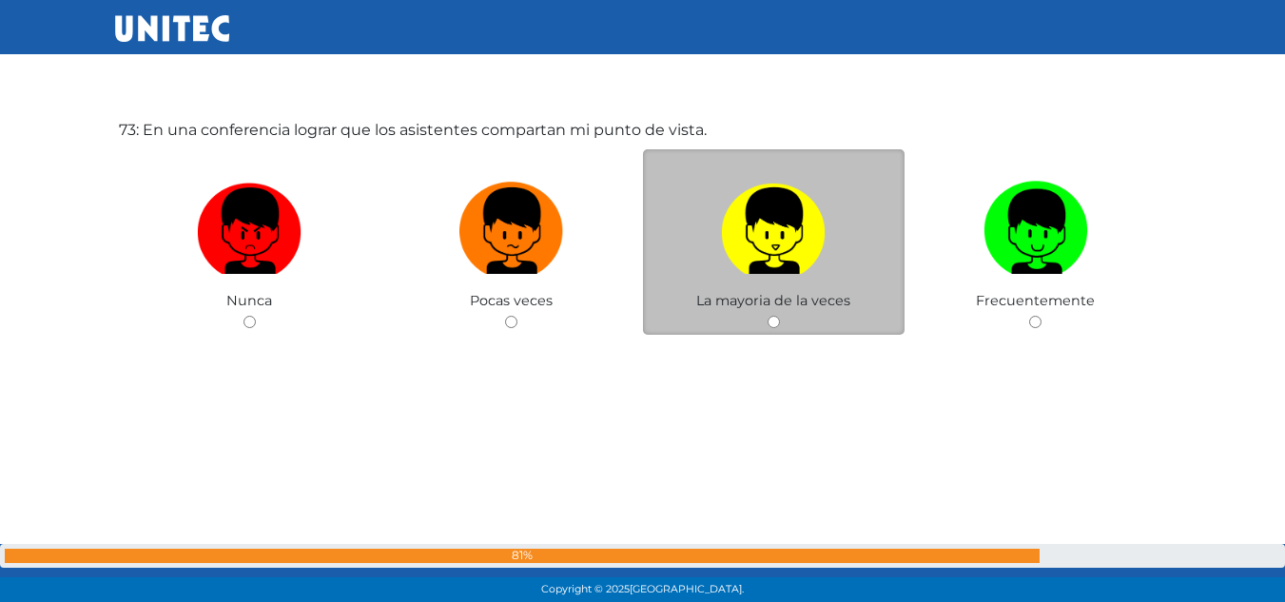
click at [771, 213] on img at bounding box center [773, 224] width 105 height 100
click at [771, 316] on input "radio" at bounding box center [774, 322] width 12 height 12
radio input "true"
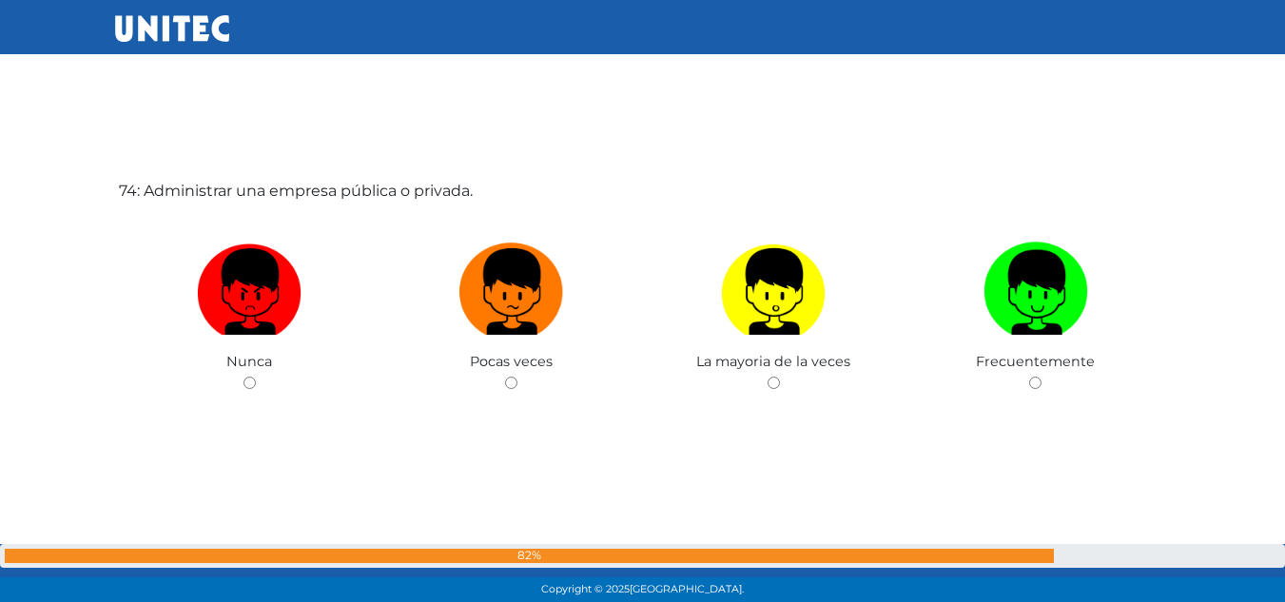
scroll to position [44020, 0]
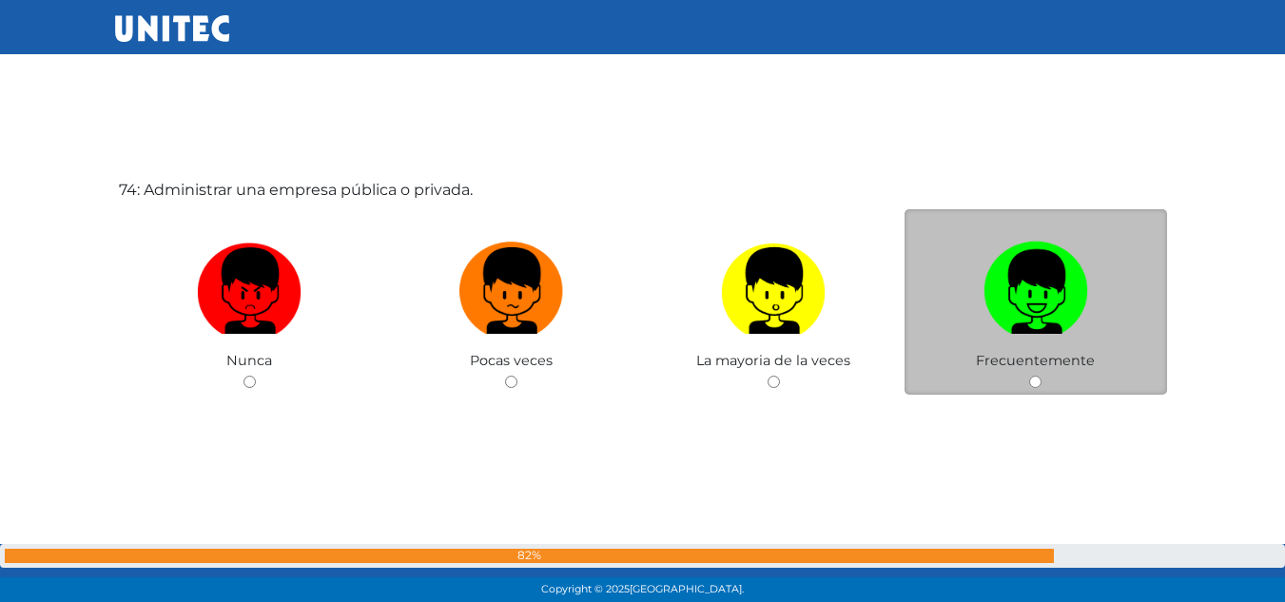
click at [1039, 328] on img at bounding box center [1036, 284] width 105 height 100
click at [1039, 376] on input "radio" at bounding box center [1035, 382] width 12 height 12
radio input "true"
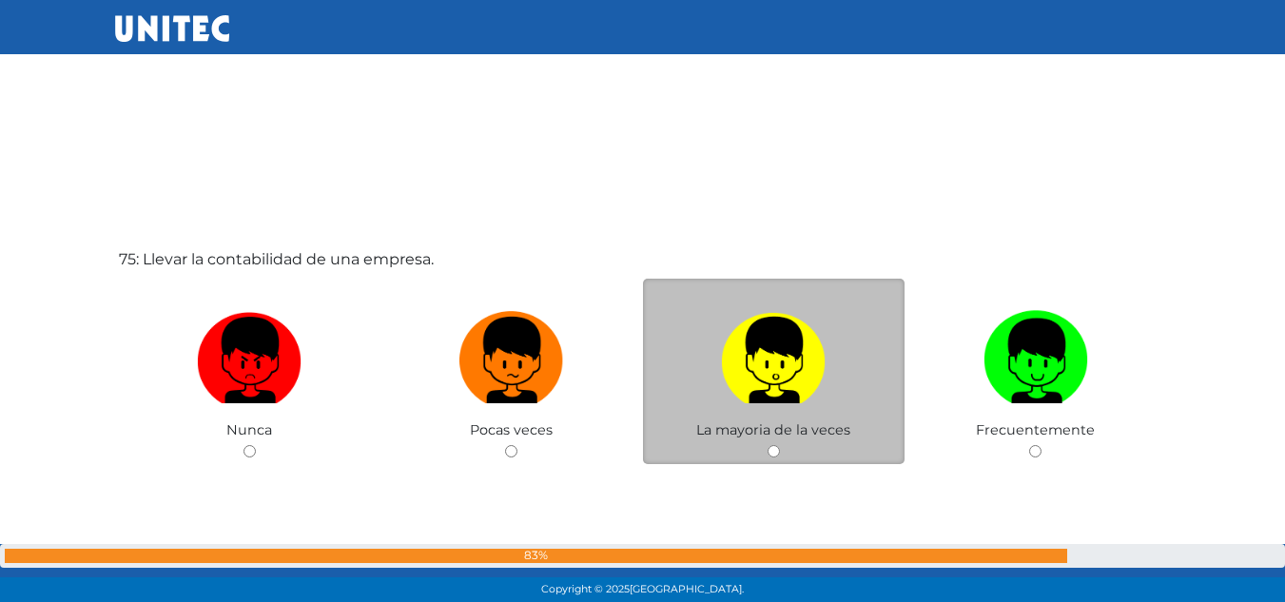
scroll to position [44563, 0]
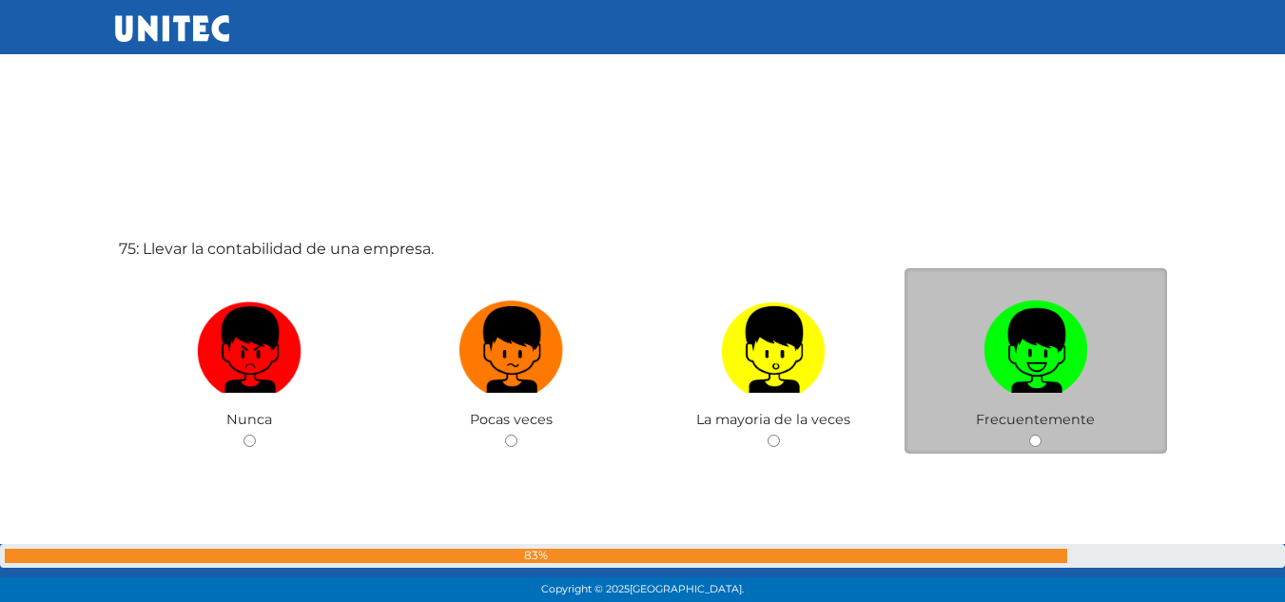
drag, startPoint x: 1081, startPoint y: 377, endPoint x: 728, endPoint y: 246, distance: 377.1
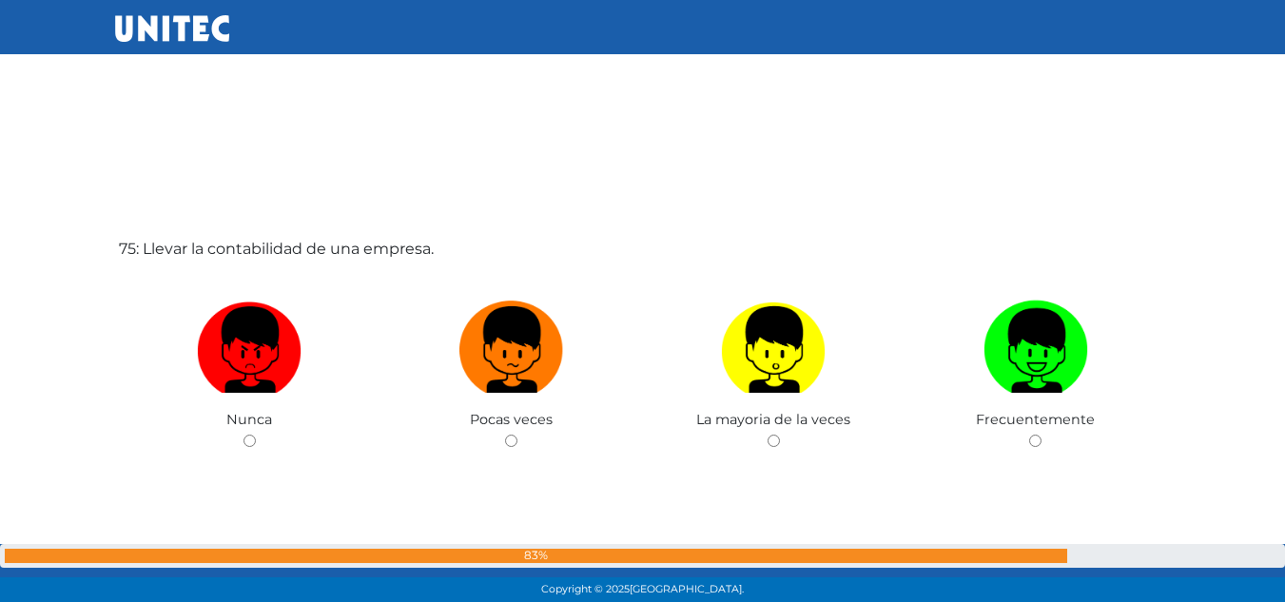
click at [1080, 376] on img at bounding box center [1036, 343] width 105 height 100
click at [1042, 435] on input "radio" at bounding box center [1035, 441] width 12 height 12
radio input "true"
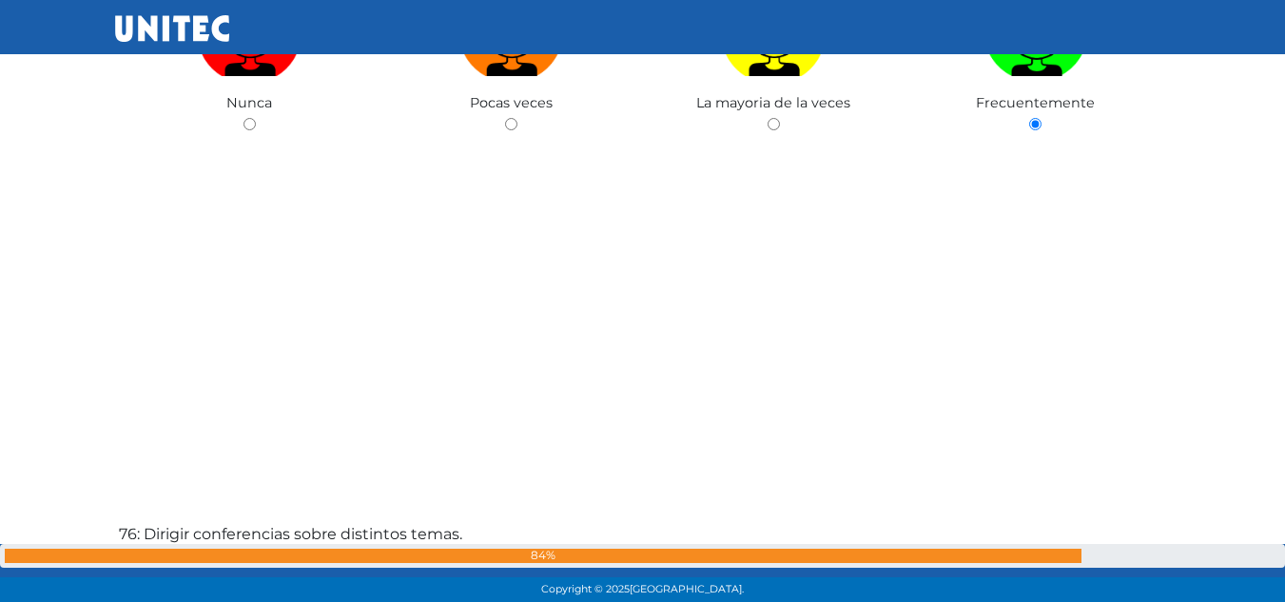
scroll to position [44872, 0]
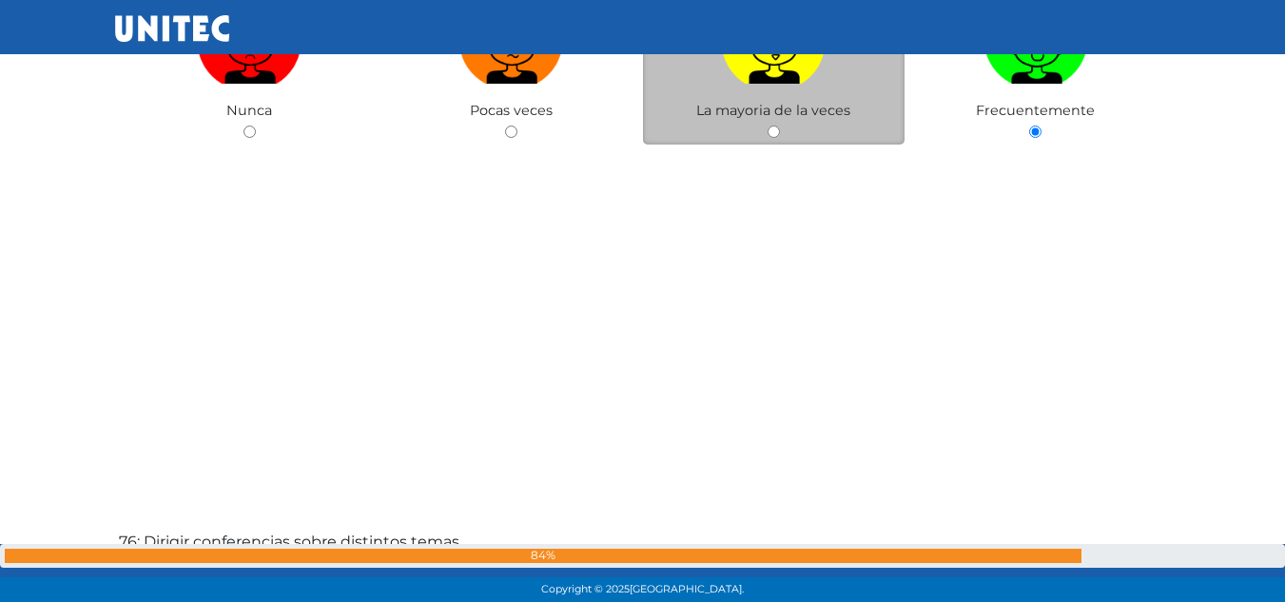
click at [809, 82] on img at bounding box center [773, 34] width 105 height 100
click at [780, 126] on input "radio" at bounding box center [774, 132] width 12 height 12
radio input "true"
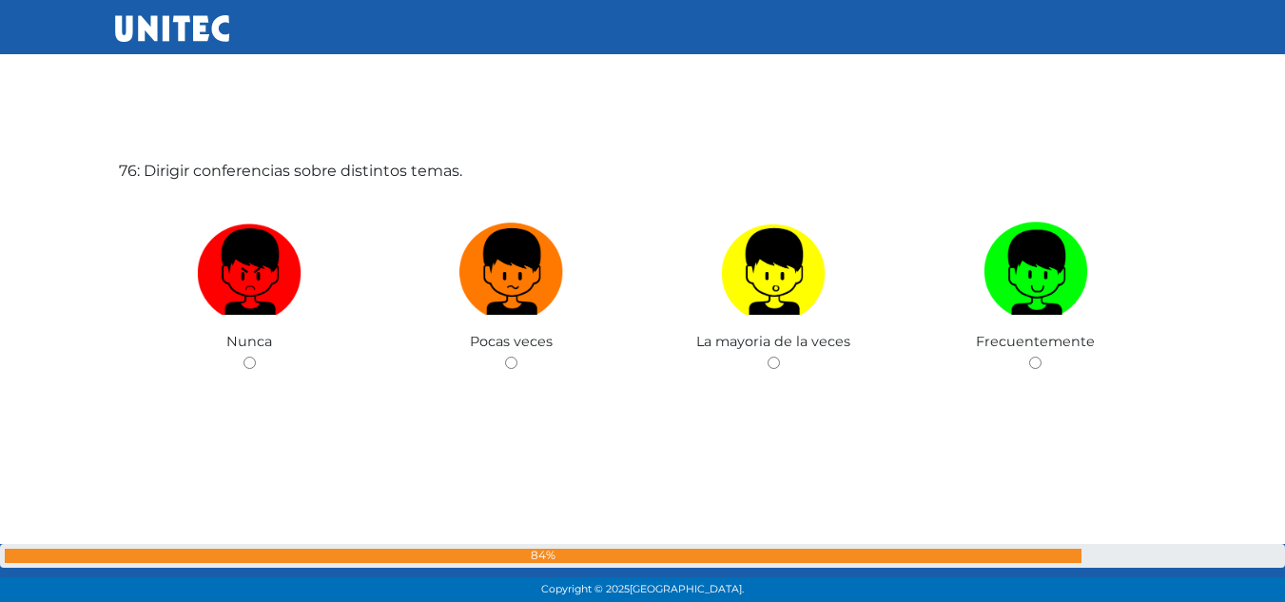
scroll to position [45253, 0]
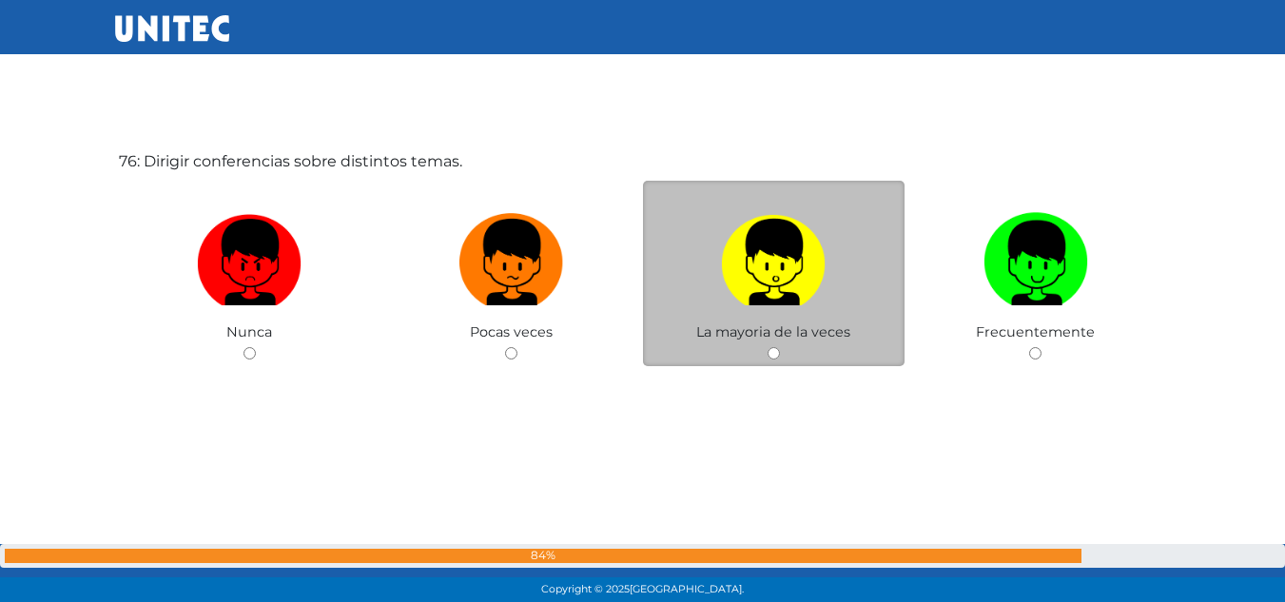
click at [854, 272] on label at bounding box center [774, 263] width 263 height 116
click at [780, 347] on input "radio" at bounding box center [774, 353] width 12 height 12
radio input "true"
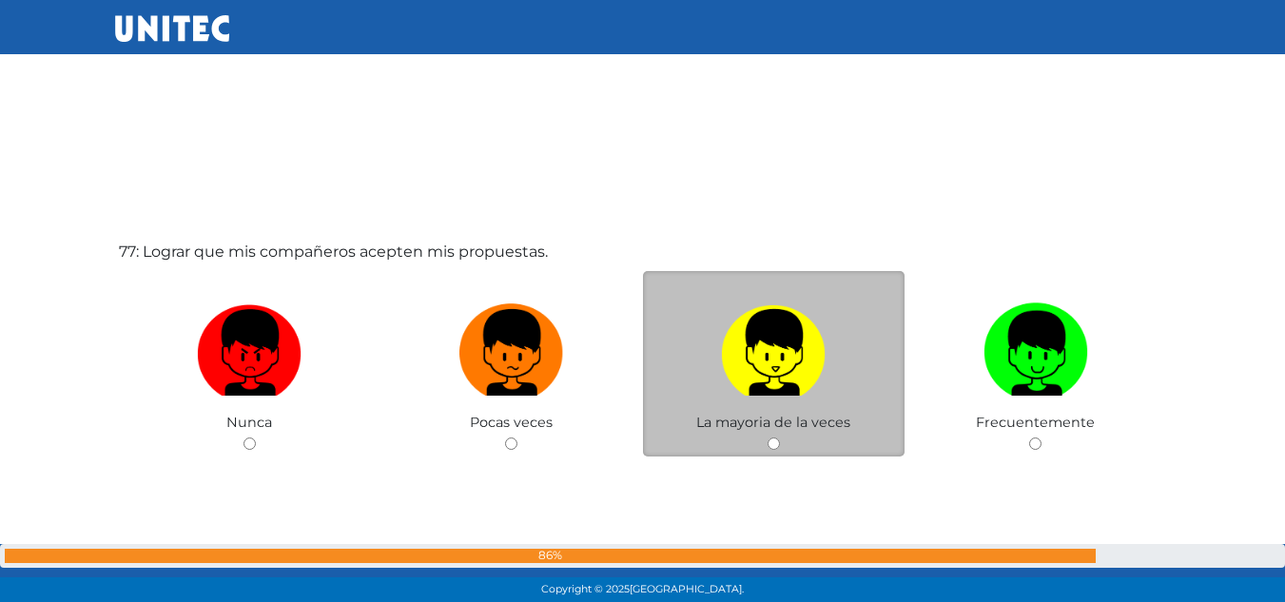
scroll to position [45855, 0]
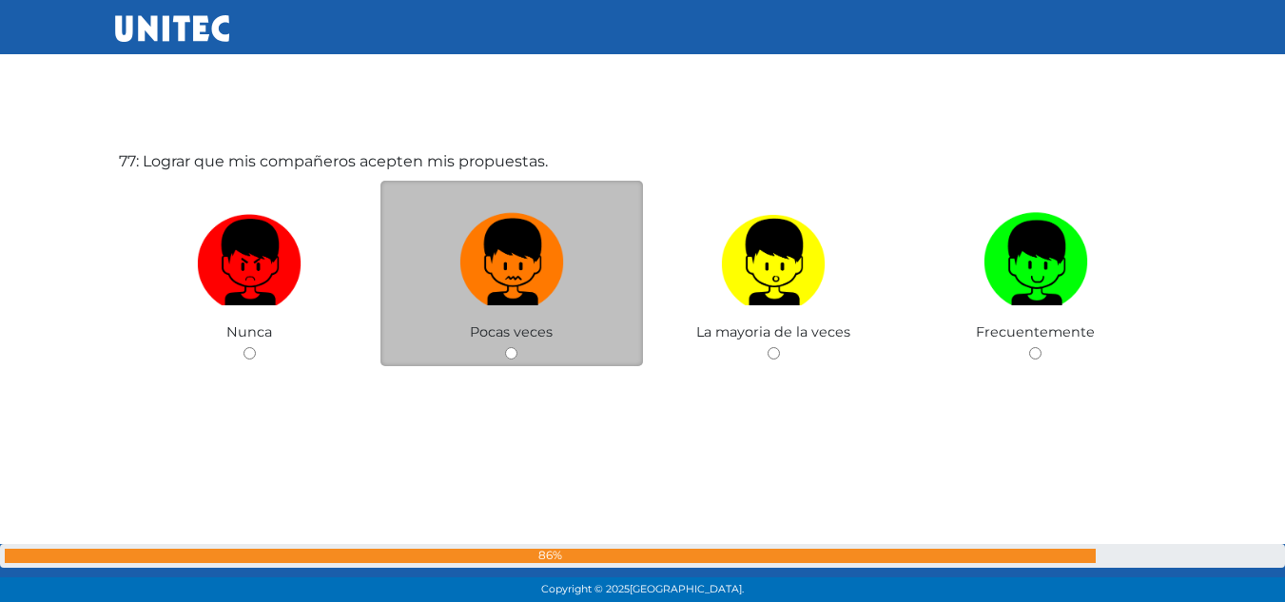
click at [531, 274] on img at bounding box center [511, 255] width 105 height 100
click at [517, 347] on input "radio" at bounding box center [511, 353] width 12 height 12
radio input "true"
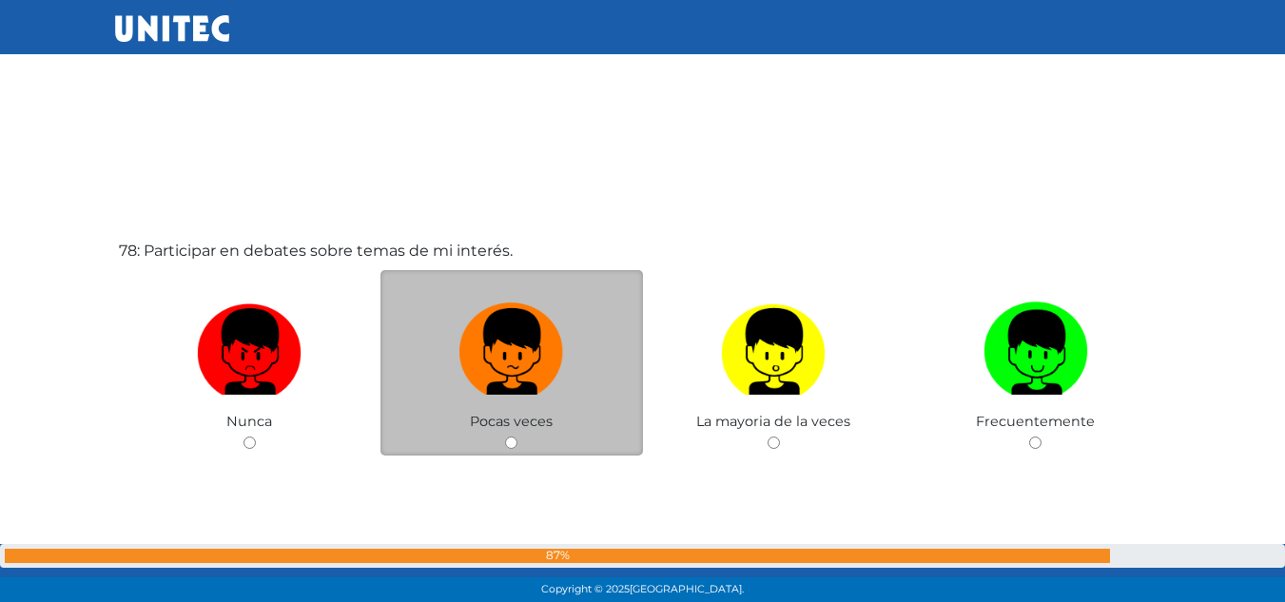
scroll to position [46457, 0]
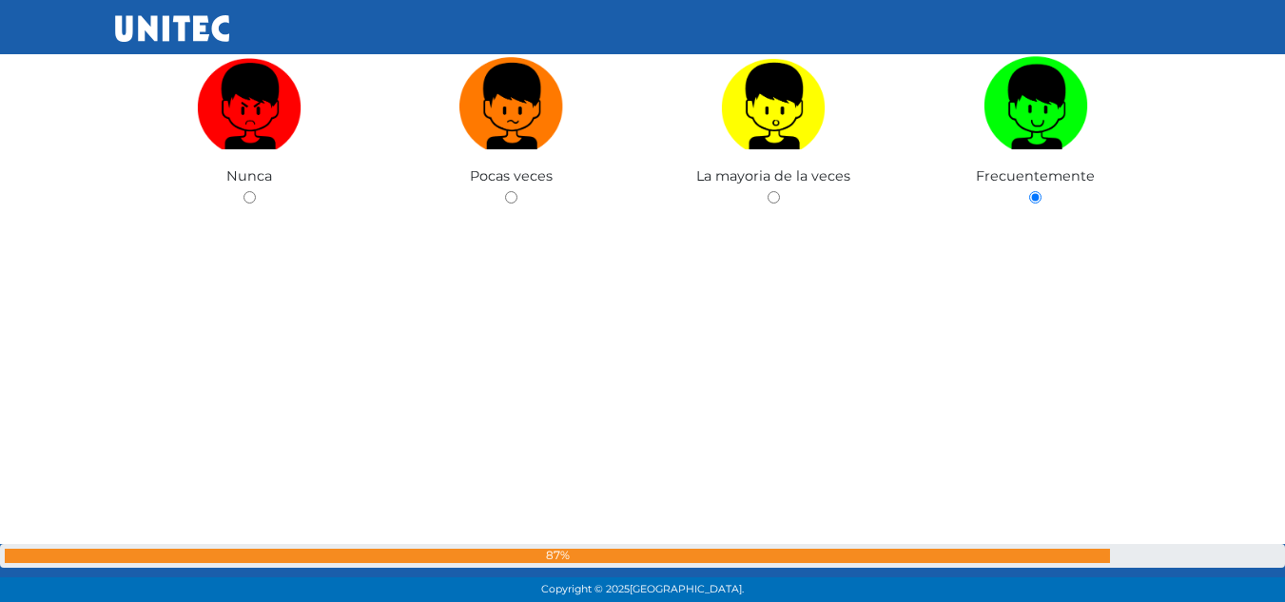
drag, startPoint x: 255, startPoint y: 162, endPoint x: 302, endPoint y: 164, distance: 47.6
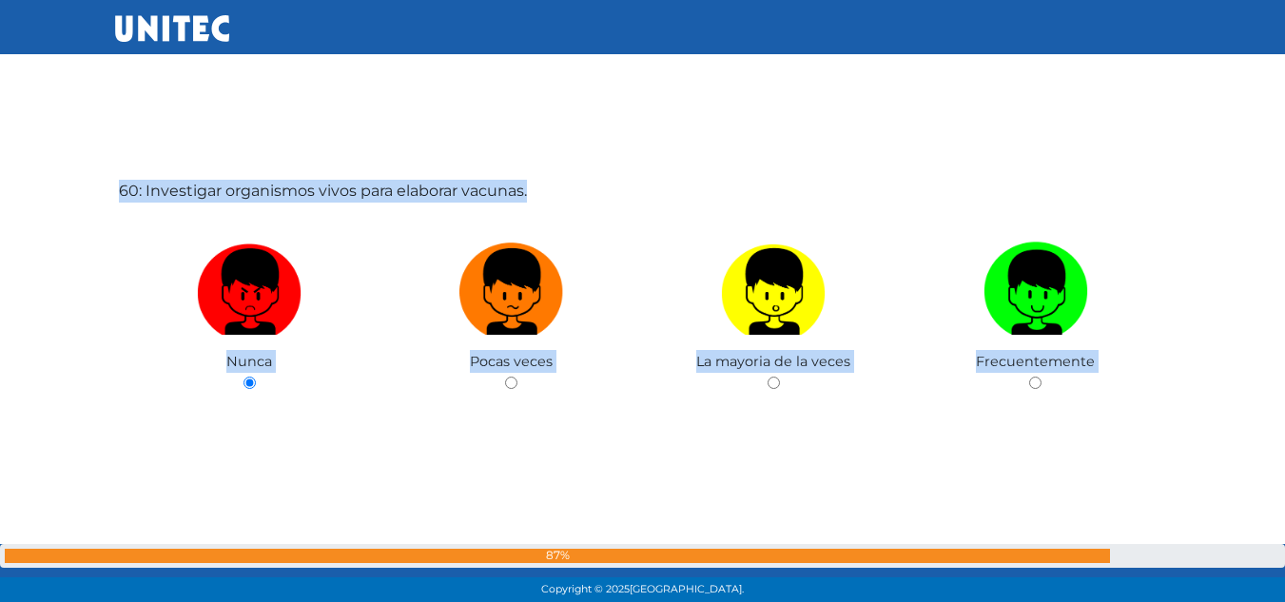
scroll to position [35853, 0]
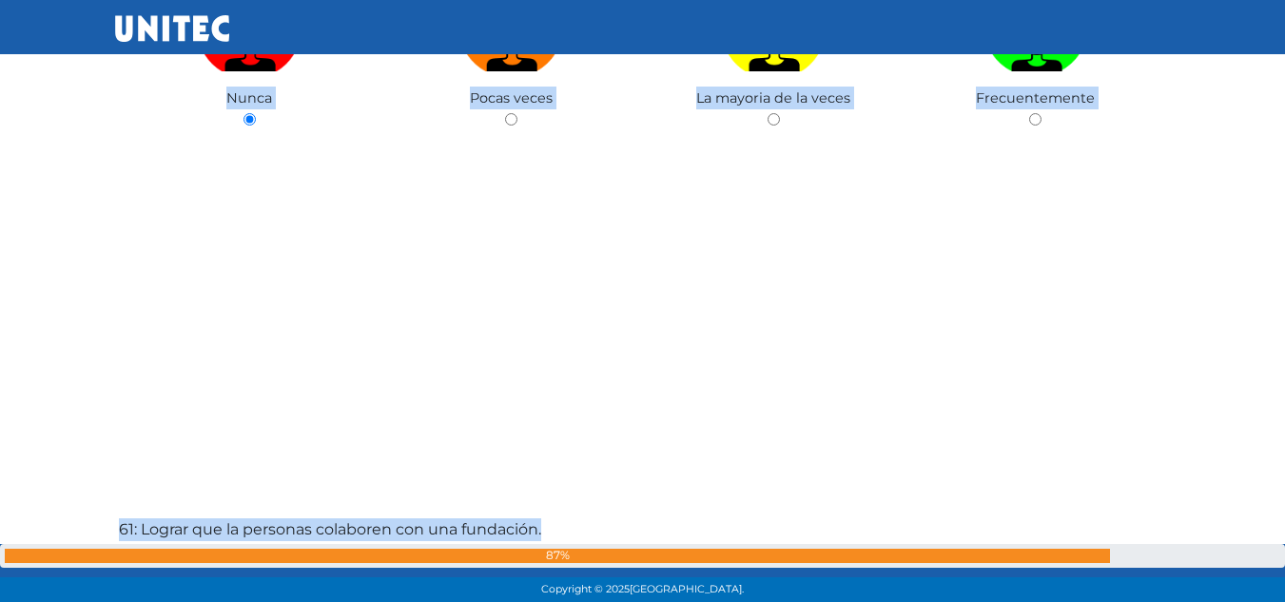
click at [764, 352] on div "60: Investigar organismos vivos para elaborar vacunas. Nunca Pocas veces La may…" at bounding box center [643, 67] width 1056 height 602
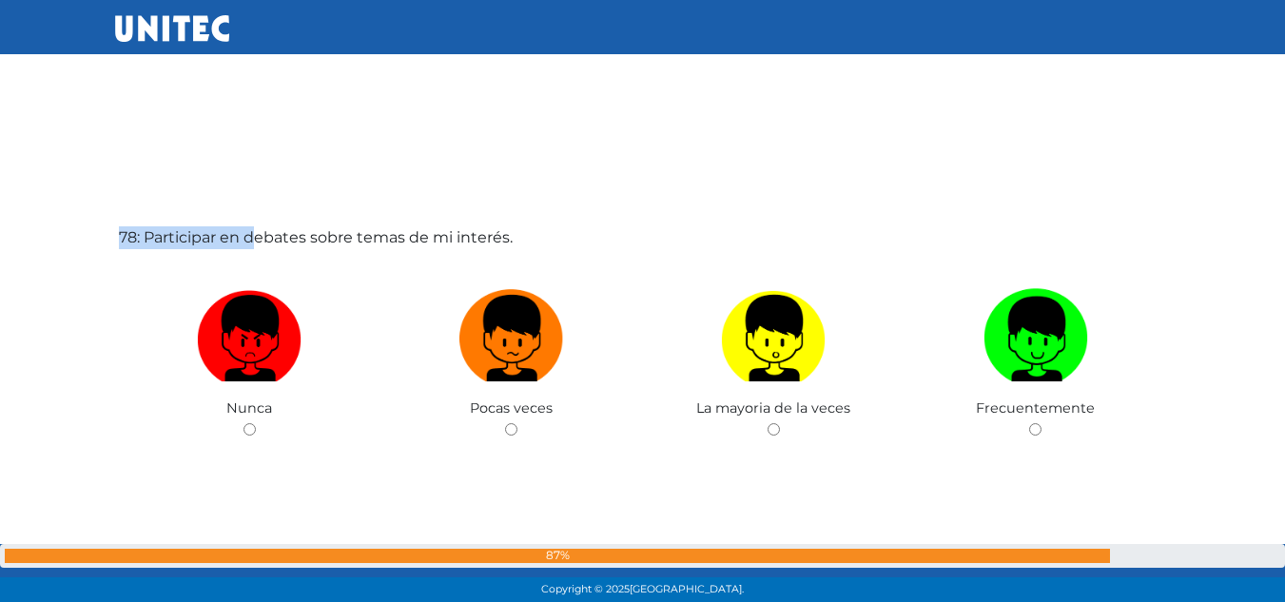
scroll to position [46379, 0]
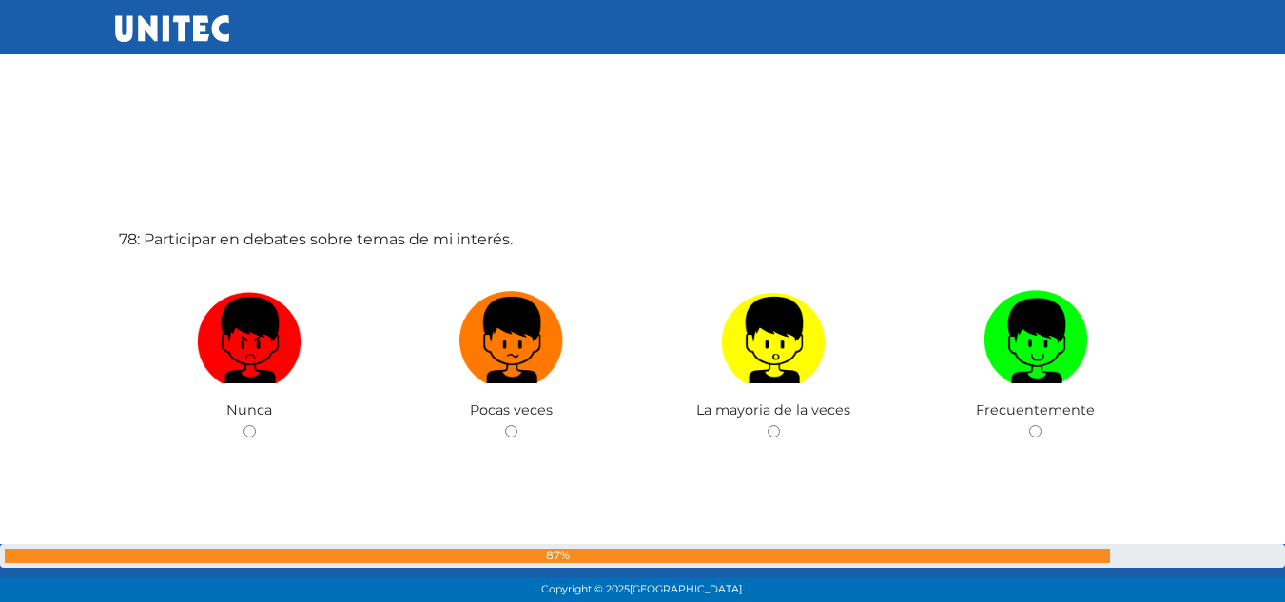
click at [435, 239] on label "78: Participar en debates sobre temas de mi interés." at bounding box center [316, 239] width 394 height 23
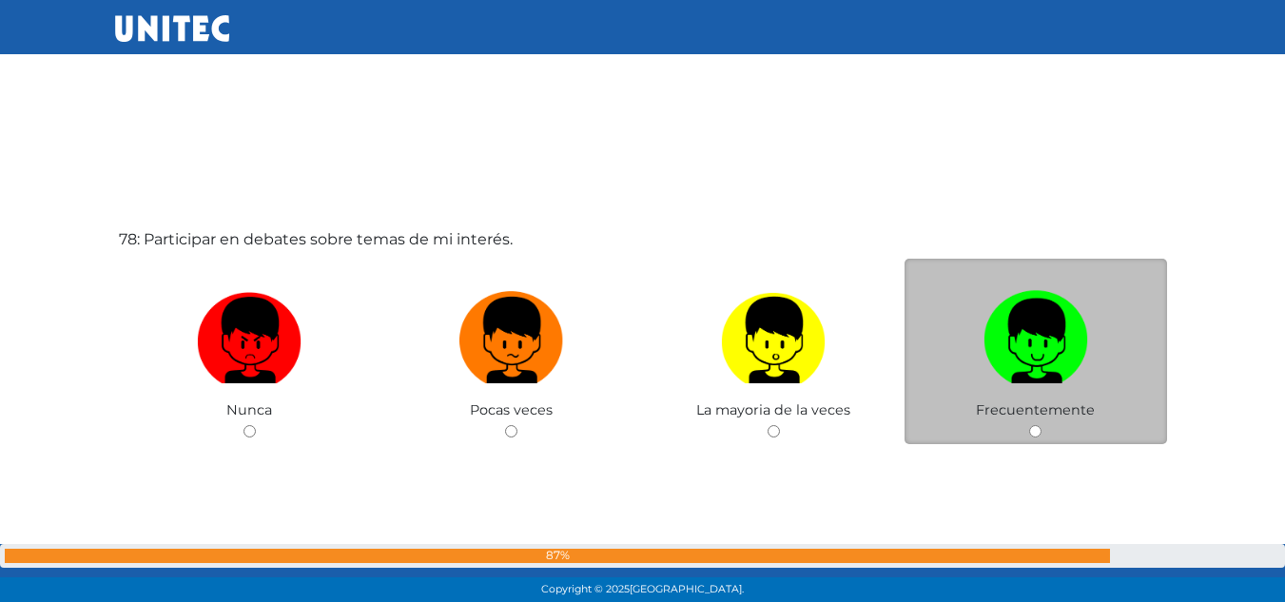
drag, startPoint x: 965, startPoint y: 329, endPoint x: 984, endPoint y: 331, distance: 20.1
click at [967, 329] on label at bounding box center [1036, 341] width 263 height 116
click at [1029, 425] on input "radio" at bounding box center [1035, 431] width 12 height 12
radio input "true"
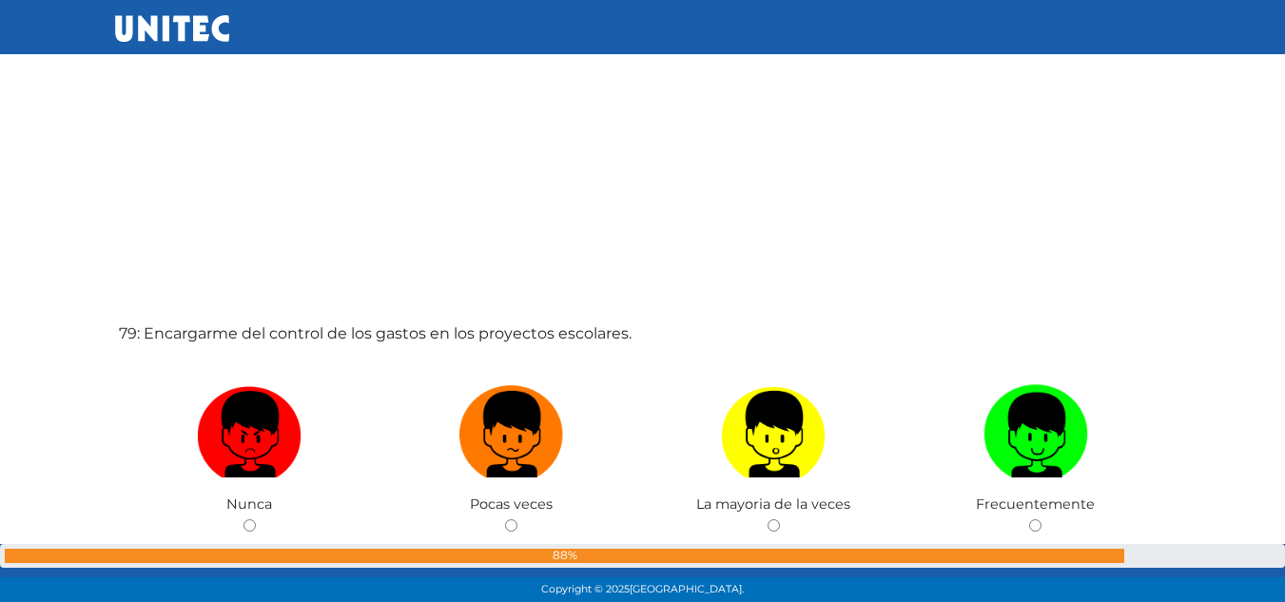
scroll to position [46893, 0]
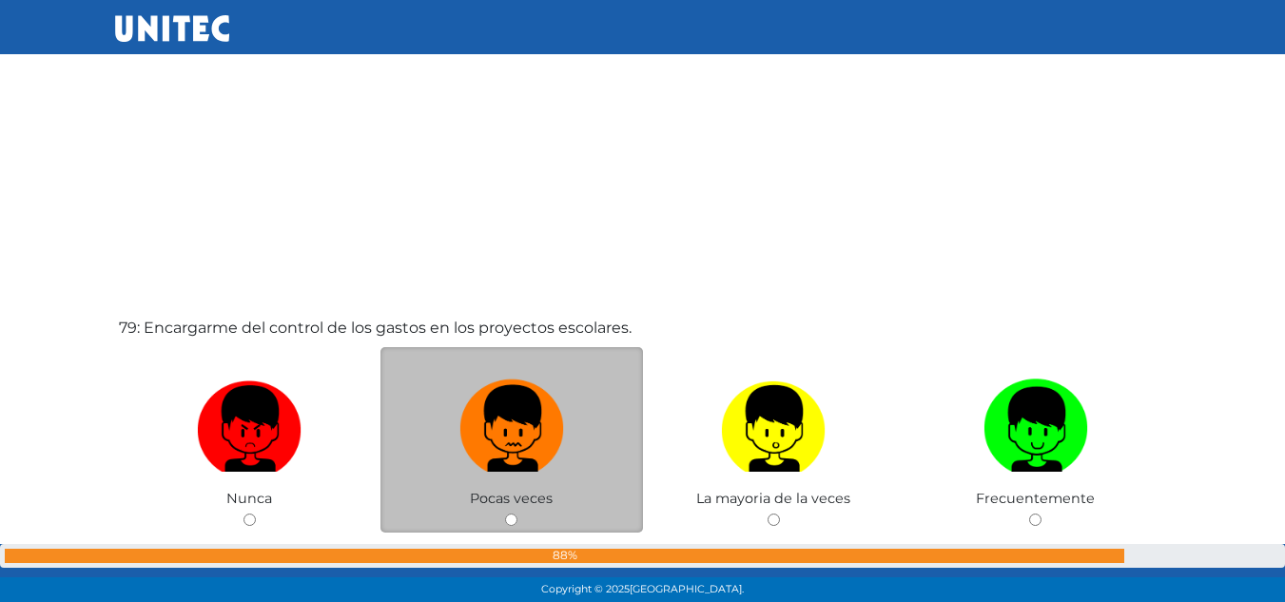
drag, startPoint x: 532, startPoint y: 449, endPoint x: 576, endPoint y: 414, distance: 56.9
click at [531, 449] on img at bounding box center [511, 422] width 105 height 100
click at [517, 514] on input "radio" at bounding box center [511, 520] width 12 height 12
radio input "true"
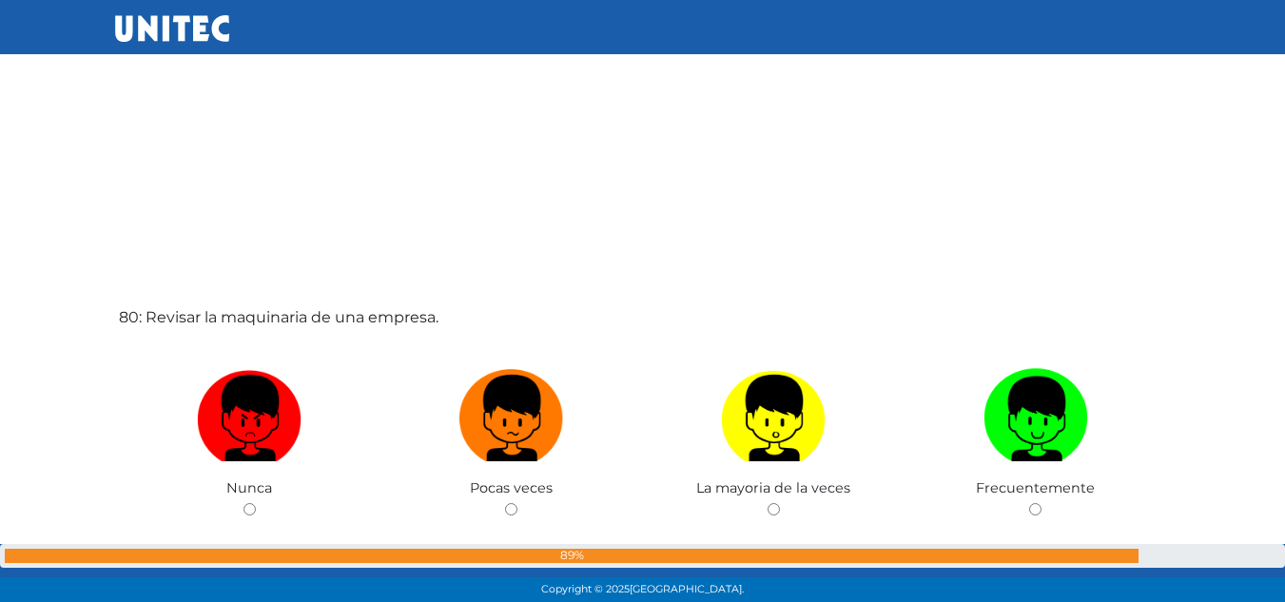
scroll to position [47600, 0]
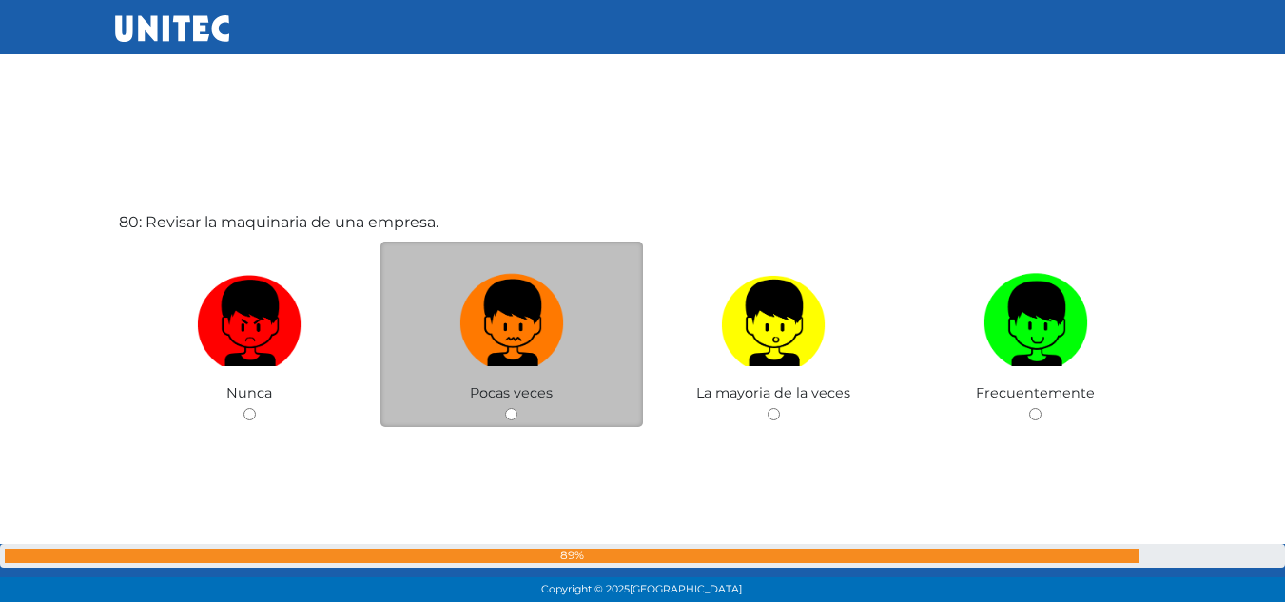
click at [521, 334] on img at bounding box center [511, 316] width 105 height 100
click at [517, 408] on input "radio" at bounding box center [511, 414] width 12 height 12
radio input "true"
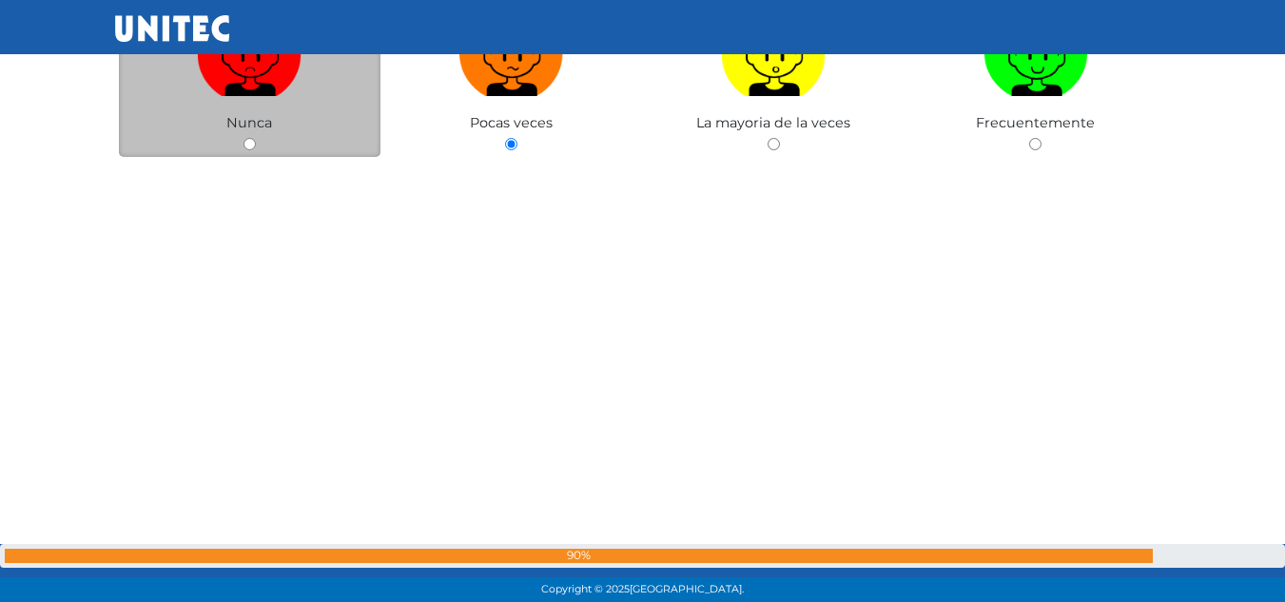
click at [280, 108] on label at bounding box center [250, 53] width 263 height 116
click at [256, 138] on input "radio" at bounding box center [250, 144] width 12 height 12
radio input "true"
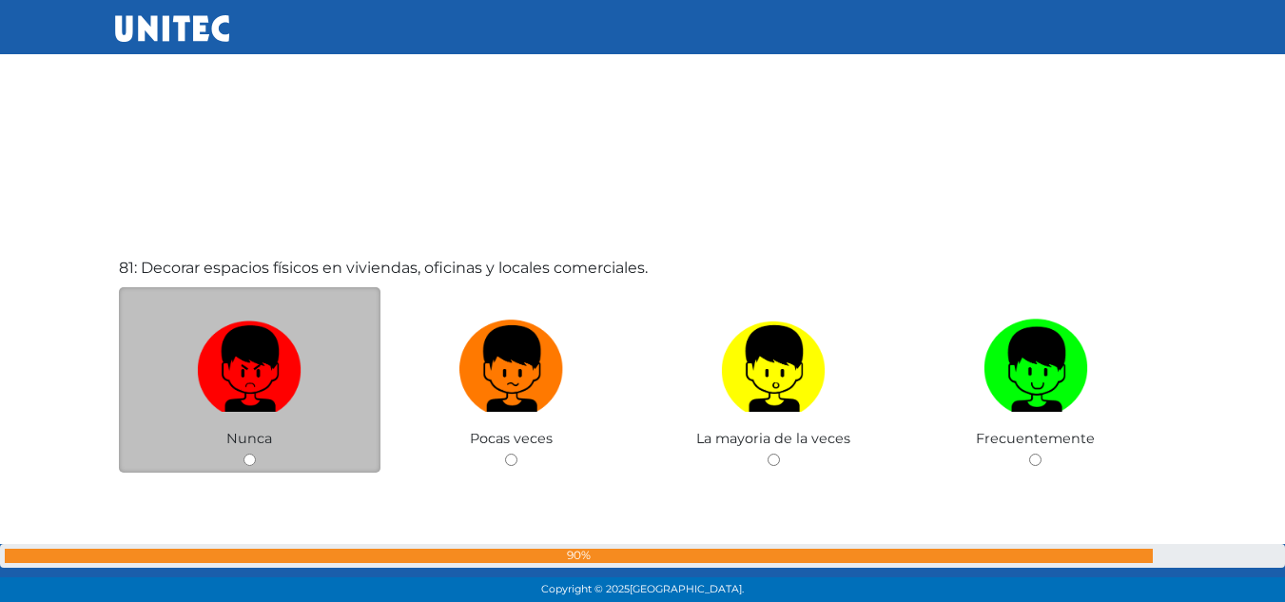
scroll to position [48190, 0]
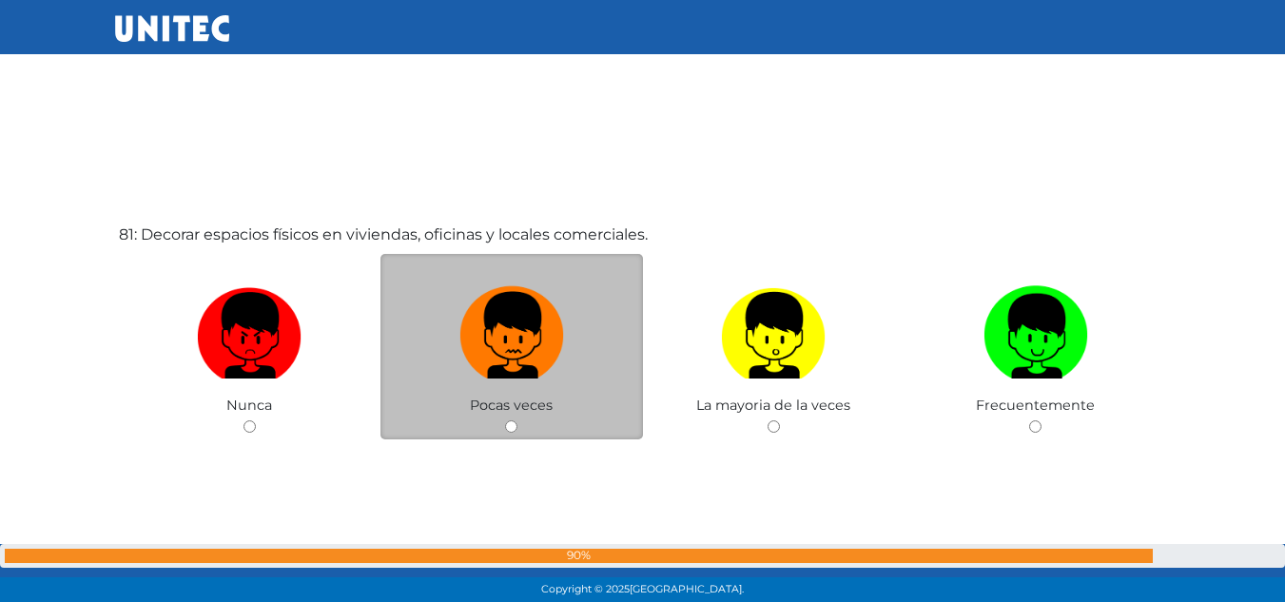
click at [552, 325] on img at bounding box center [511, 329] width 105 height 100
click at [517, 420] on input "radio" at bounding box center [511, 426] width 12 height 12
radio input "true"
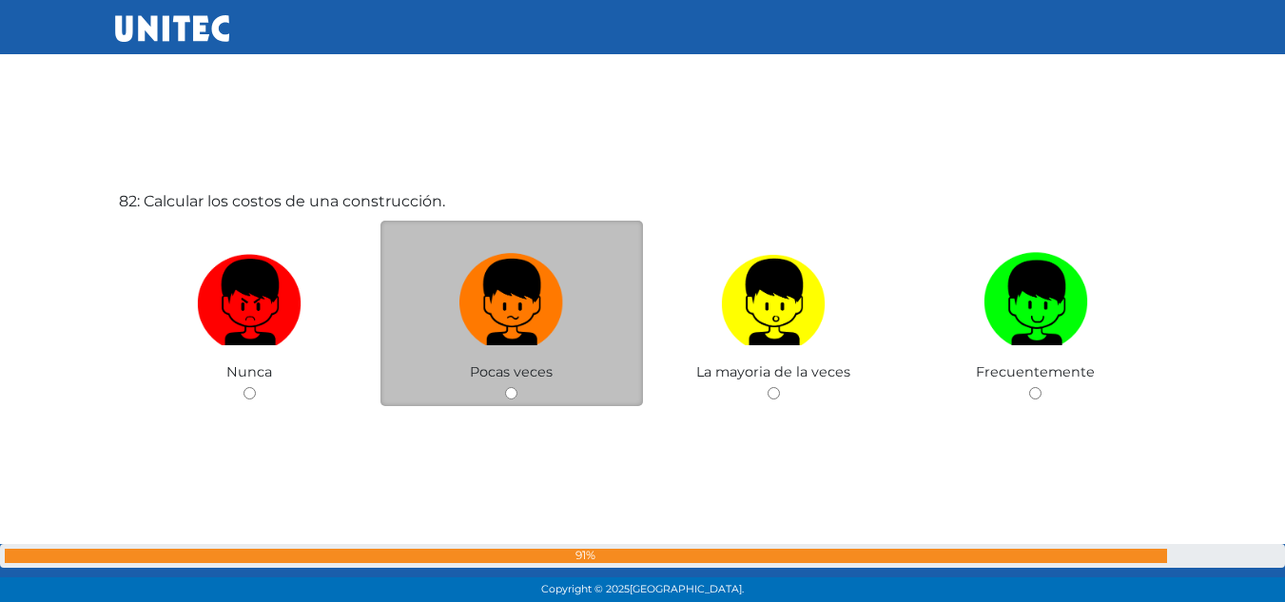
scroll to position [48865, 0]
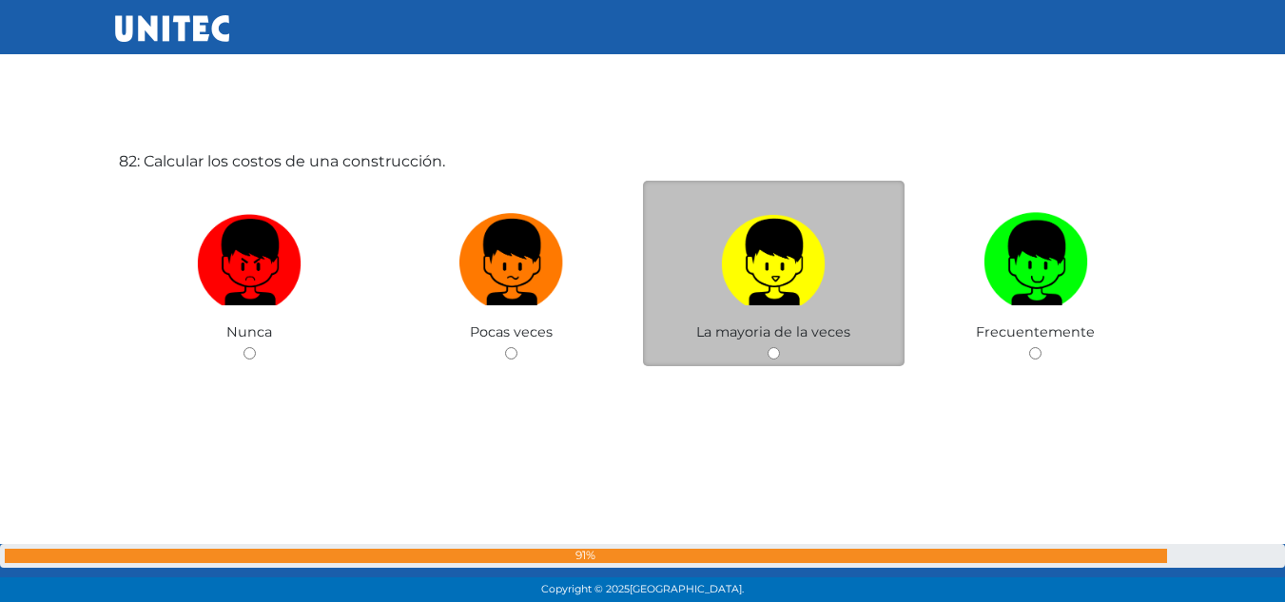
click at [800, 278] on img at bounding box center [773, 255] width 105 height 100
click at [780, 347] on input "radio" at bounding box center [774, 353] width 12 height 12
radio input "true"
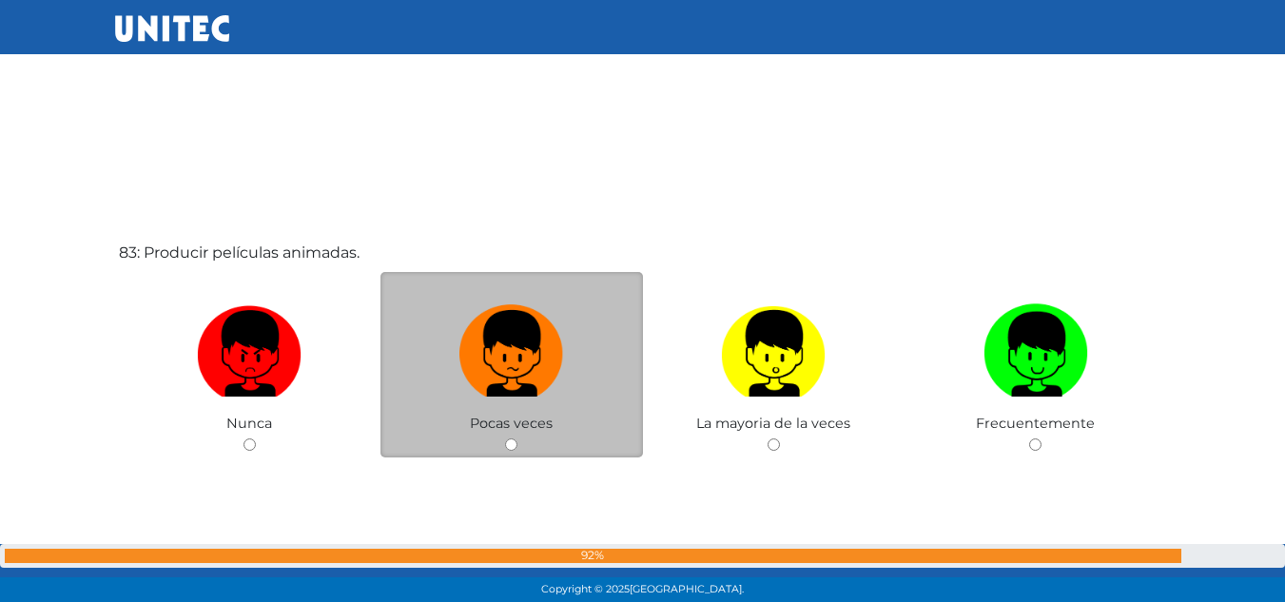
scroll to position [49437, 0]
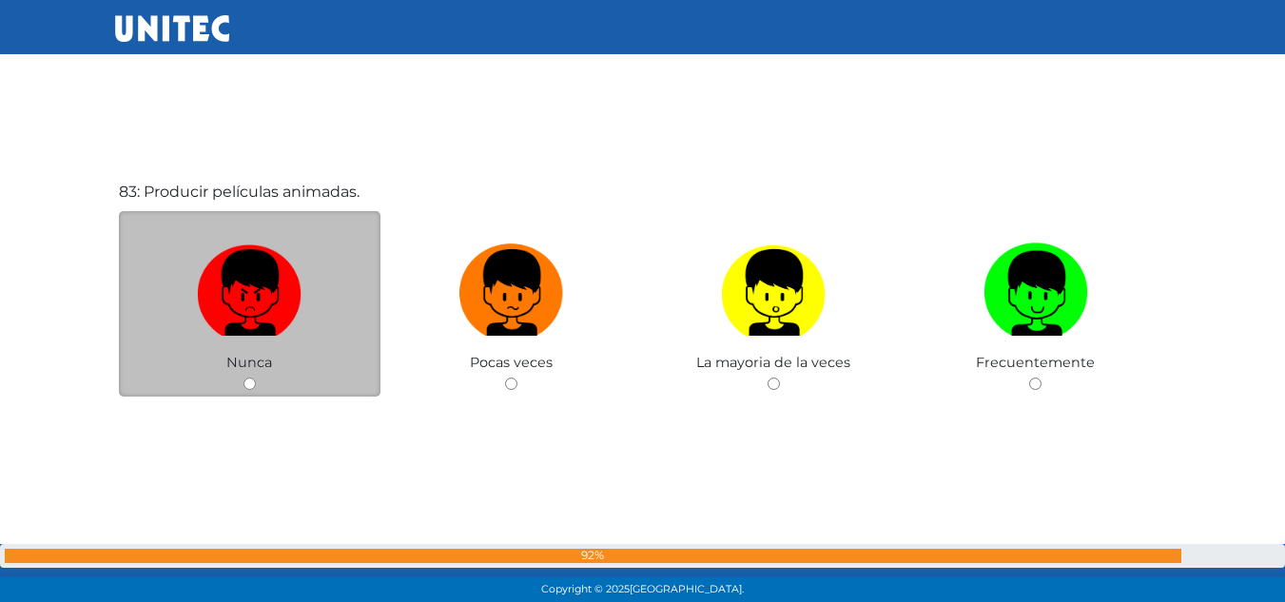
click at [305, 302] on label at bounding box center [250, 293] width 263 height 116
click at [256, 378] on input "radio" at bounding box center [250, 384] width 12 height 12
radio input "true"
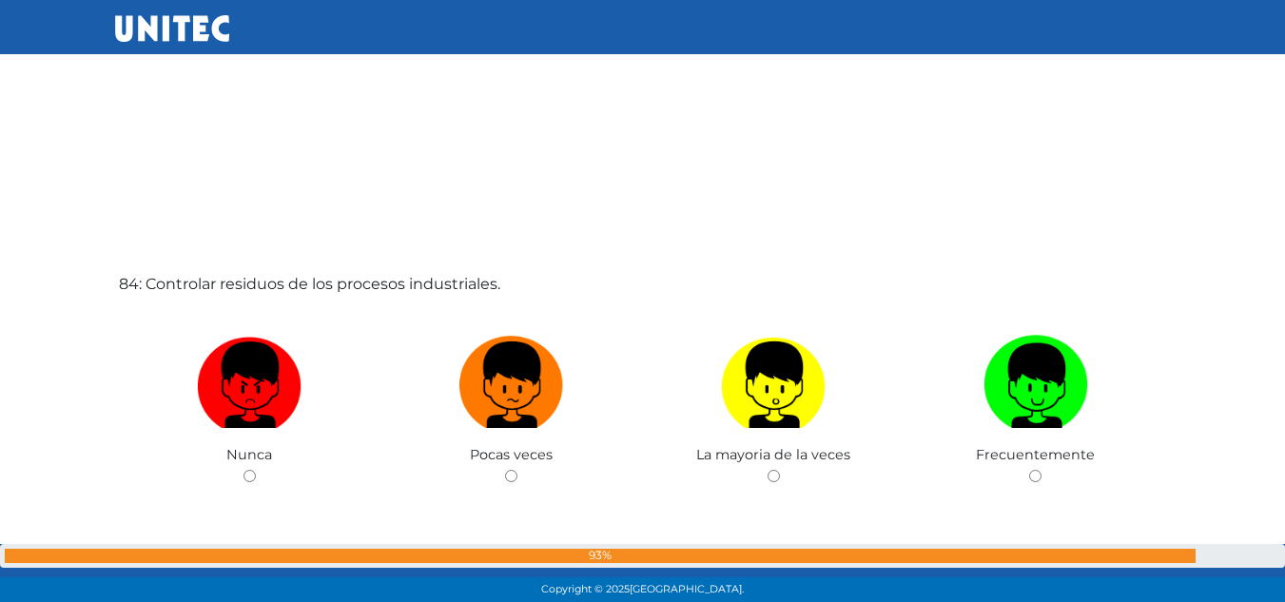
scroll to position [49949, 0]
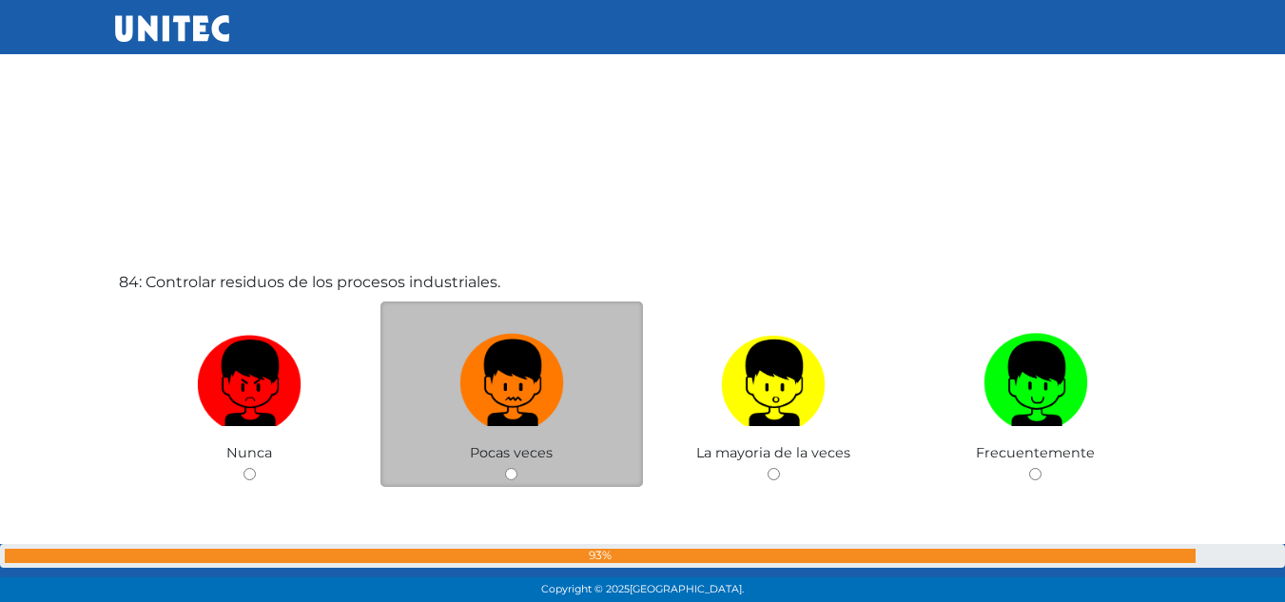
click at [491, 397] on img at bounding box center [511, 376] width 105 height 100
click at [505, 468] on input "radio" at bounding box center [511, 474] width 12 height 12
radio input "true"
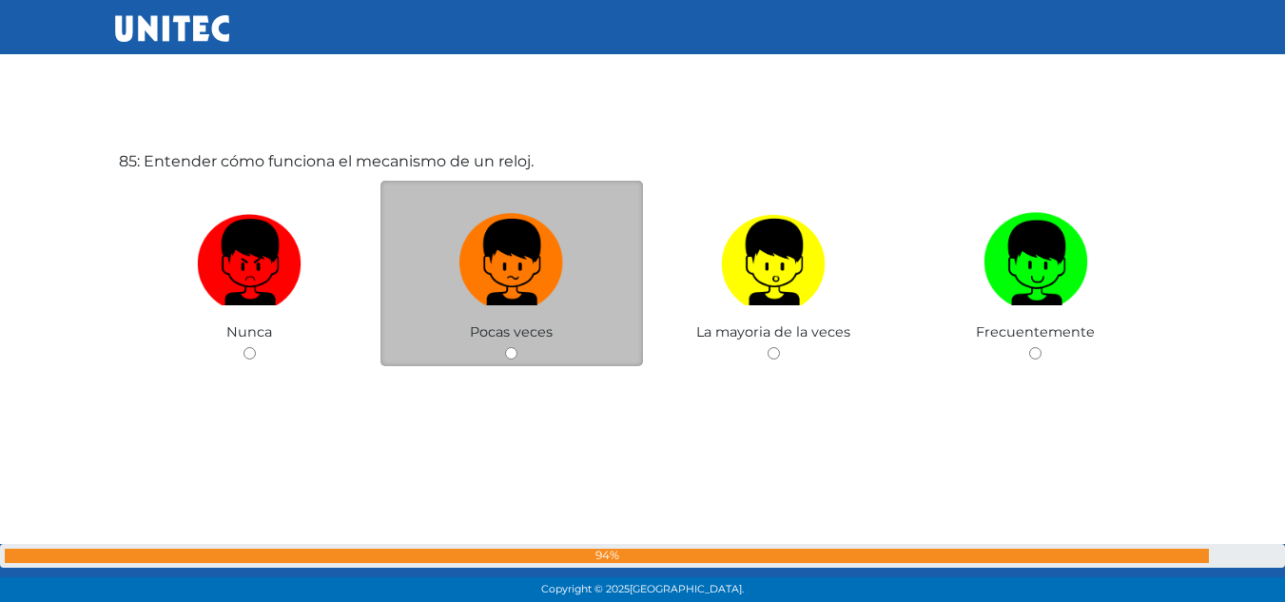
scroll to position [50708, 0]
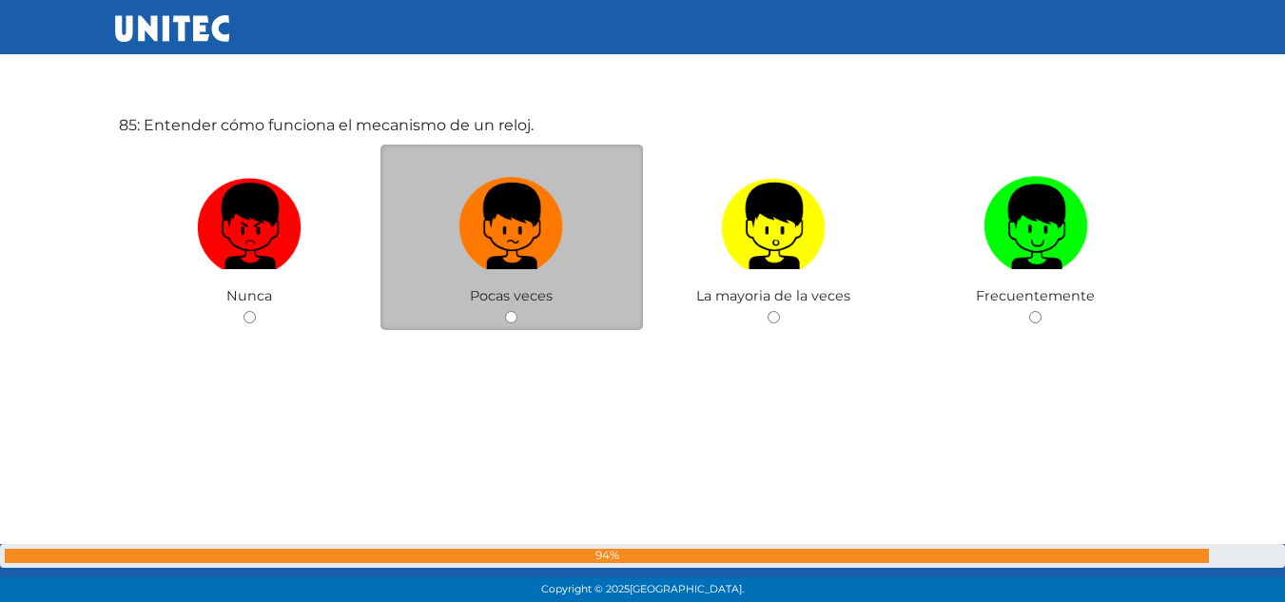
click at [568, 272] on label at bounding box center [511, 226] width 263 height 116
click at [517, 311] on input "radio" at bounding box center [511, 317] width 12 height 12
radio input "true"
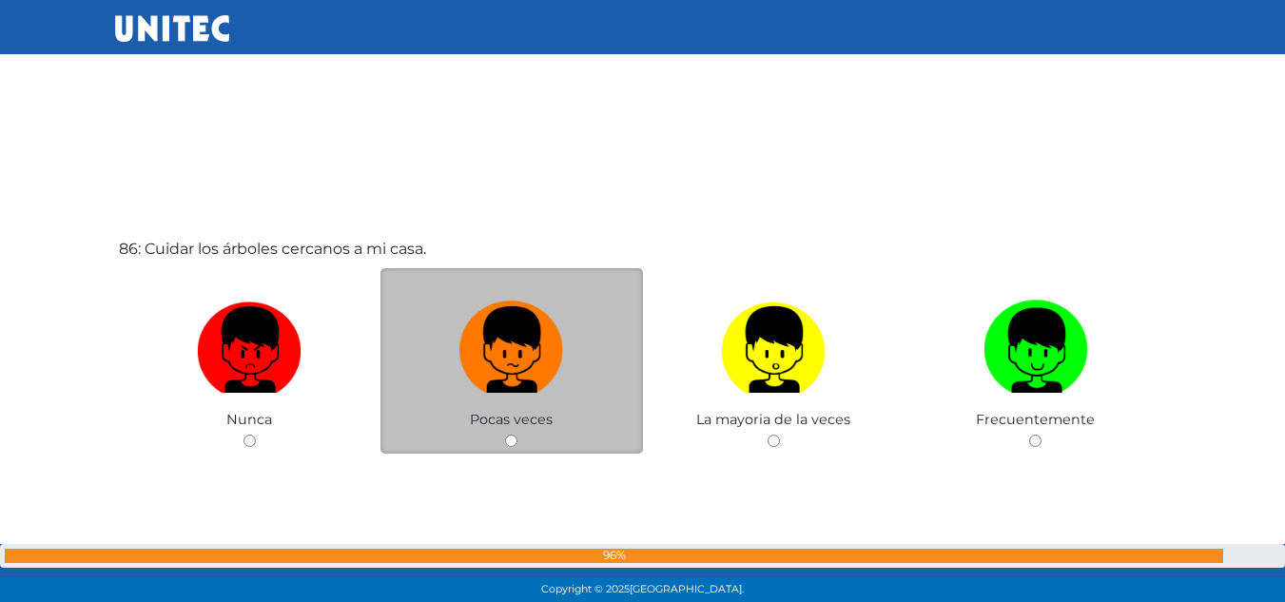
scroll to position [51231, 0]
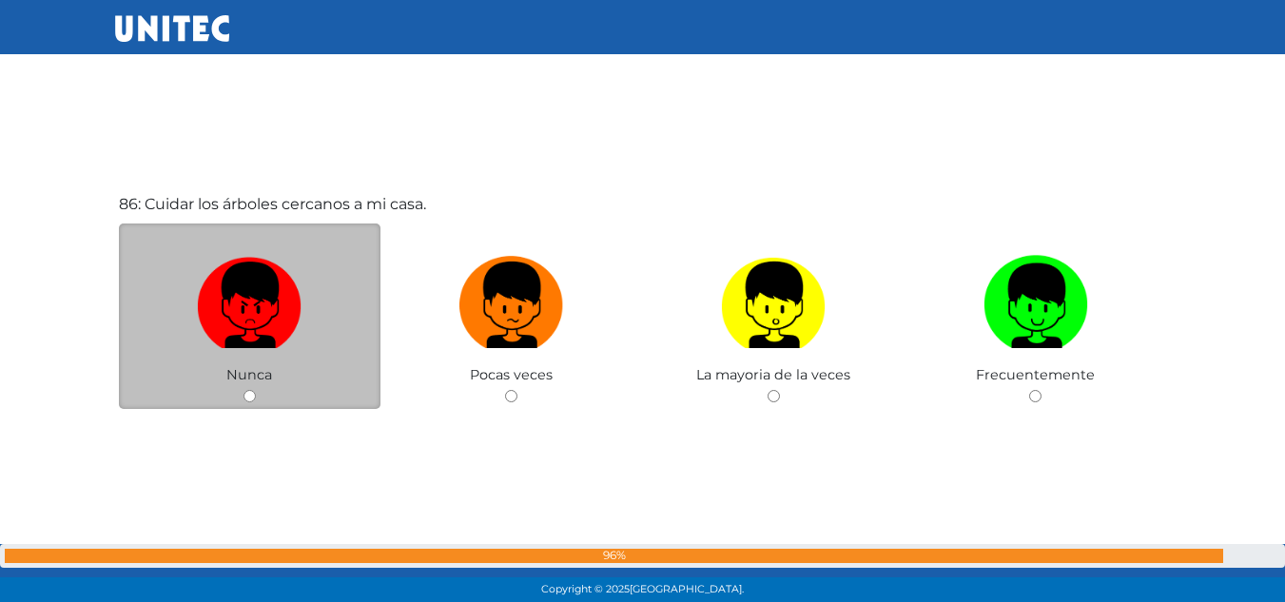
click at [309, 283] on label at bounding box center [250, 305] width 263 height 116
click at [256, 390] on input "radio" at bounding box center [250, 396] width 12 height 12
radio input "true"
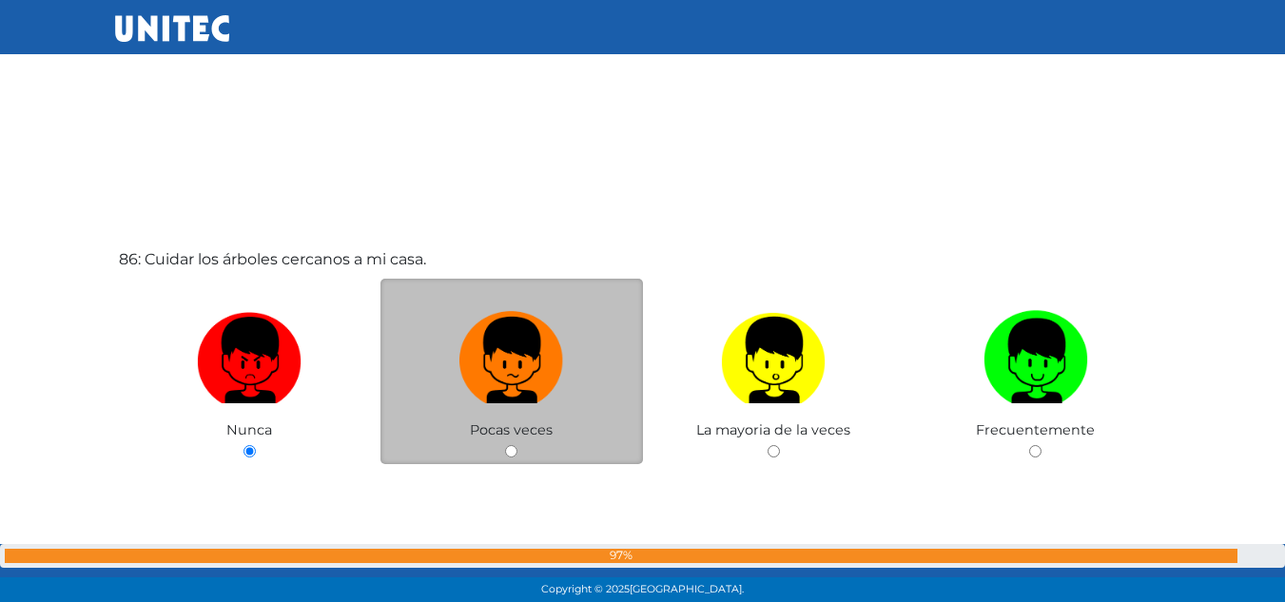
click at [578, 356] on label at bounding box center [511, 360] width 263 height 116
click at [517, 445] on input "radio" at bounding box center [511, 451] width 12 height 12
radio input "true"
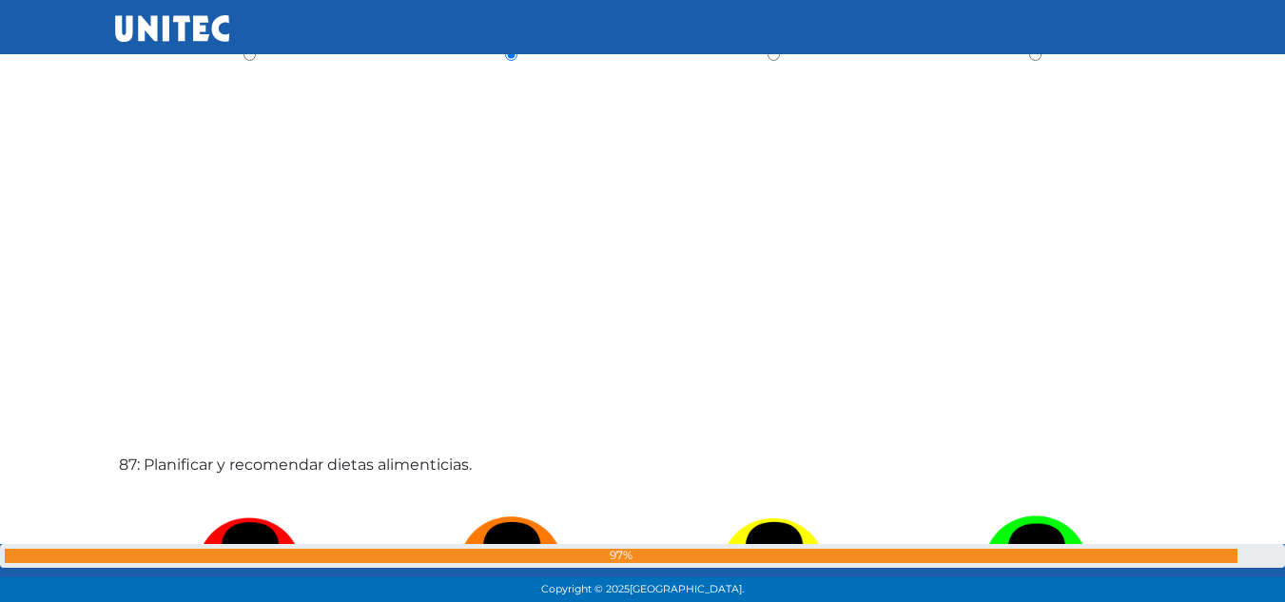
scroll to position [51400, 0]
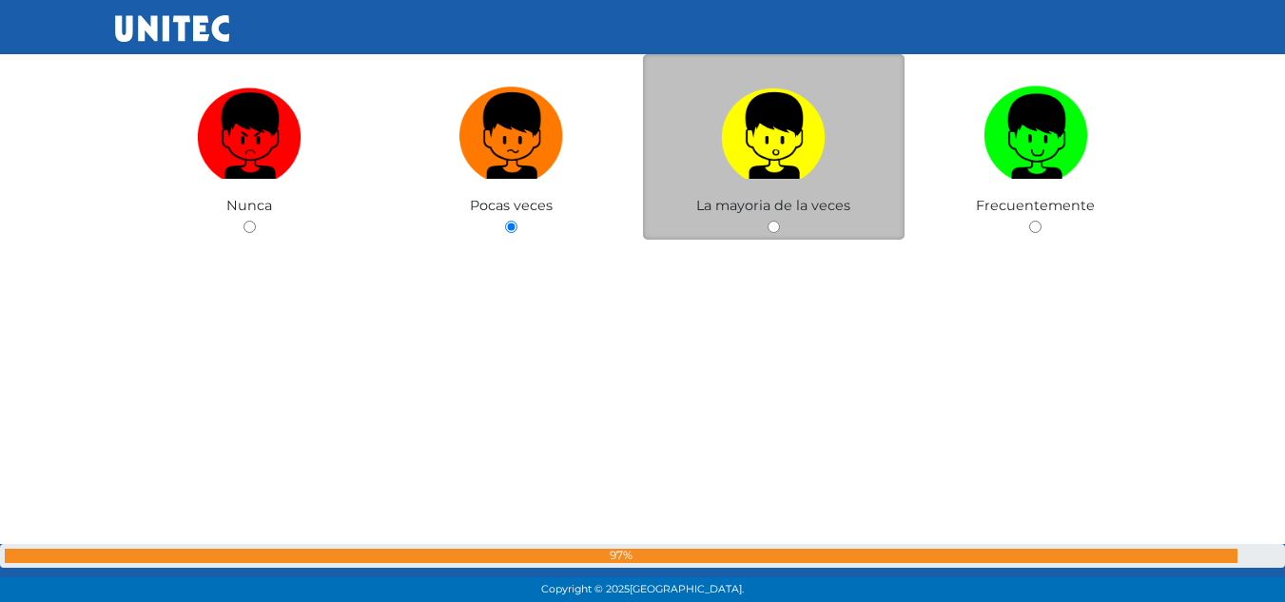
click at [855, 174] on label at bounding box center [774, 136] width 263 height 116
click at [780, 221] on input "radio" at bounding box center [774, 227] width 12 height 12
radio input "true"
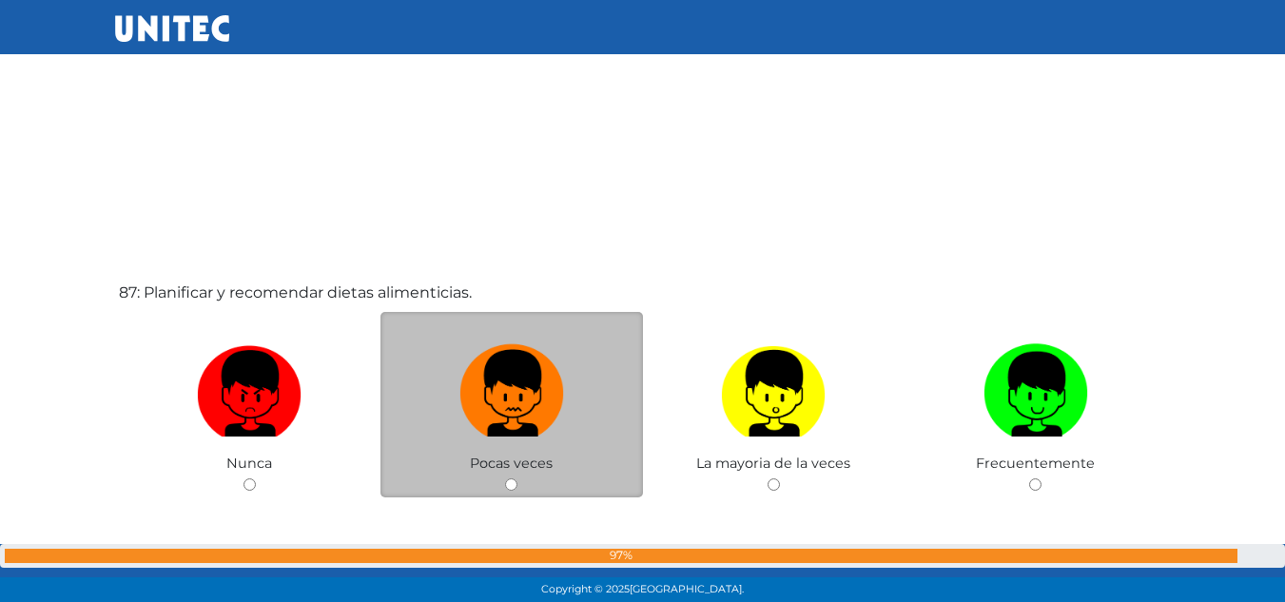
scroll to position [51779, 0]
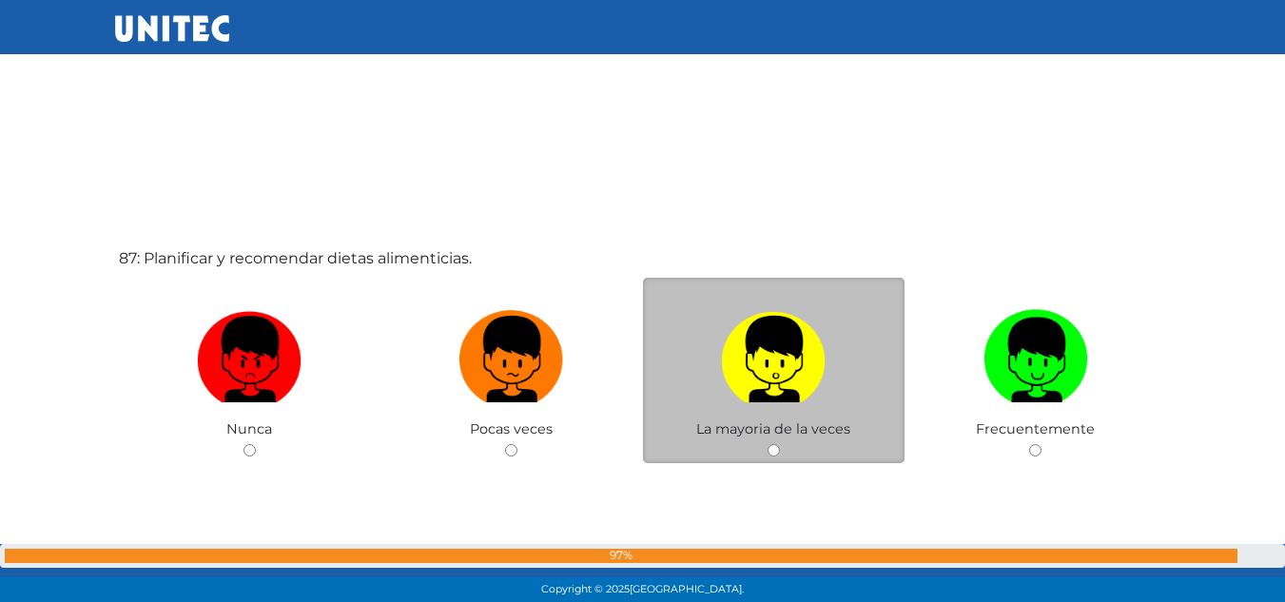
drag, startPoint x: 624, startPoint y: 360, endPoint x: 649, endPoint y: 365, distance: 25.4
click at [628, 361] on label at bounding box center [511, 360] width 263 height 116
click at [517, 444] on input "radio" at bounding box center [511, 450] width 12 height 12
radio input "true"
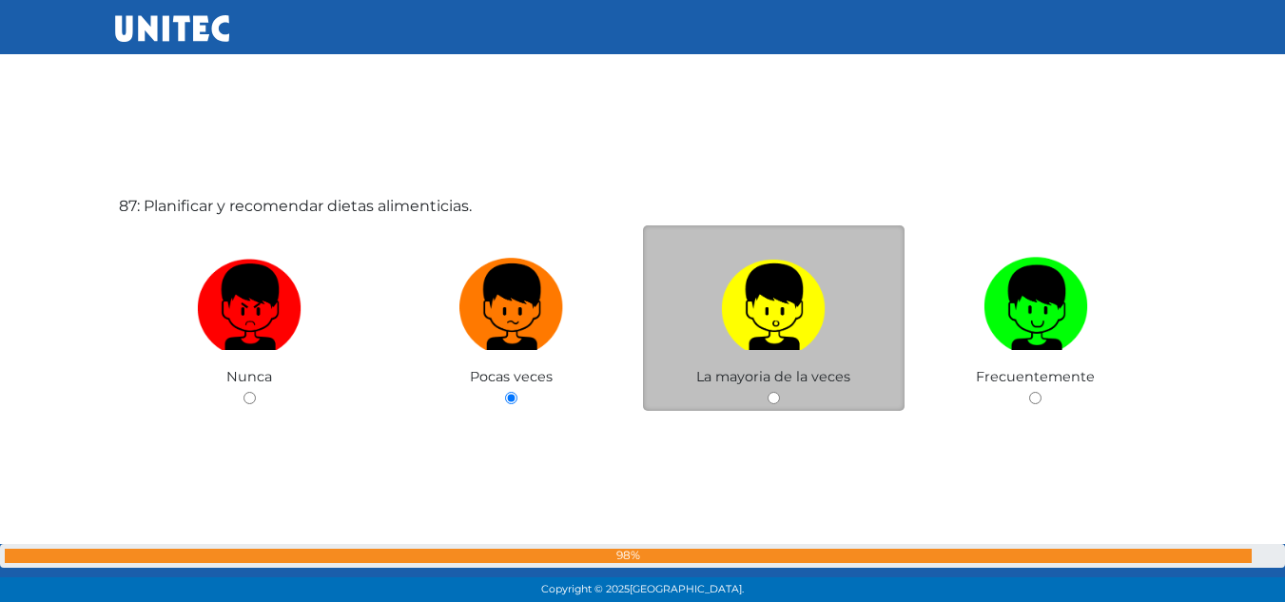
click at [765, 380] on span "La mayoria de la veces" at bounding box center [773, 376] width 154 height 17
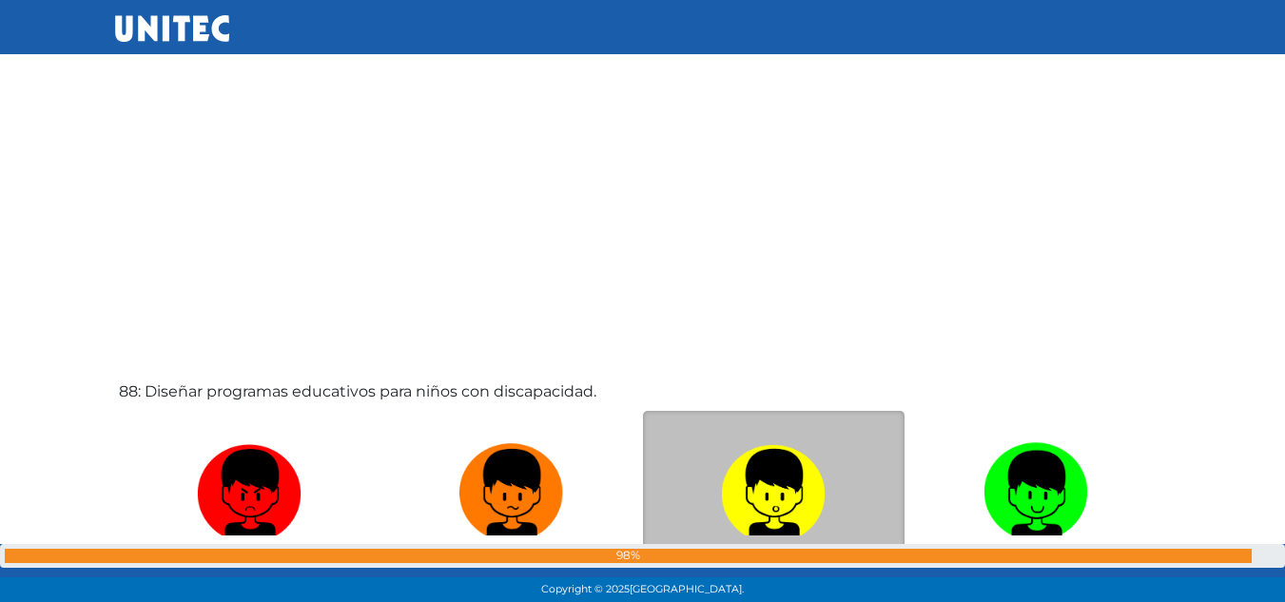
click at [774, 312] on div "88: Diseñar programas educativos para niños con discapacidad. Nunca Pocas veces…" at bounding box center [643, 531] width 1056 height 602
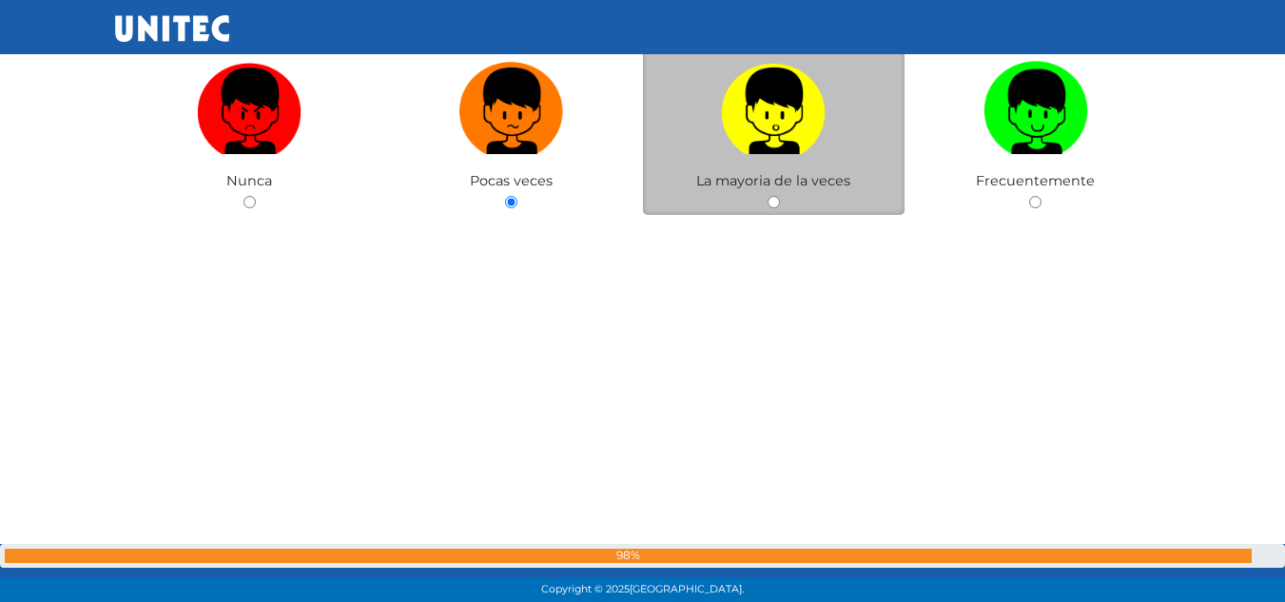
scroll to position [52002, 0]
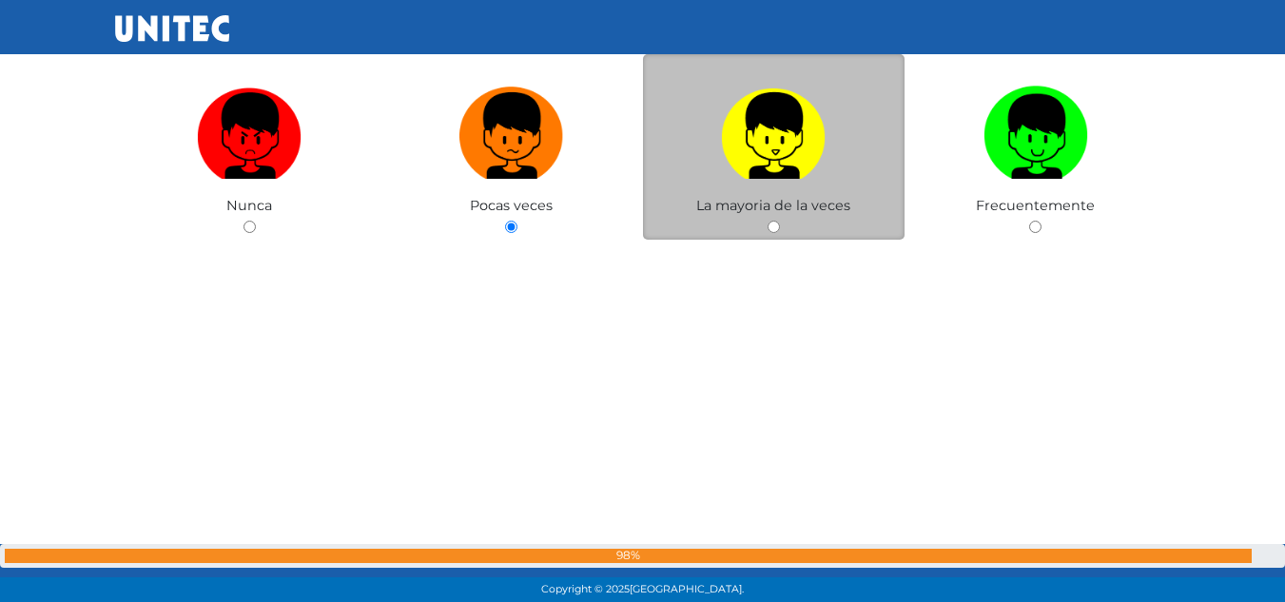
click at [778, 146] on img at bounding box center [773, 129] width 105 height 100
click at [778, 221] on input "radio" at bounding box center [774, 227] width 12 height 12
radio input "true"
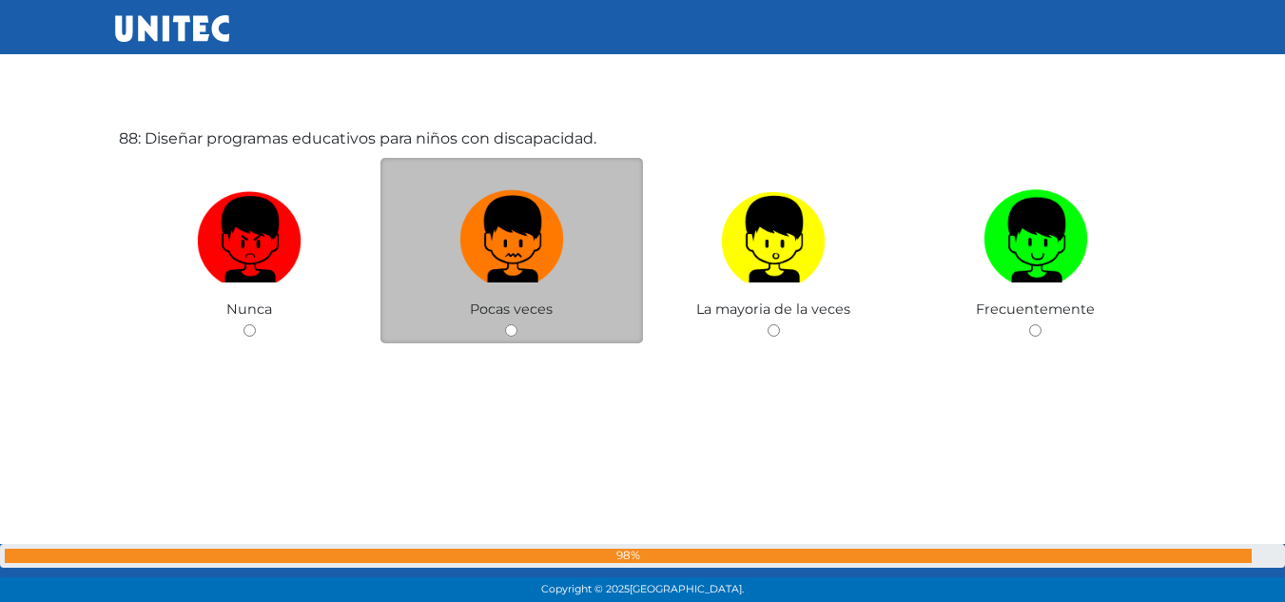
scroll to position [52467, 0]
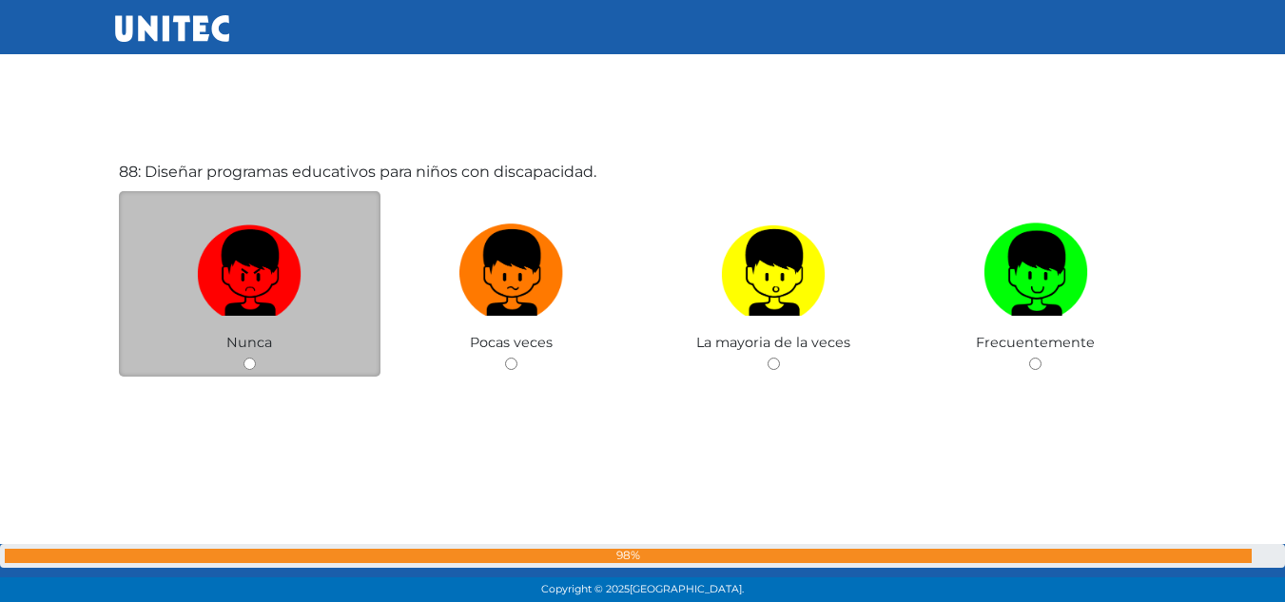
click at [172, 256] on label at bounding box center [250, 273] width 263 height 116
click at [244, 358] on input "radio" at bounding box center [250, 364] width 12 height 12
radio input "true"
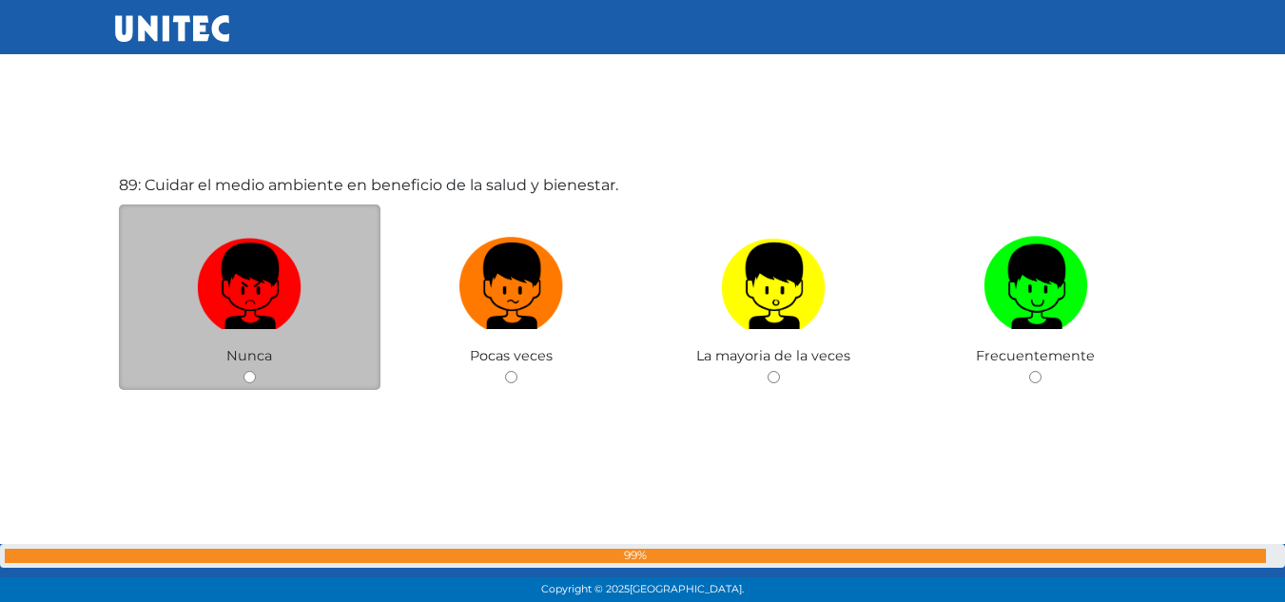
scroll to position [53089, 0]
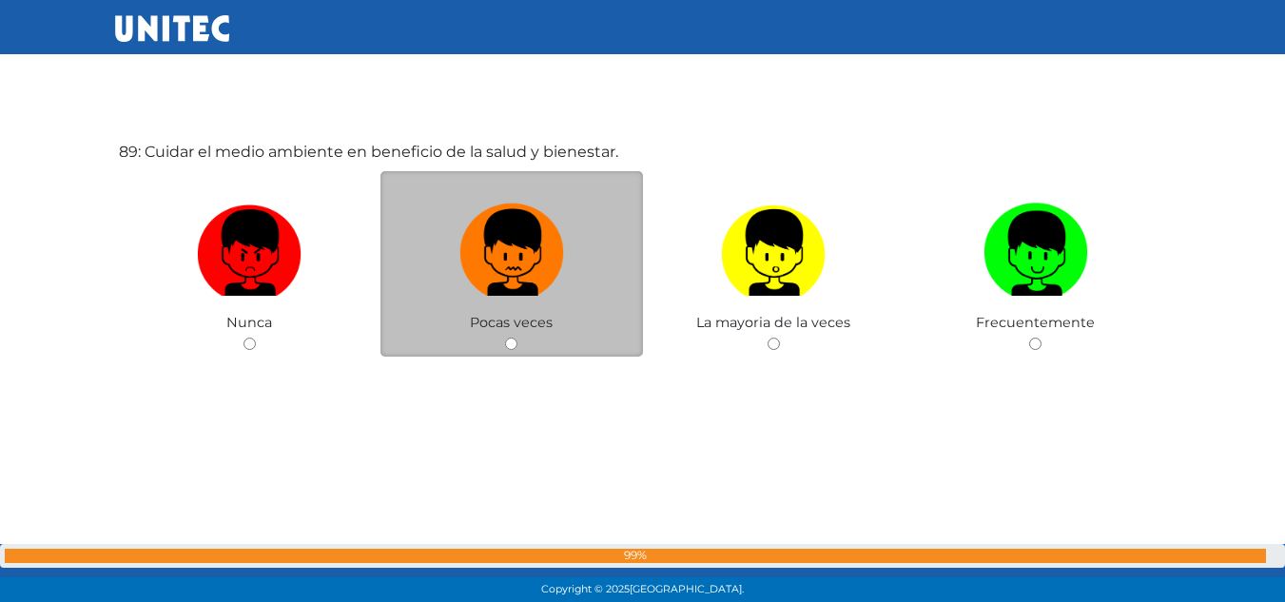
click at [556, 278] on img at bounding box center [511, 246] width 105 height 100
click at [517, 338] on input "radio" at bounding box center [511, 344] width 12 height 12
radio input "true"
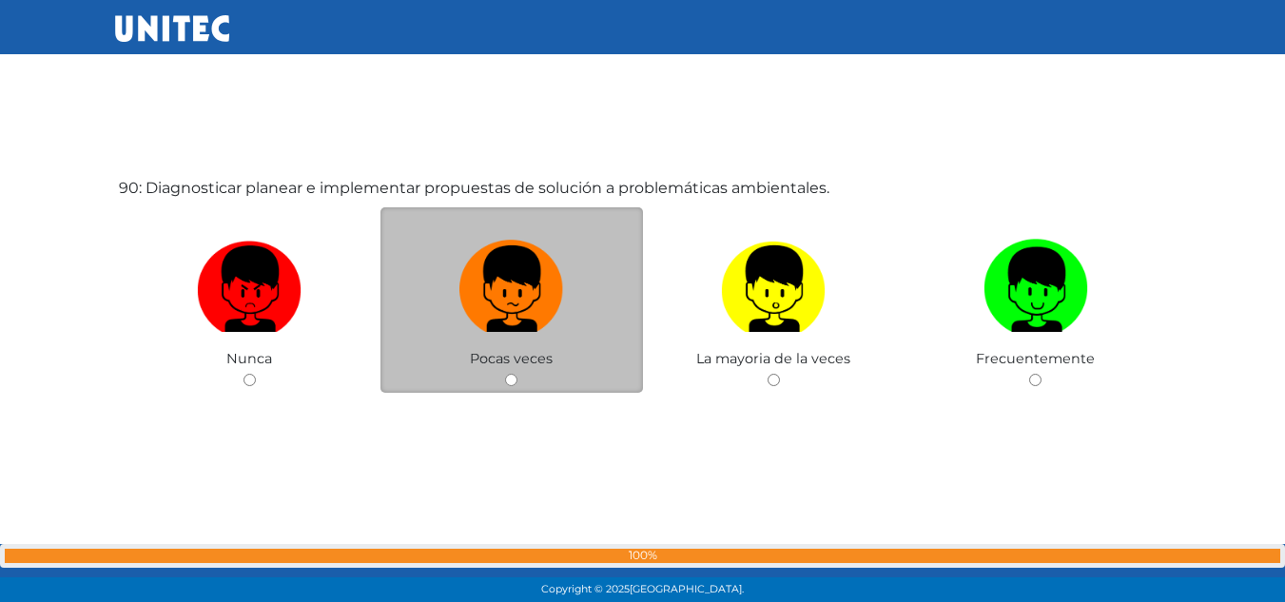
scroll to position [53682, 0]
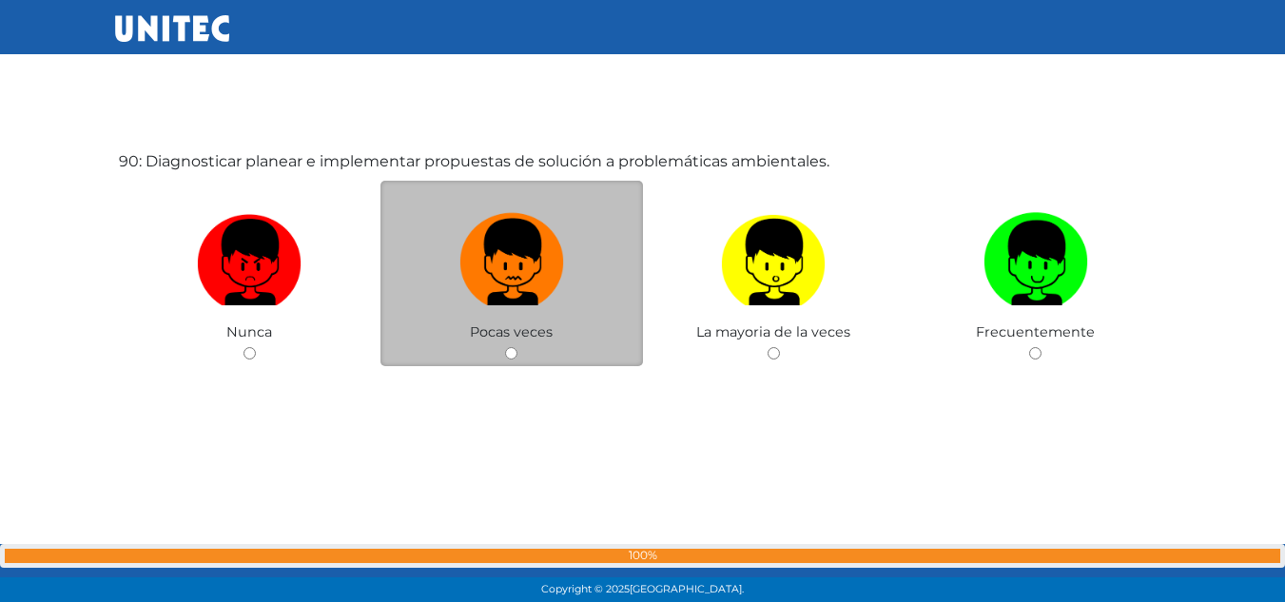
click at [536, 248] on img at bounding box center [511, 255] width 105 height 100
click at [517, 347] on input "radio" at bounding box center [511, 353] width 12 height 12
radio input "true"
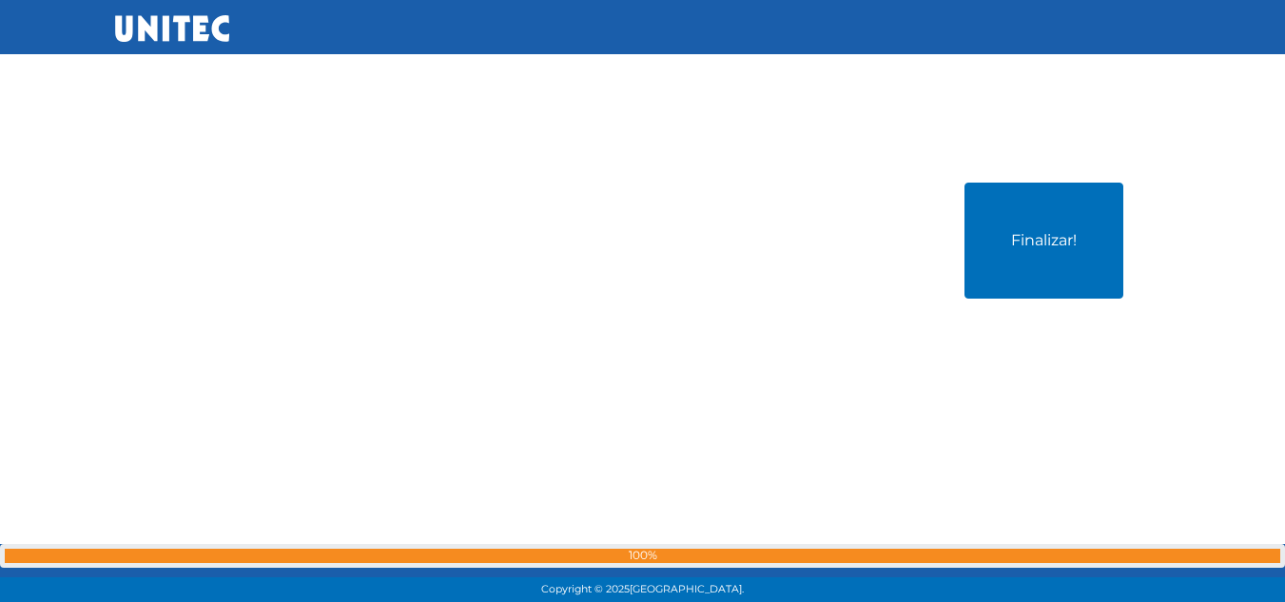
scroll to position [54284, 0]
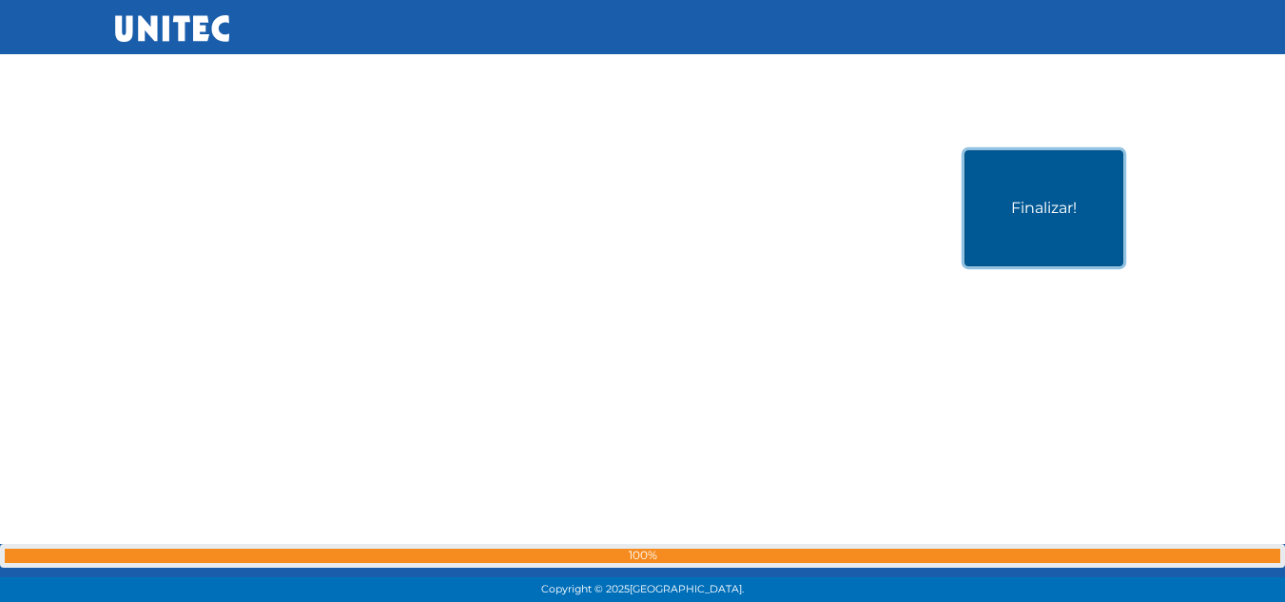
click at [1082, 215] on button "Finalizar!" at bounding box center [1044, 208] width 159 height 116
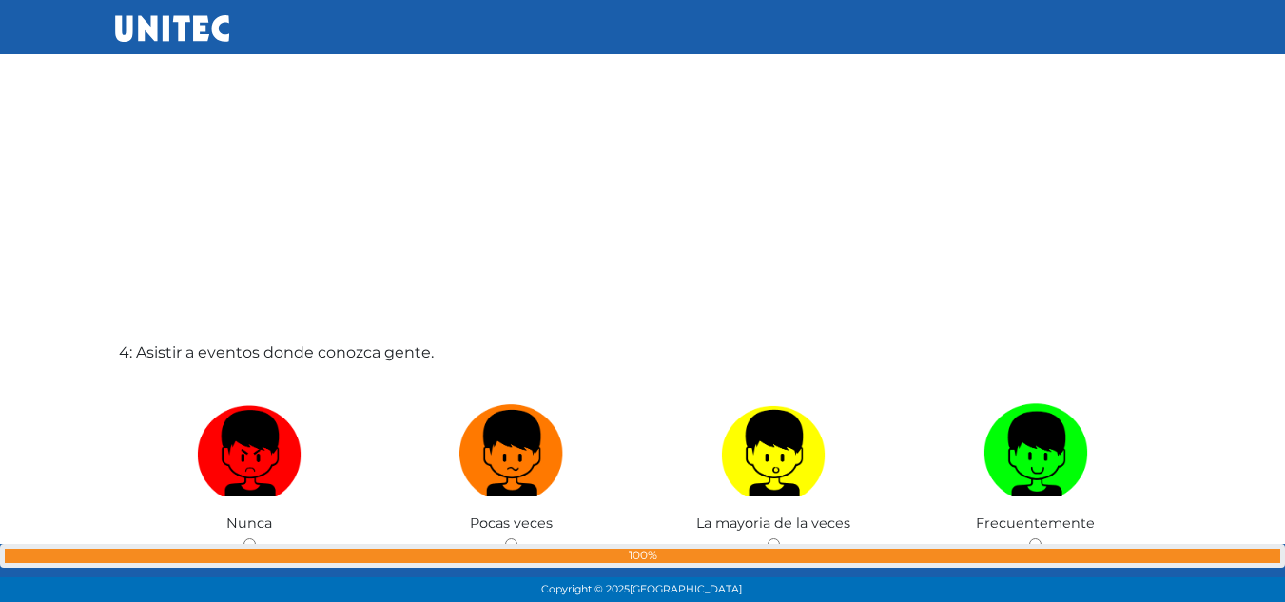
scroll to position [1807, 0]
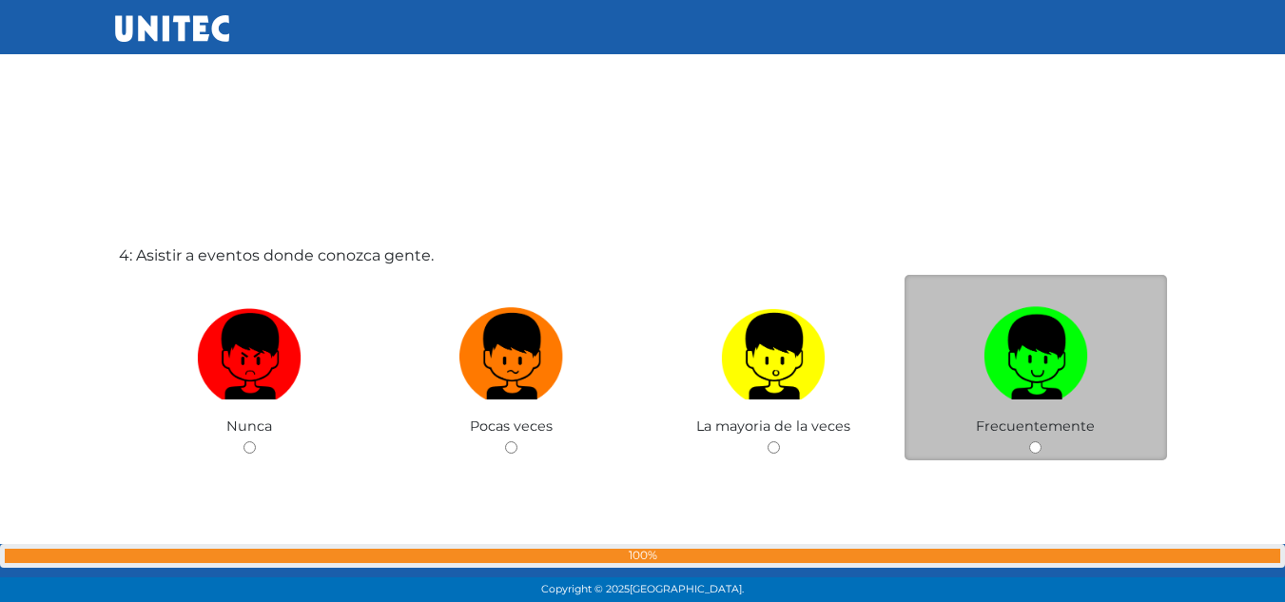
click at [926, 370] on label at bounding box center [1036, 357] width 263 height 116
click at [1029, 441] on input "radio" at bounding box center [1035, 447] width 12 height 12
radio input "true"
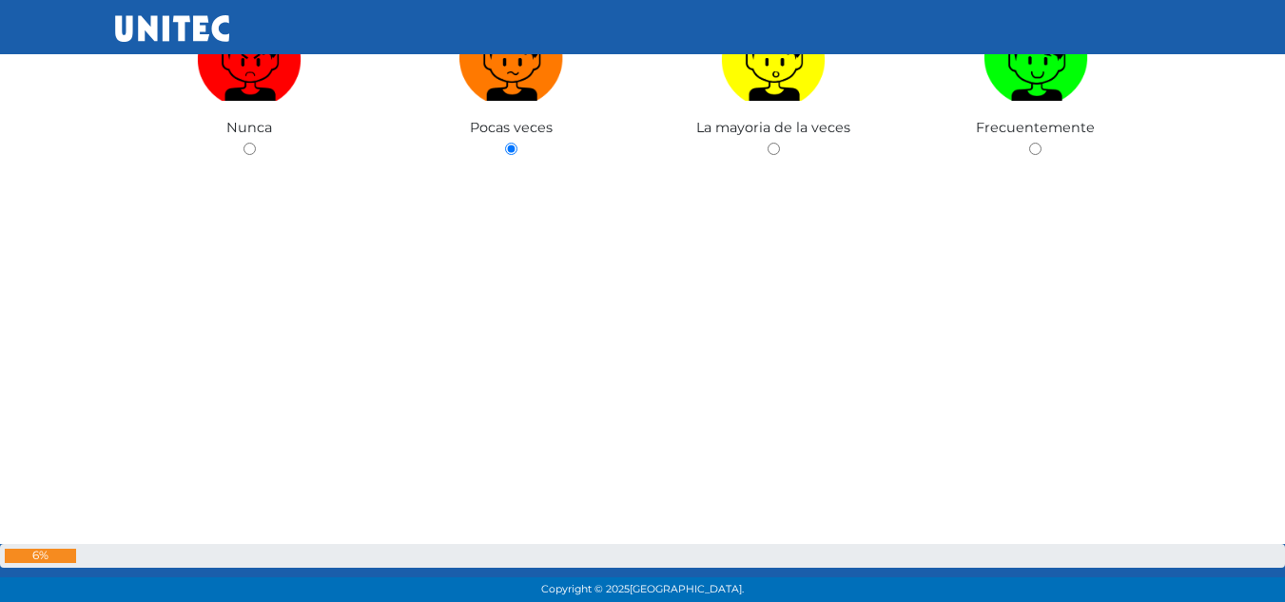
scroll to position [54322, 0]
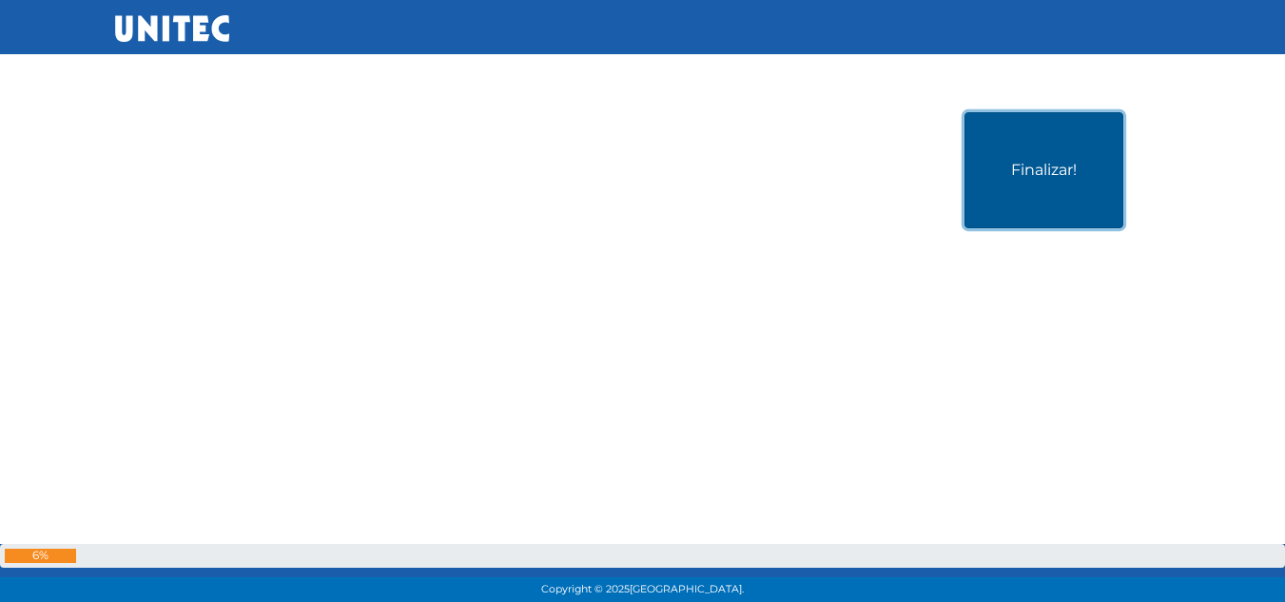
click at [1008, 170] on button "Finalizar!" at bounding box center [1044, 170] width 159 height 116
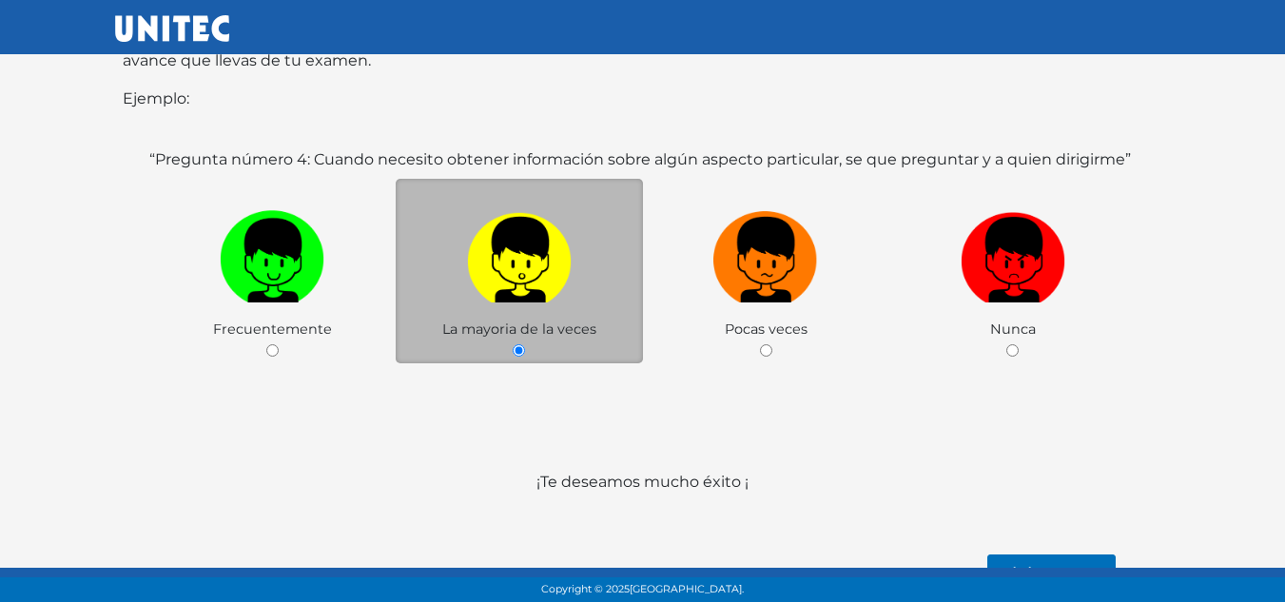
scroll to position [101, 0]
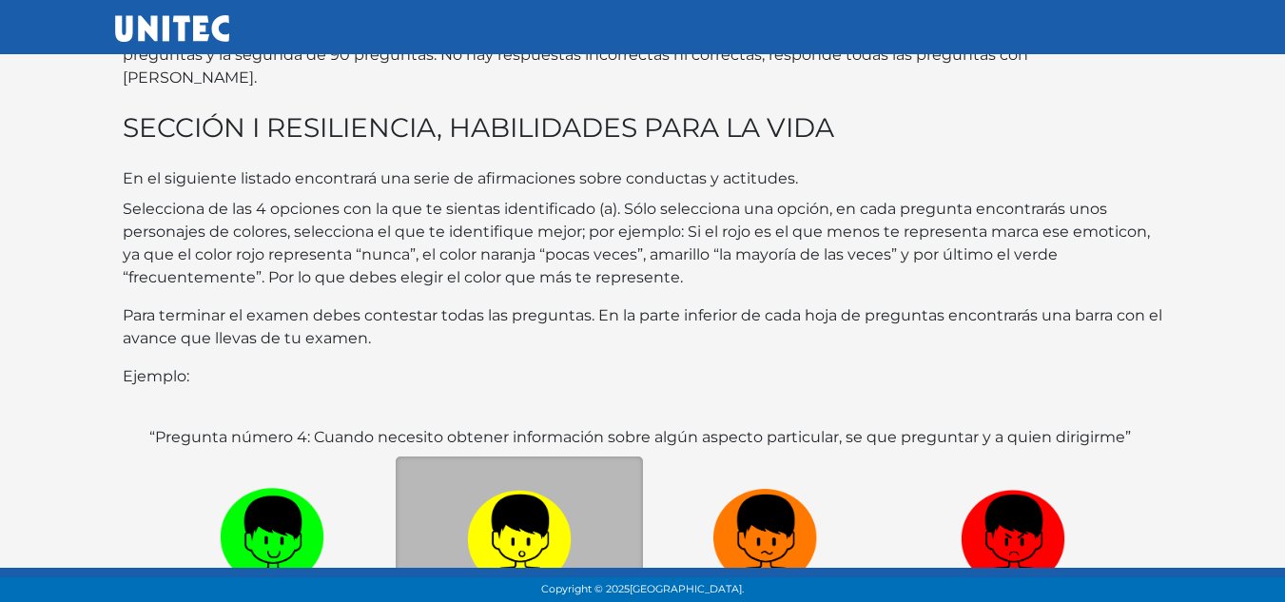
drag, startPoint x: 1236, startPoint y: 0, endPoint x: 761, endPoint y: 33, distance: 475.8
click at [761, 33] on div at bounding box center [643, 27] width 1084 height 39
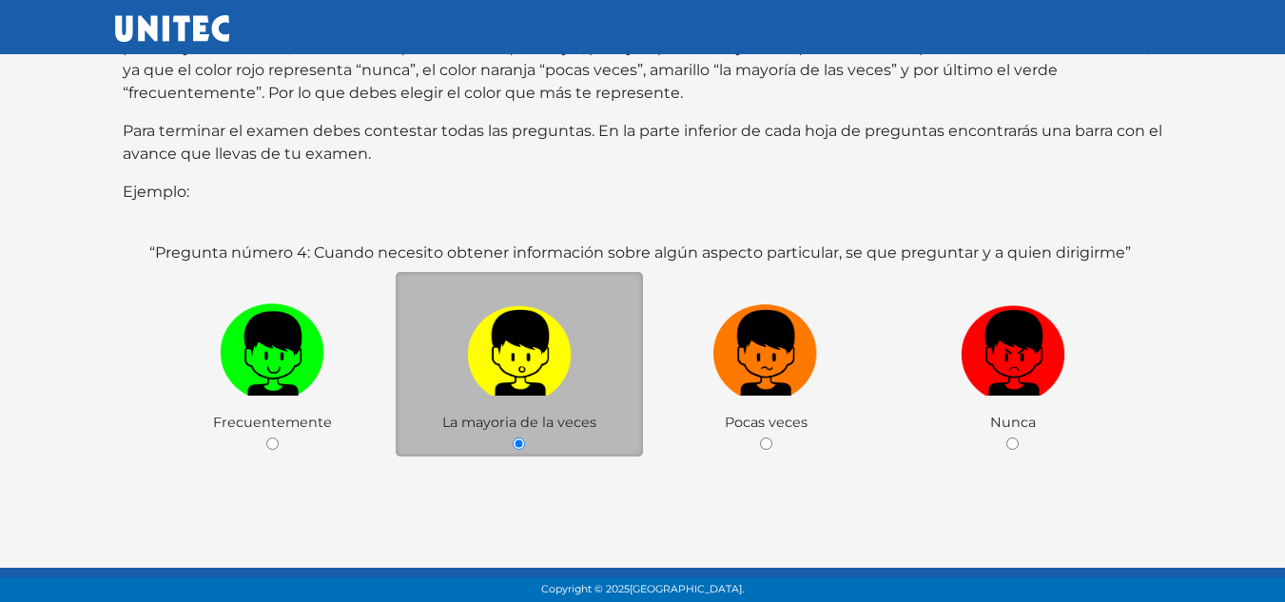
scroll to position [386, 0]
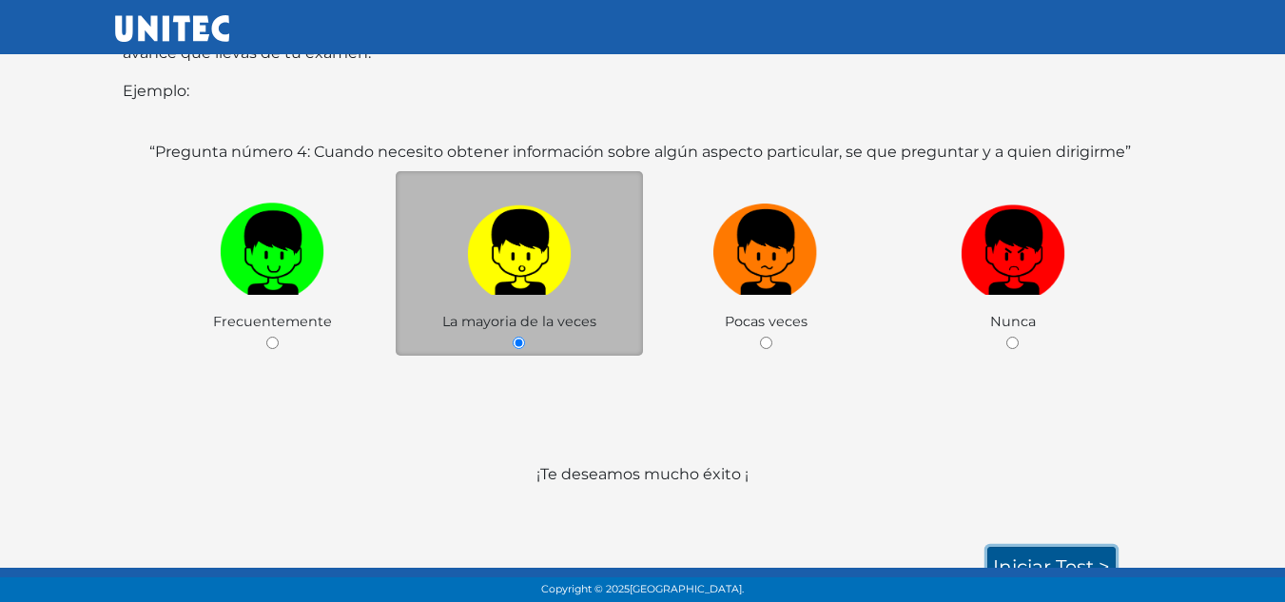
click at [1066, 551] on link "Iniciar test >" at bounding box center [1051, 567] width 128 height 40
